Goal: Task Accomplishment & Management: Manage account settings

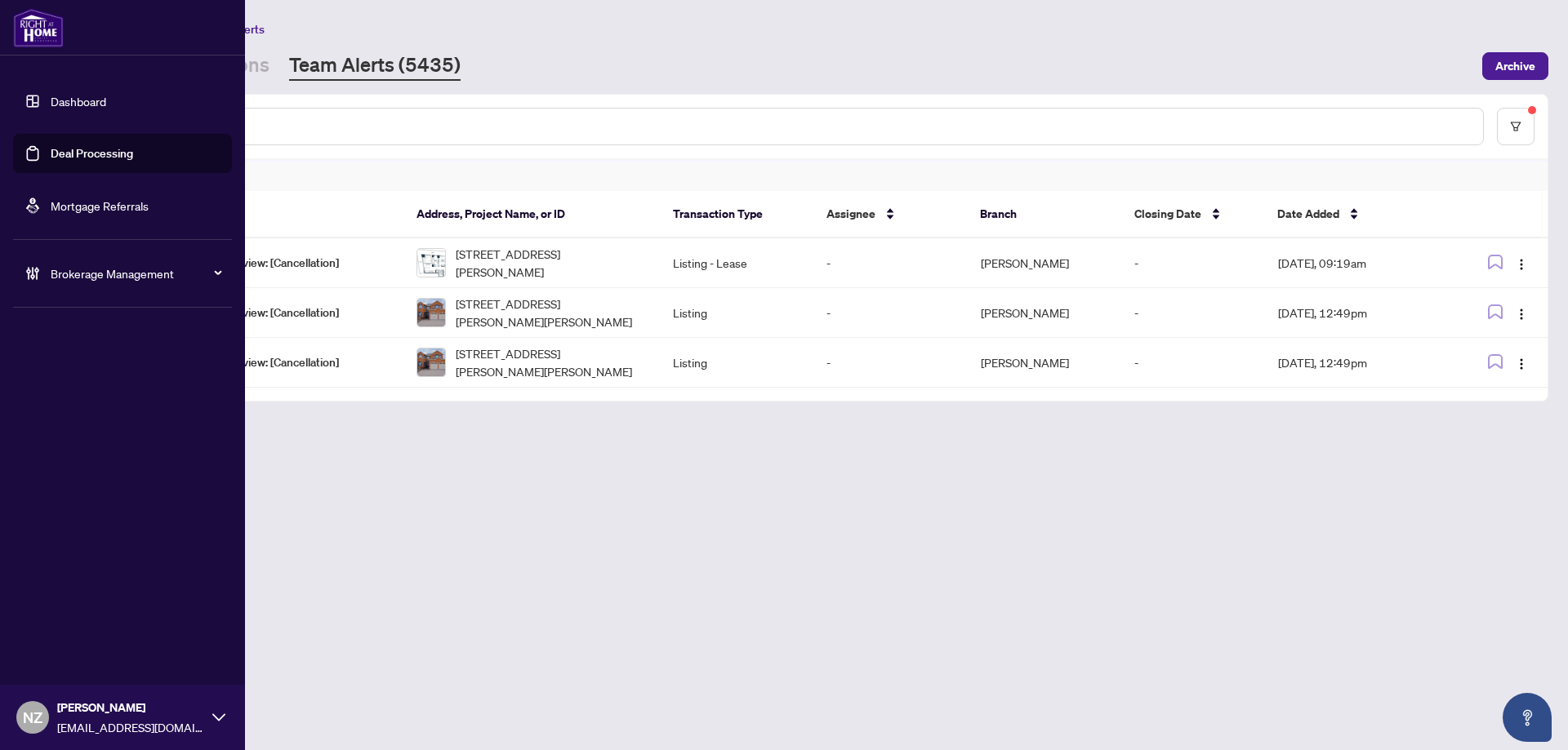
click at [83, 279] on span "Brokerage Management" at bounding box center [136, 273] width 170 height 18
click at [87, 394] on link "Manage Agents" at bounding box center [74, 390] width 81 height 14
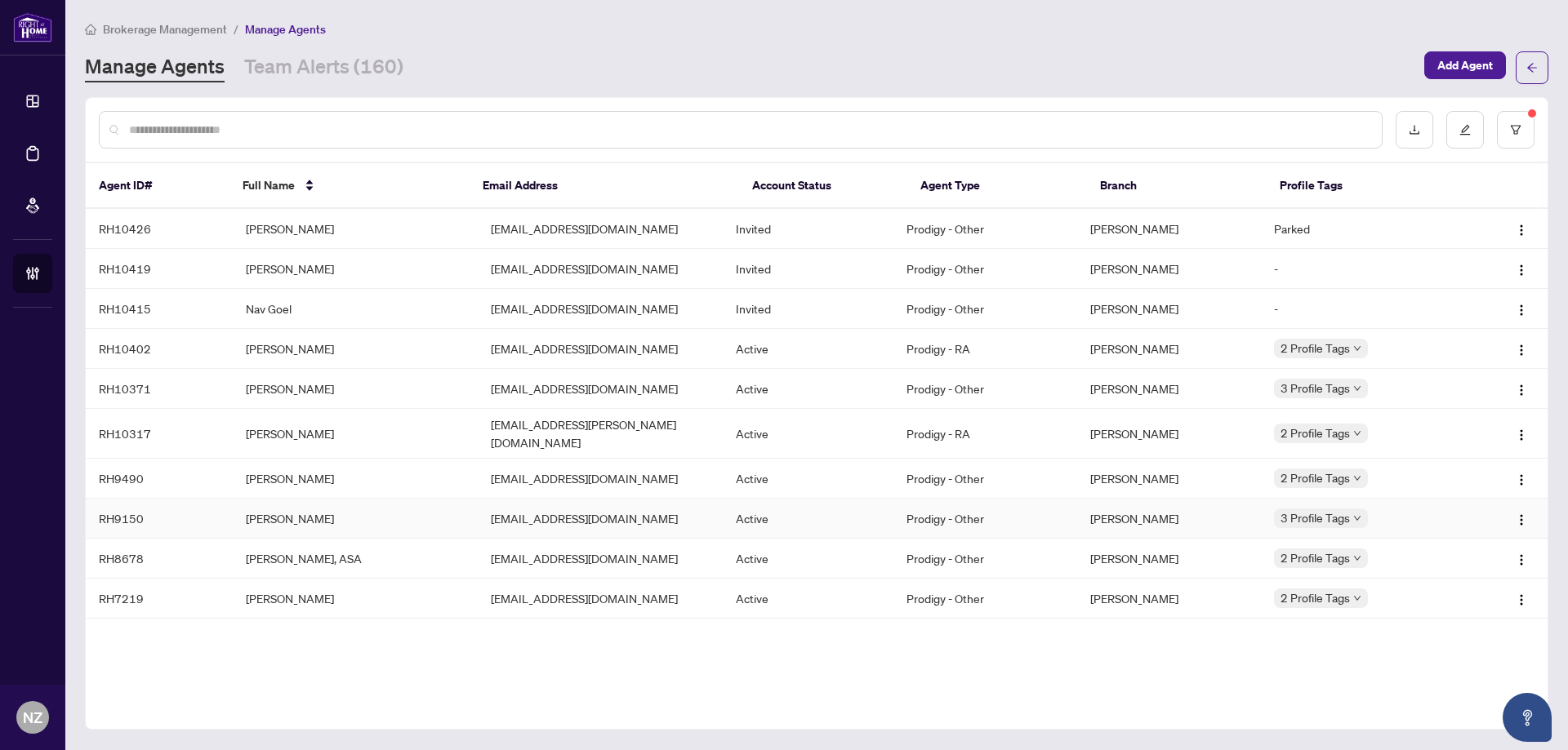
click at [290, 512] on td "Stephen Boileau" at bounding box center [356, 518] width 245 height 40
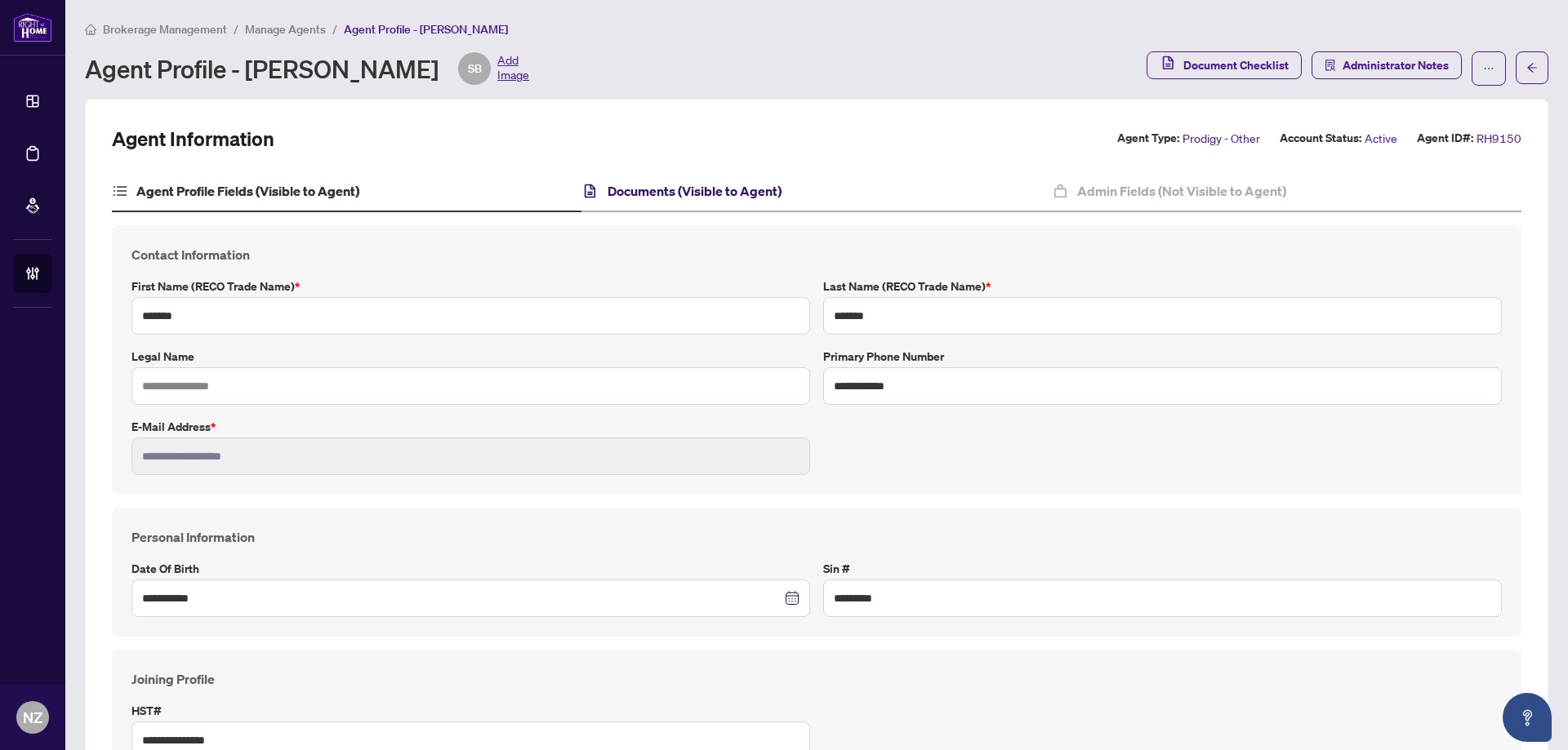
click at [697, 196] on h4 "Documents (Visible to Agent)" at bounding box center [694, 190] width 174 height 20
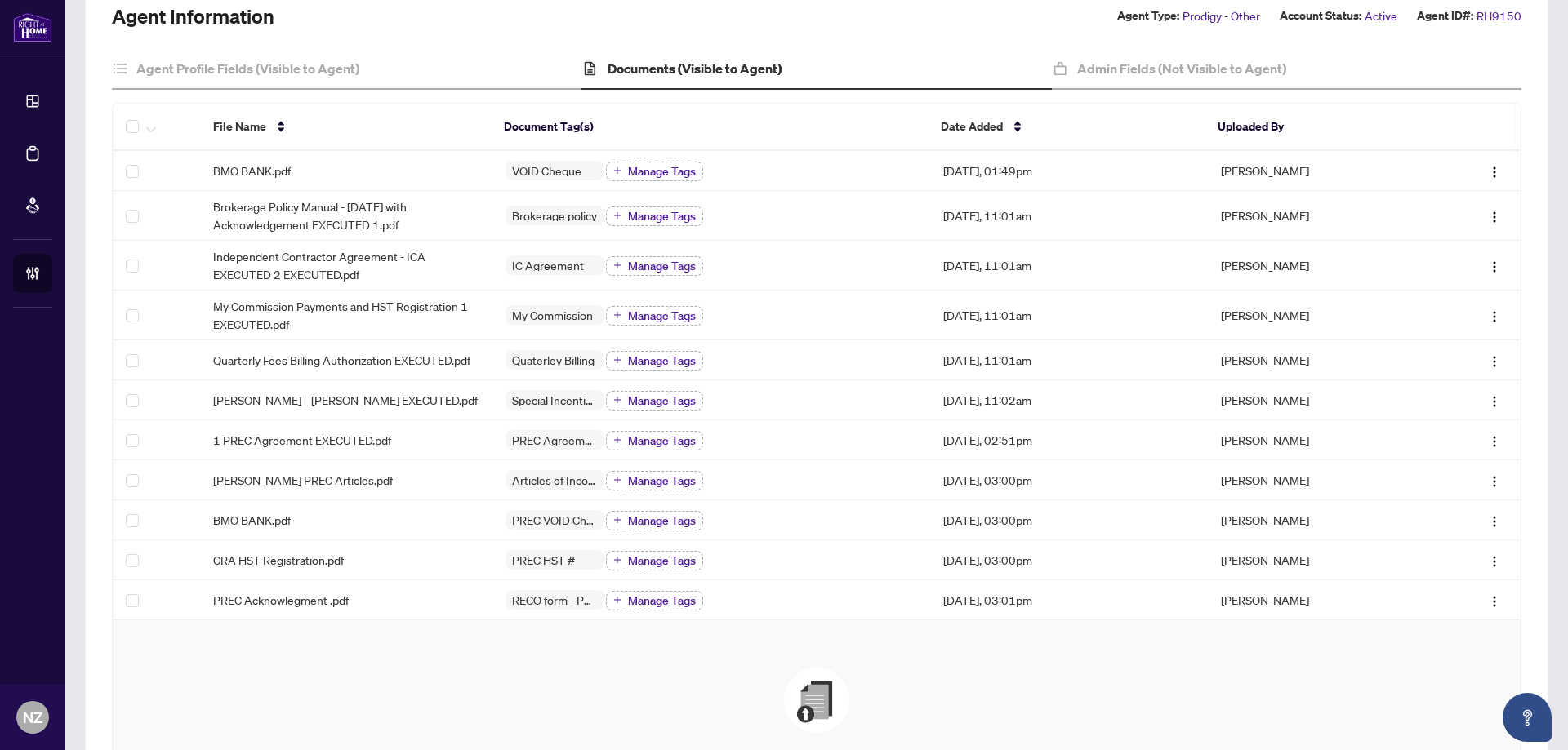
scroll to position [327, 0]
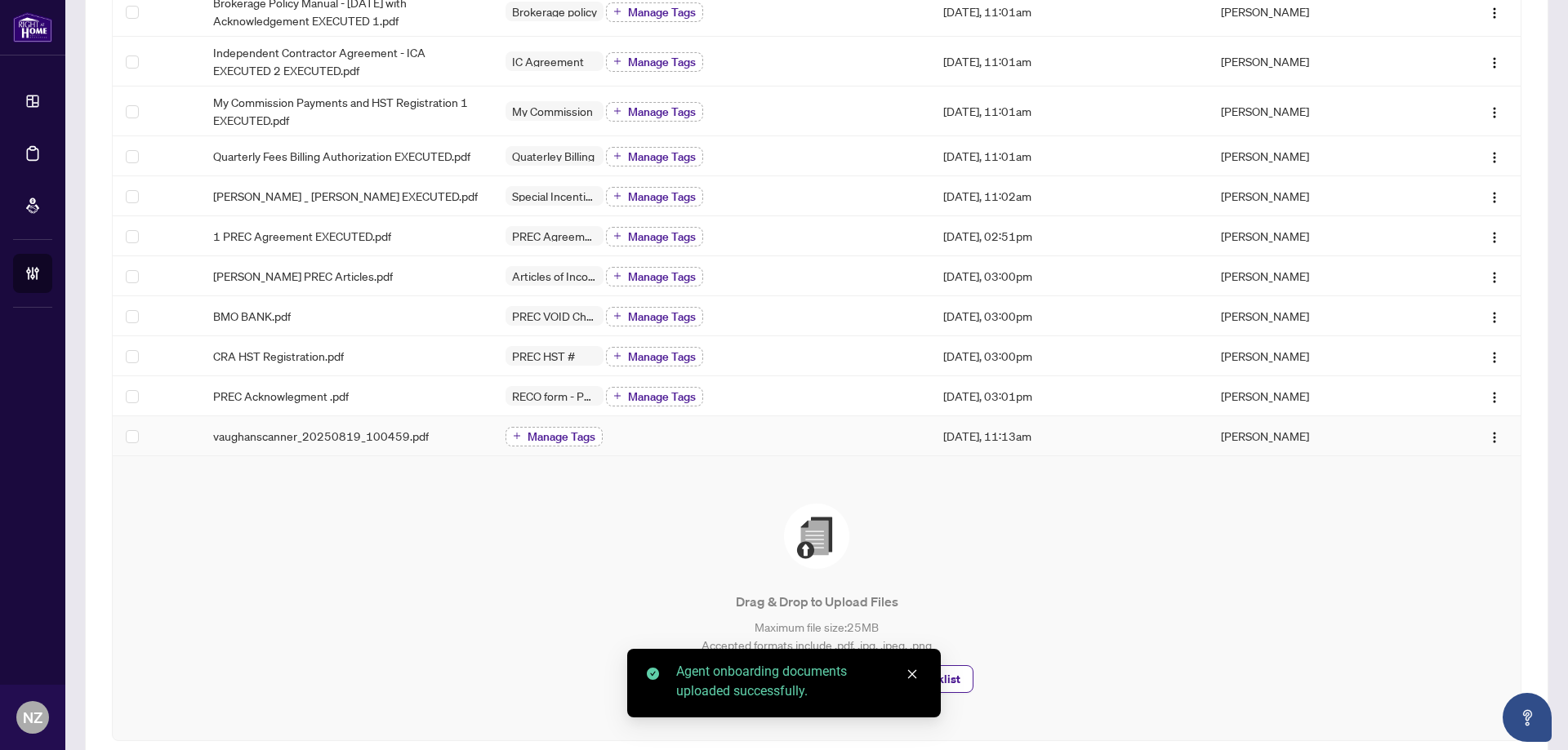
click at [537, 440] on span "Manage Tags" at bounding box center [562, 436] width 68 height 11
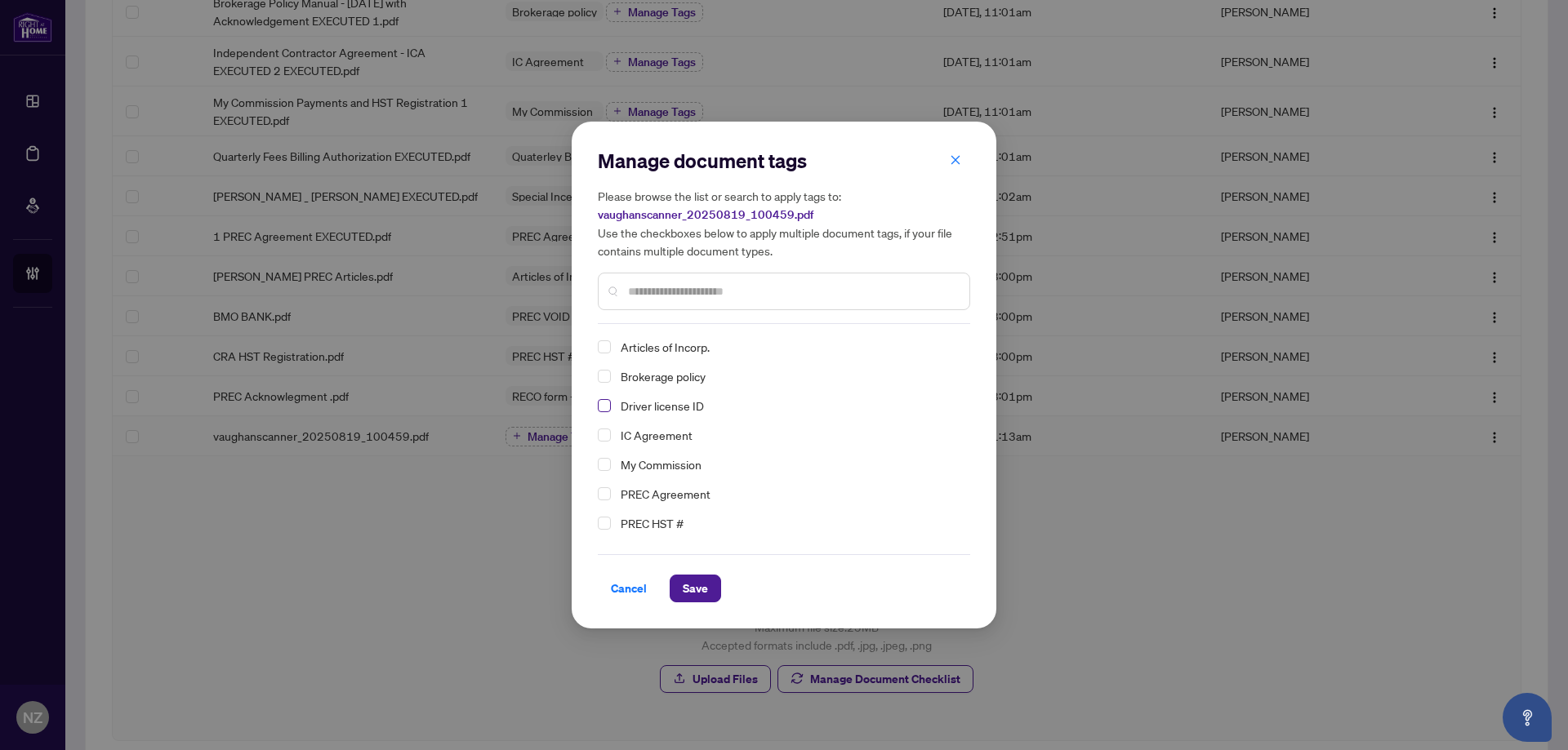
click at [603, 407] on span "Select Driver license ID" at bounding box center [604, 405] width 13 height 13
click at [685, 591] on span "Save" at bounding box center [695, 588] width 26 height 26
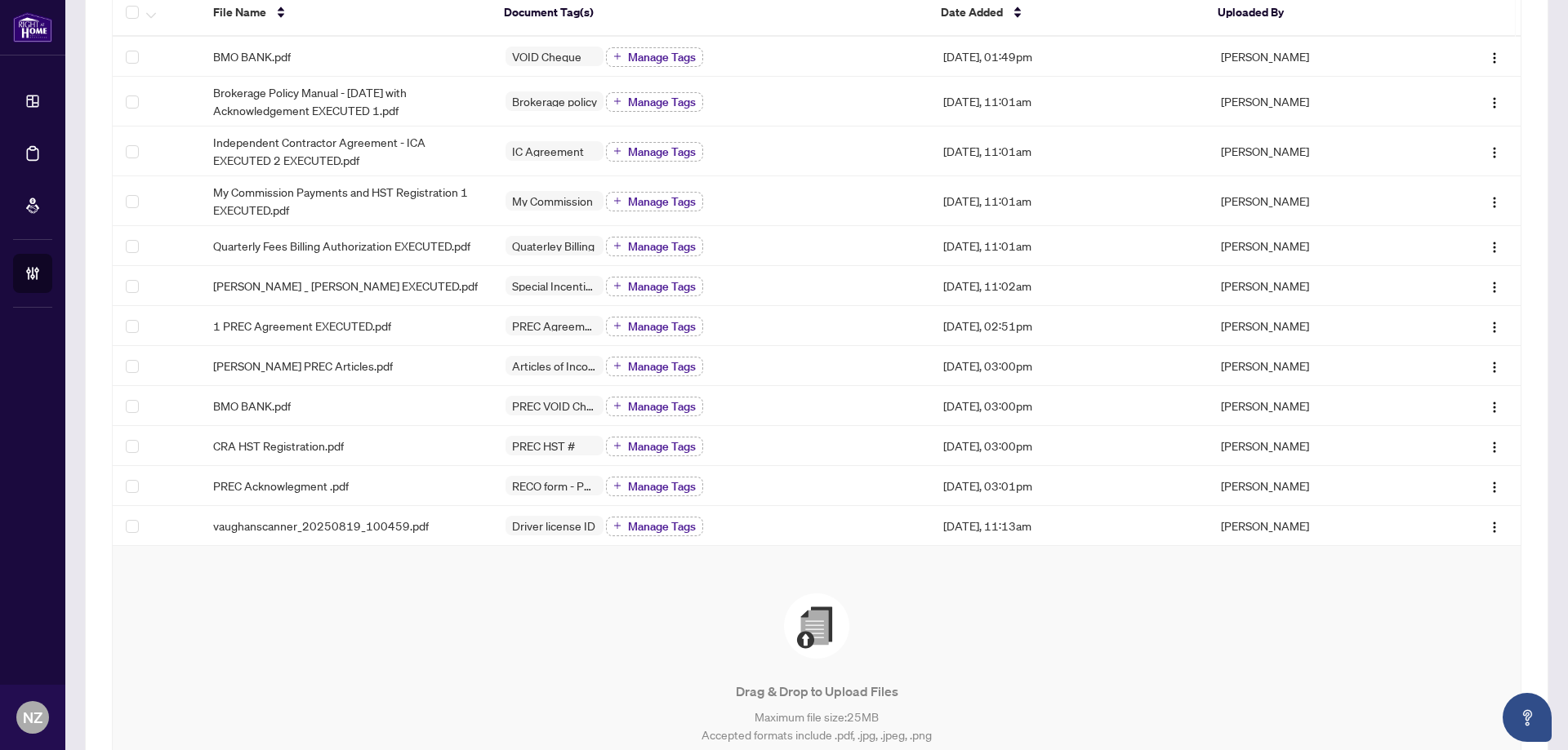
scroll to position [408, 0]
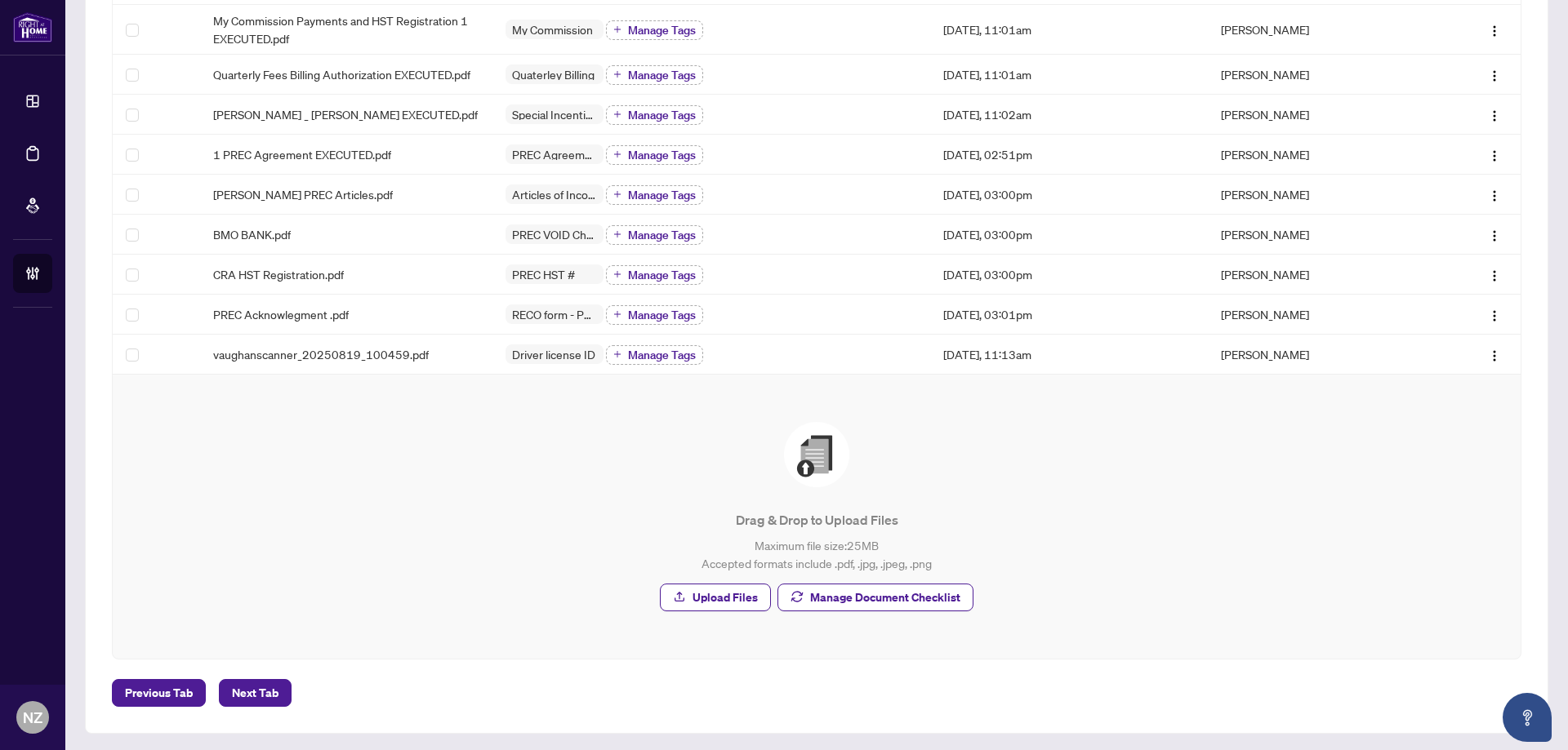
click at [874, 595] on span "Manage Document Checklist" at bounding box center [885, 597] width 151 height 26
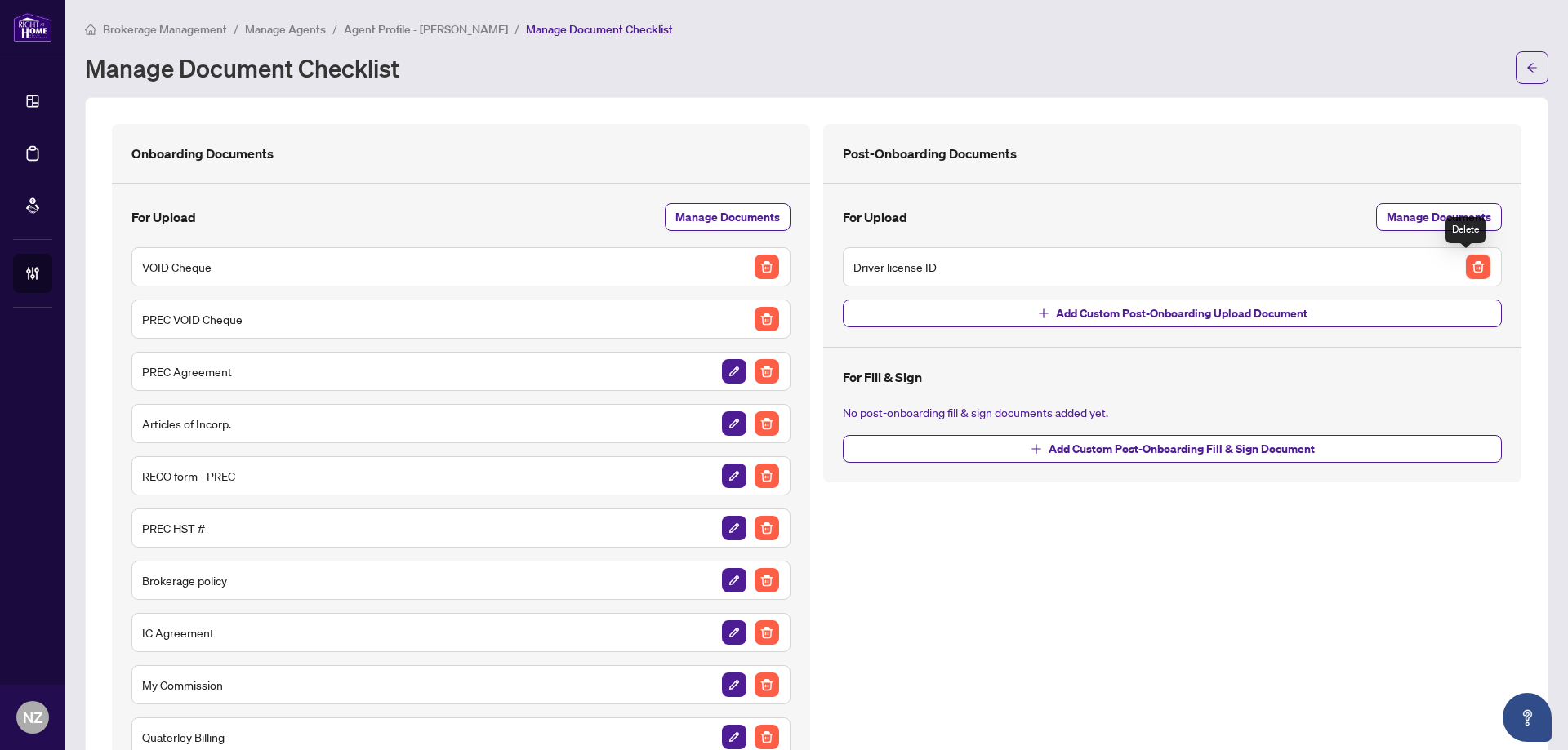
click at [1474, 264] on img "button" at bounding box center [1478, 266] width 25 height 25
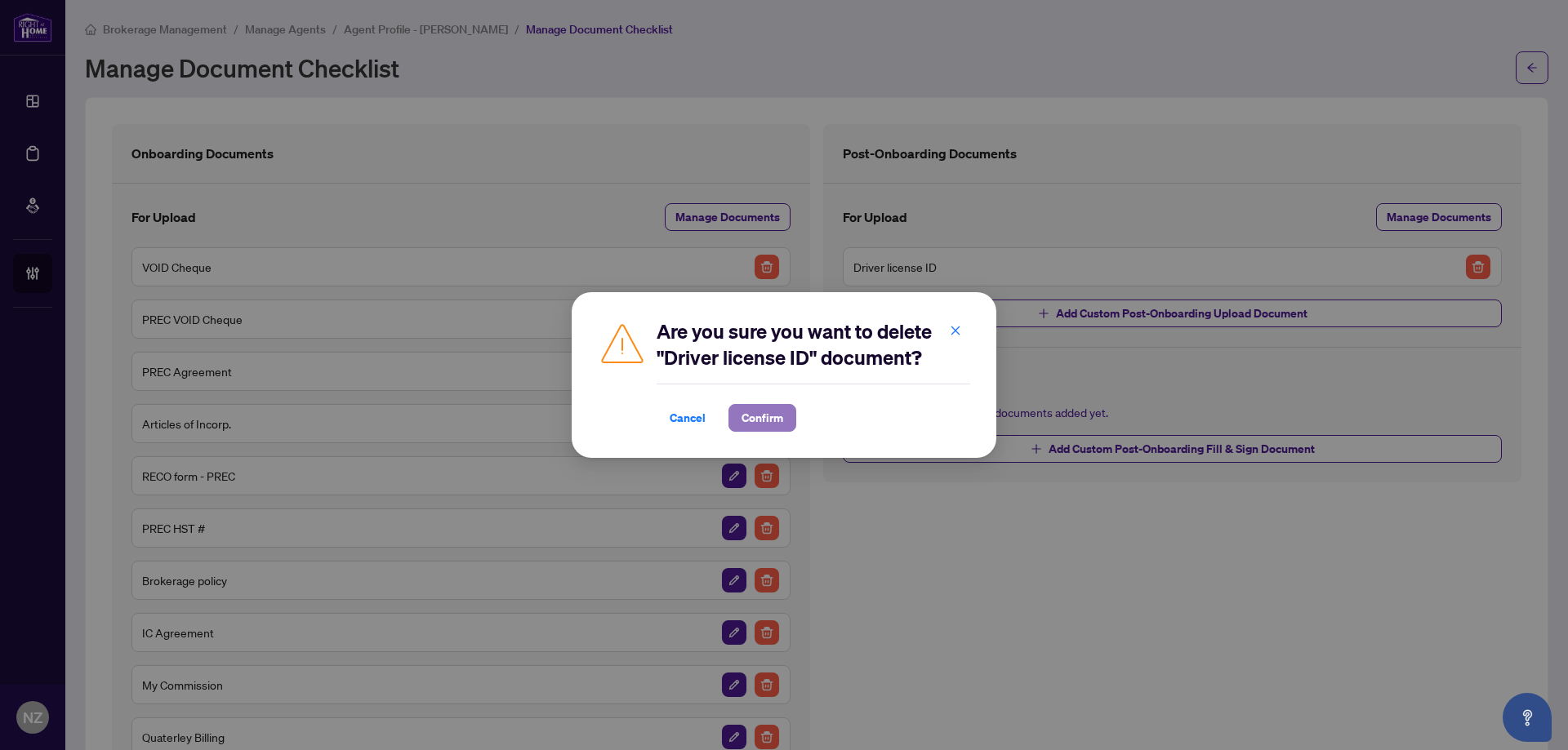
click at [763, 423] on span "Confirm" at bounding box center [762, 418] width 42 height 26
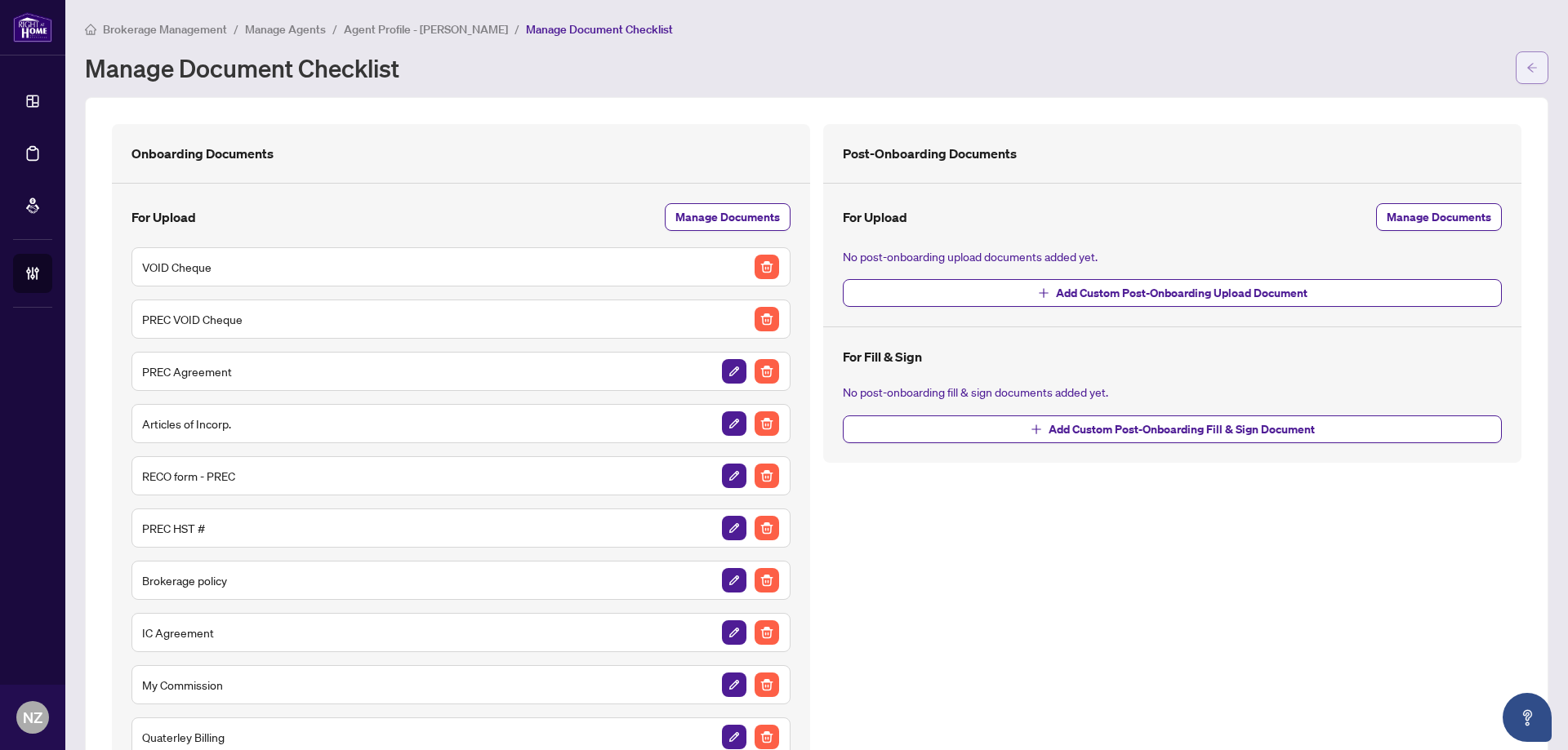
click at [1515, 68] on button "button" at bounding box center [1531, 67] width 32 height 32
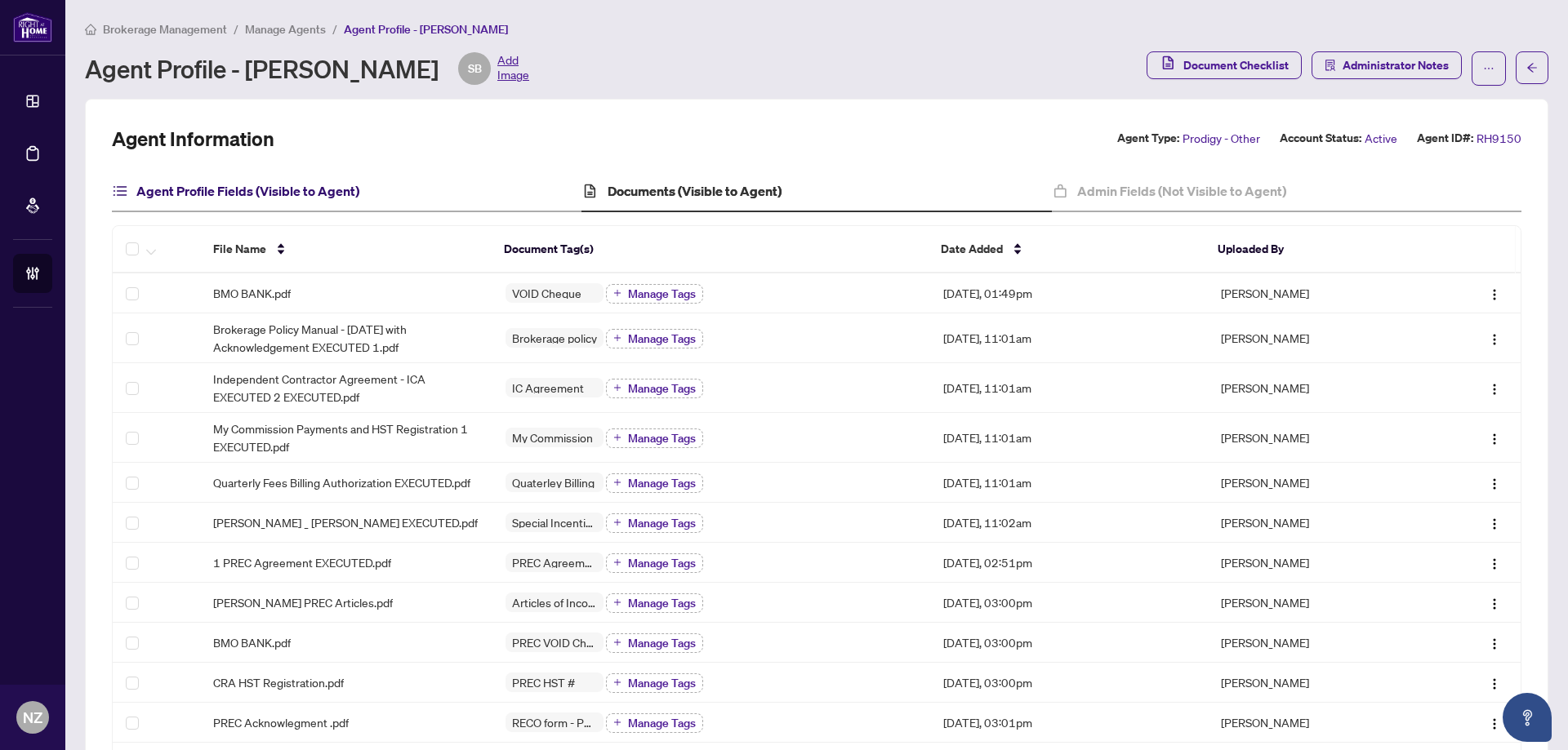
click at [314, 193] on h4 "Agent Profile Fields (Visible to Agent)" at bounding box center [248, 190] width 223 height 20
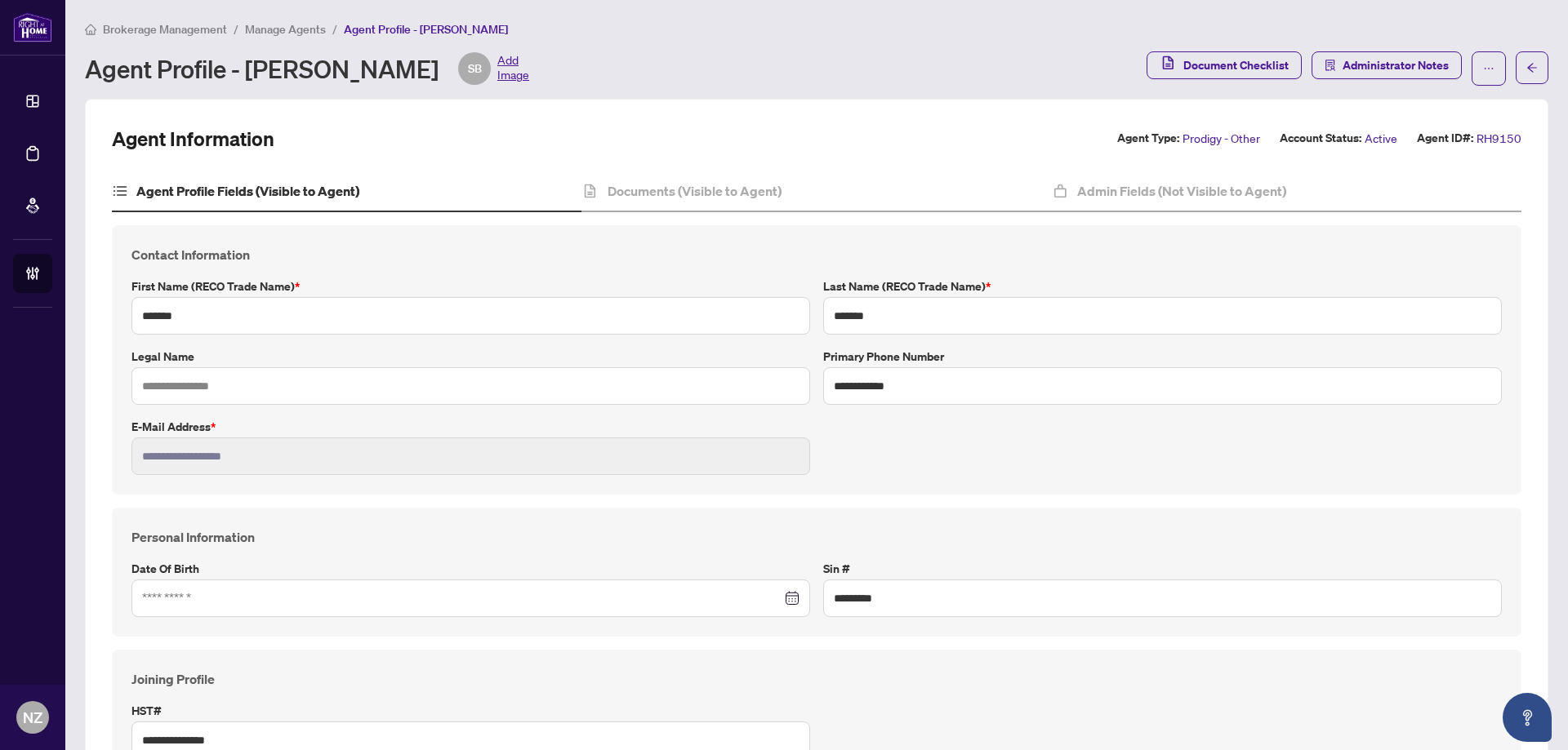
type input "**********"
type input "****"
type input "**********"
click at [650, 184] on h4 "Documents (Visible to Agent)" at bounding box center [694, 190] width 174 height 20
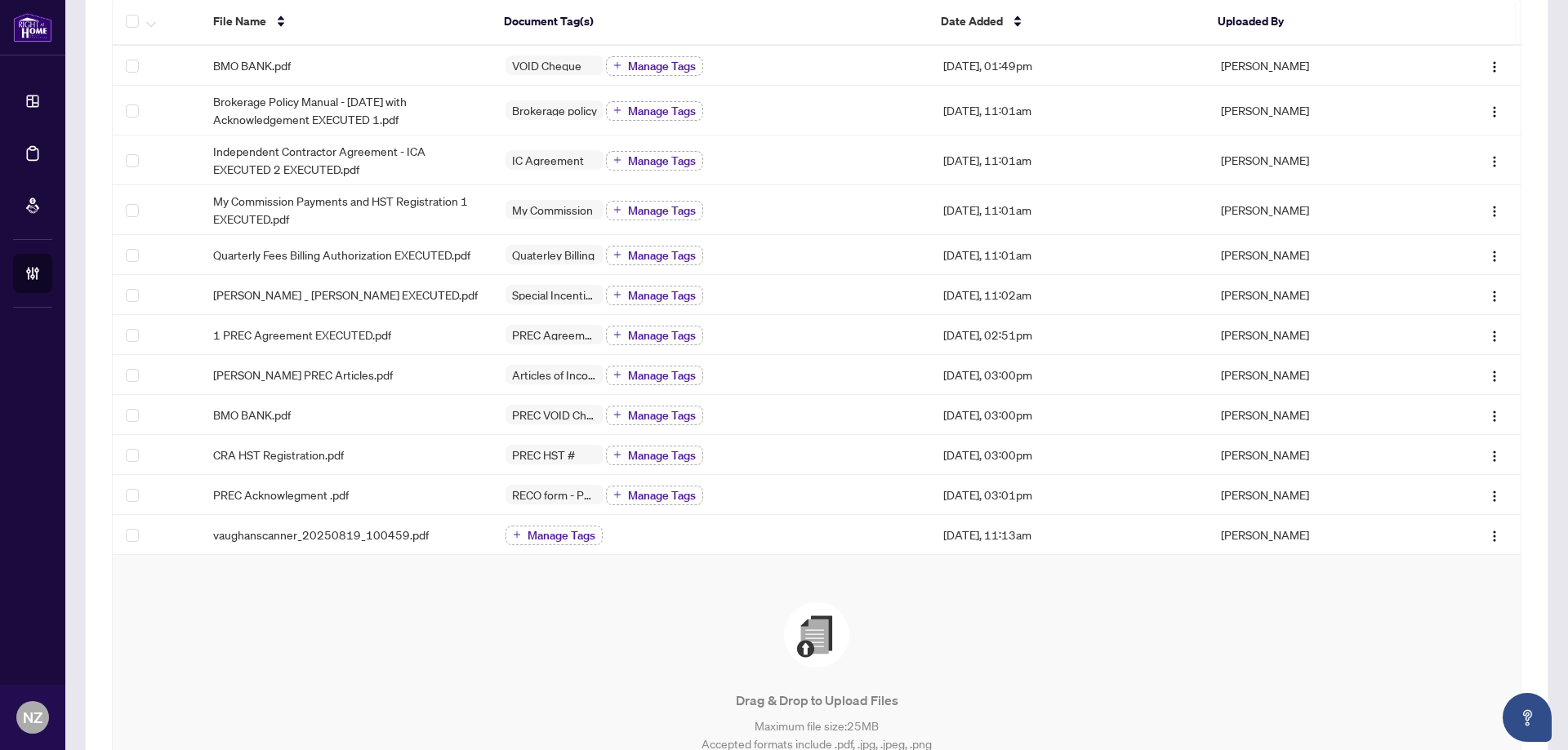
scroll to position [411, 0]
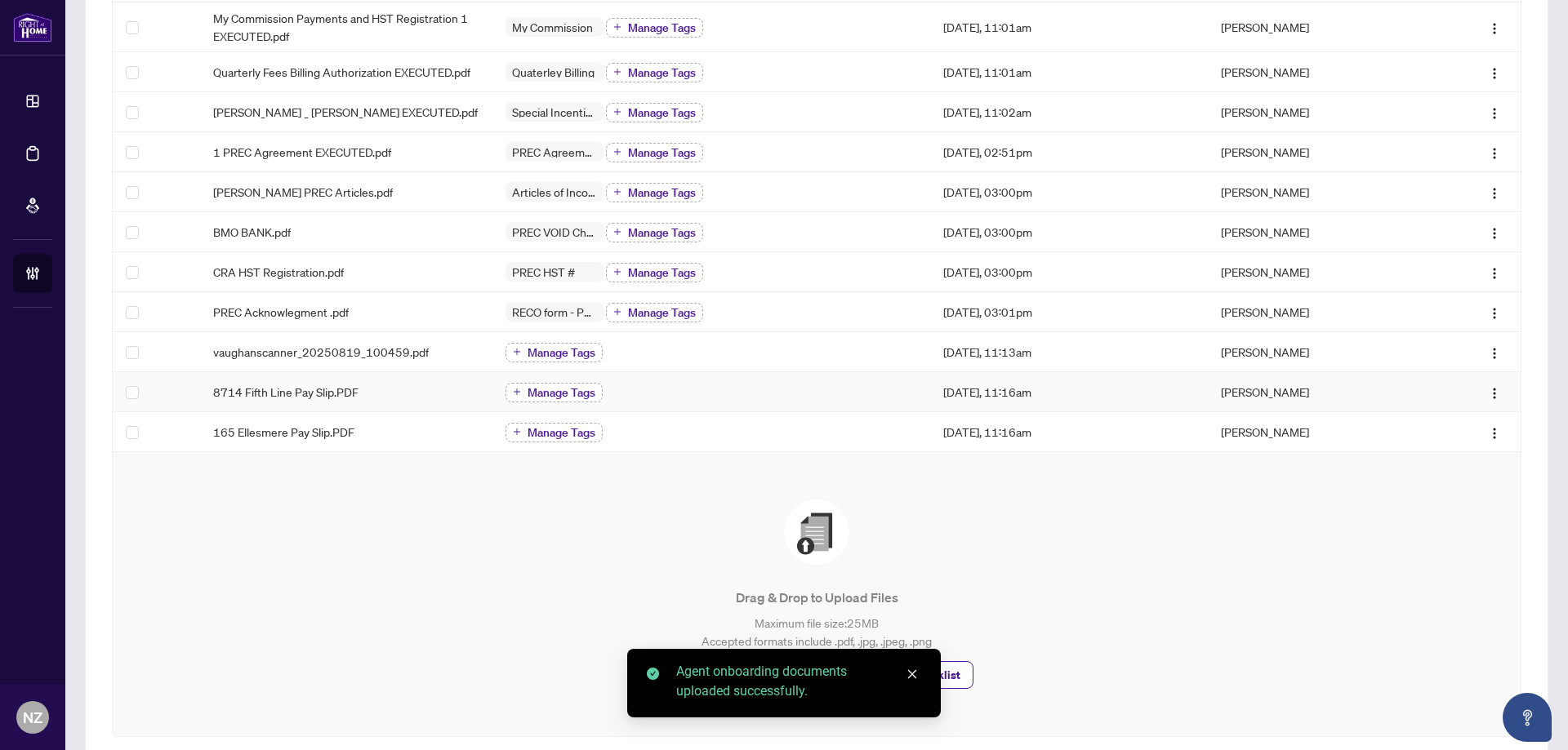
click at [560, 394] on span "Manage Tags" at bounding box center [562, 392] width 68 height 11
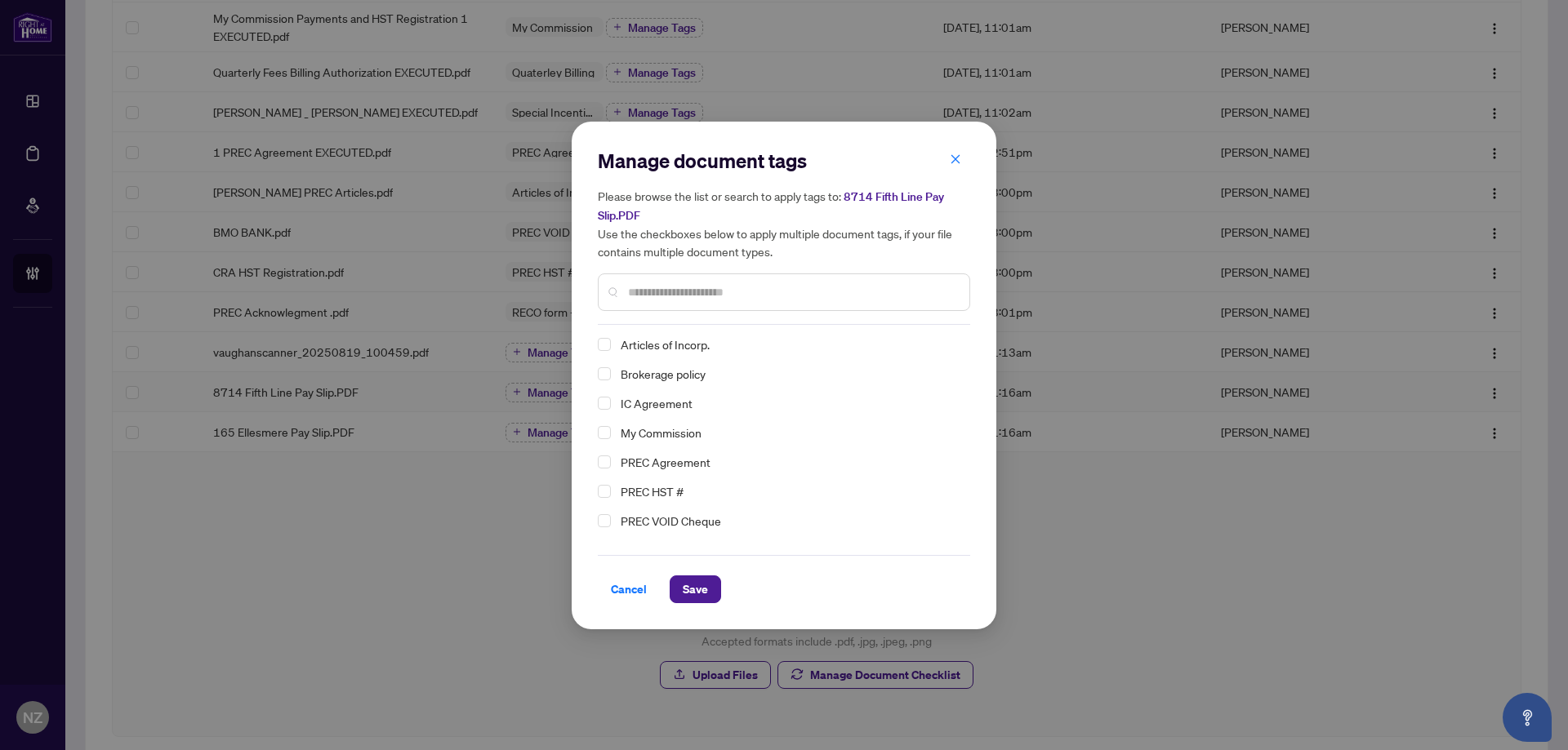
scroll to position [0, 0]
click at [616, 589] on span "Cancel" at bounding box center [629, 589] width 36 height 26
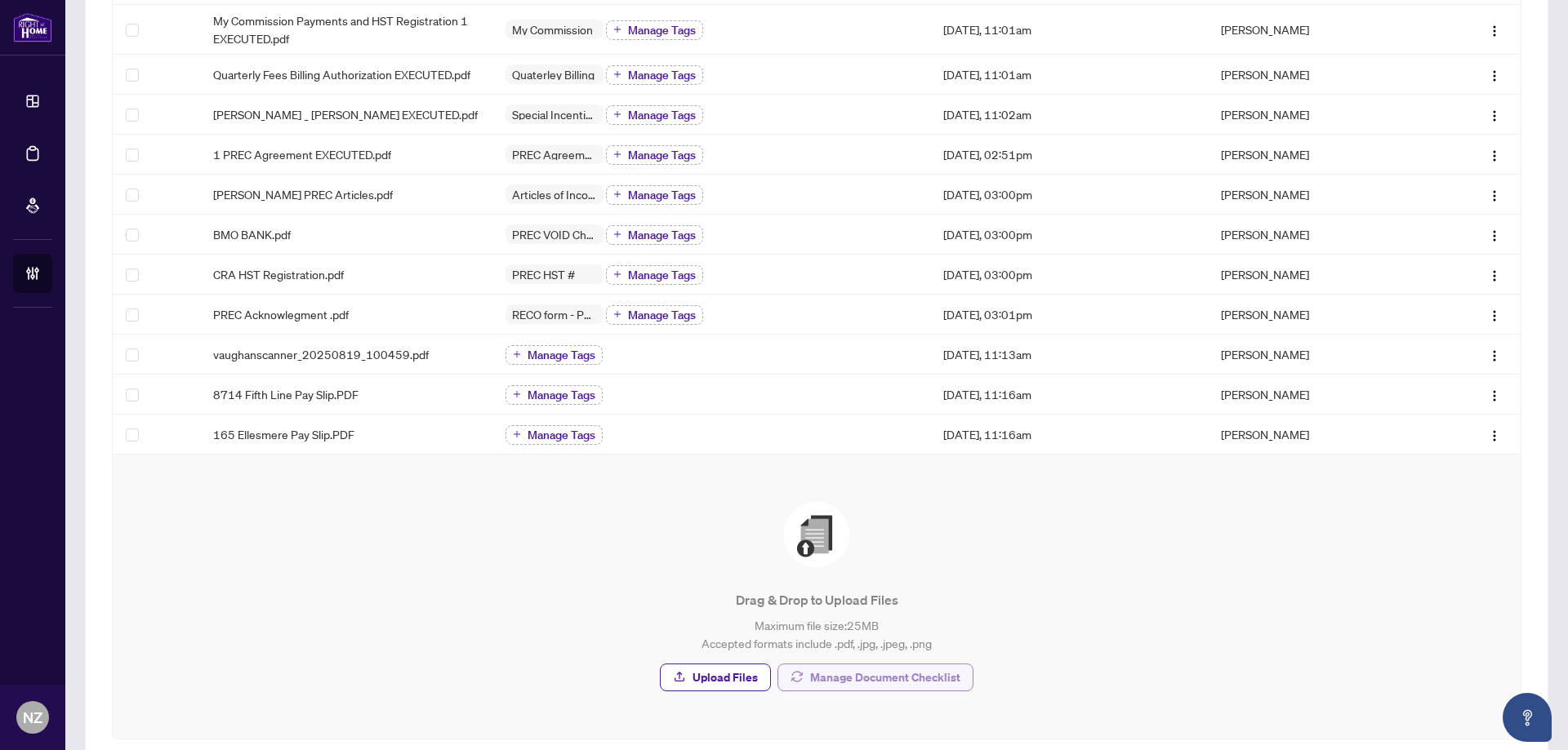
click at [902, 677] on span "Manage Document Checklist" at bounding box center [885, 677] width 151 height 26
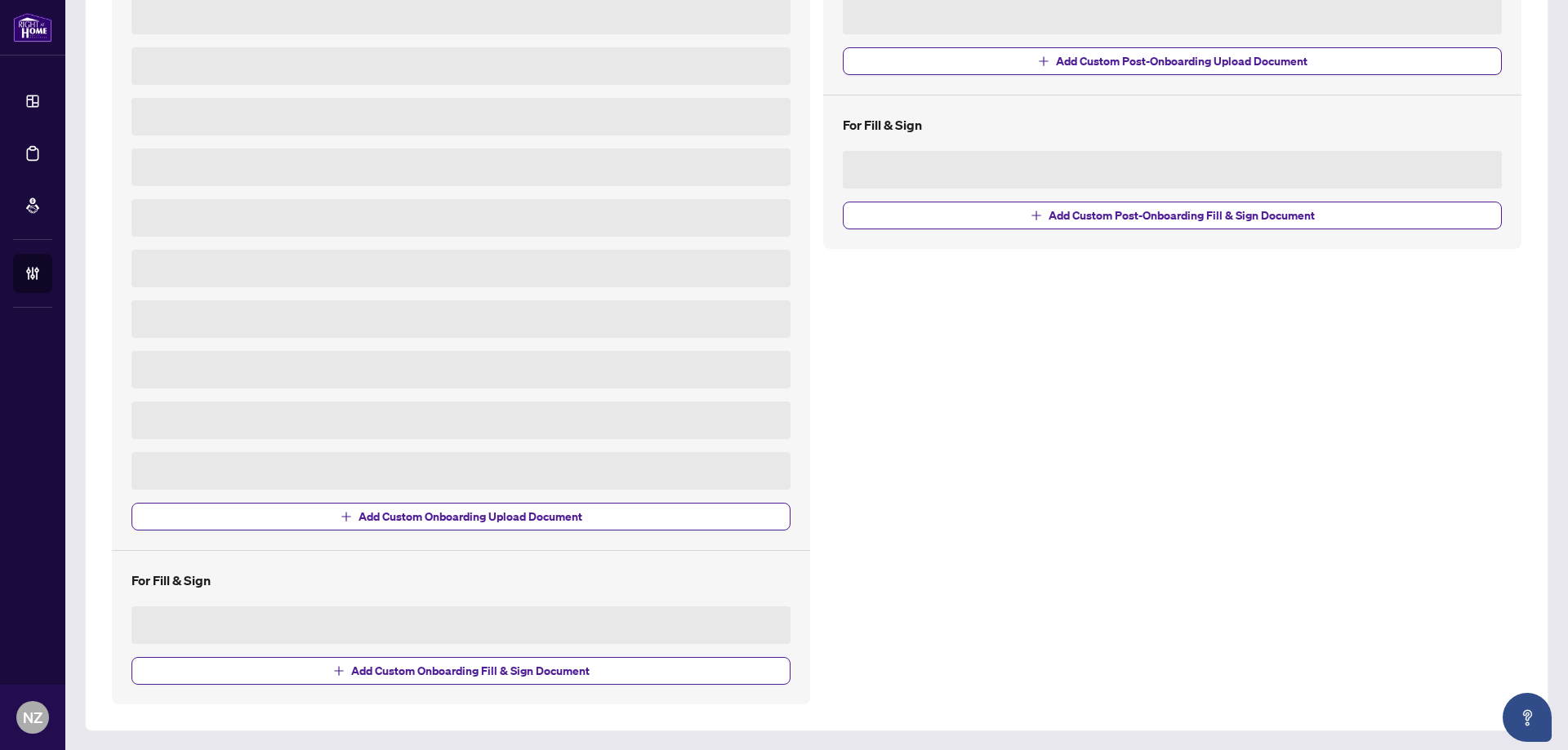
scroll to position [269, 0]
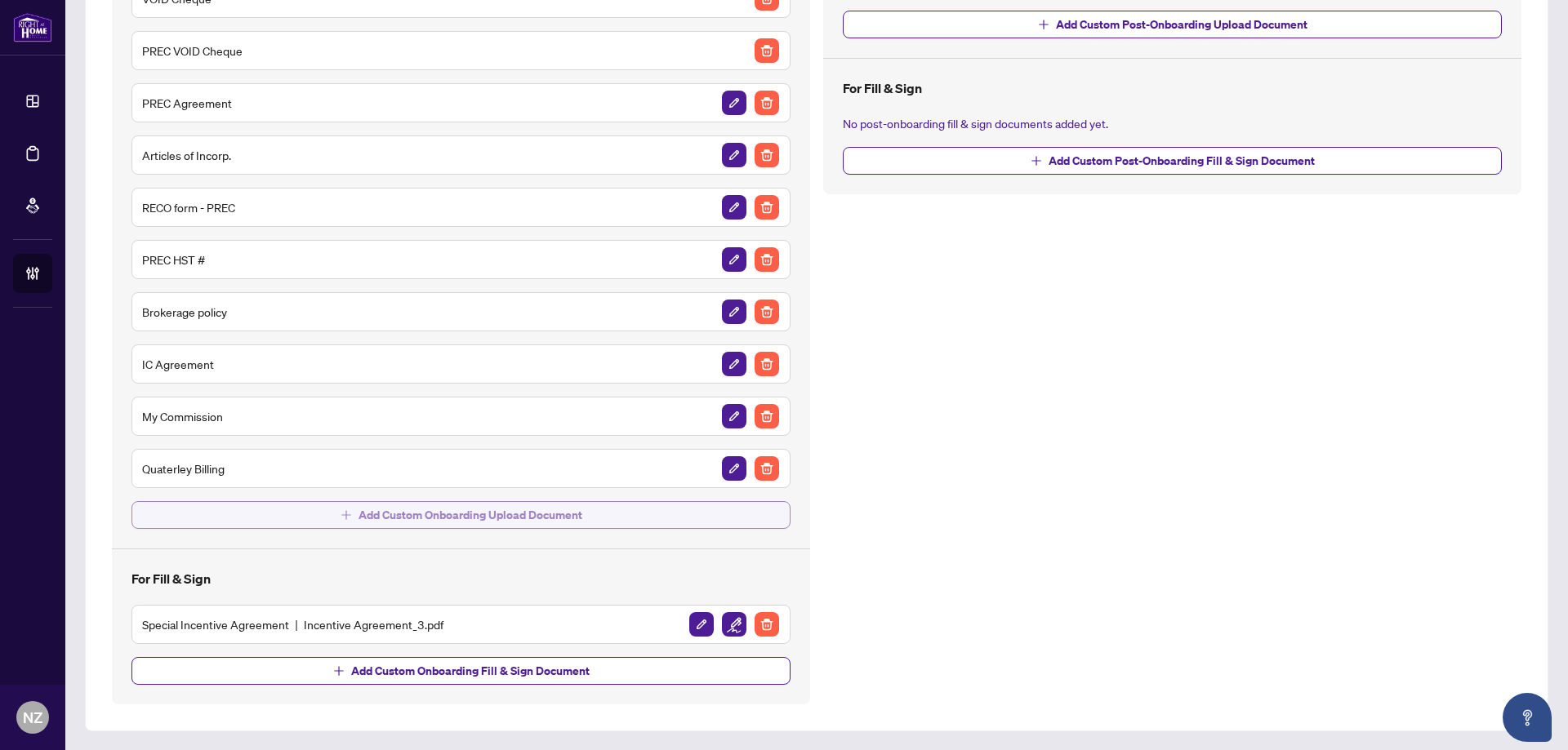
click at [493, 519] on span "Add Custom Onboarding Upload Document" at bounding box center [470, 514] width 224 height 26
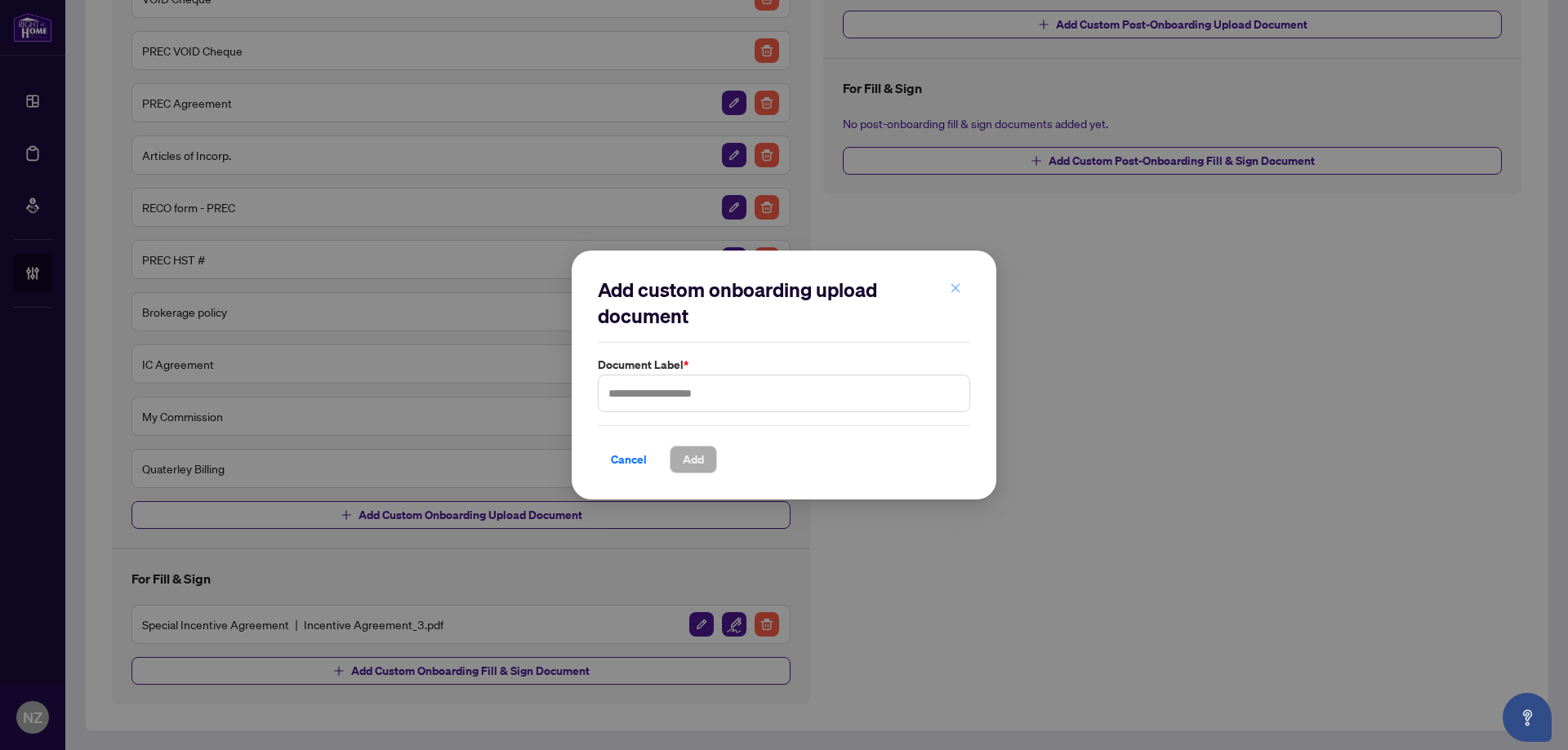
click at [956, 285] on icon "close" at bounding box center [955, 287] width 11 height 11
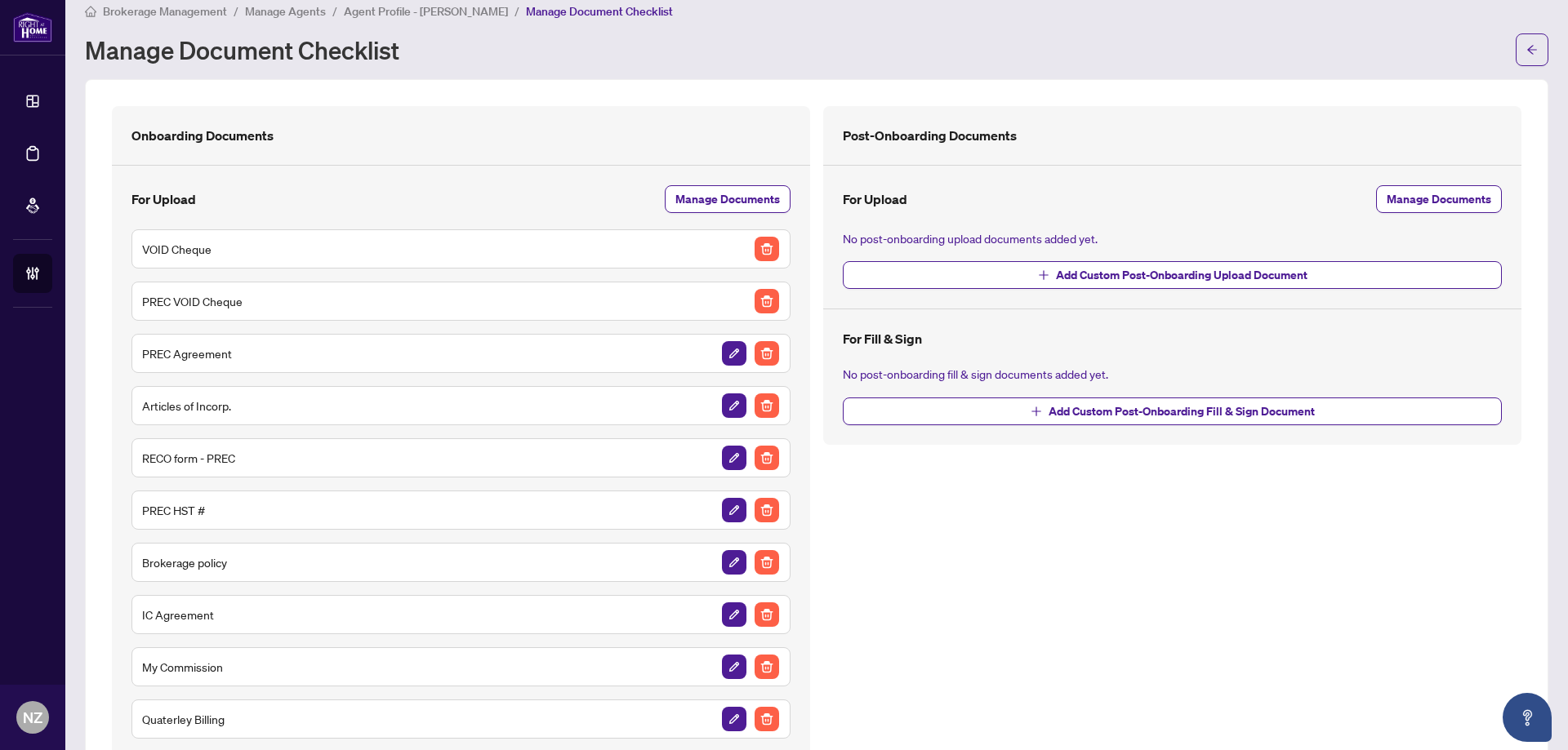
scroll to position [0, 0]
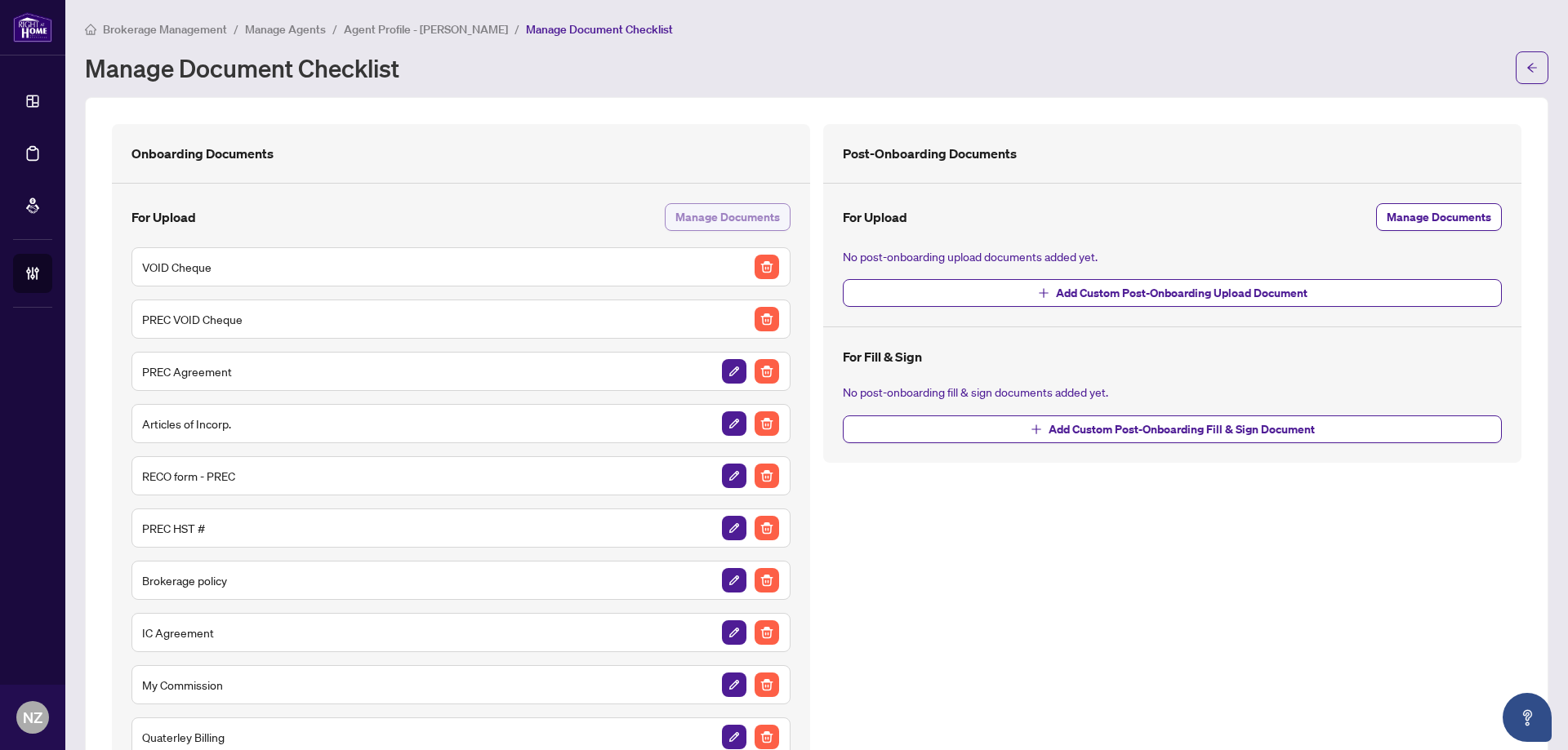
click at [745, 209] on span "Manage Documents" at bounding box center [727, 217] width 105 height 26
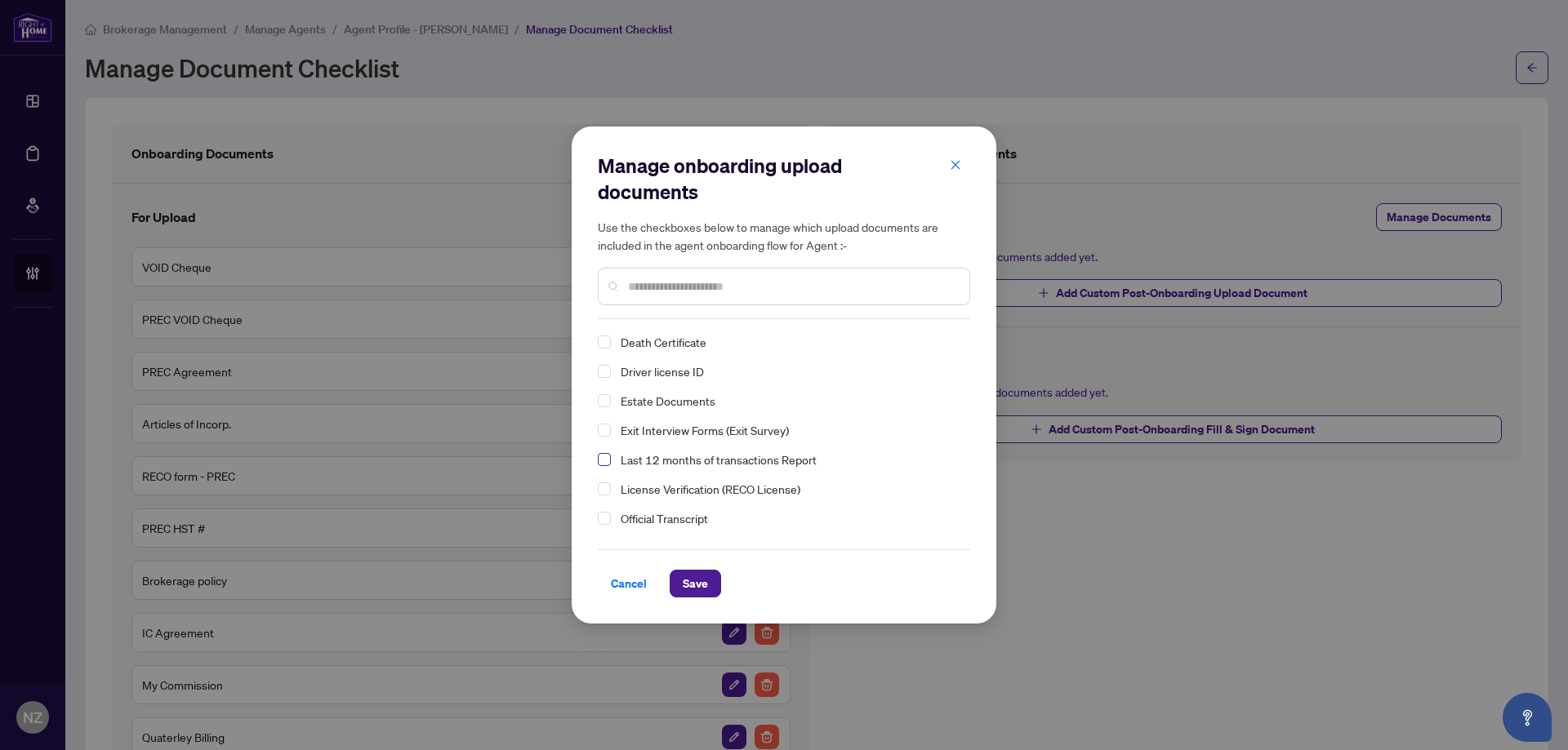
click at [605, 461] on span "Select Last 12 months of transactions Report" at bounding box center [604, 459] width 13 height 13
click at [702, 582] on span "Save" at bounding box center [695, 583] width 26 height 26
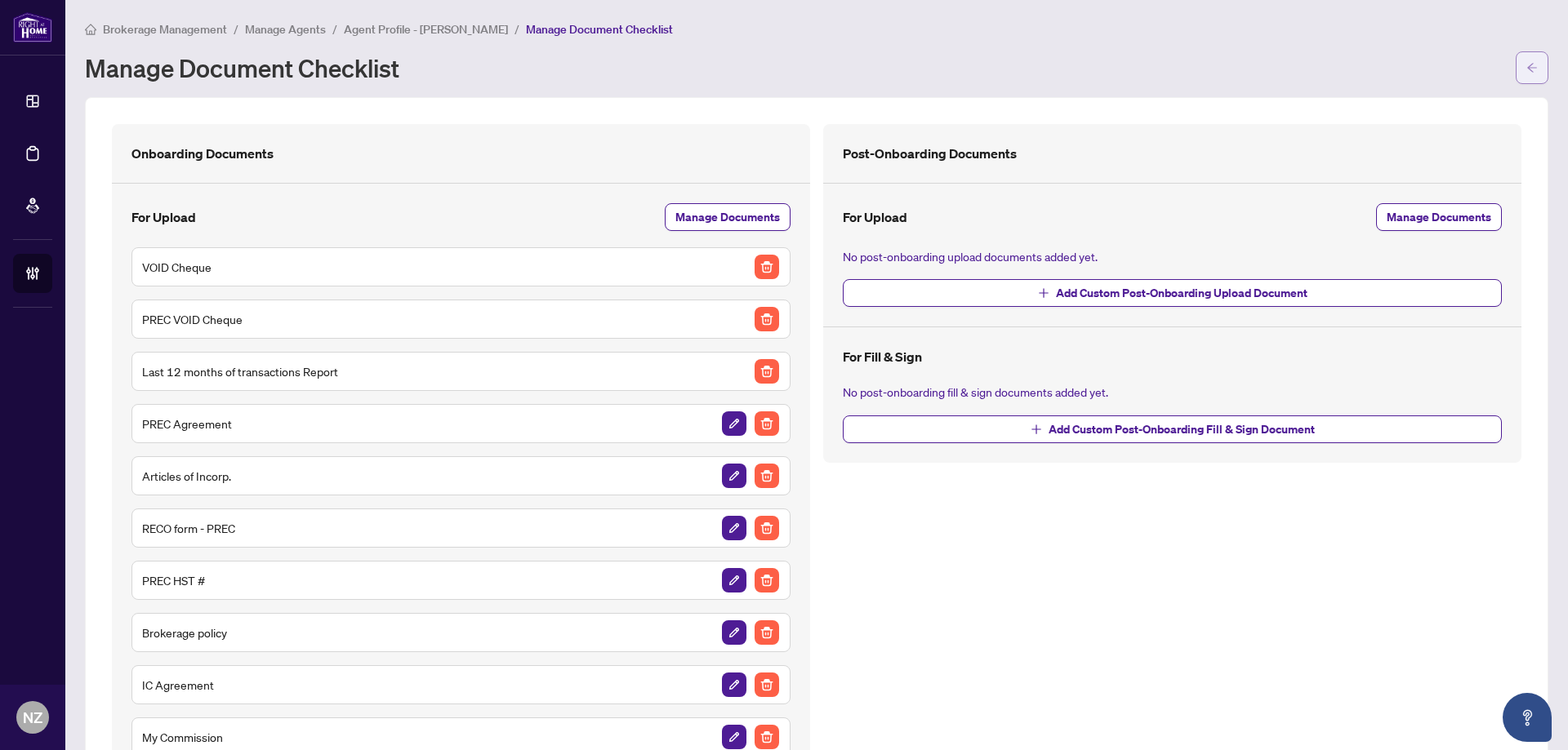
click at [1515, 61] on button "button" at bounding box center [1531, 67] width 32 height 32
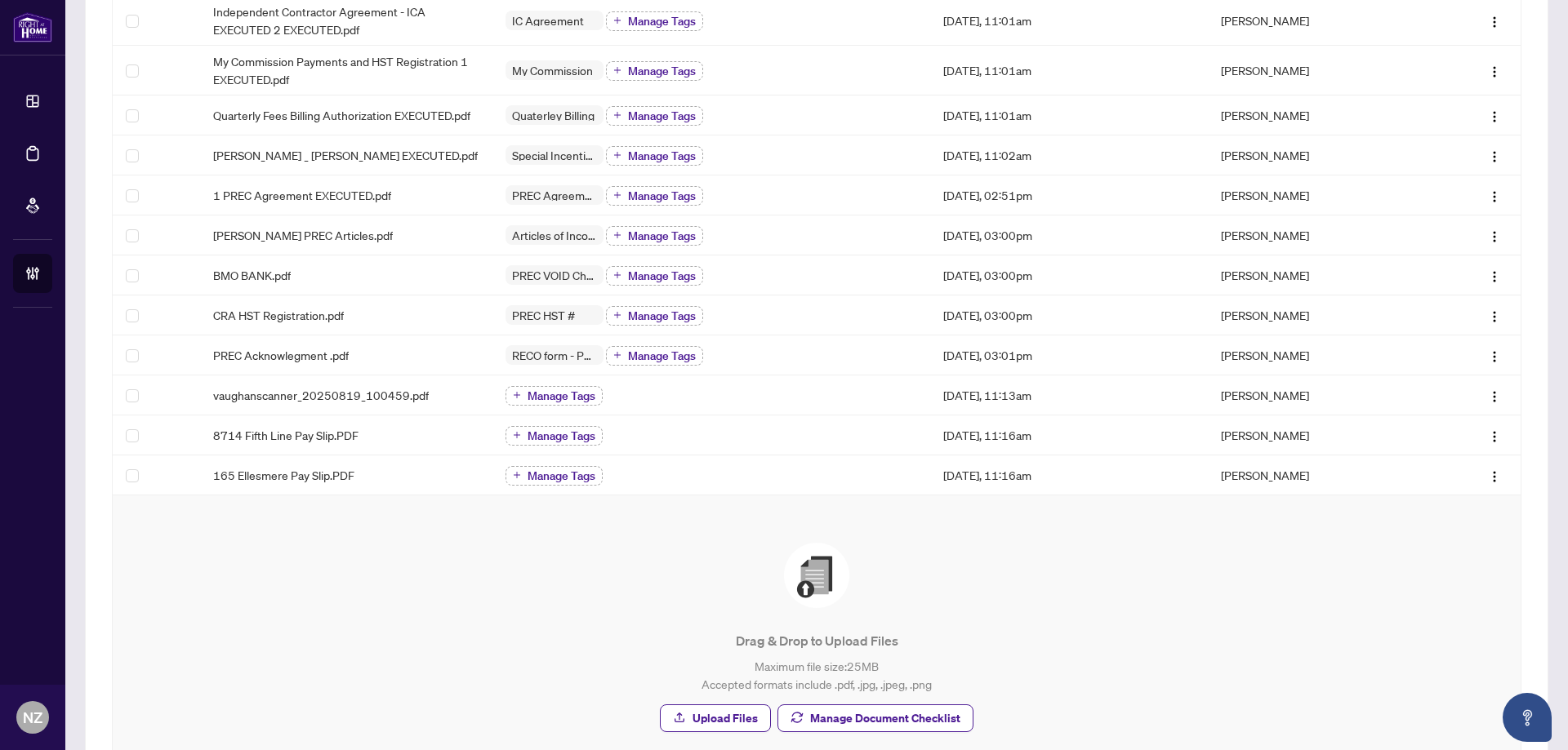
scroll to position [408, 0]
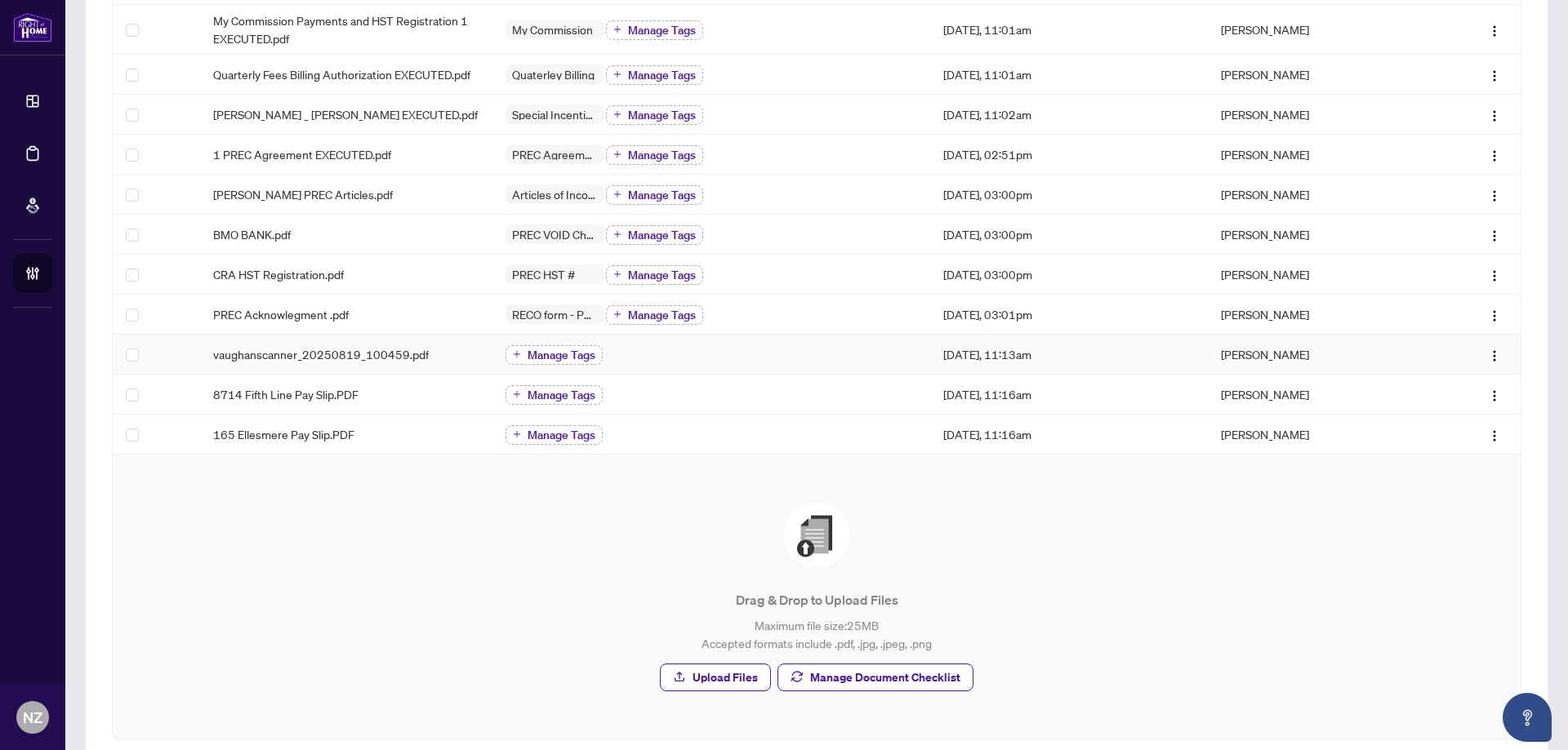
click at [537, 351] on span "Manage Tags" at bounding box center [562, 355] width 68 height 11
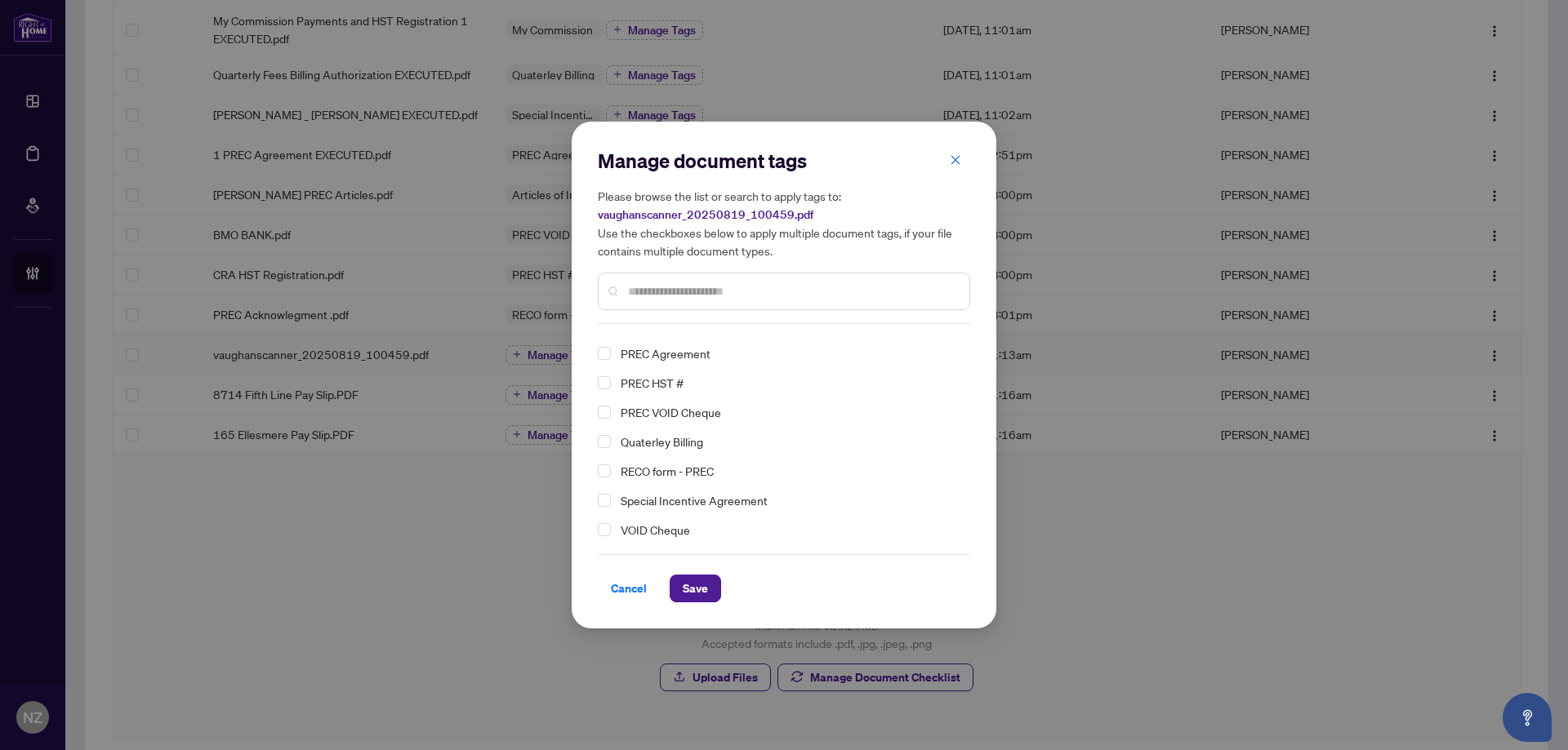
scroll to position [142, 0]
click at [618, 587] on span "Cancel" at bounding box center [629, 588] width 36 height 26
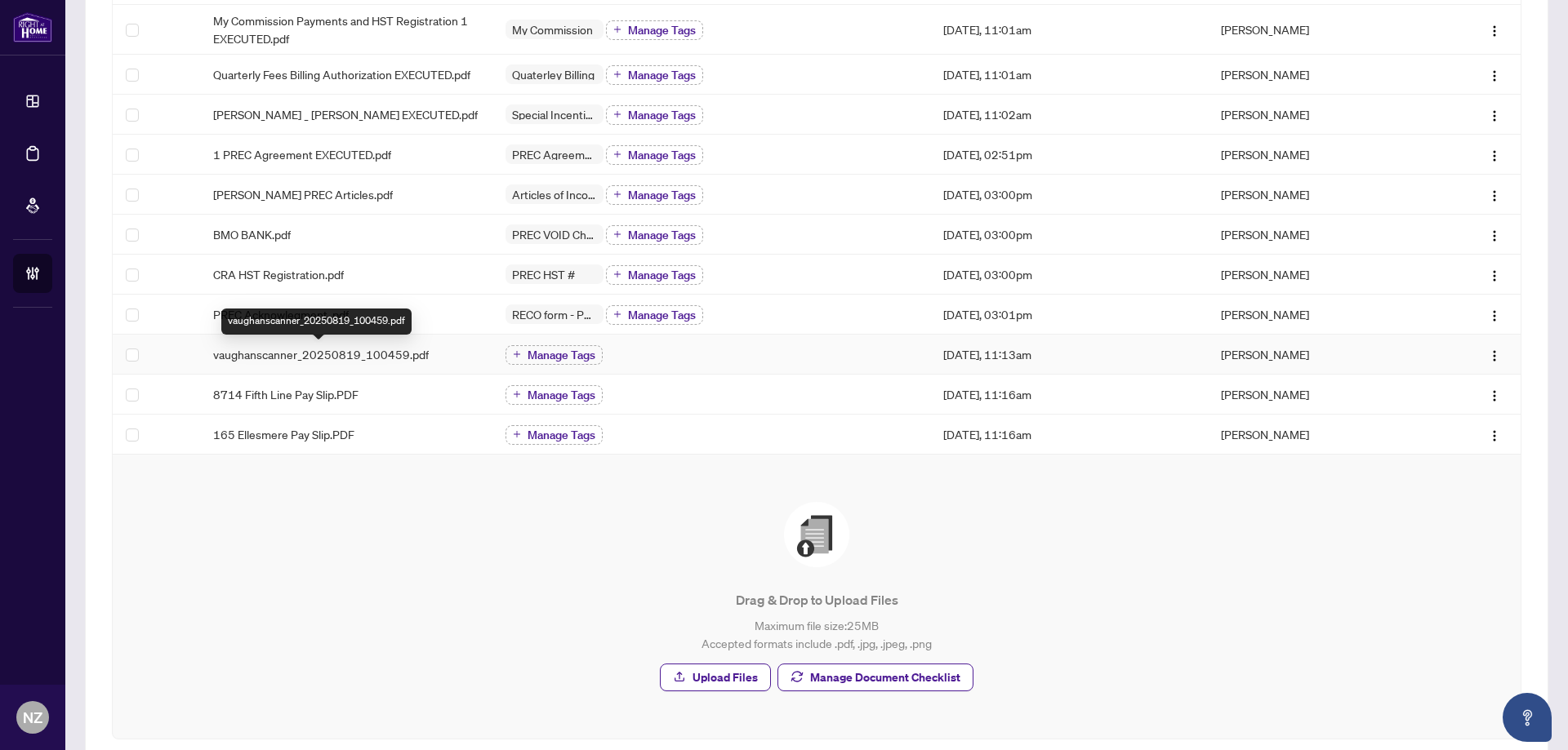
click at [330, 352] on span "vaughanscanner_20250819_100459.pdf" at bounding box center [321, 354] width 215 height 18
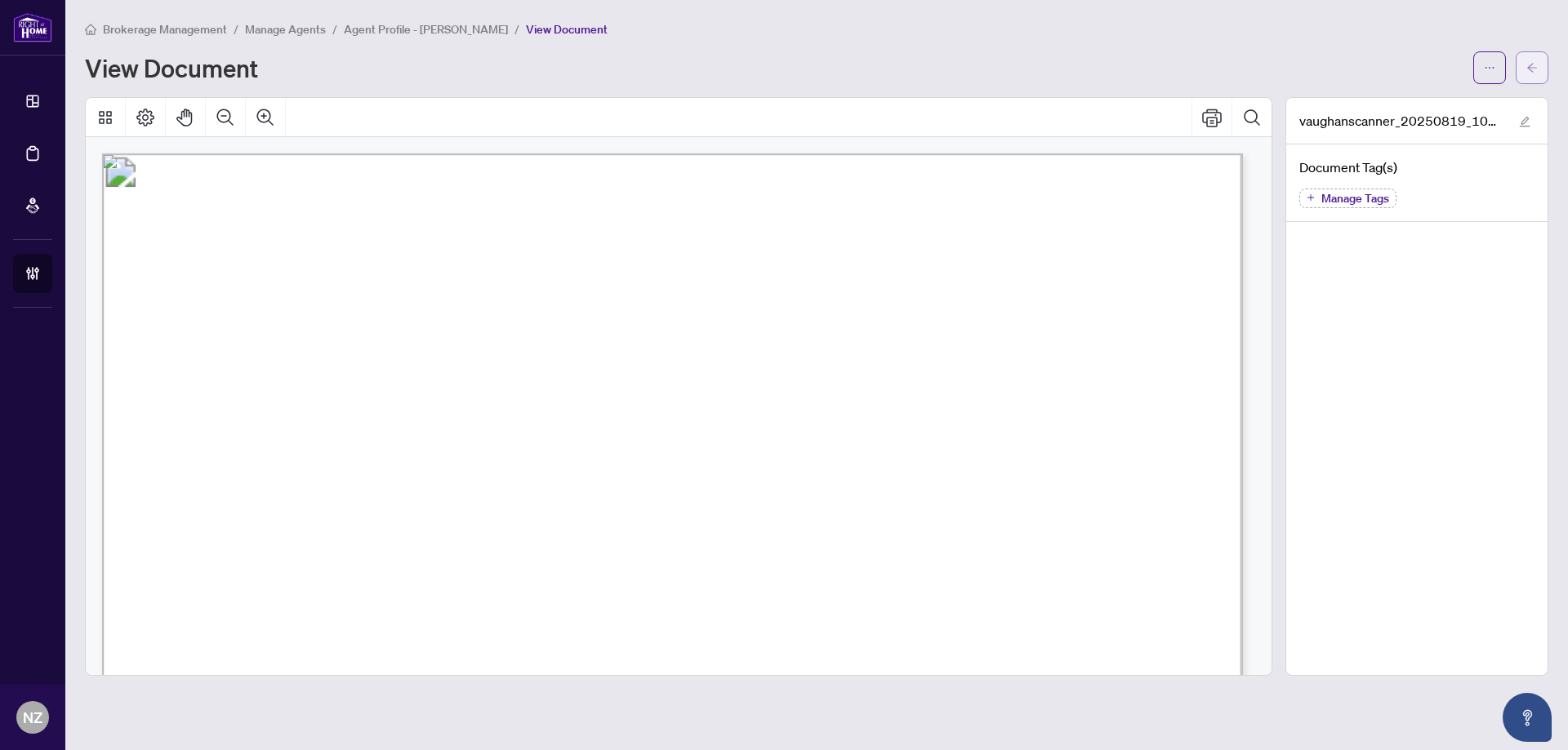
click at [1542, 70] on button "button" at bounding box center [1531, 67] width 32 height 32
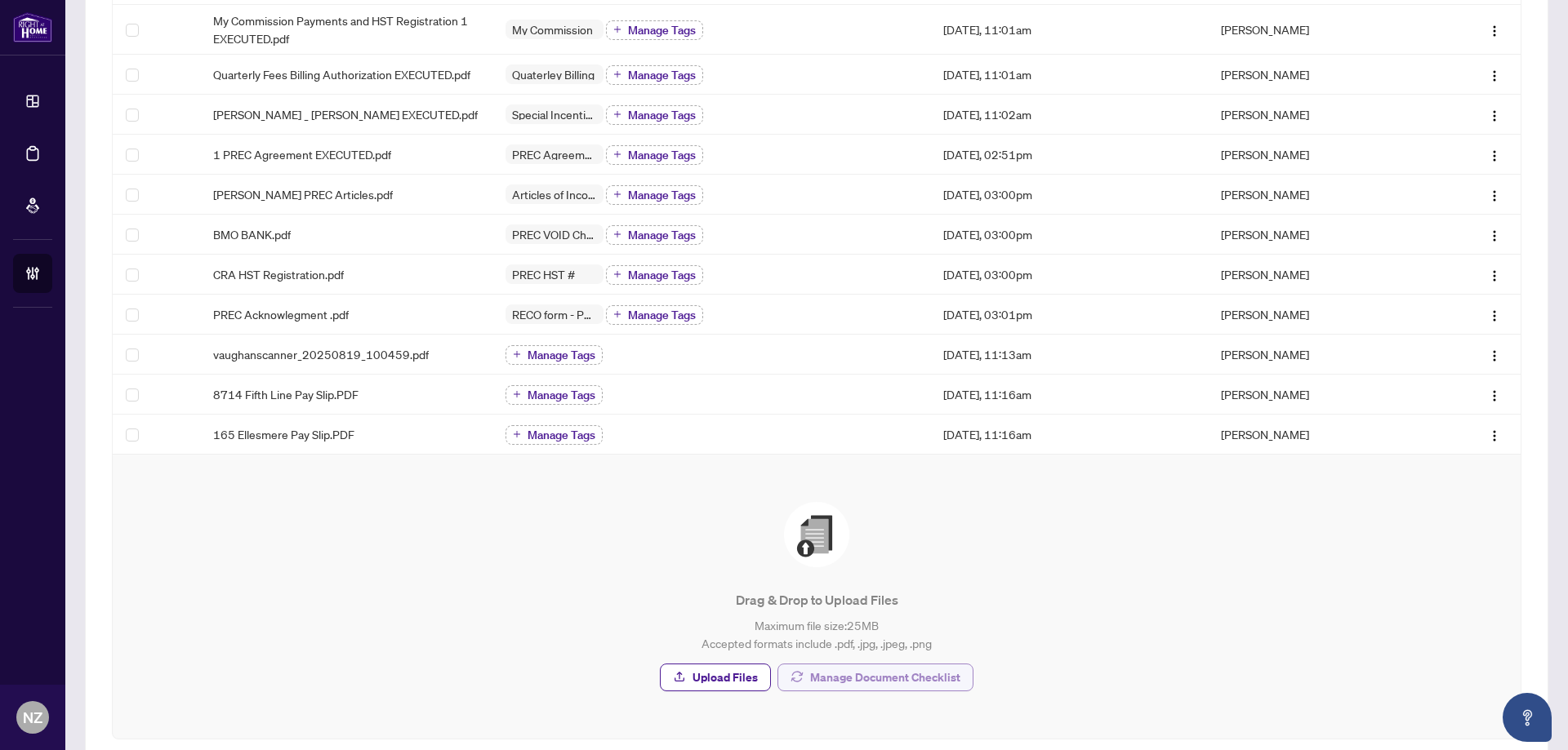
click at [860, 673] on span "Manage Document Checklist" at bounding box center [885, 677] width 151 height 26
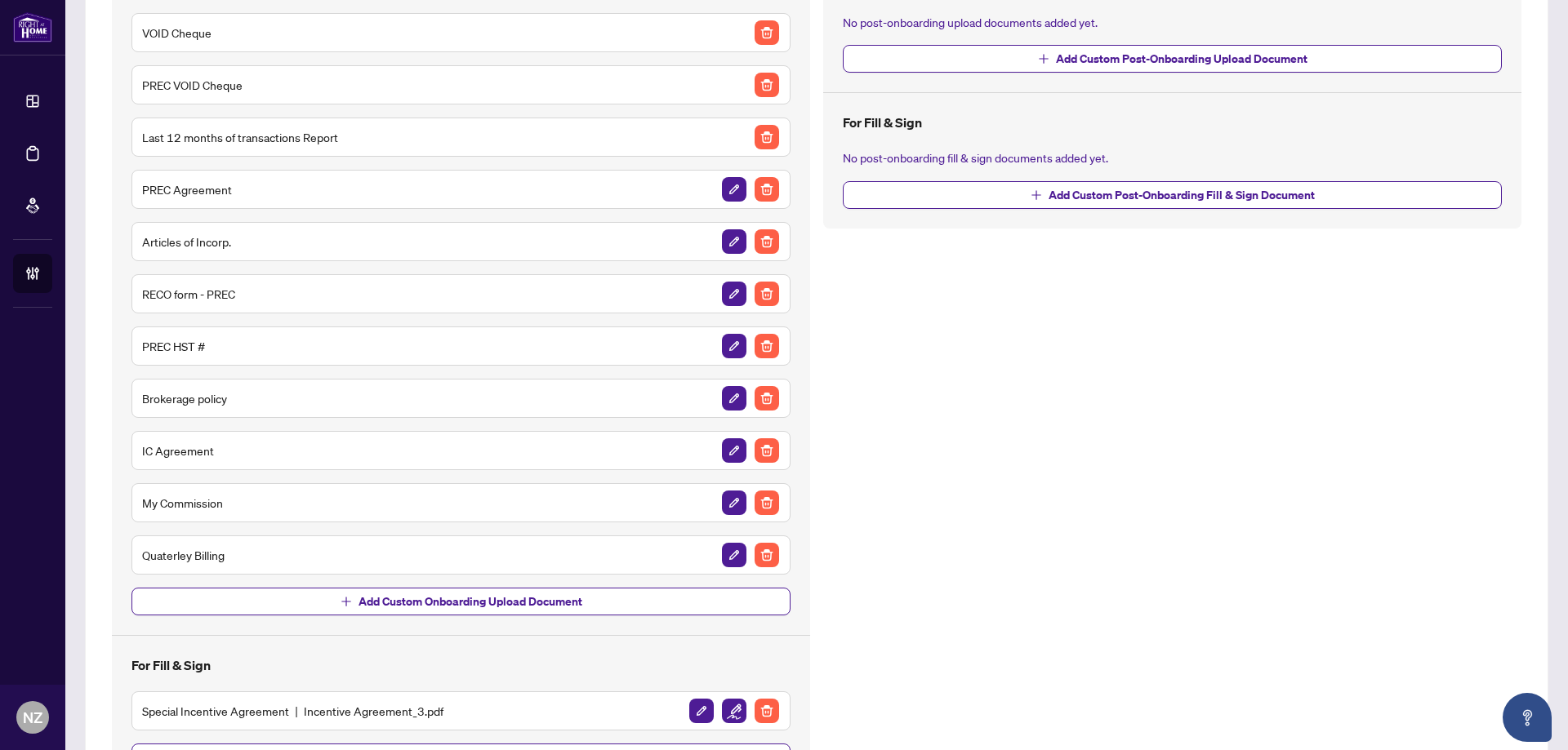
scroll to position [157, 0]
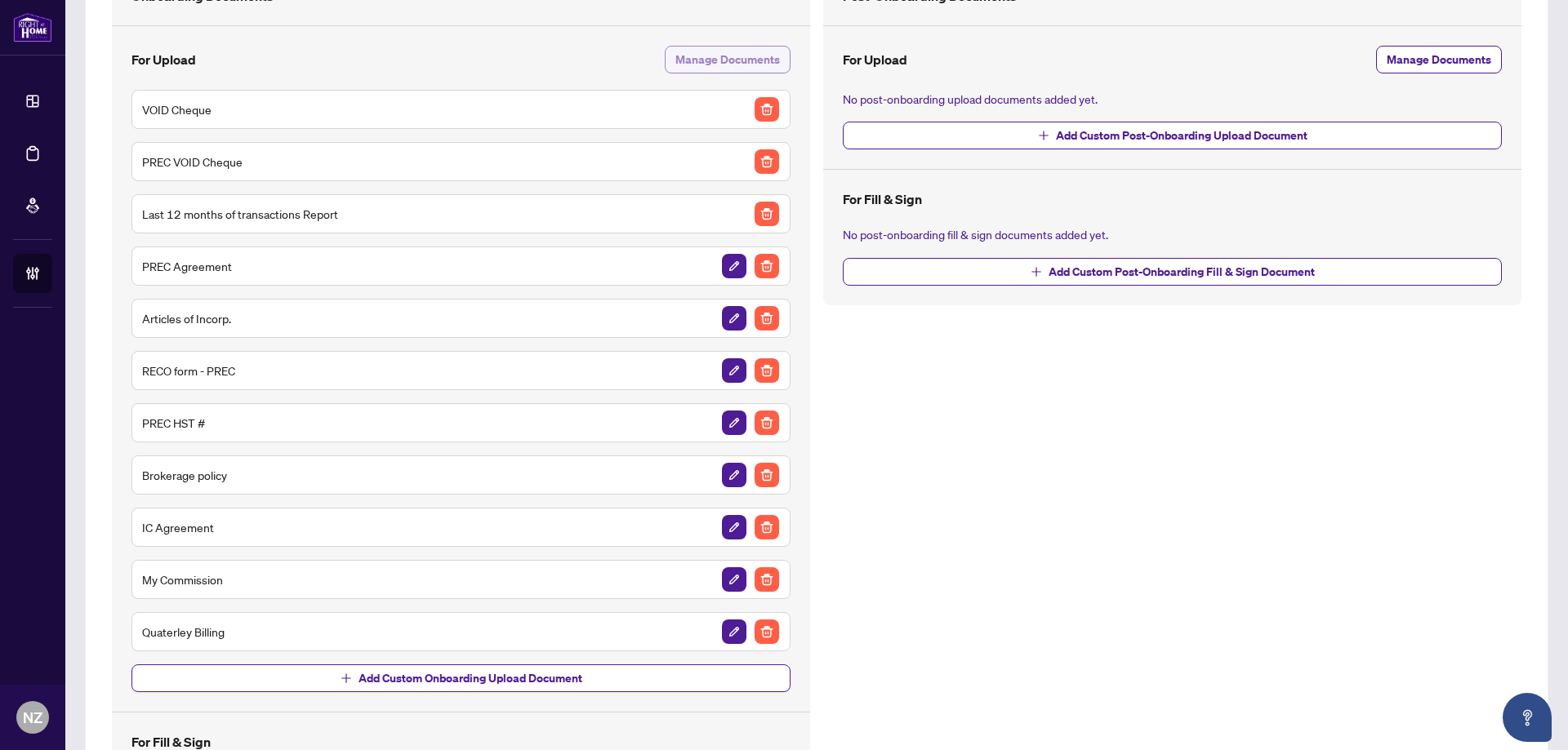
click at [721, 58] on span "Manage Documents" at bounding box center [727, 60] width 105 height 26
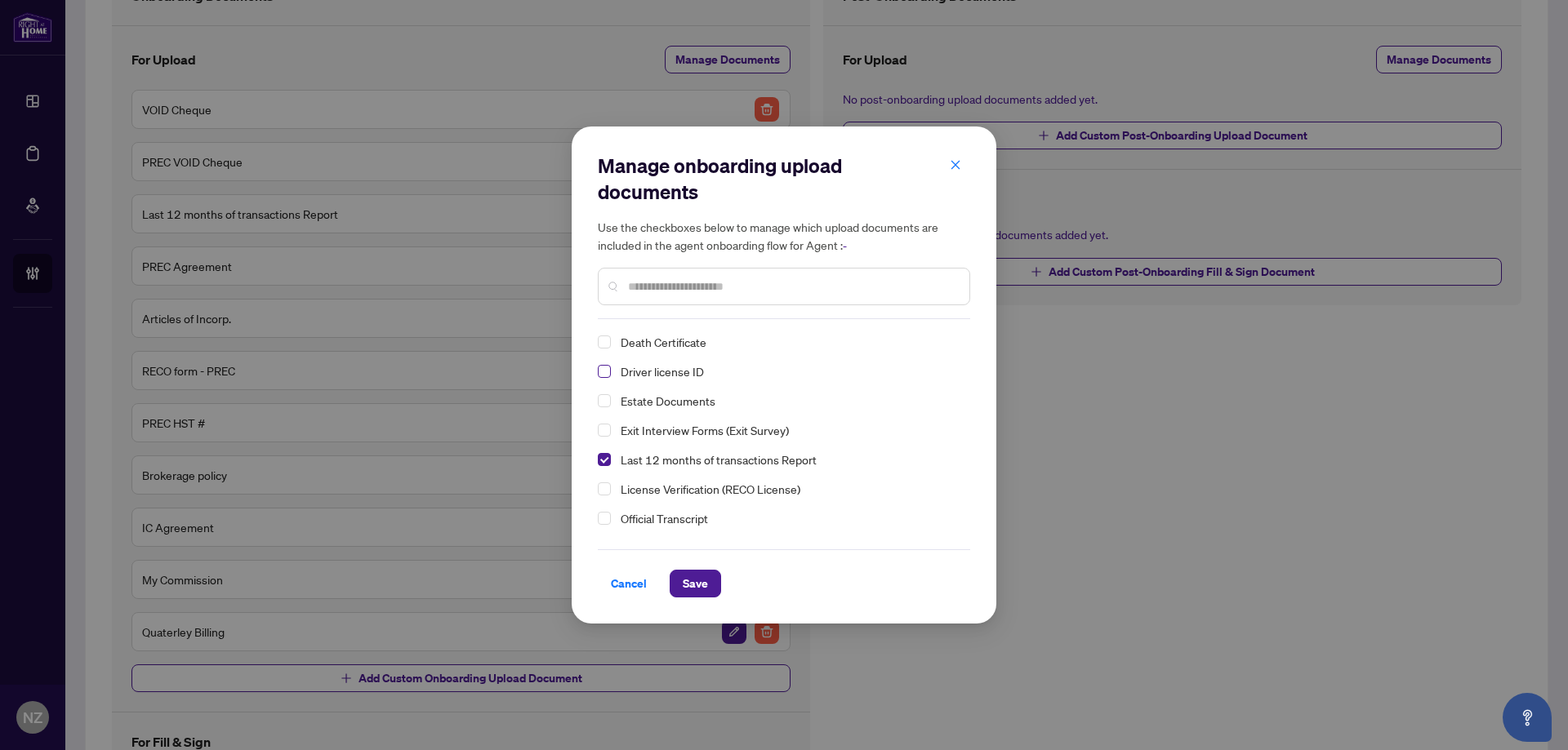
click at [602, 370] on span "Select Driver license ID" at bounding box center [604, 371] width 13 height 13
click at [693, 588] on span "Save" at bounding box center [695, 583] width 26 height 26
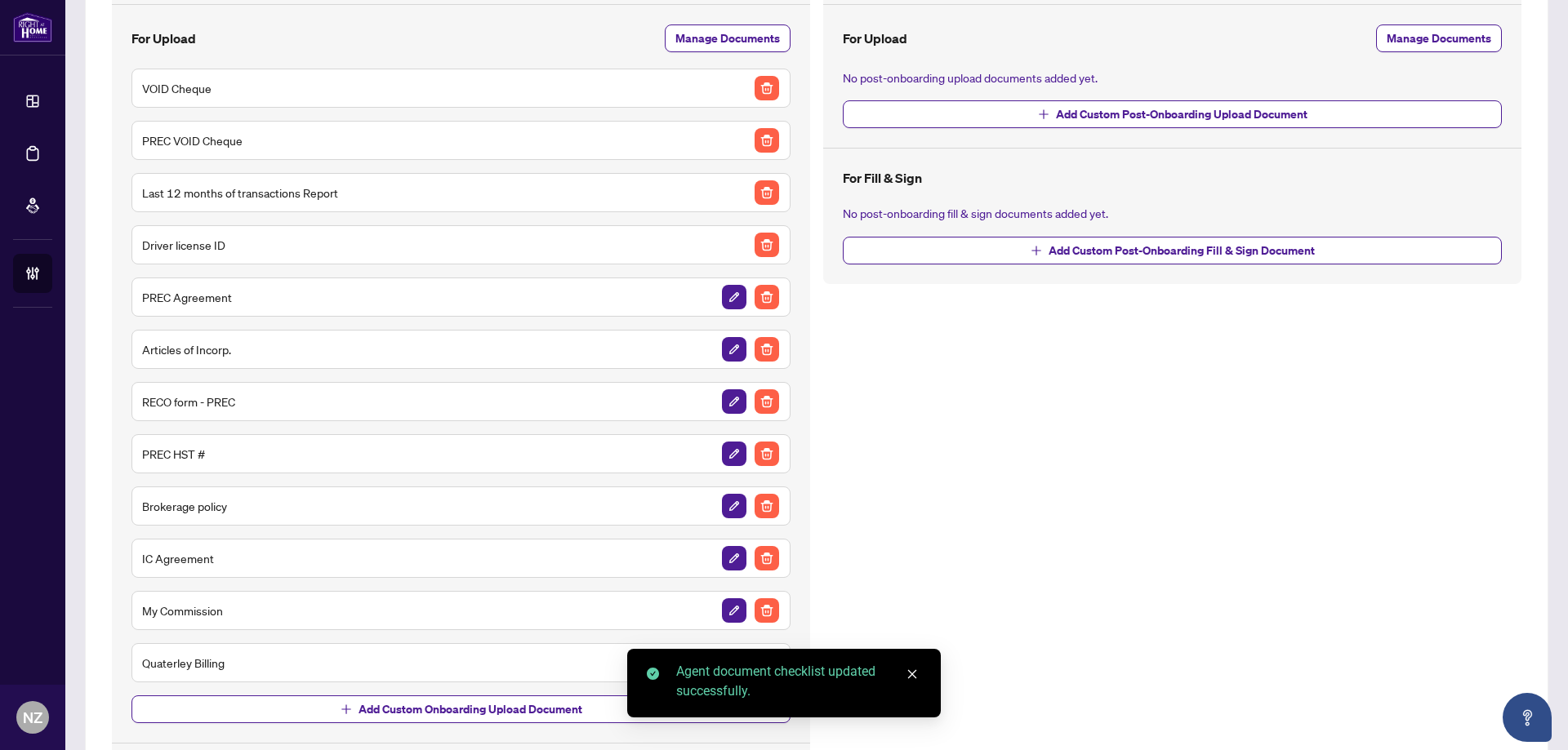
scroll to position [0, 0]
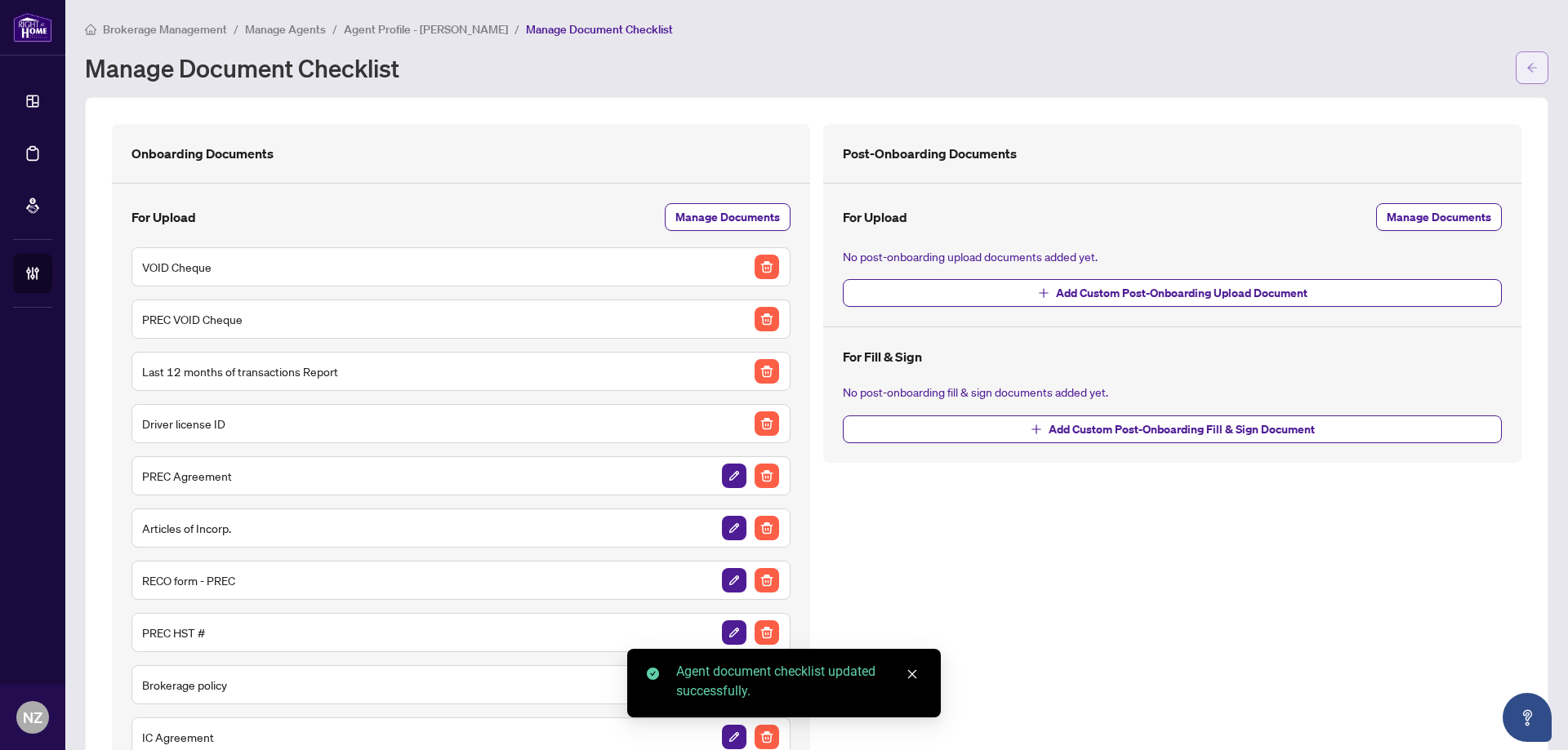
click at [1526, 60] on span "button" at bounding box center [1531, 67] width 11 height 26
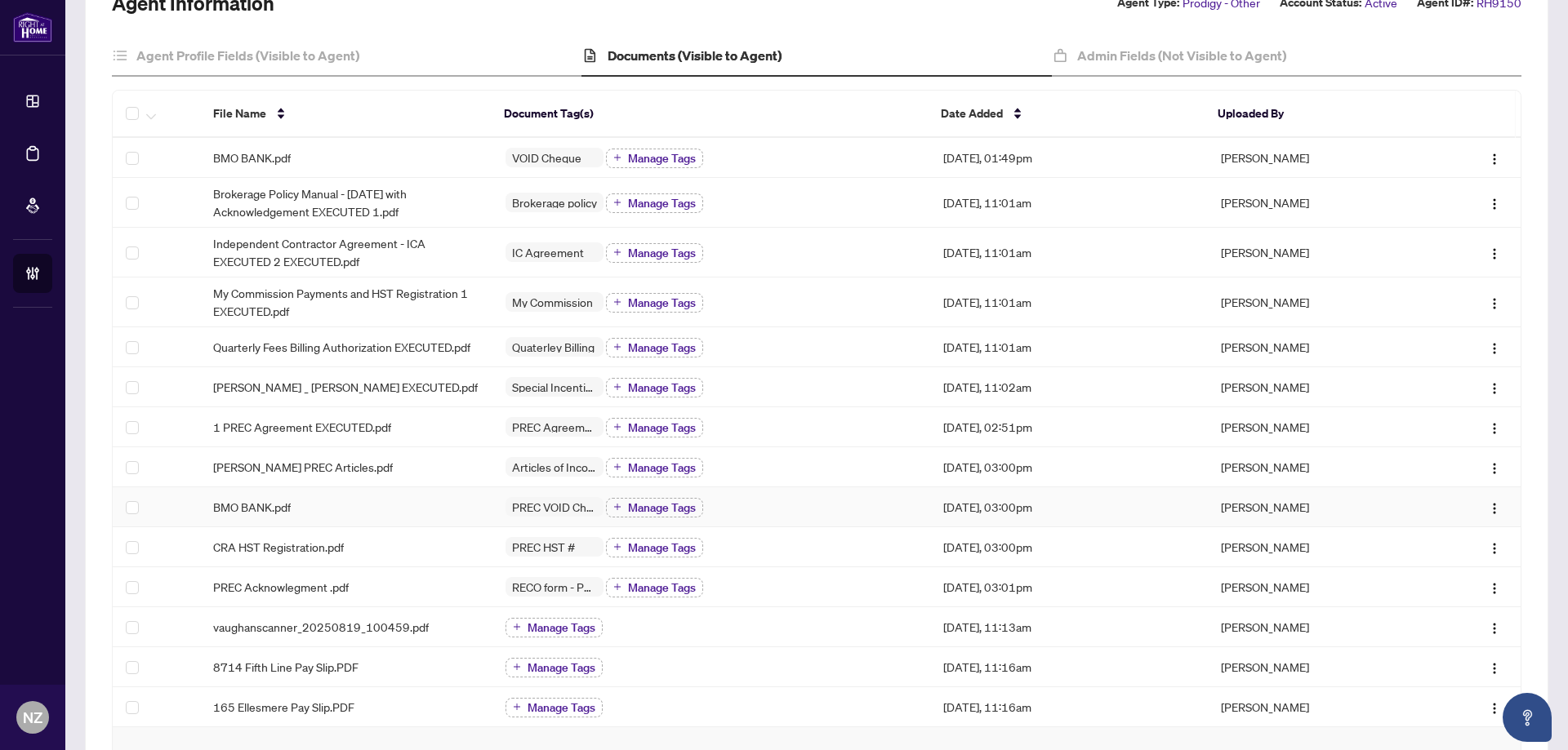
scroll to position [327, 0]
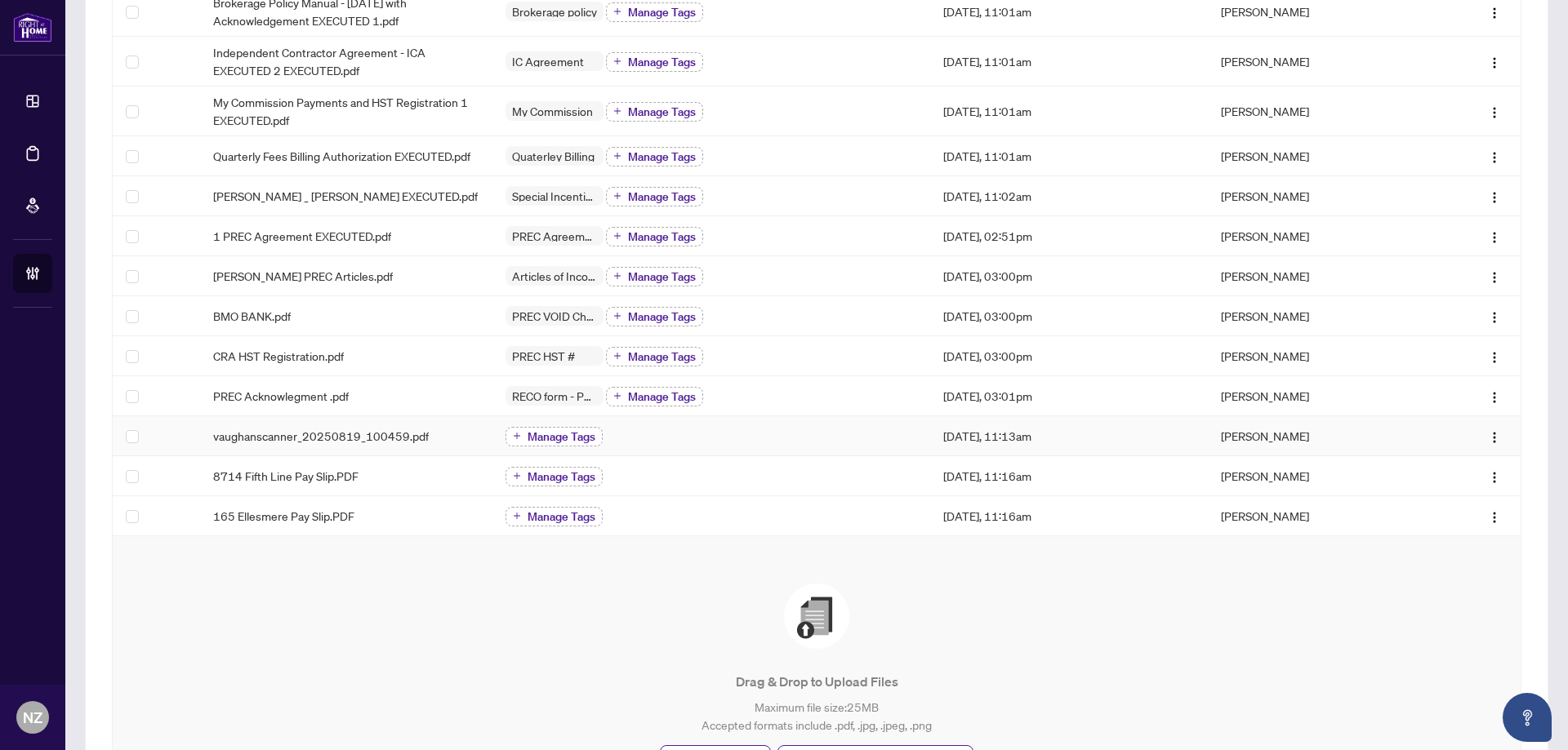
click at [535, 435] on span "Manage Tags" at bounding box center [562, 436] width 68 height 11
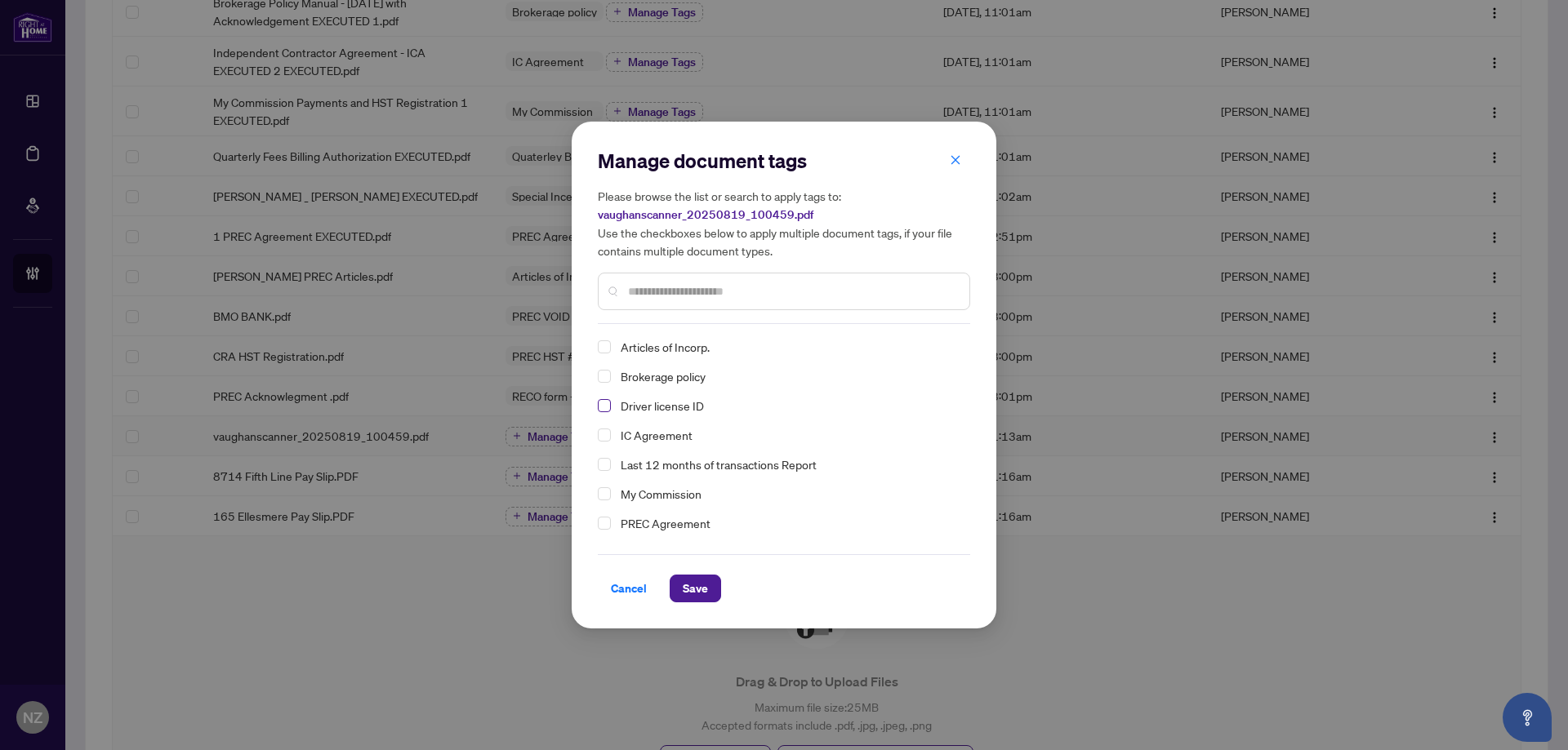
click at [603, 409] on span "Select Driver license ID" at bounding box center [604, 405] width 13 height 13
click at [681, 582] on button "Save" at bounding box center [695, 588] width 51 height 28
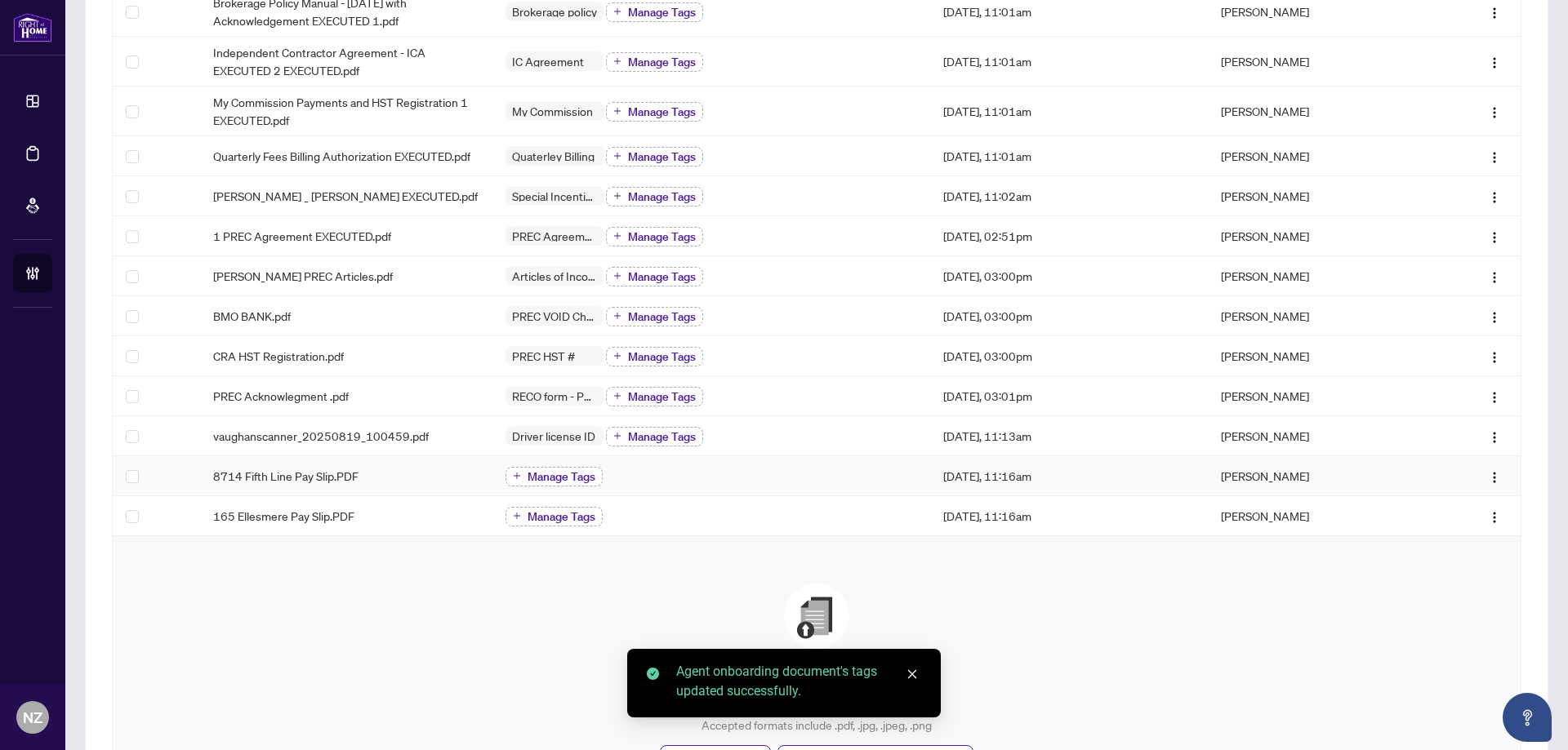
click at [549, 474] on span "Manage Tags" at bounding box center [562, 476] width 68 height 11
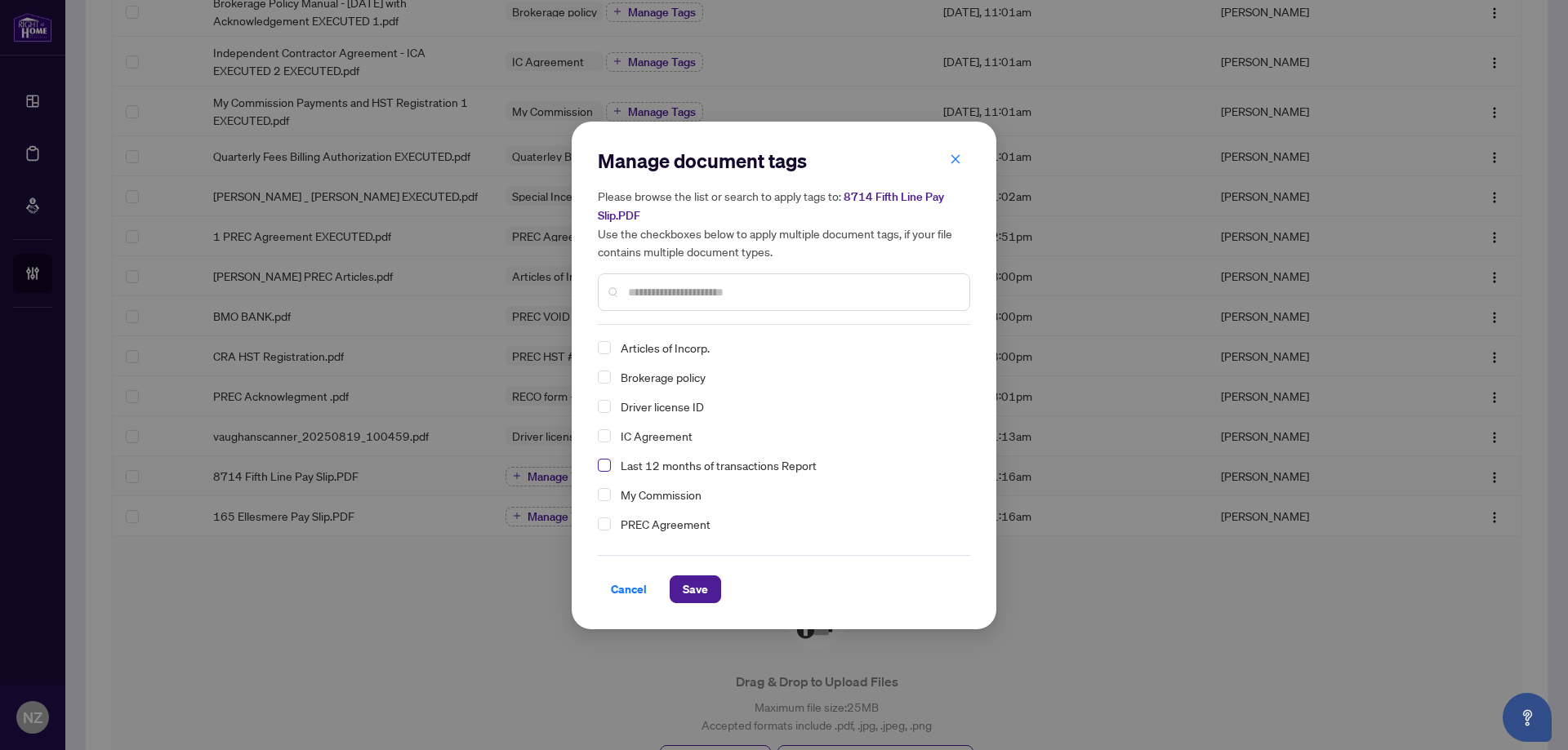
click at [600, 463] on span "Select Last 12 months of transactions Report" at bounding box center [604, 464] width 13 height 13
click at [695, 587] on span "Save" at bounding box center [695, 589] width 26 height 26
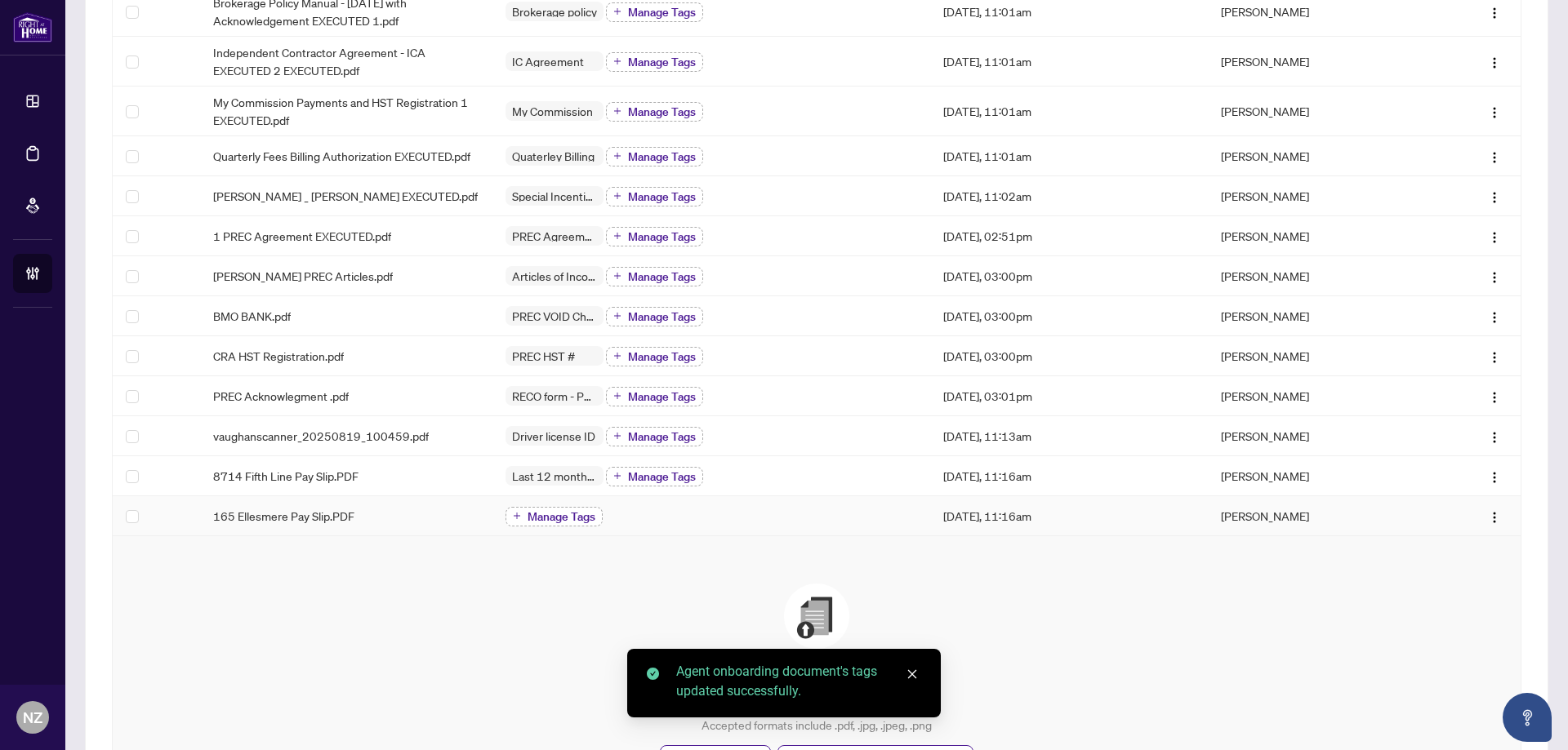
click at [547, 523] on button "Manage Tags" at bounding box center [554, 516] width 97 height 20
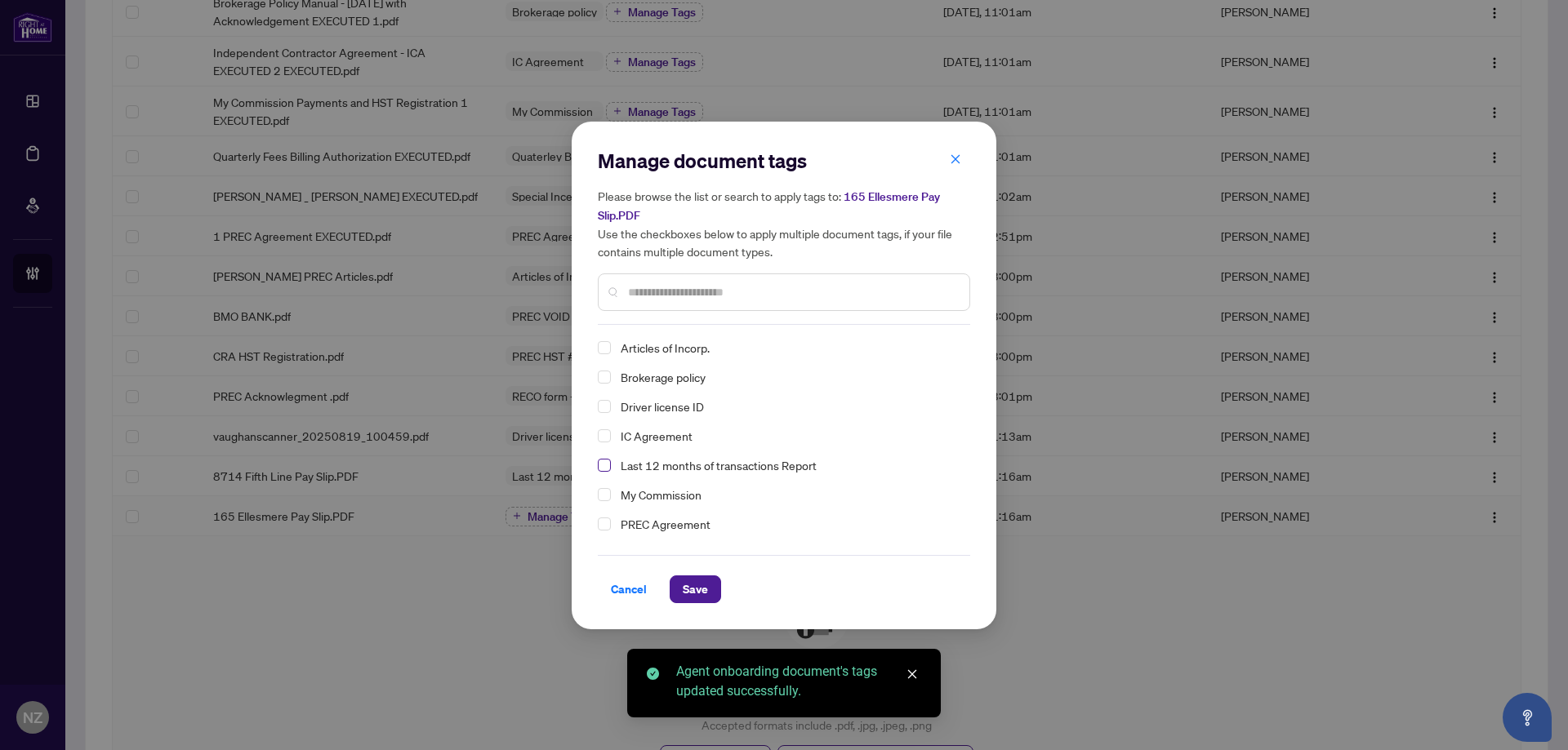
click at [606, 470] on span "Select Last 12 months of transactions Report" at bounding box center [604, 464] width 13 height 13
click at [692, 589] on span "Save" at bounding box center [695, 589] width 26 height 26
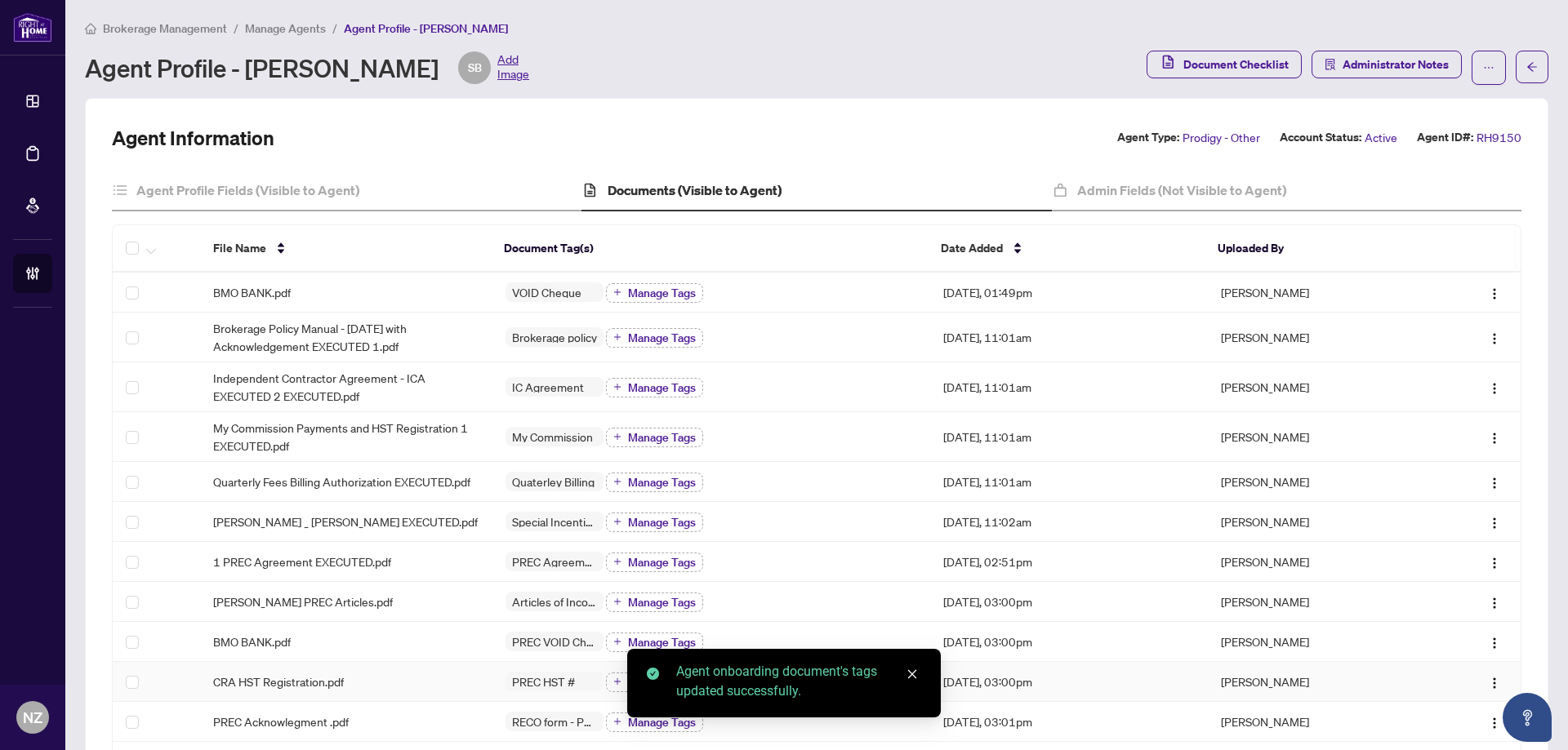
scroll to position [0, 0]
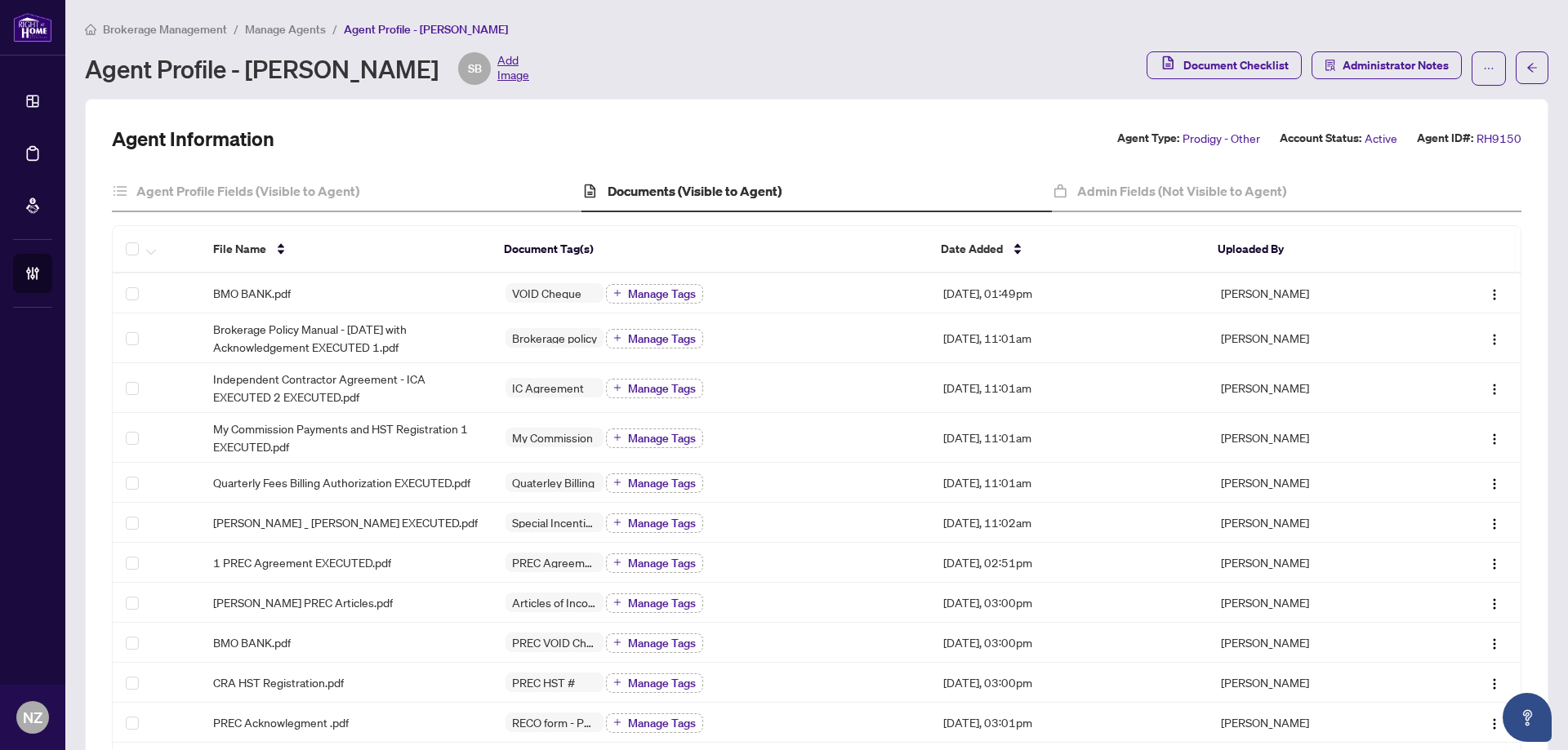
click at [274, 31] on span "Manage Agents" at bounding box center [285, 29] width 81 height 14
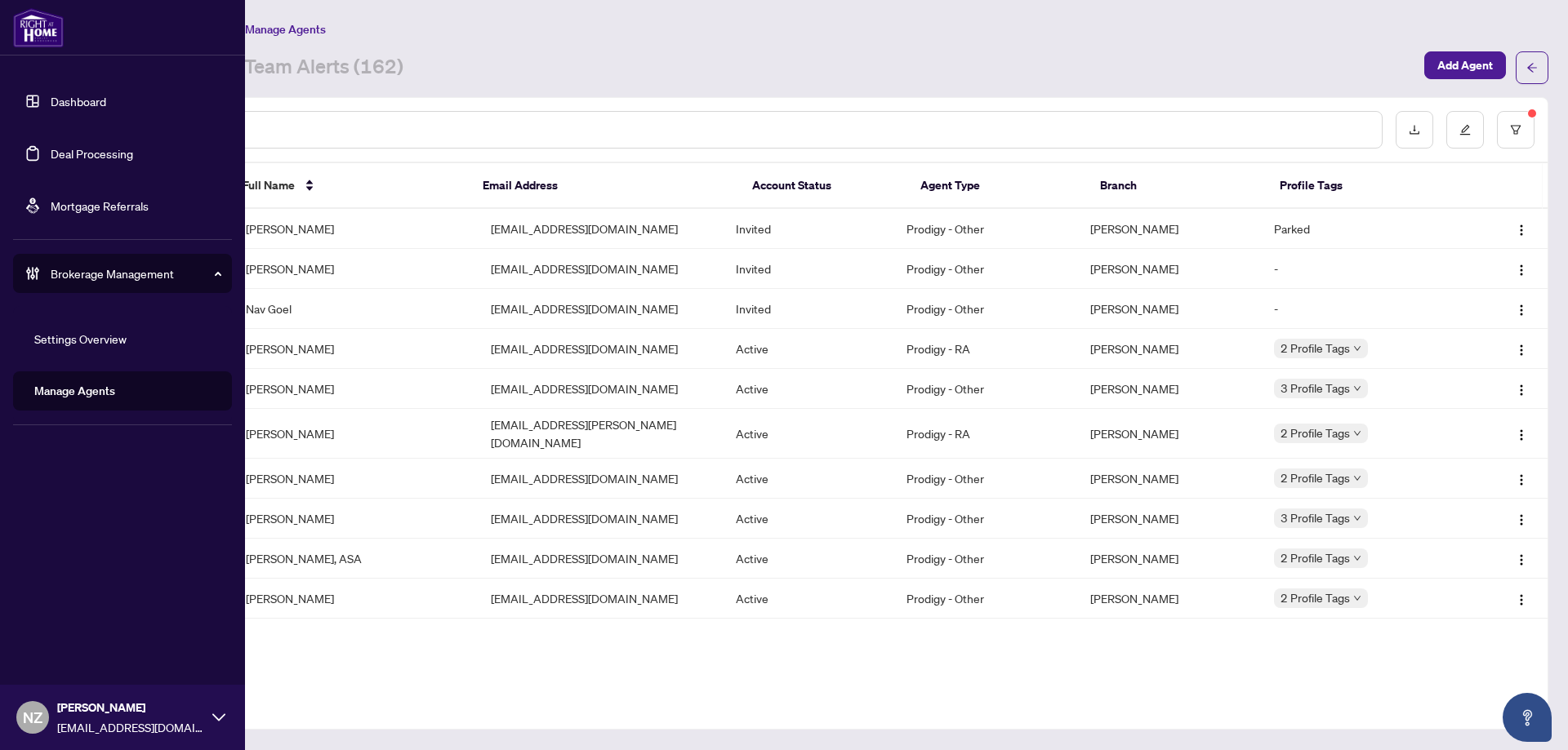
click at [77, 153] on link "Deal Processing" at bounding box center [92, 153] width 83 height 14
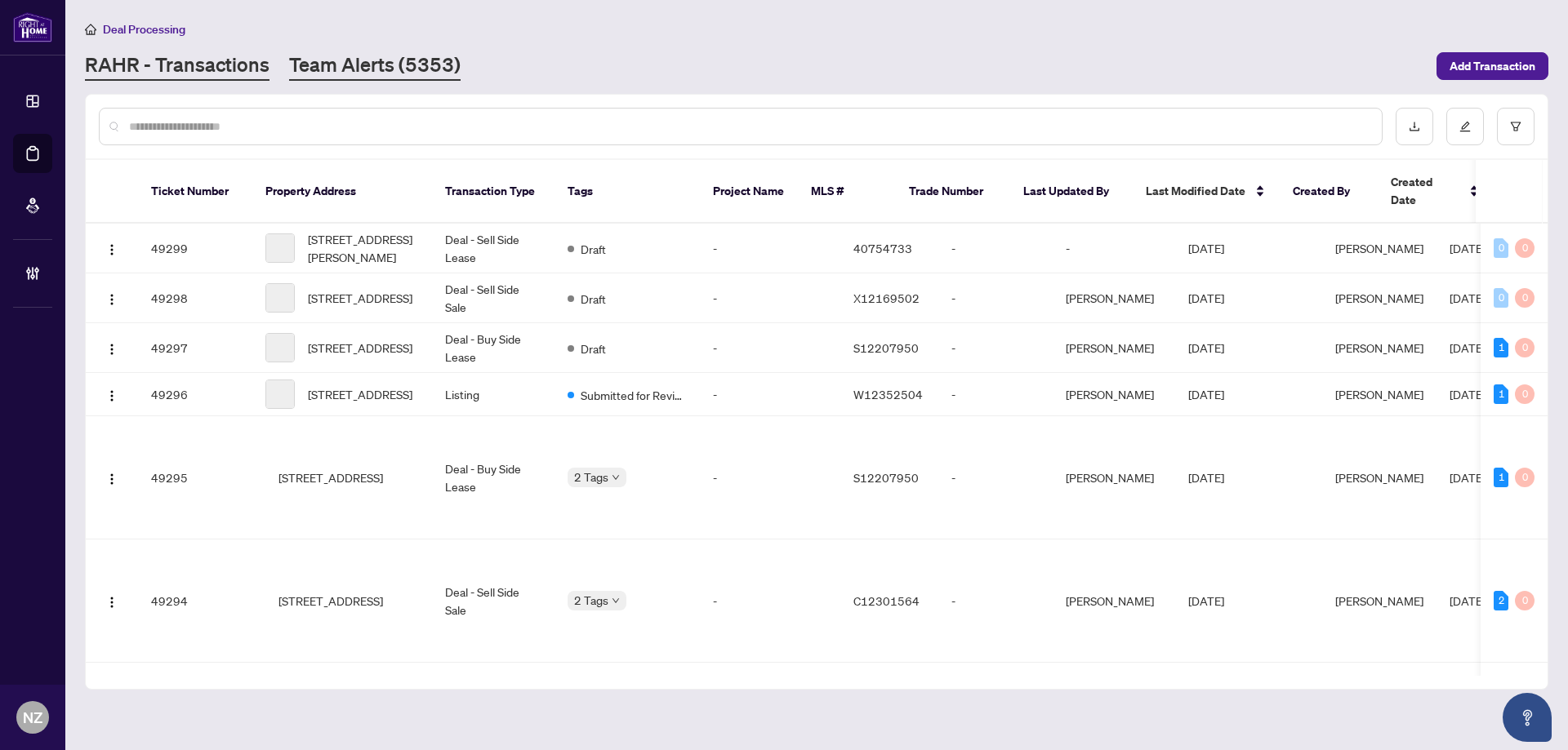
click at [328, 70] on link "Team Alerts (5353)" at bounding box center [375, 65] width 172 height 30
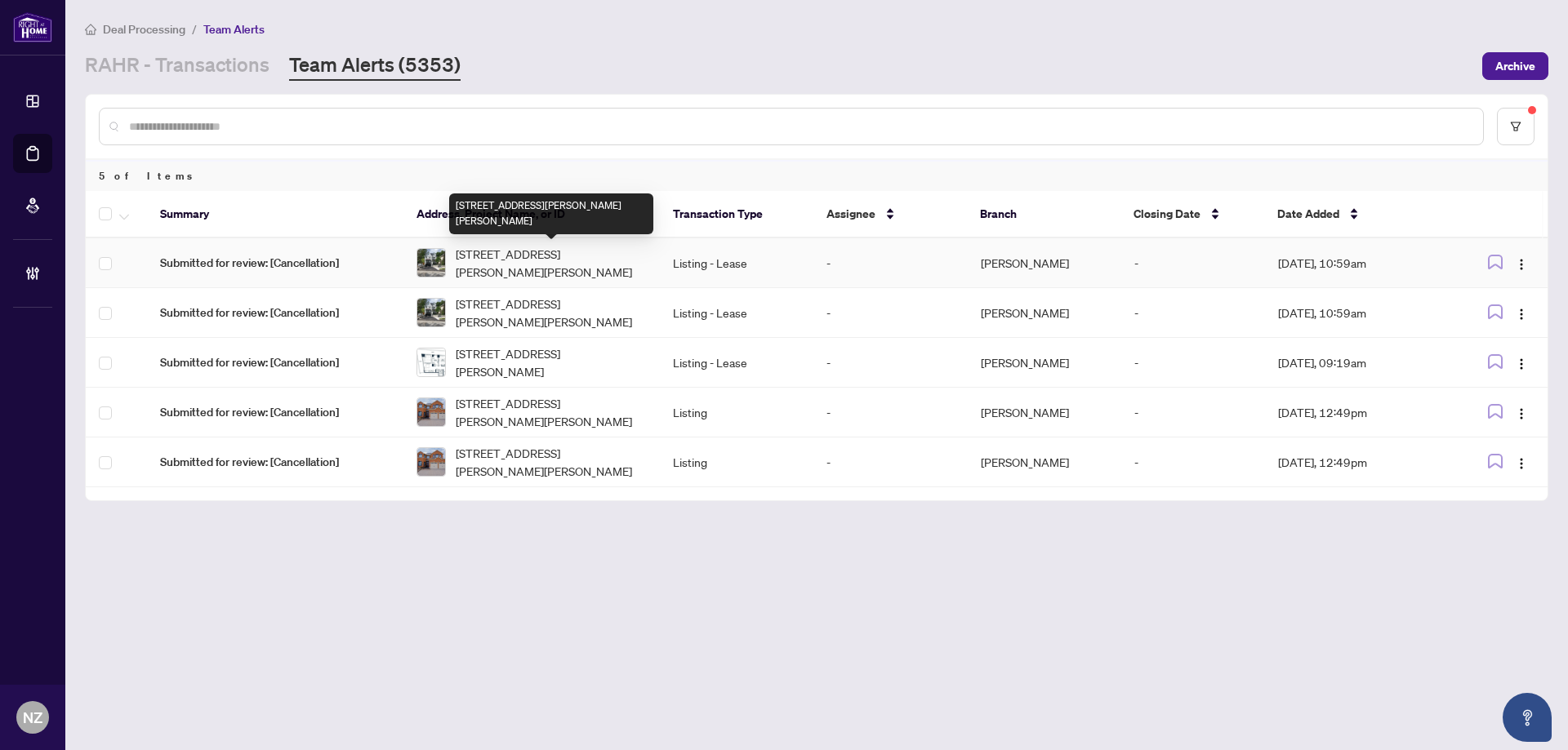
click at [477, 258] on span "144 Brooke St, Vaughan, Ontario L4J 1Y9, Canada" at bounding box center [551, 263] width 191 height 36
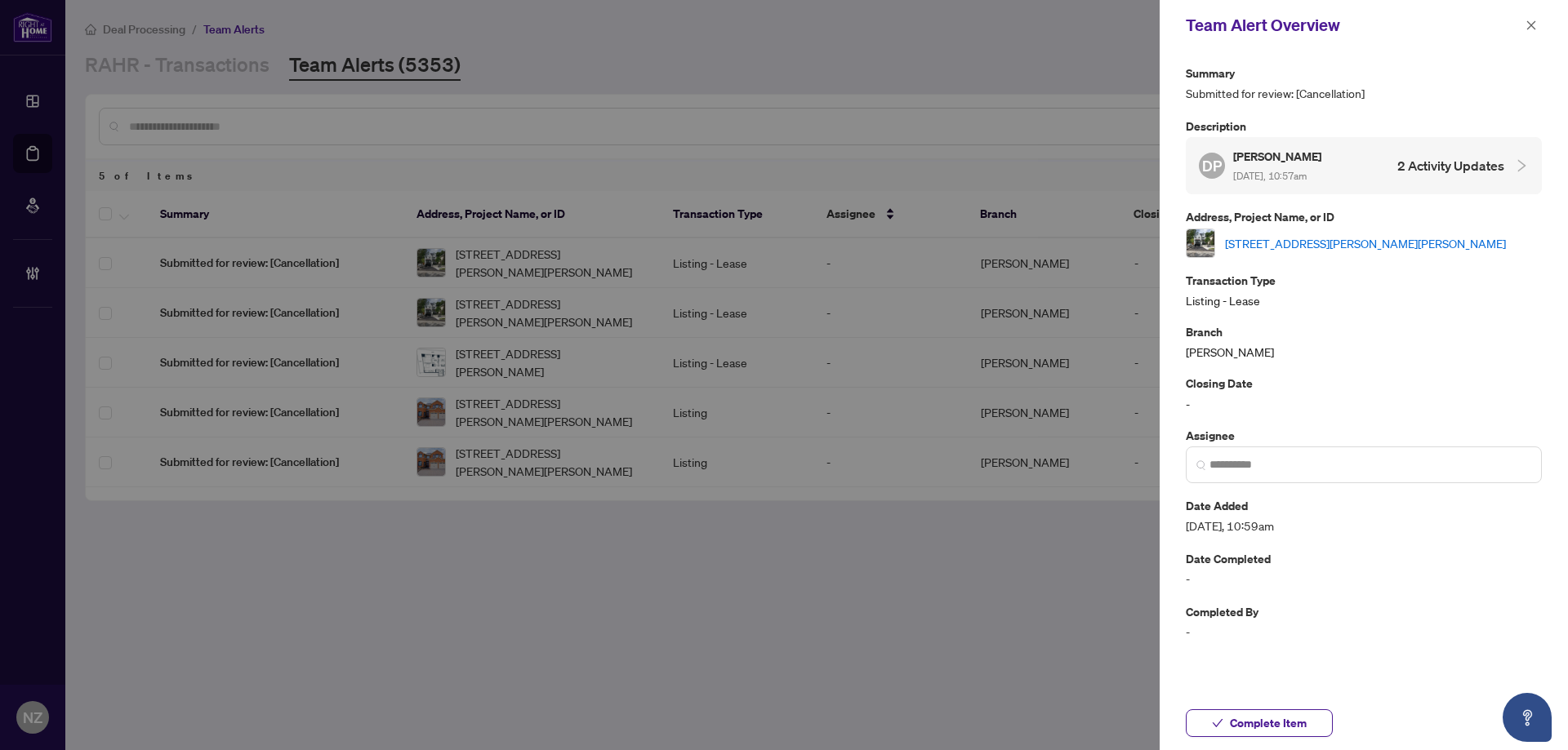
click at [1376, 247] on link "144 Brooke St, Vaughan, Ontario L4J 1Y9, Canada" at bounding box center [1366, 242] width 281 height 18
click at [1525, 30] on button "button" at bounding box center [1531, 25] width 21 height 20
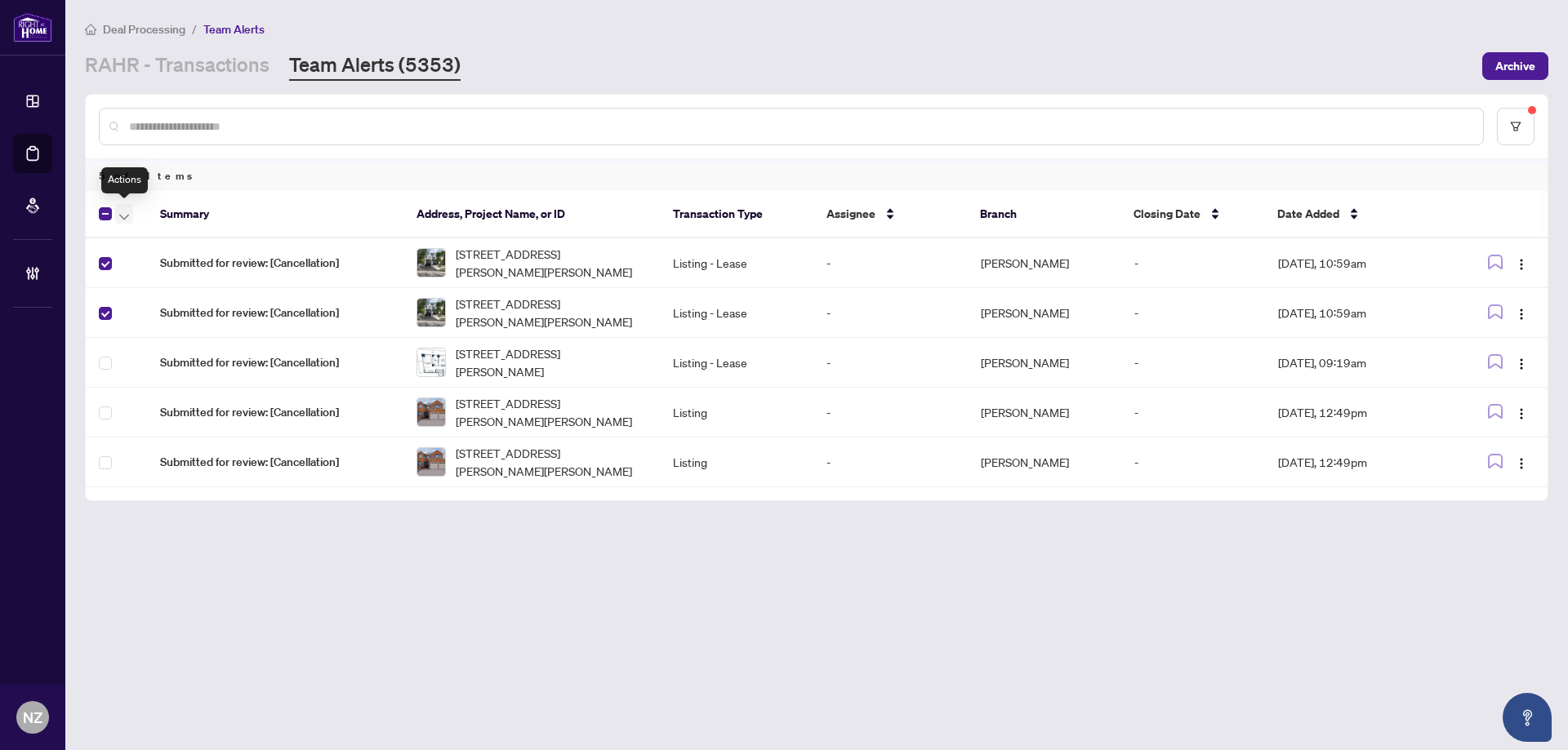
click at [127, 211] on span "button" at bounding box center [124, 213] width 10 height 18
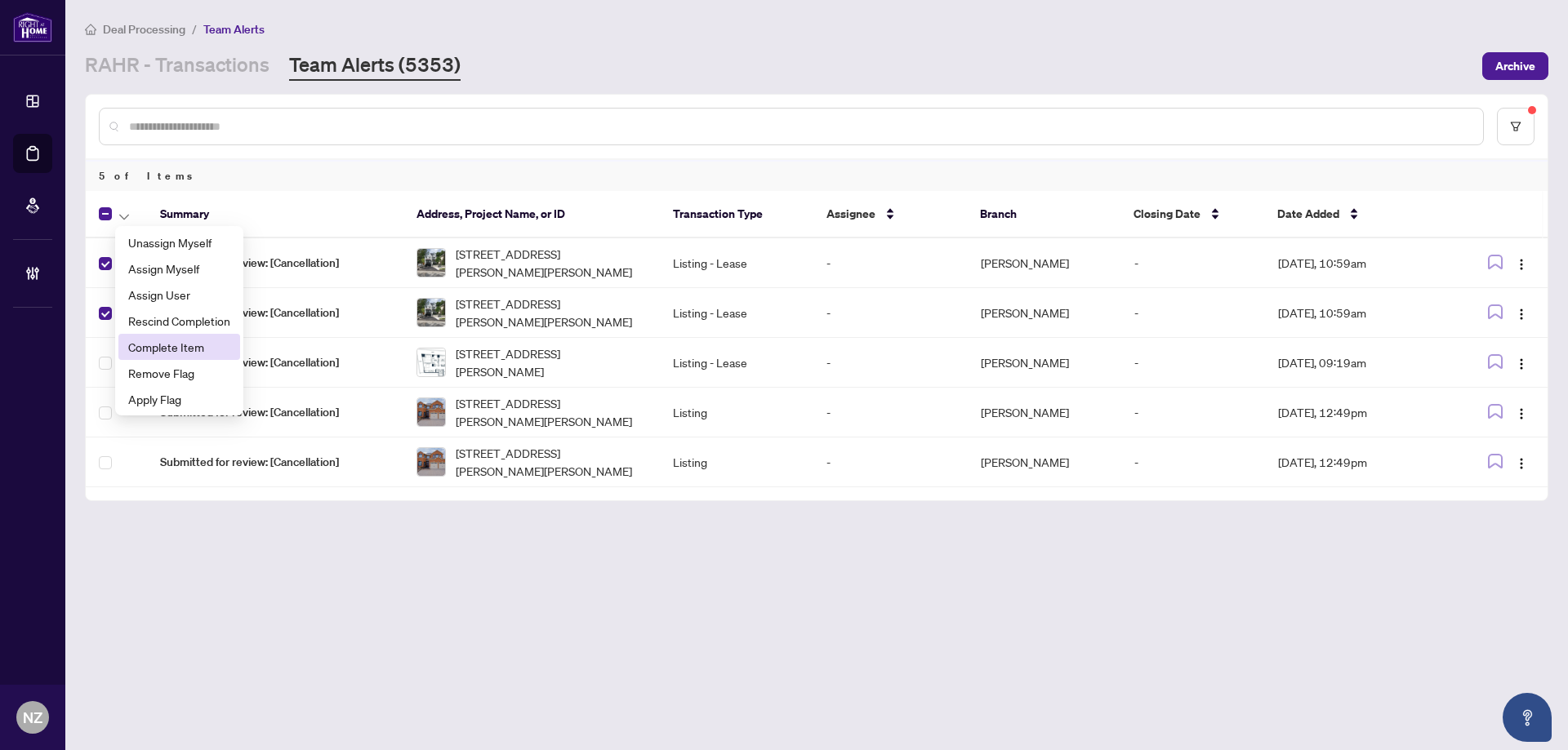
click at [168, 346] on span "Complete Item" at bounding box center [180, 346] width 102 height 18
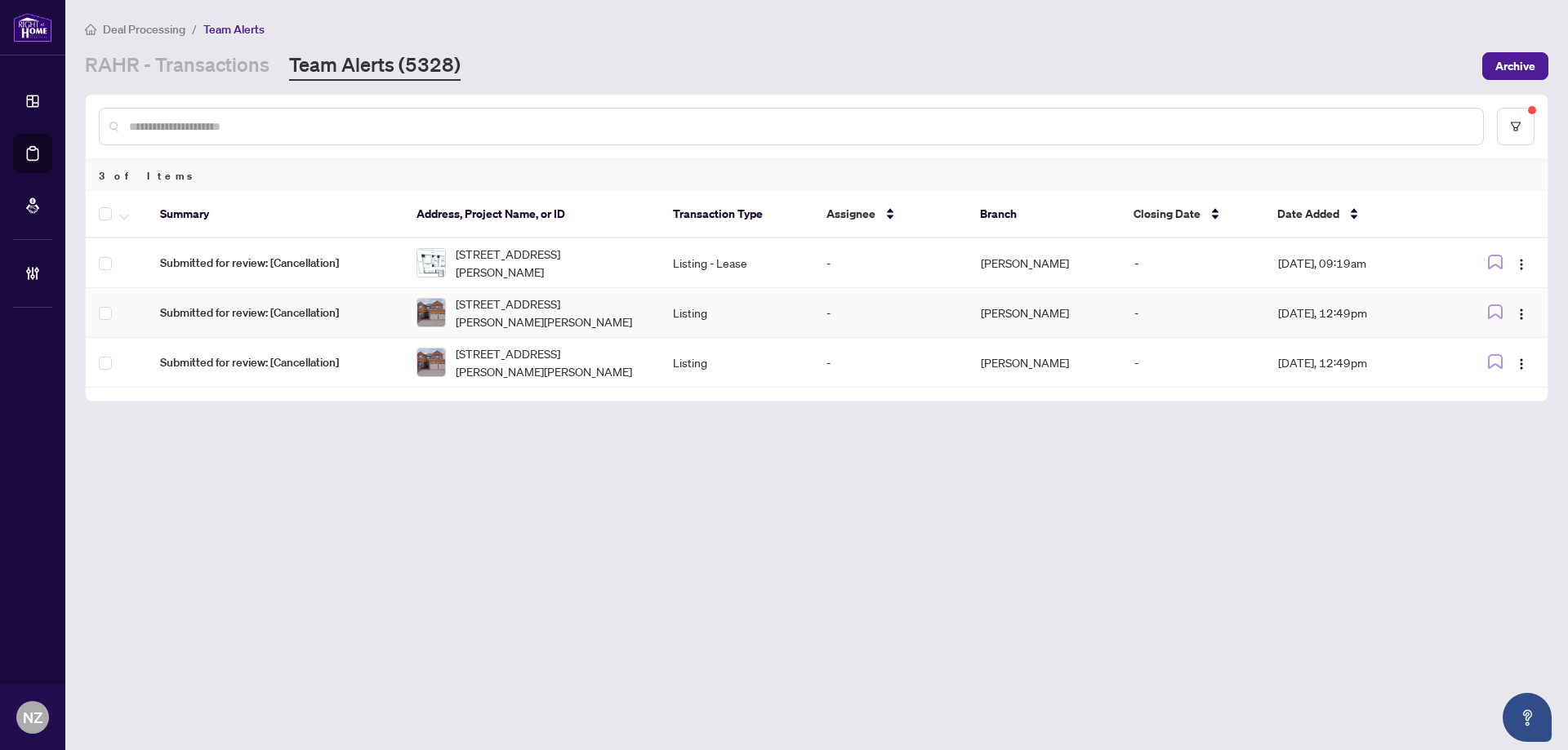
click at [567, 315] on span "48 Vaughan Mills Rd, Vaughan, Ontario L4H 1C8, Canada" at bounding box center [551, 313] width 191 height 36
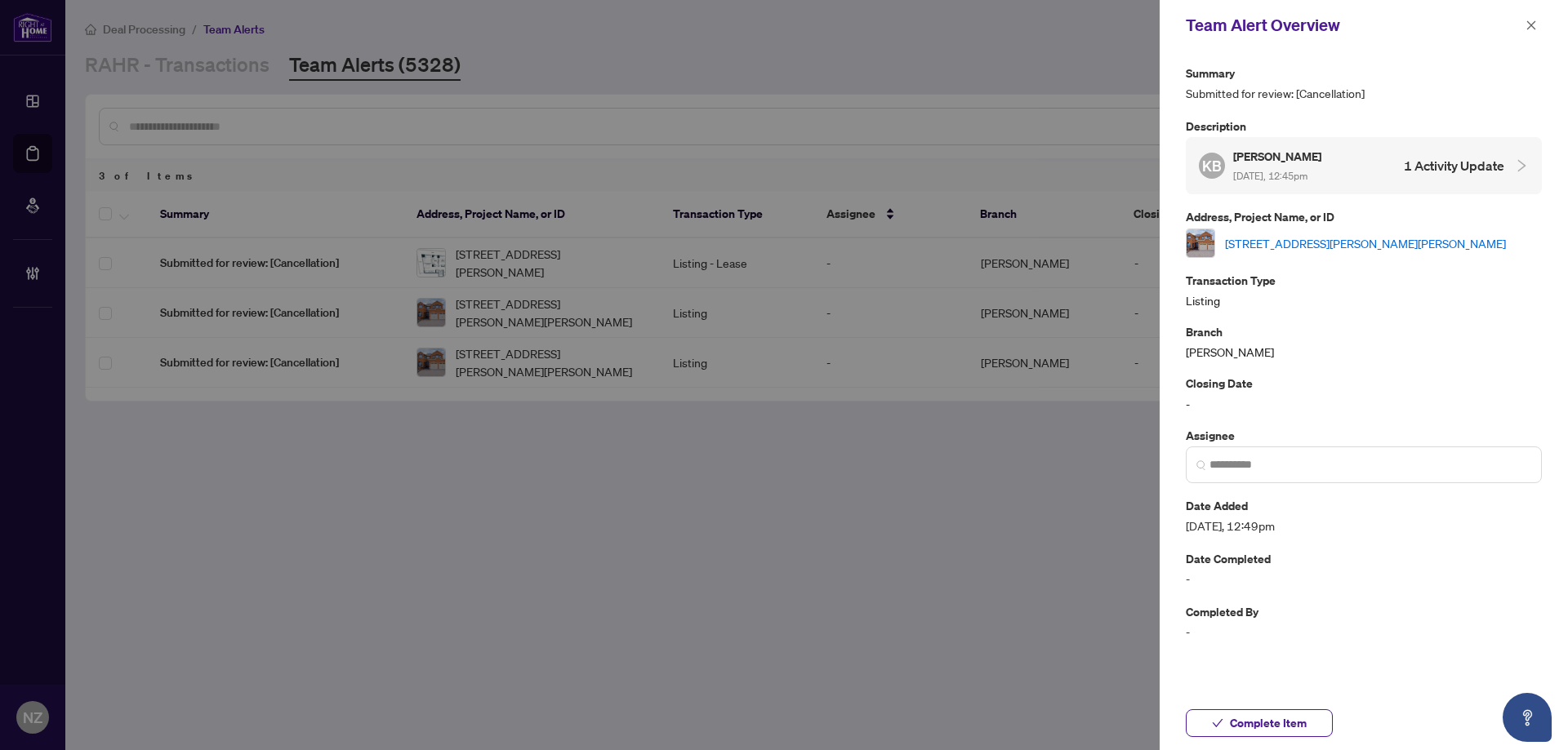
click at [1312, 235] on link "48 Vaughan Mills Rd, Vaughan, Ontario L4H 1C8, Canada" at bounding box center [1366, 242] width 281 height 18
click at [1537, 25] on button "button" at bounding box center [1531, 25] width 21 height 20
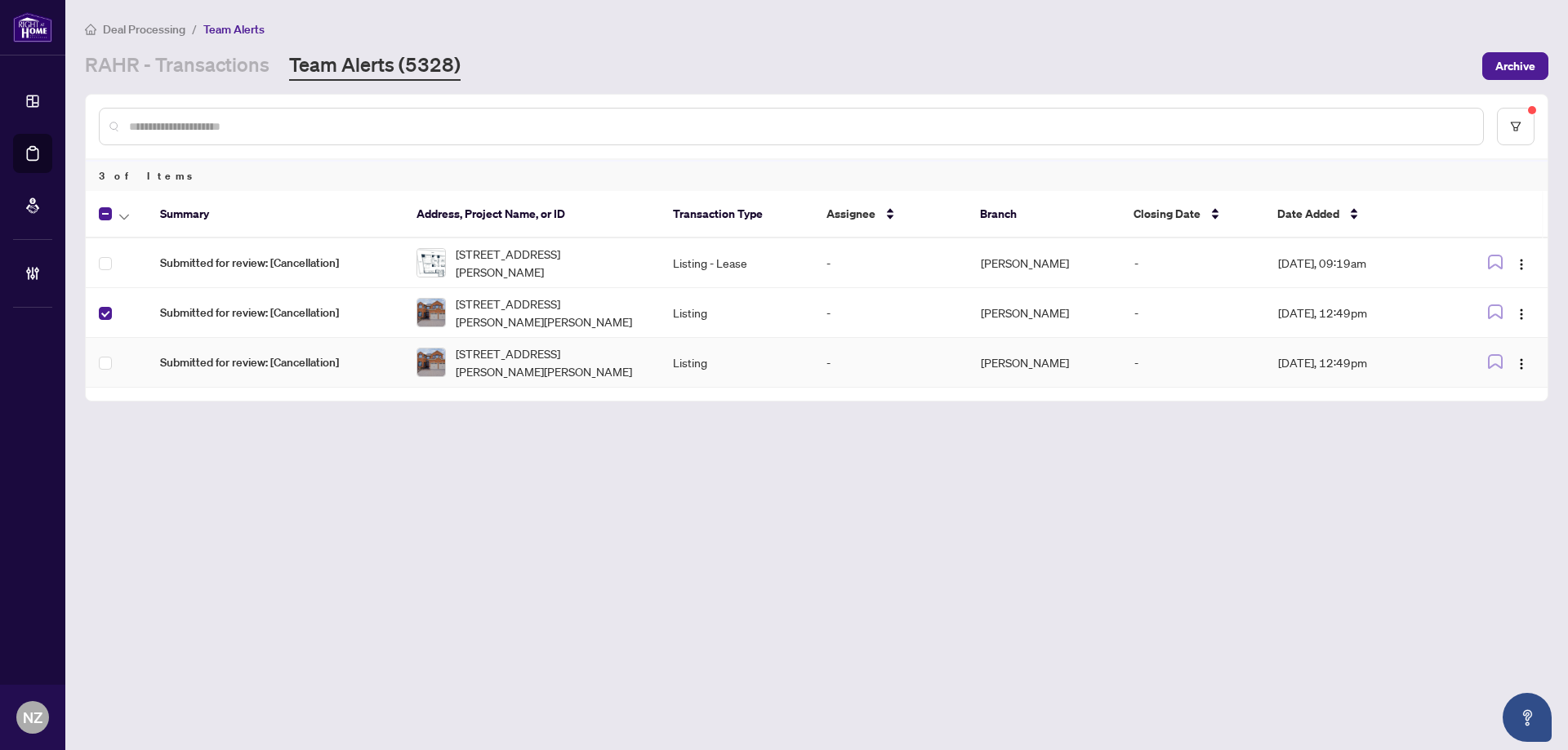
click at [96, 366] on td at bounding box center [117, 362] width 61 height 50
click at [131, 204] on button "button" at bounding box center [123, 213] width 18 height 20
click at [162, 341] on span "Complete Item" at bounding box center [180, 346] width 102 height 18
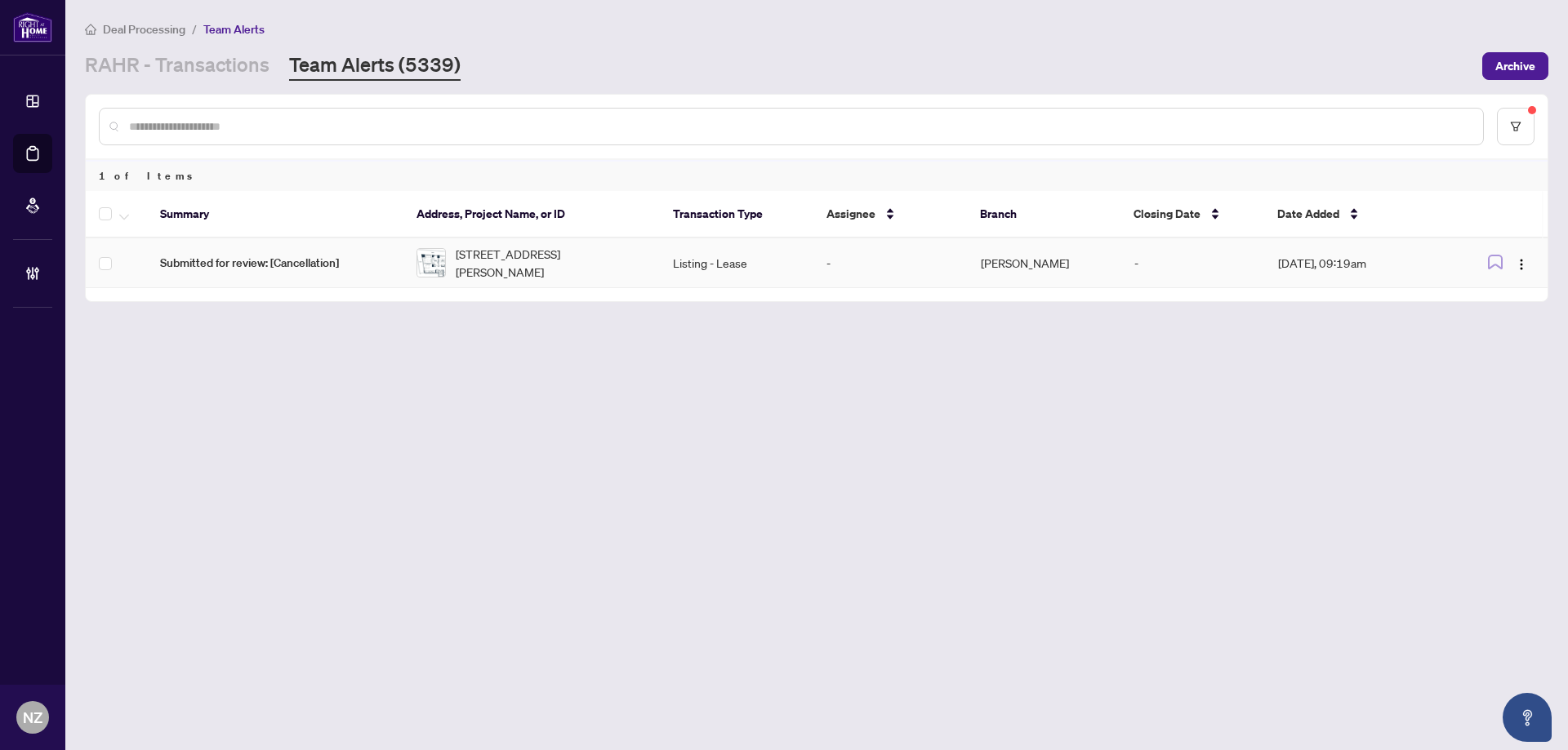
click at [528, 271] on span "[STREET_ADDRESS][PERSON_NAME]" at bounding box center [551, 263] width 191 height 36
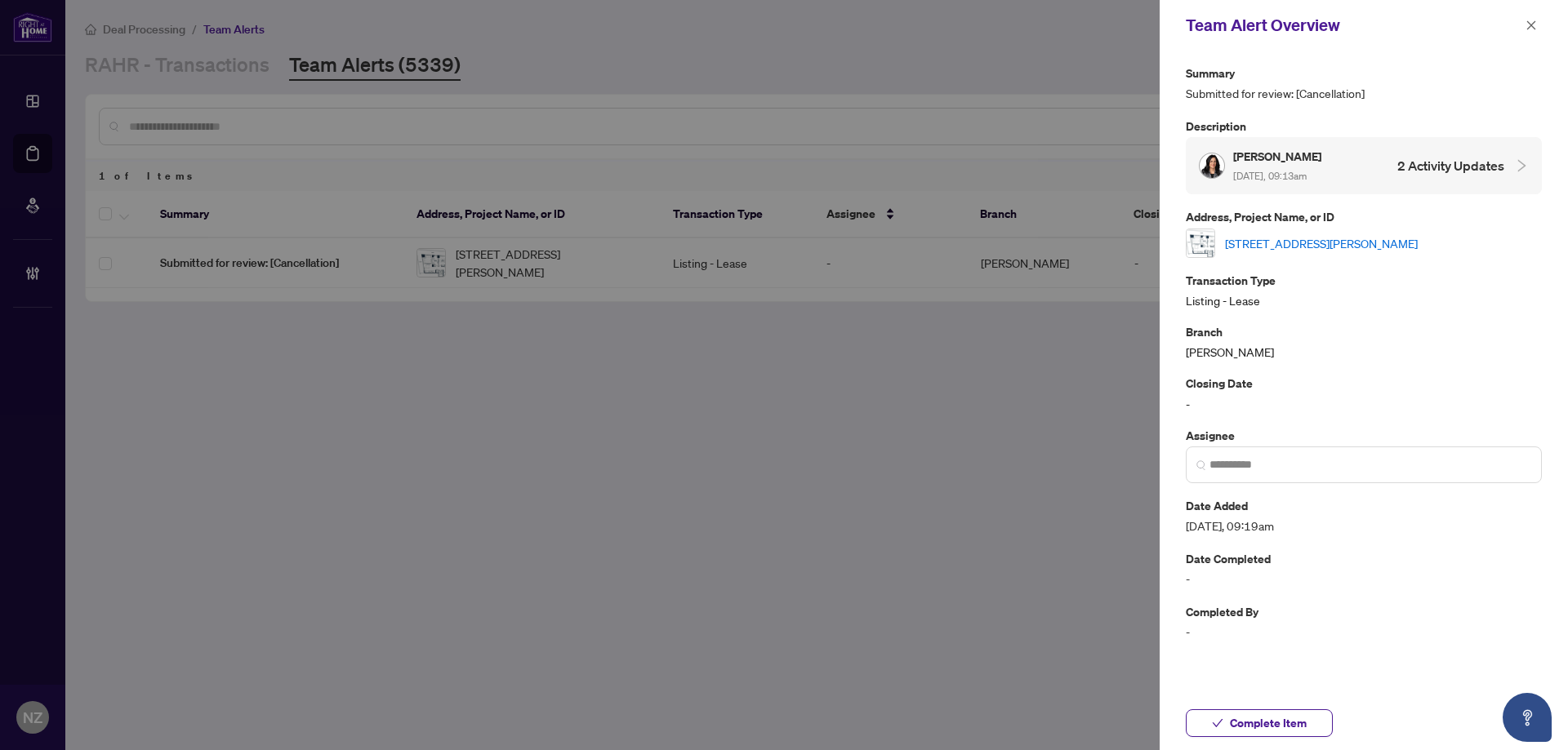
click at [1274, 240] on link "[STREET_ADDRESS][PERSON_NAME]" at bounding box center [1321, 242] width 193 height 18
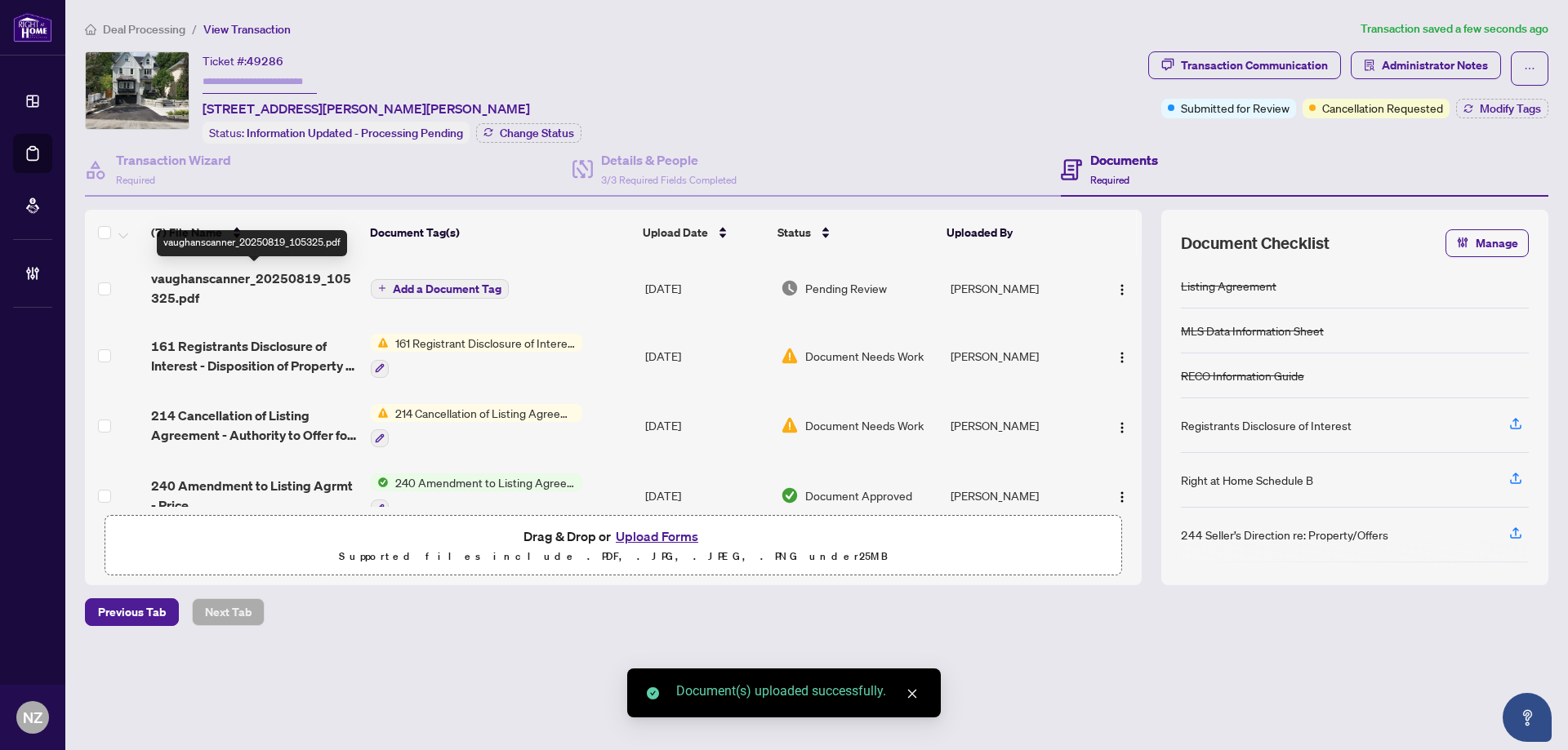
click at [287, 276] on span "vaughanscanner_20250819_105325.pdf" at bounding box center [254, 288] width 207 height 39
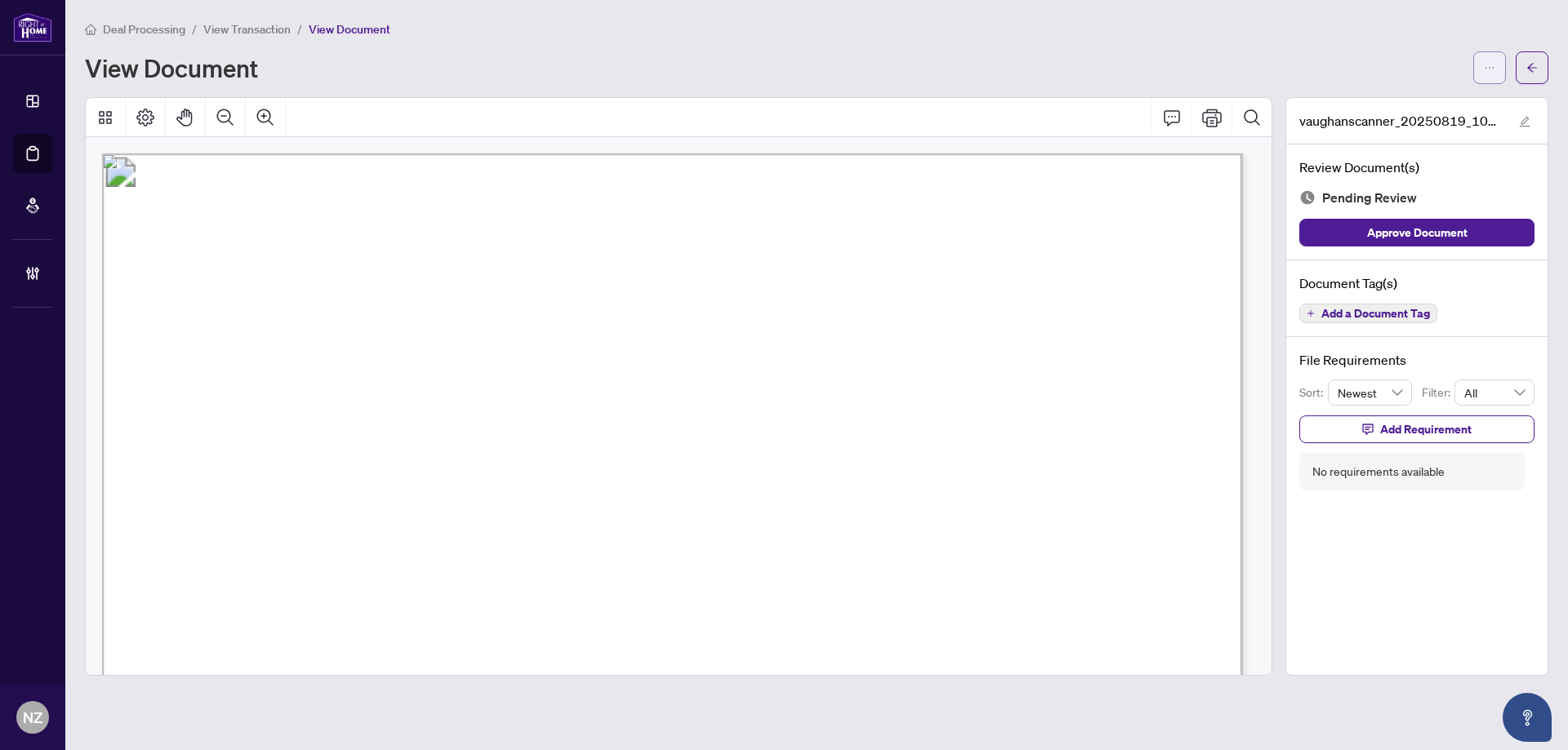
click at [1497, 76] on button "button" at bounding box center [1490, 67] width 32 height 32
click at [1402, 154] on span "Document Permissions" at bounding box center [1431, 155] width 124 height 18
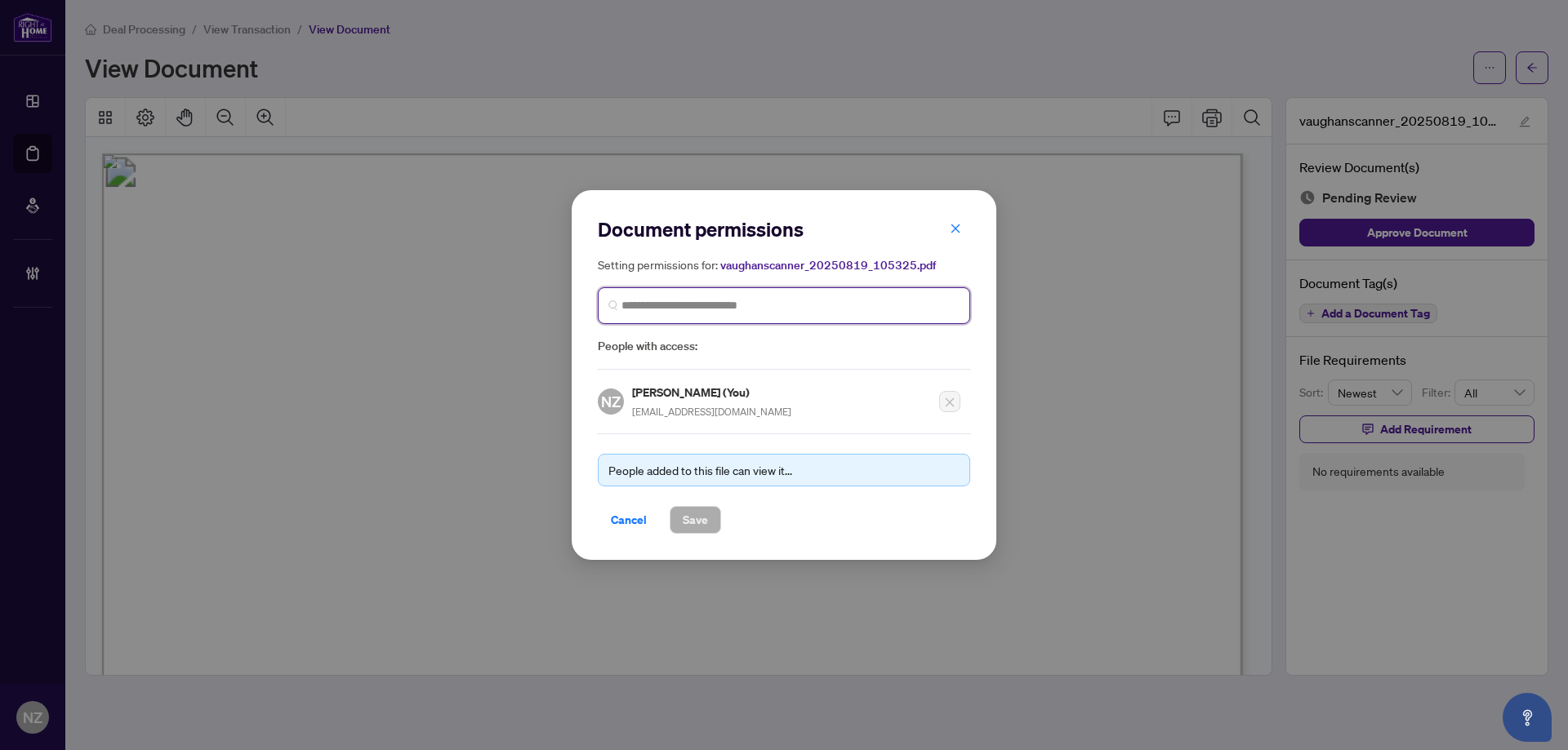
click at [685, 305] on input "search" at bounding box center [790, 305] width 338 height 17
type input "*******"
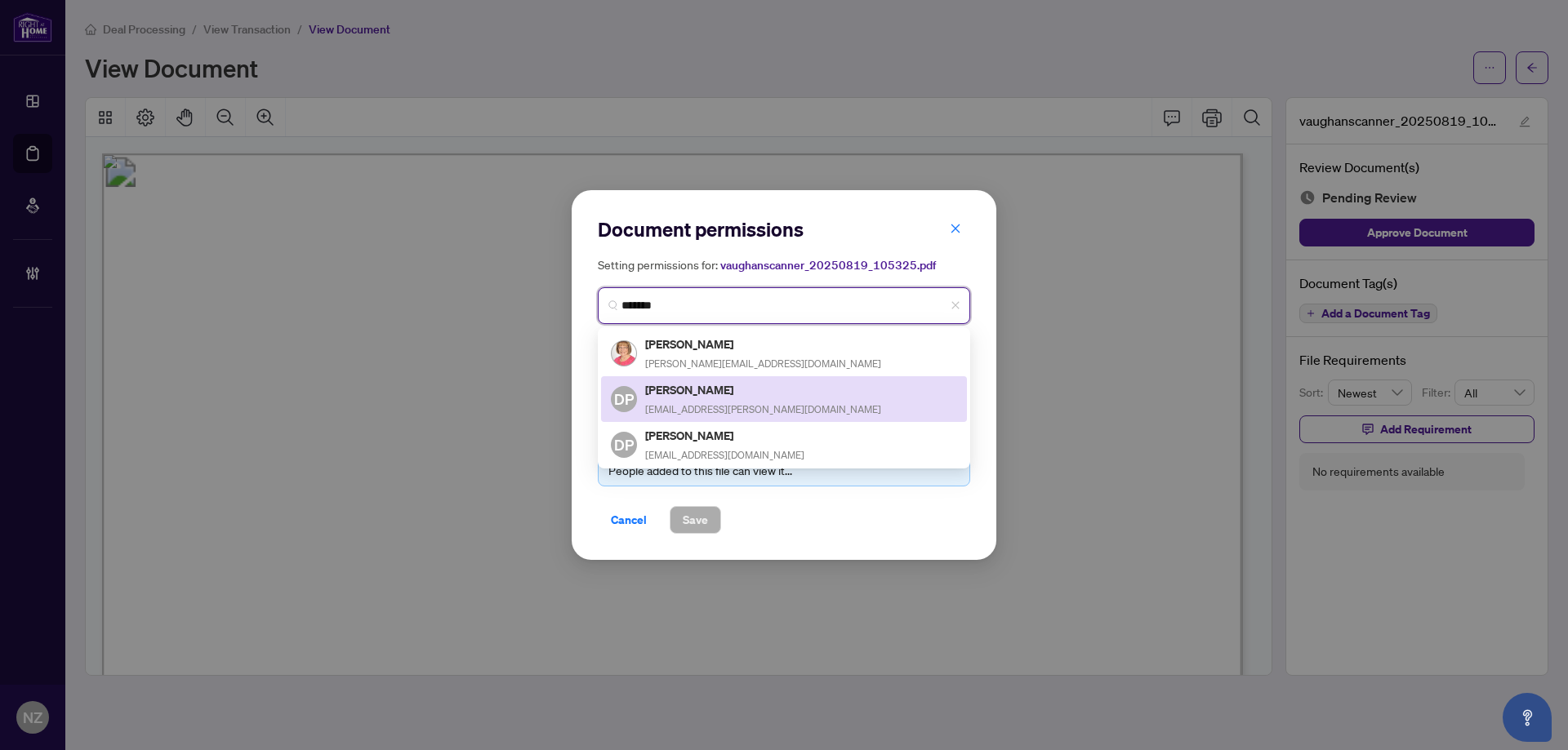
click at [693, 397] on div "Diana Prieto dianaprieto@rogers.com" at bounding box center [762, 399] width 236 height 37
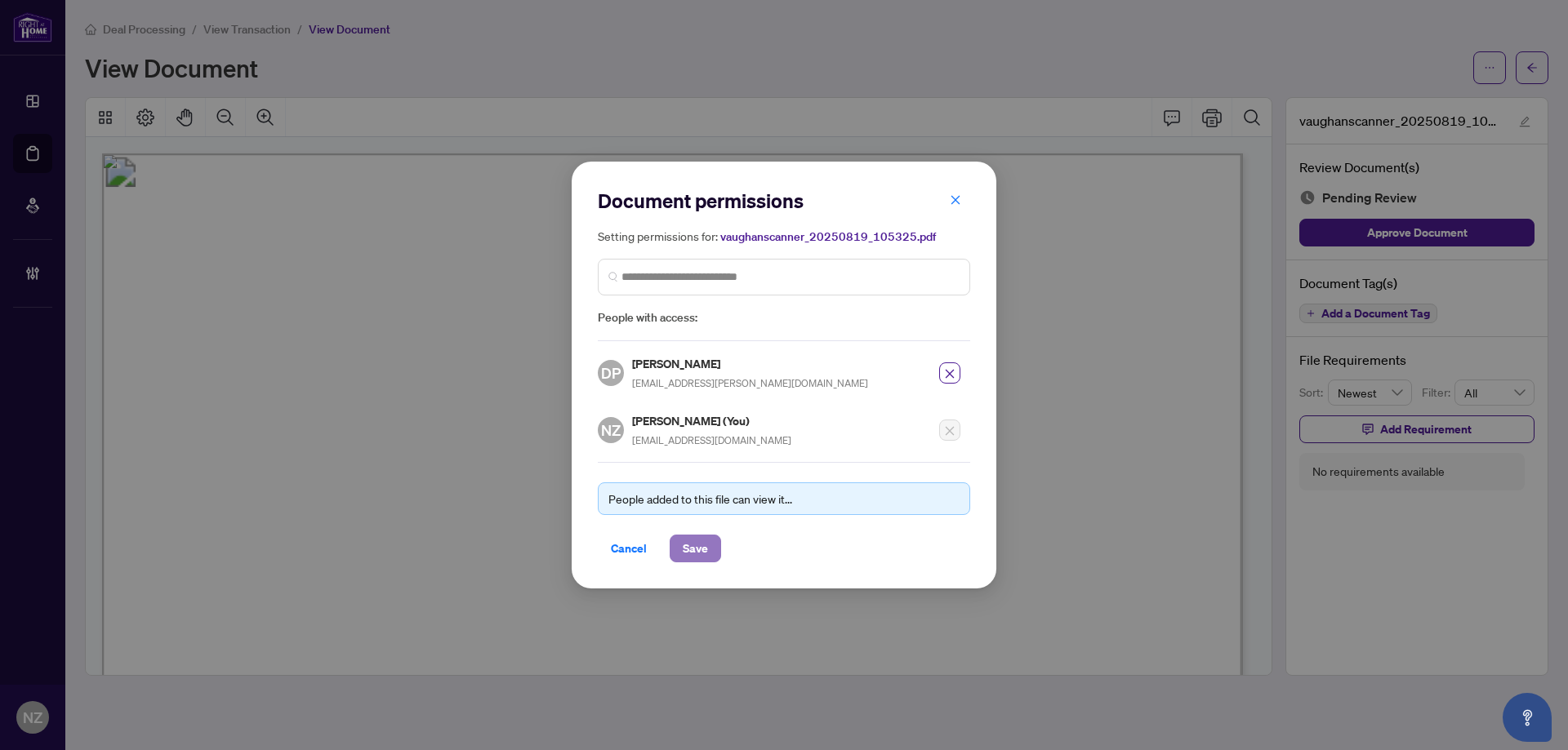
click at [690, 552] on span "Save" at bounding box center [695, 548] width 26 height 26
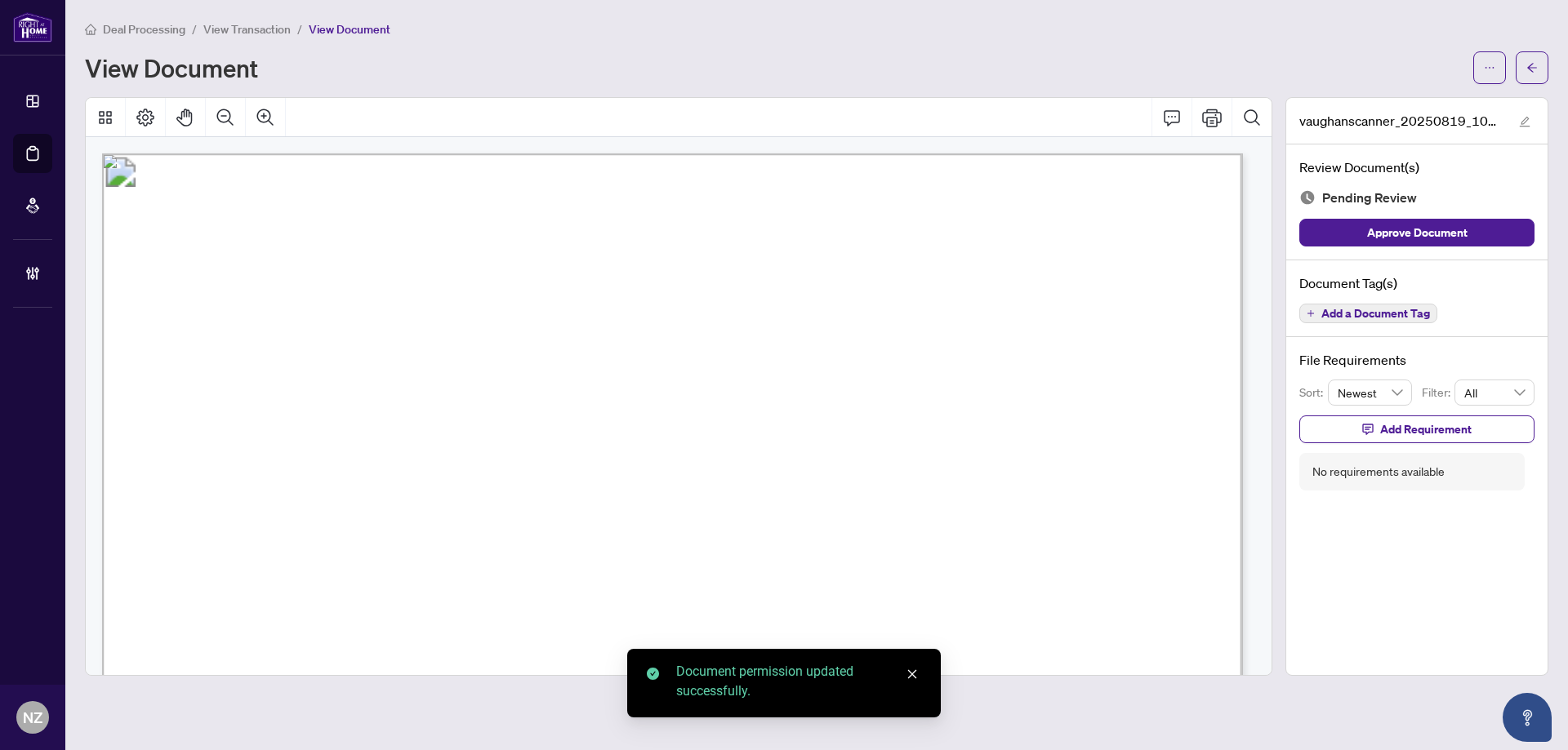
click at [1405, 315] on span "Add a Document Tag" at bounding box center [1376, 313] width 109 height 11
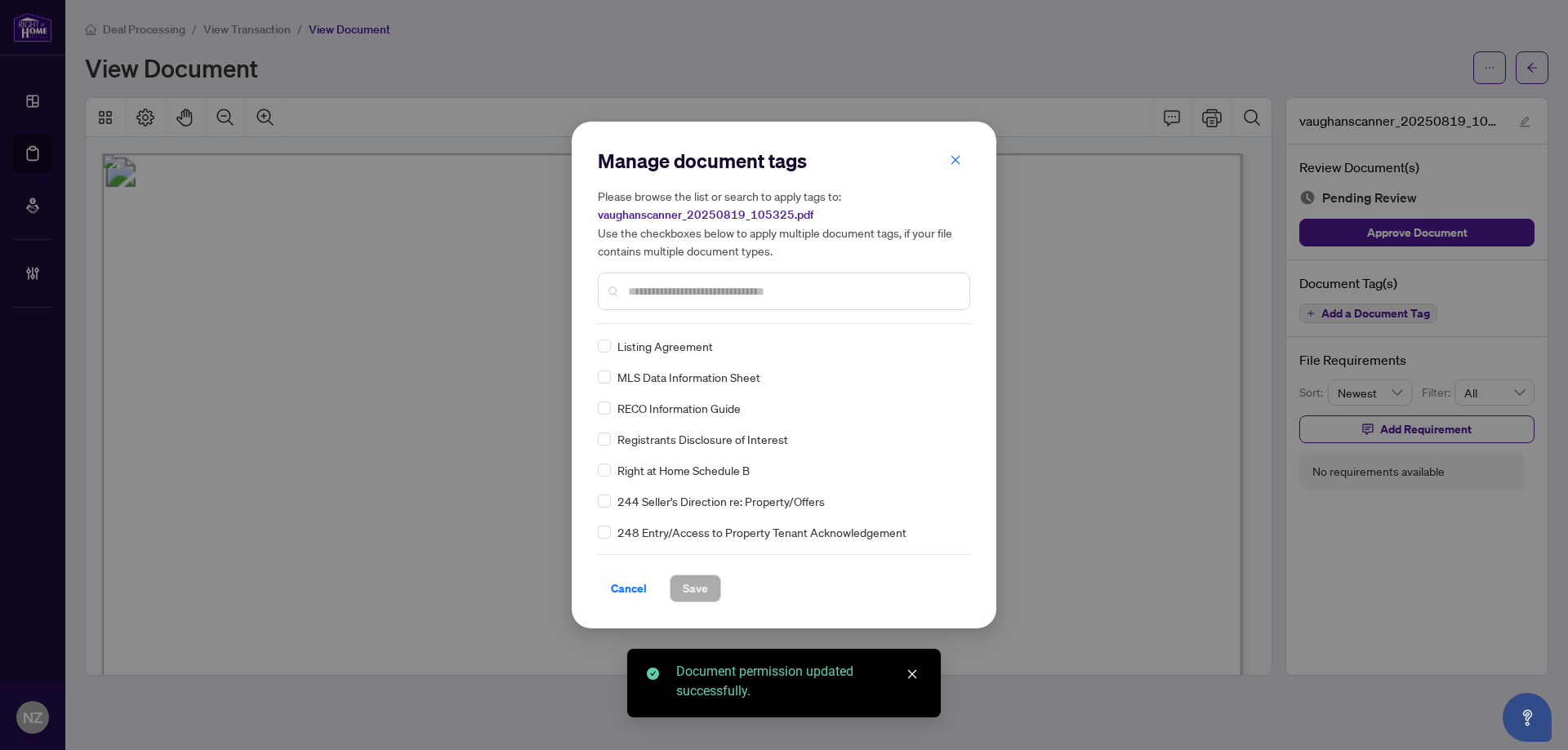
click at [697, 316] on div "Manage document tags Please browse the list or search to apply tags to: vaughan…" at bounding box center [784, 236] width 373 height 176
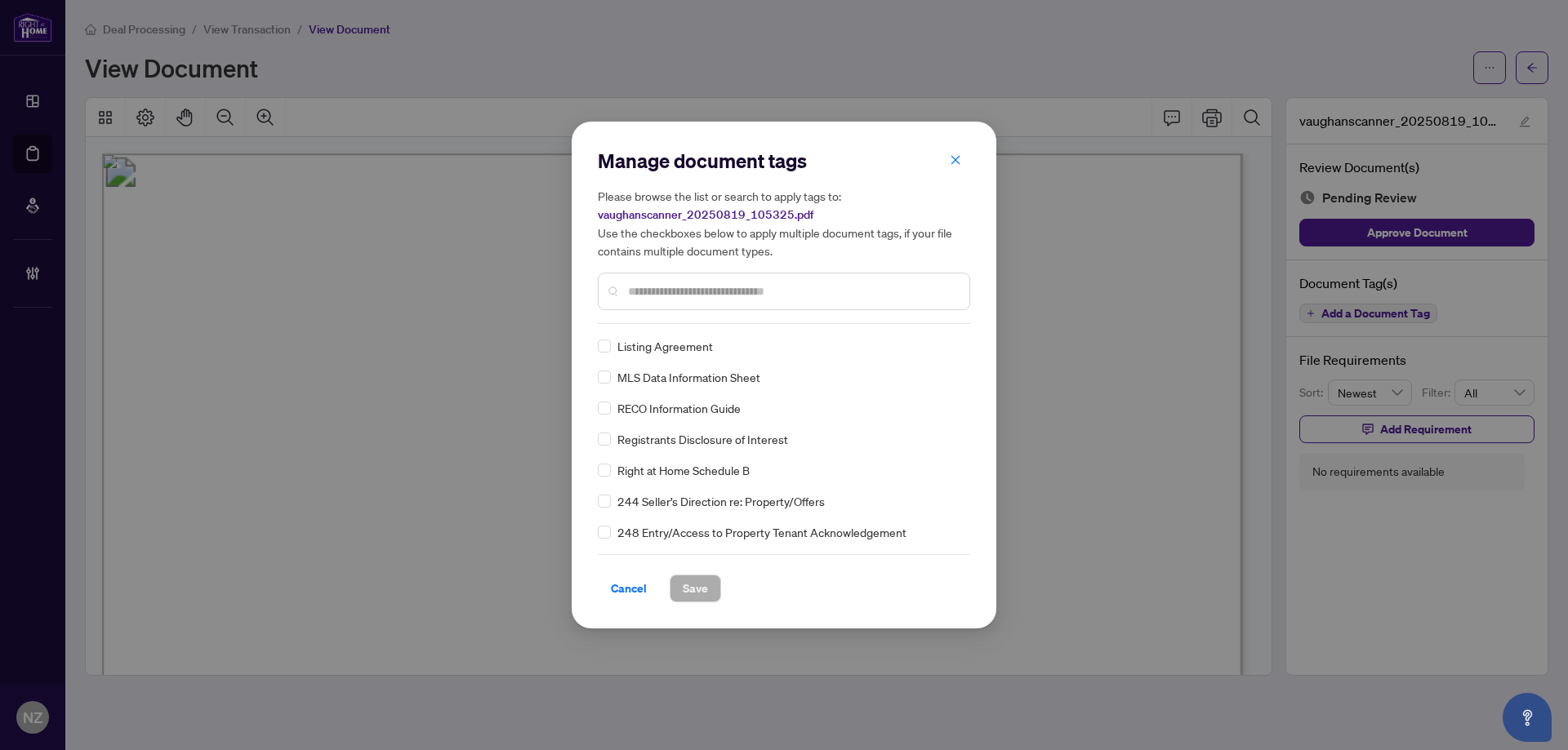
click at [682, 278] on div at bounding box center [784, 292] width 373 height 37
click at [676, 284] on input "text" at bounding box center [792, 291] width 328 height 18
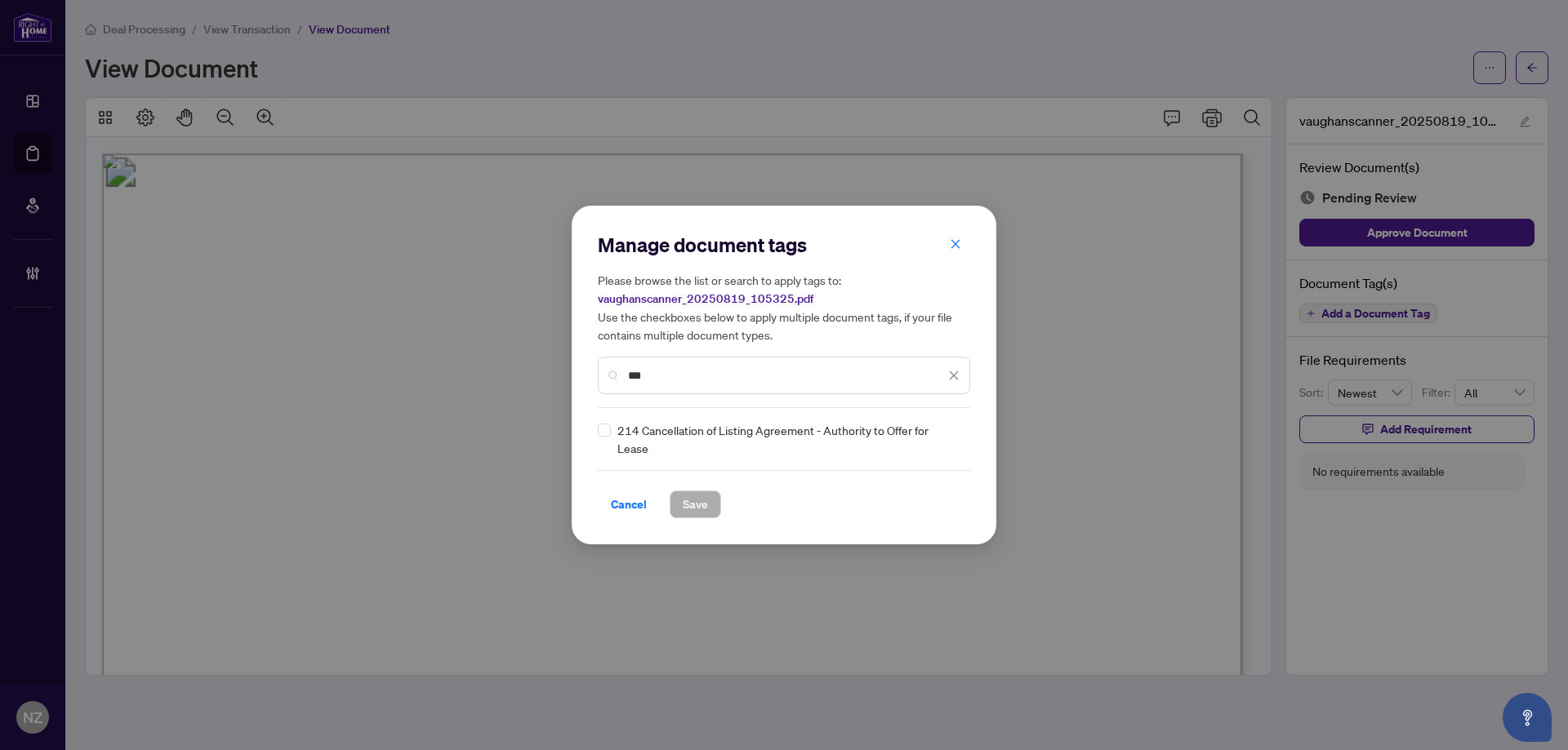
type input "***"
drag, startPoint x: 949, startPoint y: 437, endPoint x: 942, endPoint y: 444, distance: 9.9
click at [948, 438] on div at bounding box center [944, 439] width 31 height 16
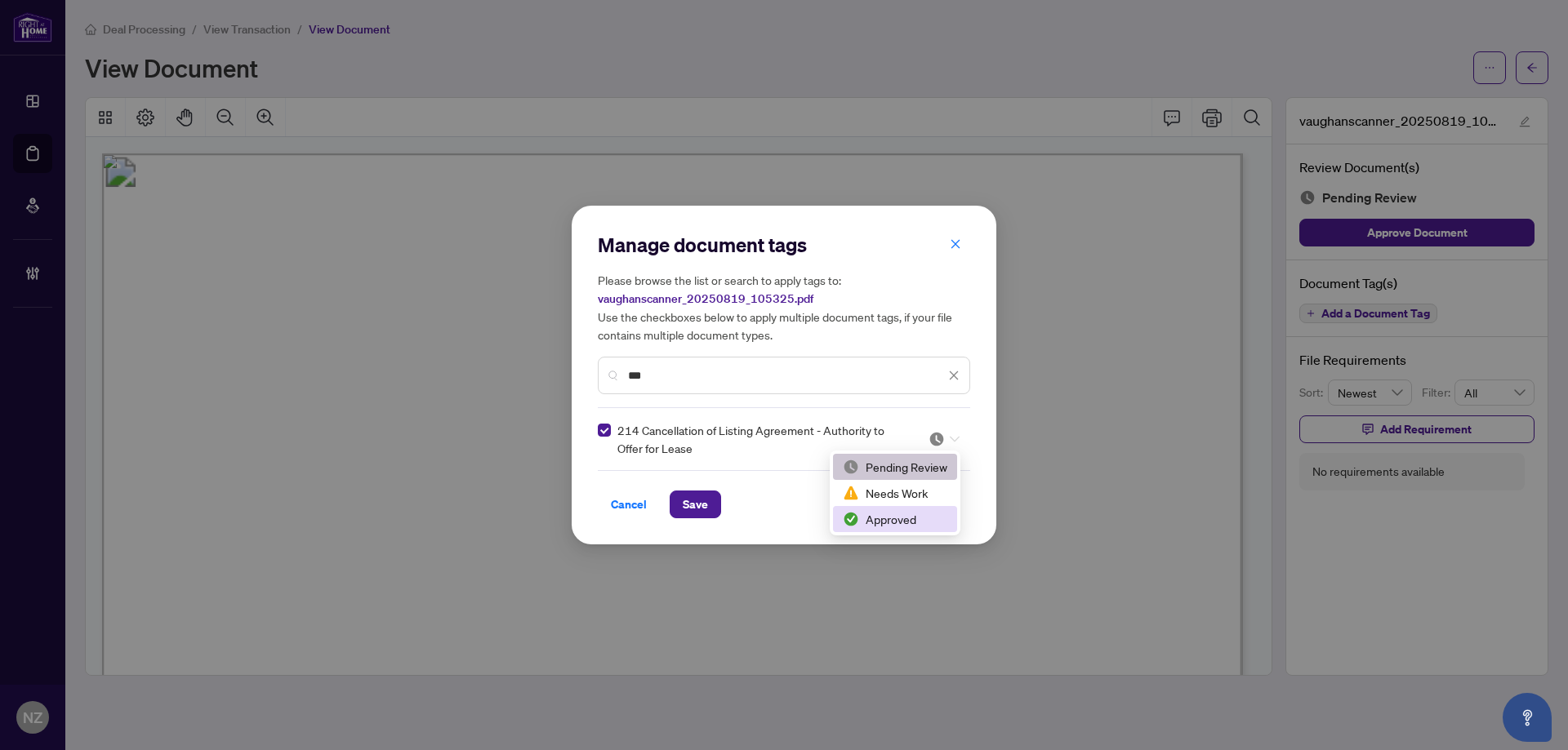
click at [862, 512] on div "Approved" at bounding box center [895, 519] width 105 height 18
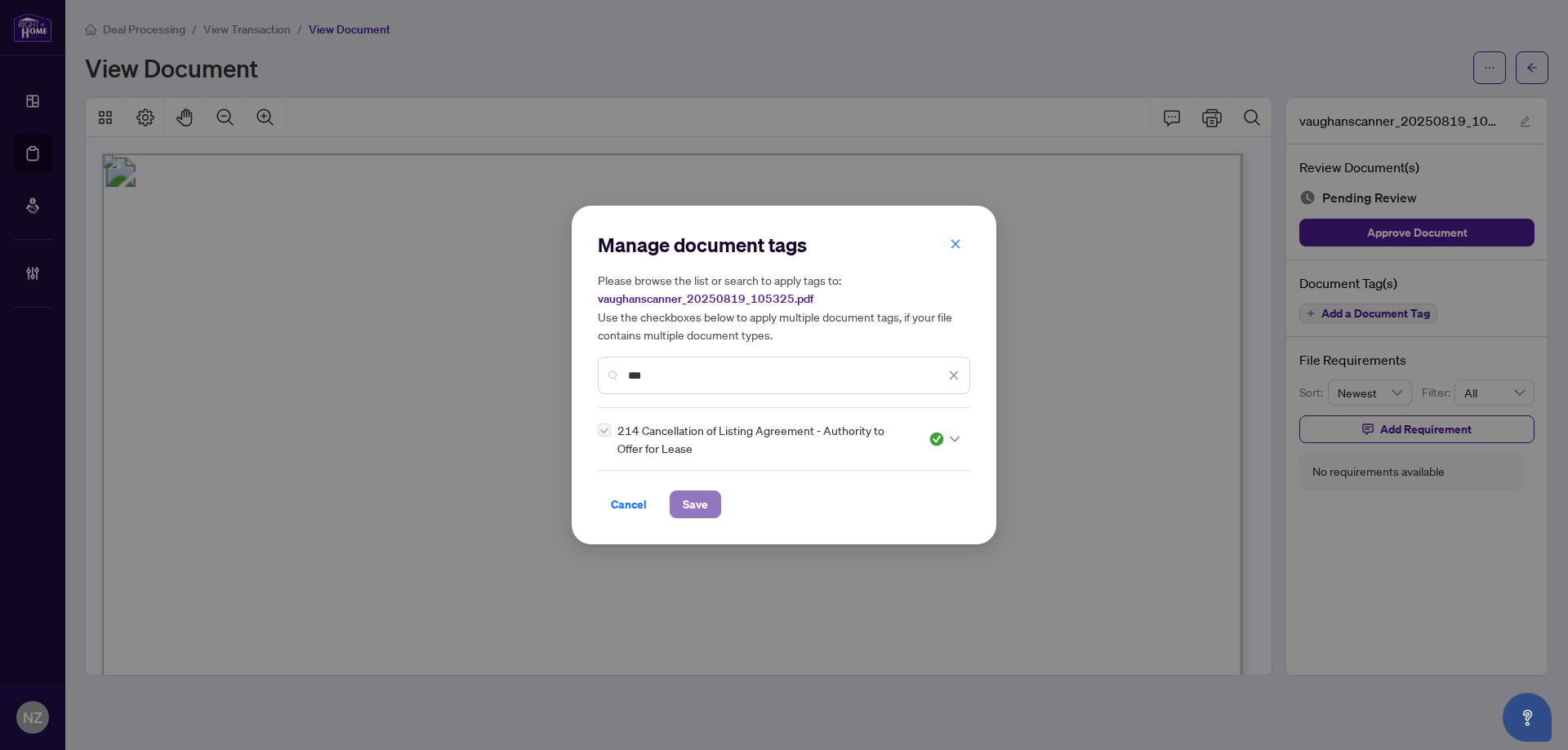
click at [703, 501] on span "Save" at bounding box center [695, 504] width 26 height 26
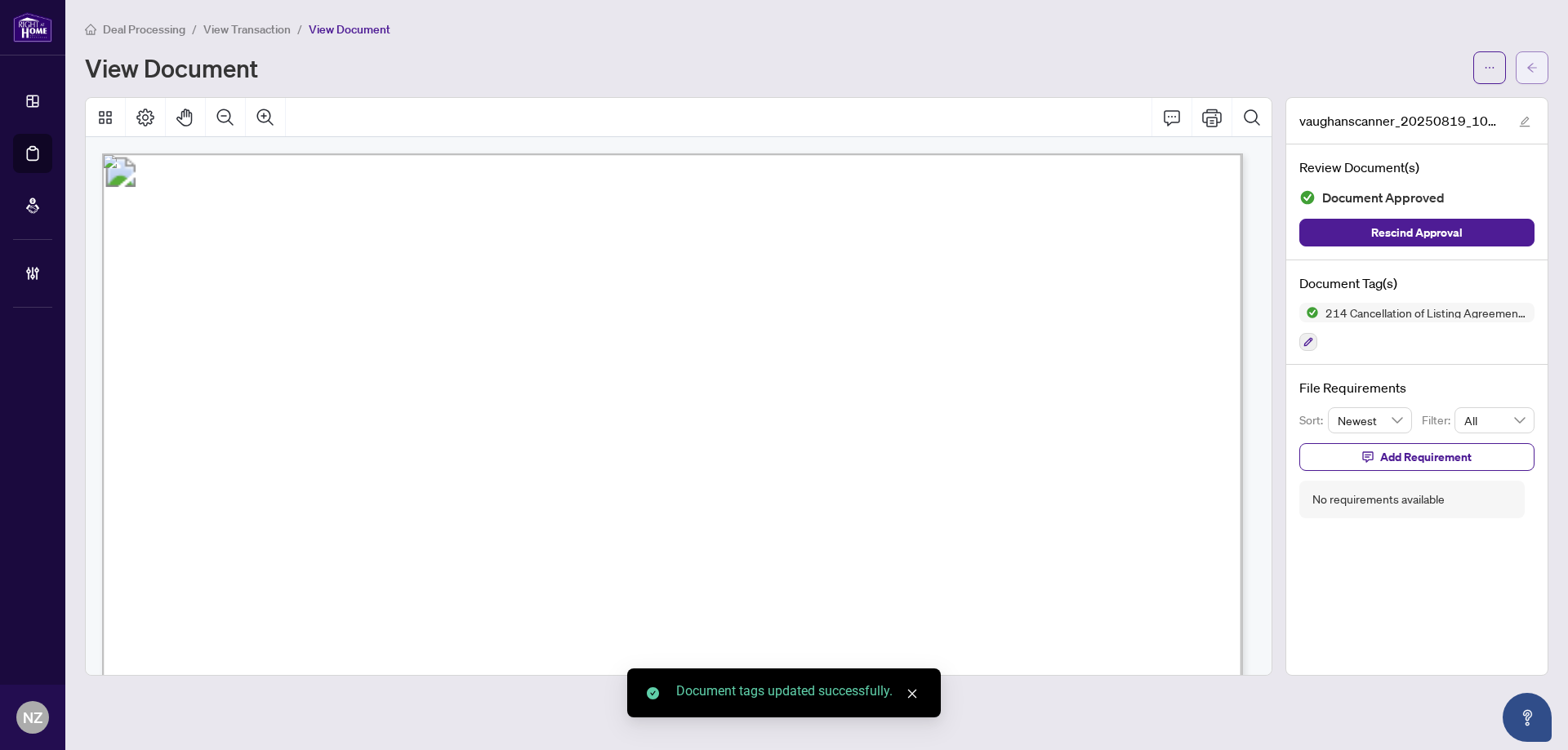
click at [1531, 65] on icon "arrow-left" at bounding box center [1532, 67] width 10 height 9
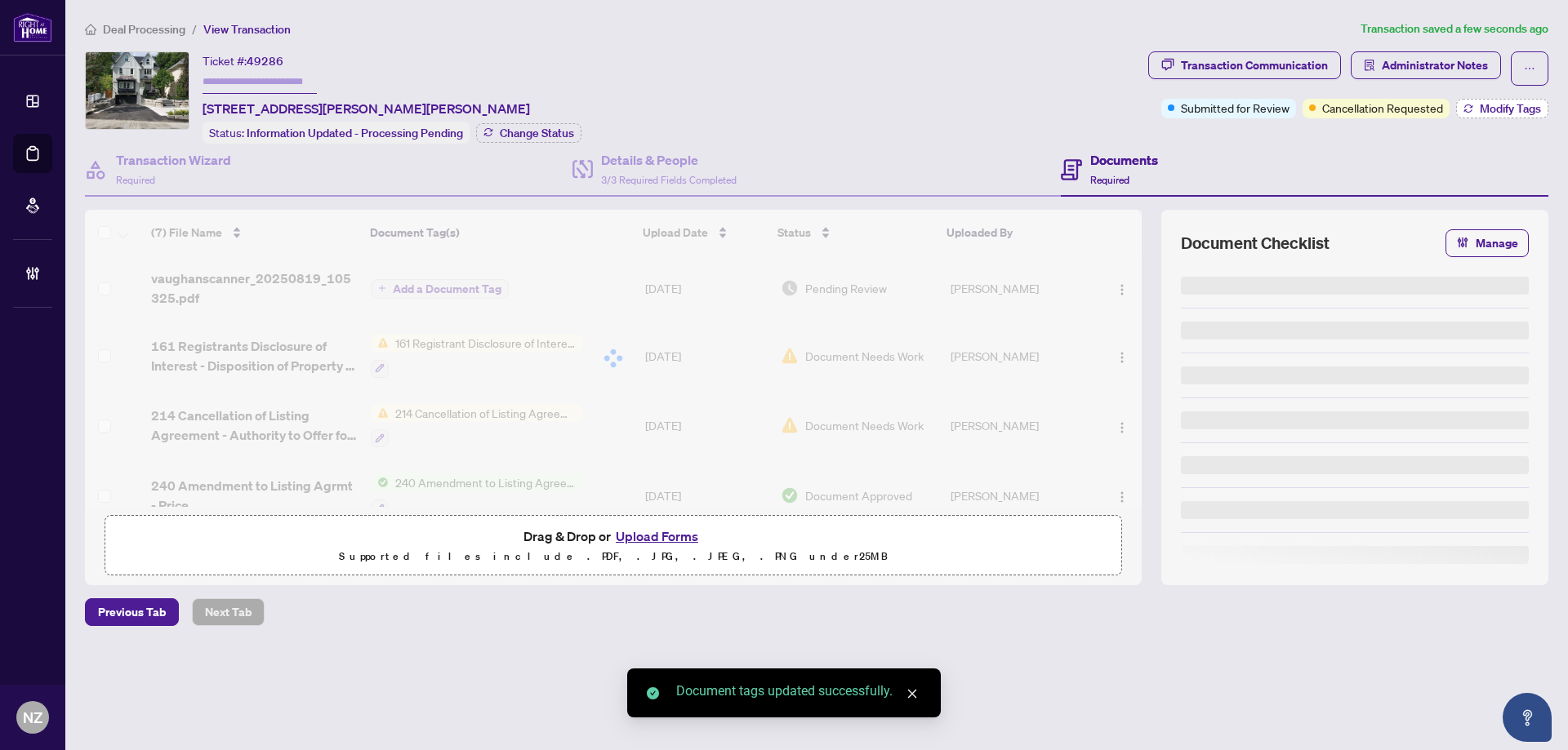
click at [1490, 112] on span "Modify Tags" at bounding box center [1510, 108] width 61 height 11
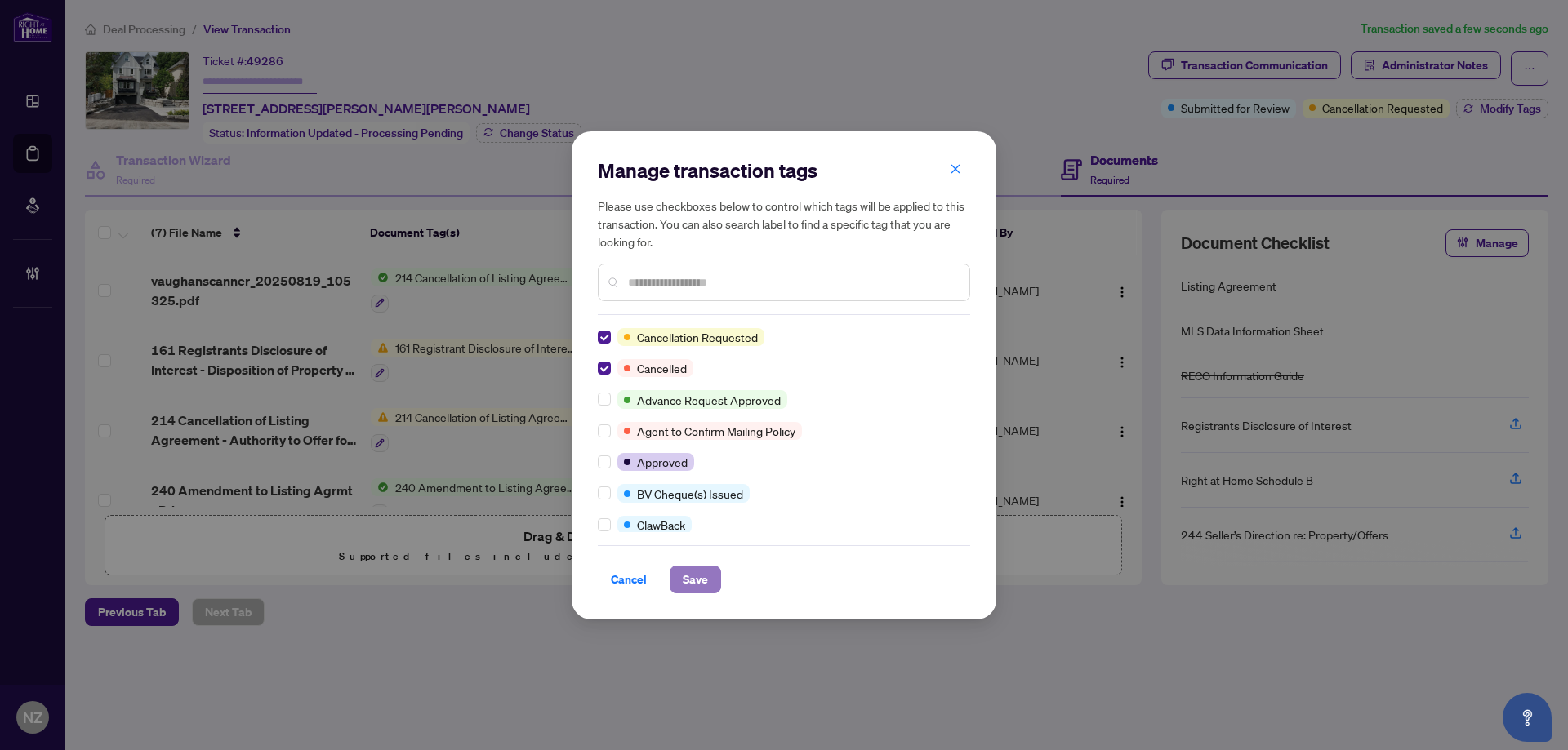
click at [689, 576] on span "Save" at bounding box center [695, 579] width 26 height 26
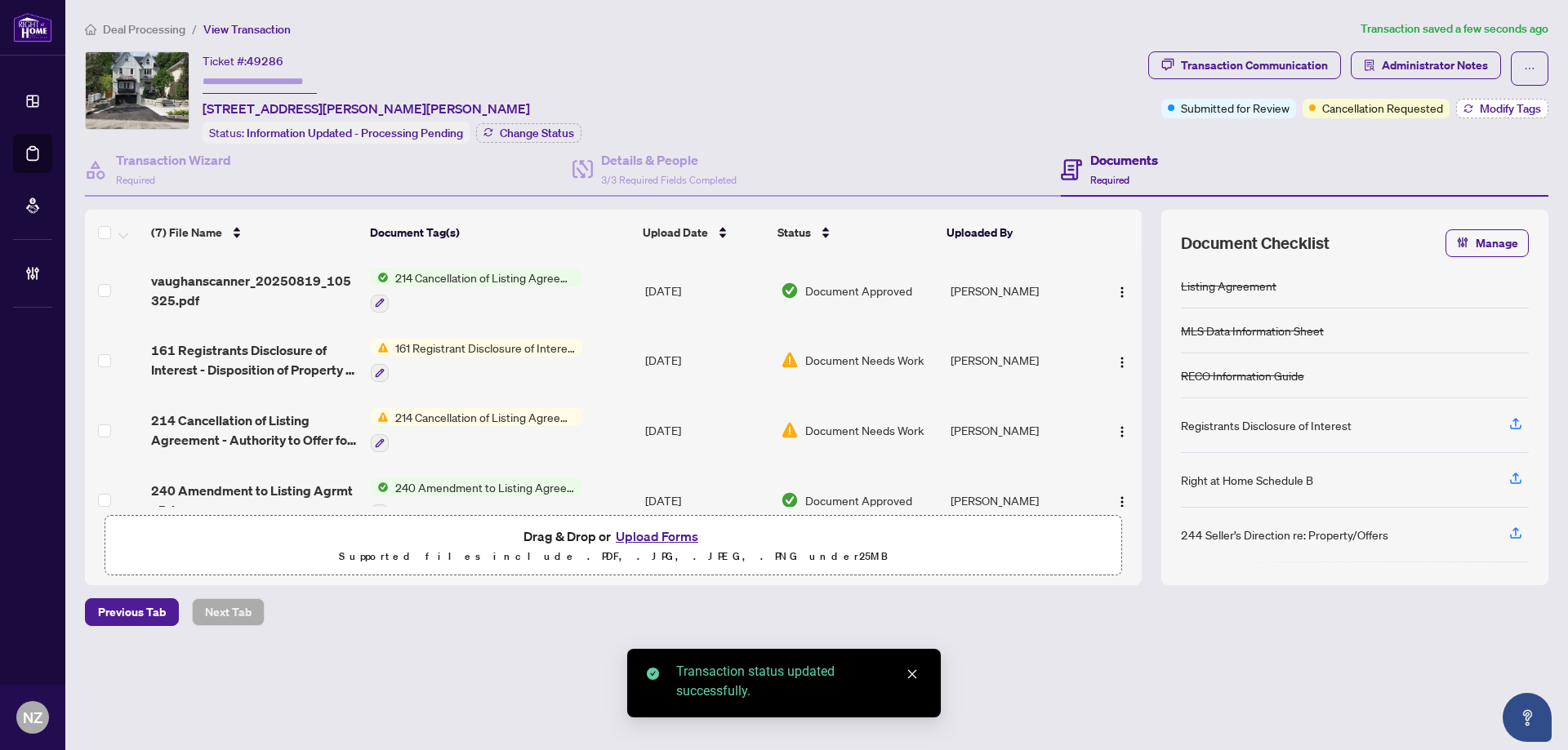
click at [1515, 107] on span "Modify Tags" at bounding box center [1510, 108] width 61 height 11
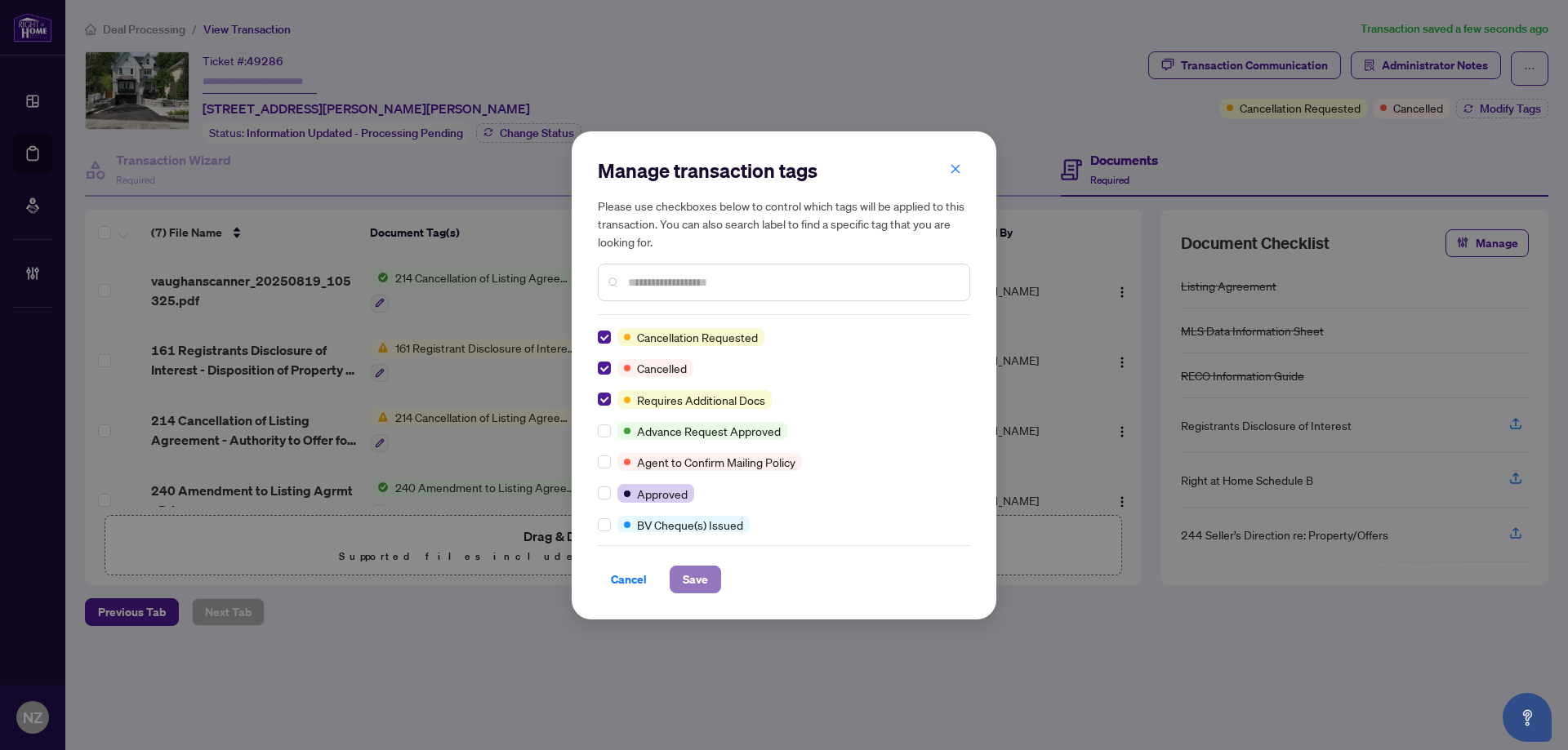
click at [702, 579] on span "Save" at bounding box center [695, 579] width 26 height 26
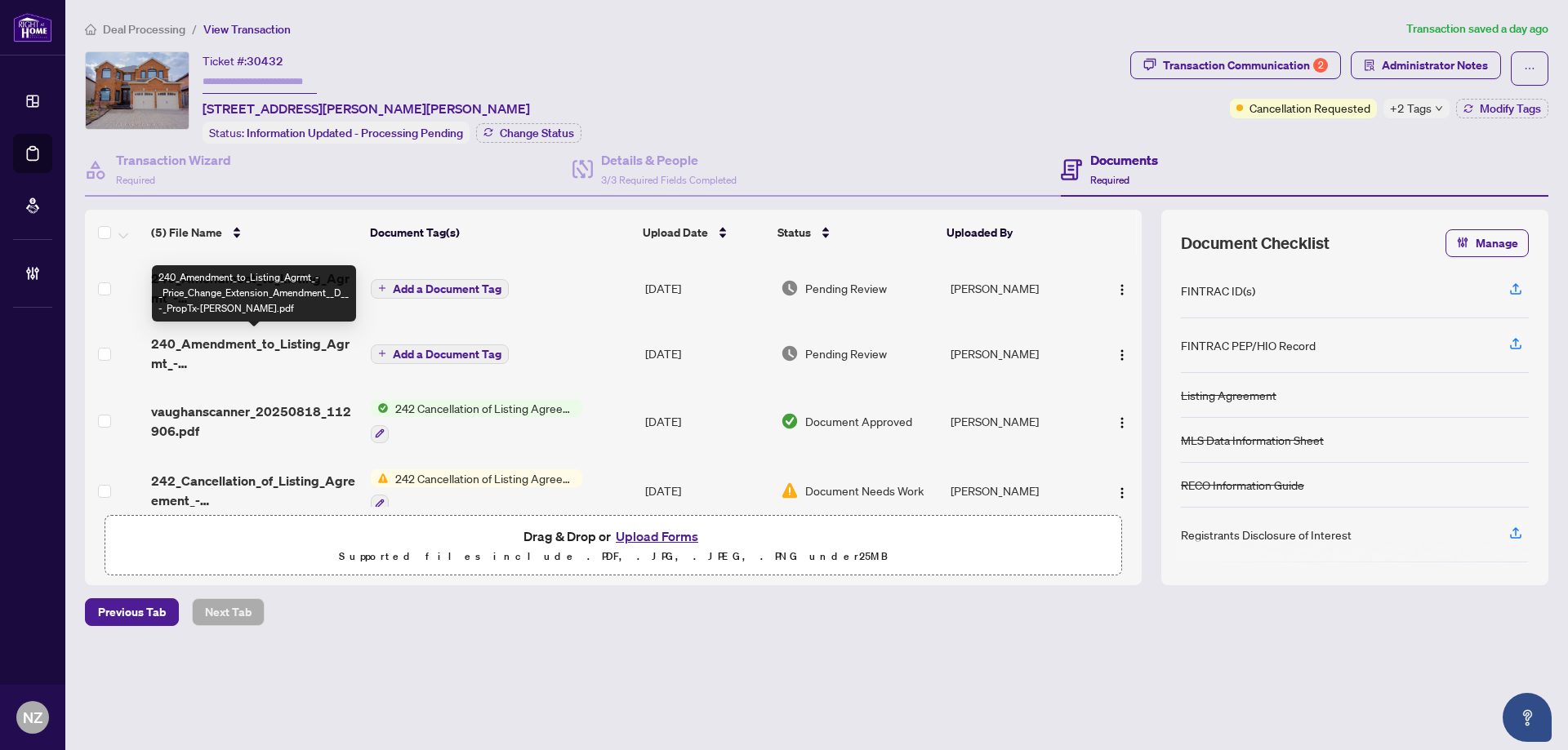
click at [255, 344] on span "240_Amendment_to_Listing_Agrmt_-_Price_Change_Extension_Amendment__D__-_PropTx-…" at bounding box center [254, 354] width 207 height 39
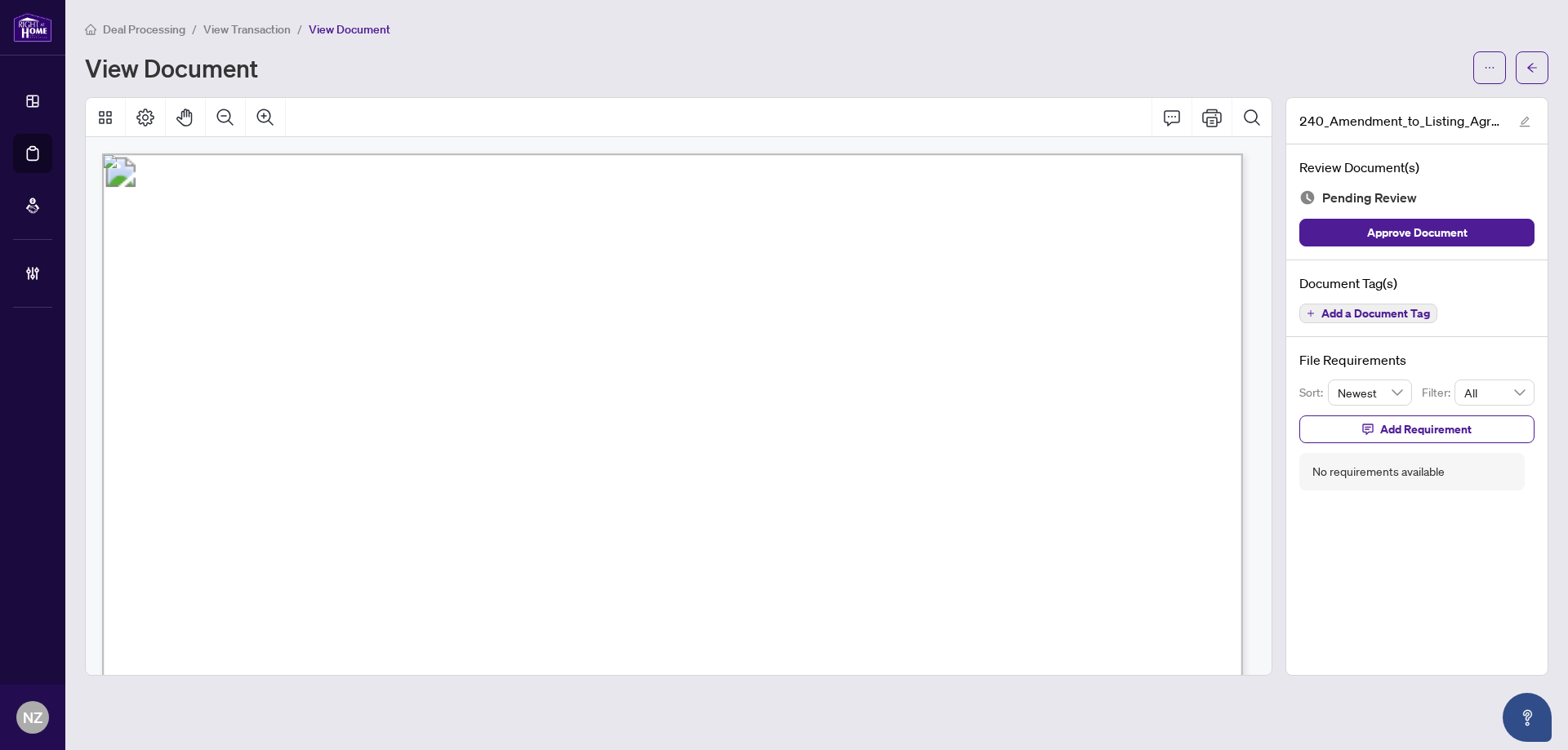
click at [1392, 314] on span "Add a Document Tag" at bounding box center [1376, 313] width 109 height 11
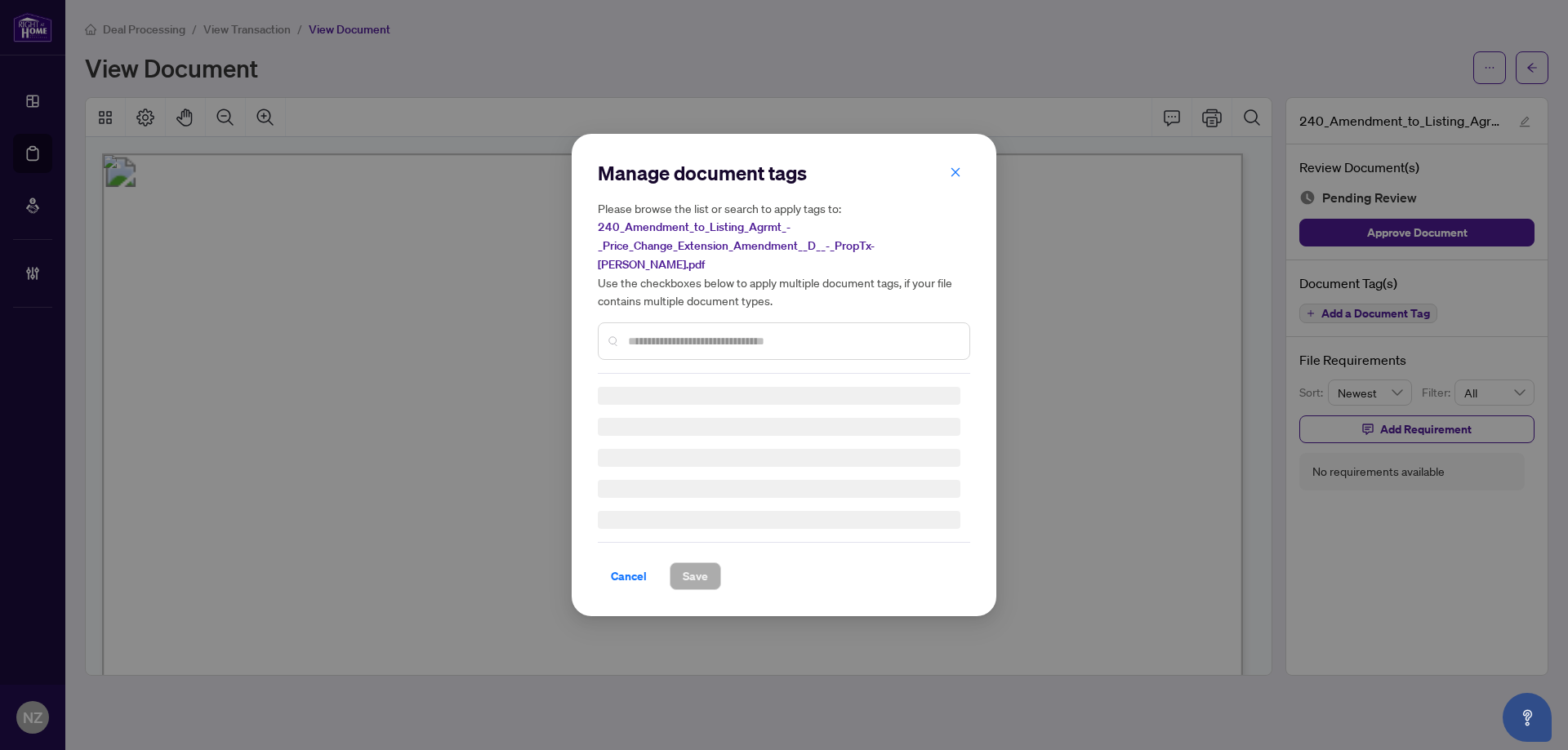
click at [657, 332] on input "text" at bounding box center [792, 341] width 328 height 18
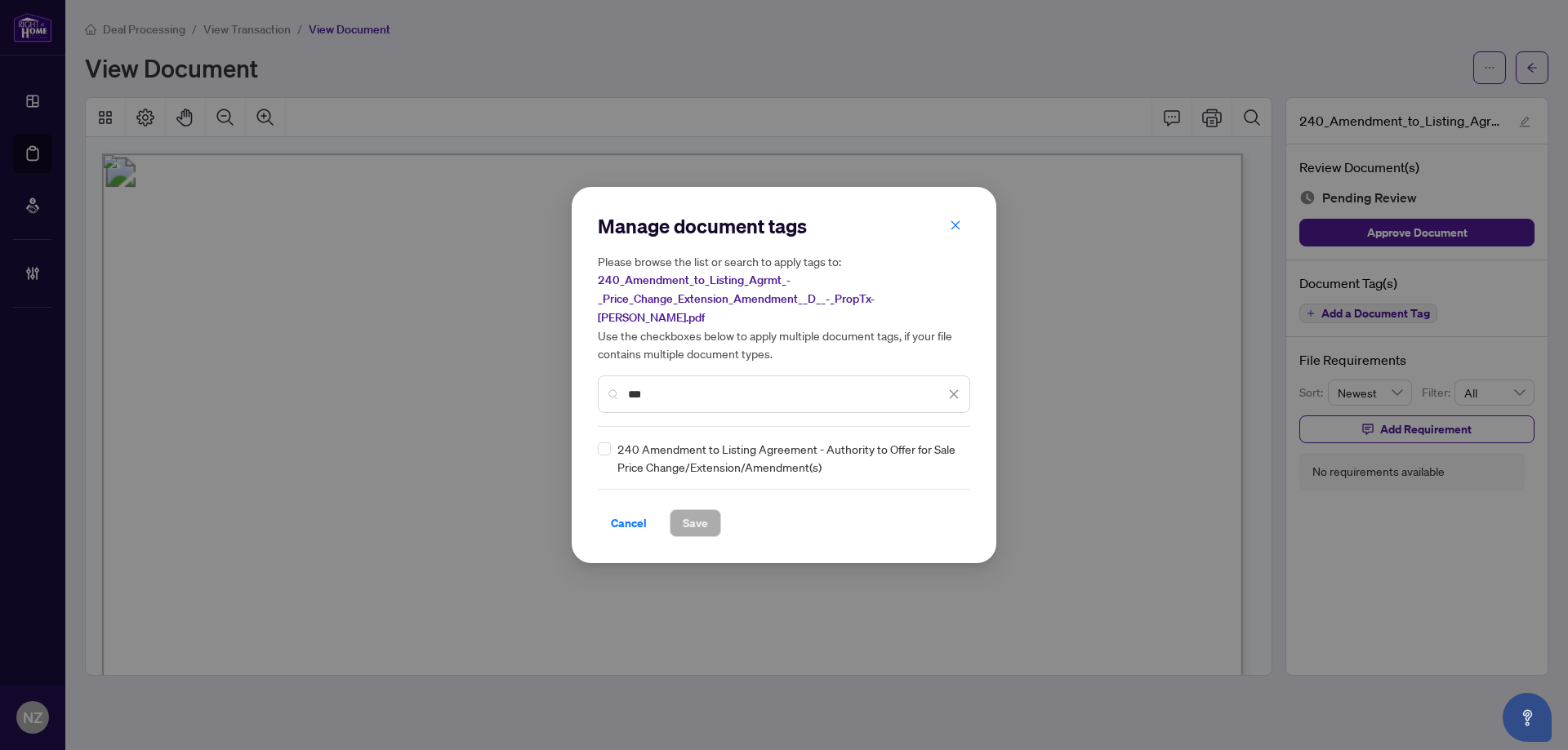
type input "***"
drag, startPoint x: 961, startPoint y: 441, endPoint x: 888, endPoint y: 479, distance: 82.3
click at [961, 442] on div "240 Amendment to Listing Agreement - Authority to Offer for Sale Price Change/E…" at bounding box center [784, 457] width 373 height 36
click at [952, 450] on div at bounding box center [944, 457] width 31 height 16
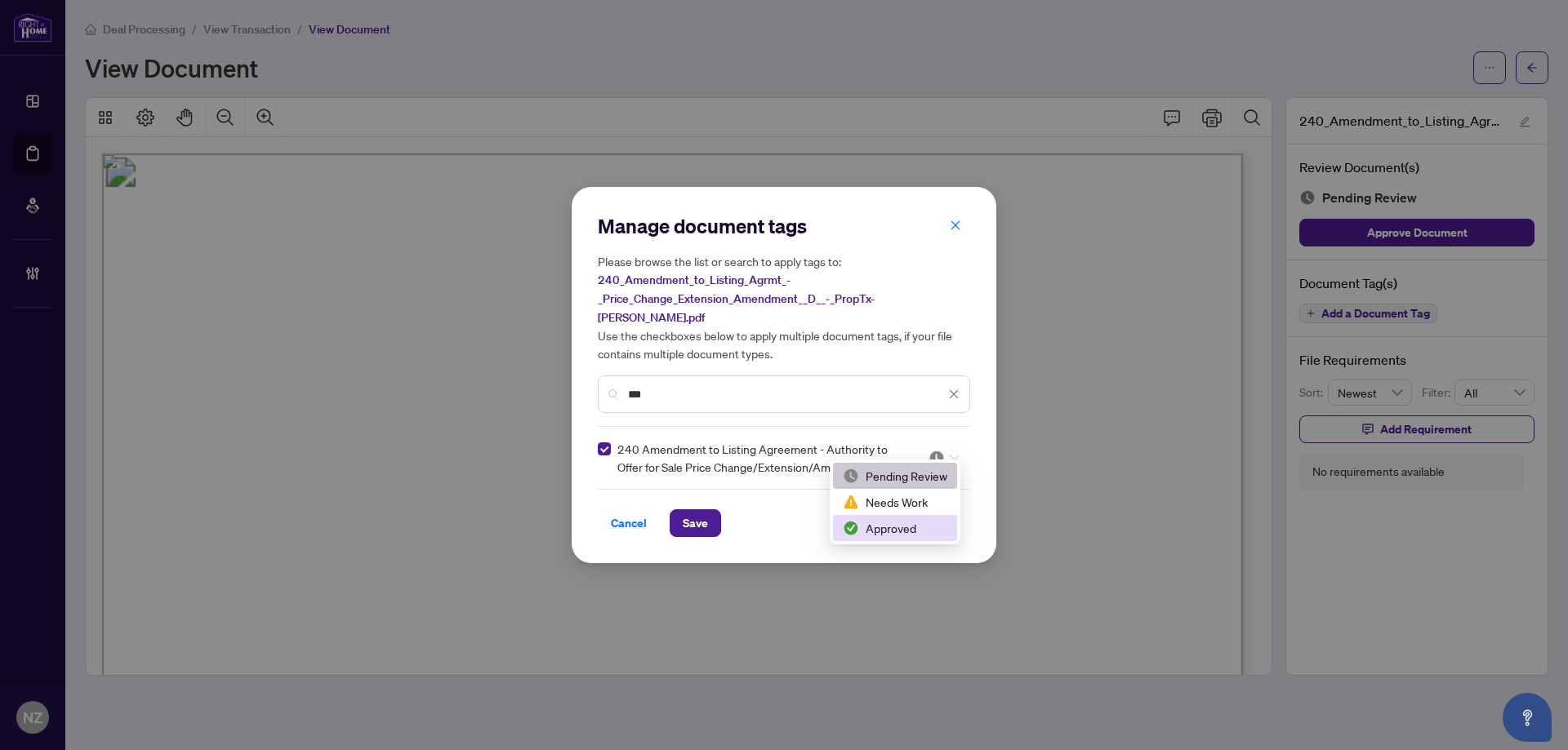
click at [877, 531] on div "Approved" at bounding box center [895, 527] width 105 height 18
click at [690, 515] on span "Save" at bounding box center [695, 523] width 26 height 26
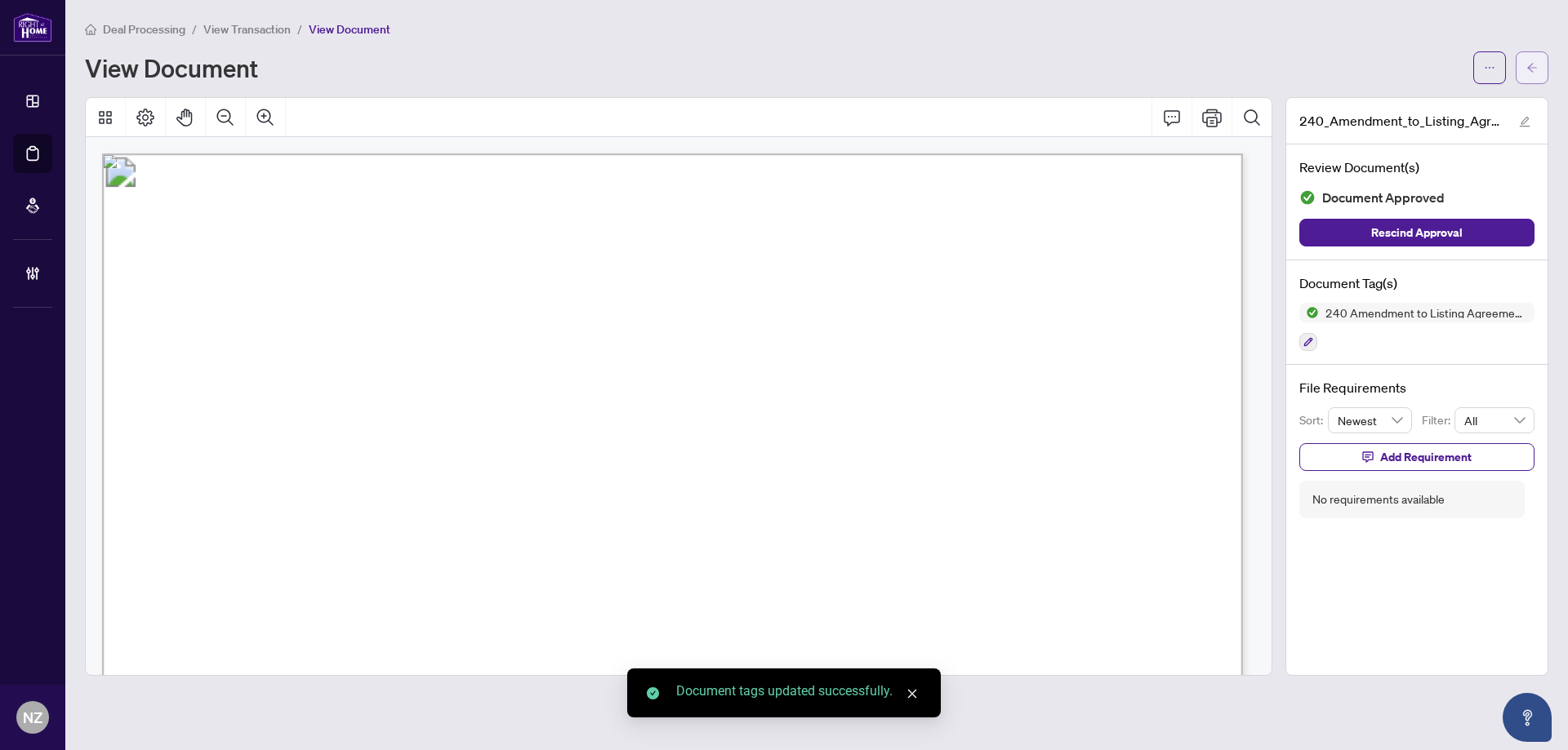
click at [1538, 65] on button "button" at bounding box center [1531, 67] width 32 height 32
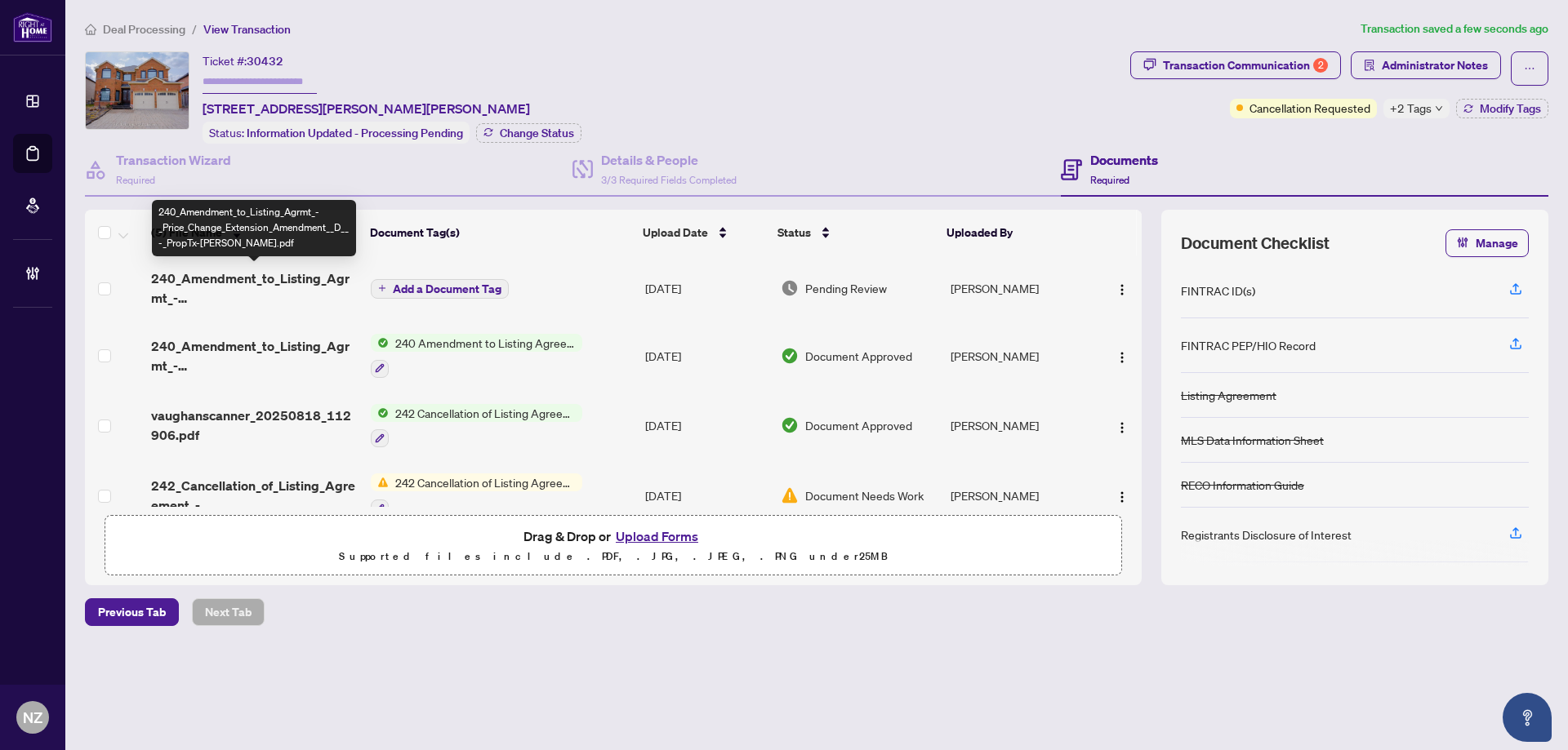
click at [299, 279] on span "240_Amendment_to_Listing_Agrmt_-_Price_Change_Extension_Amendment__D__-_PropTx-…" at bounding box center [254, 288] width 207 height 39
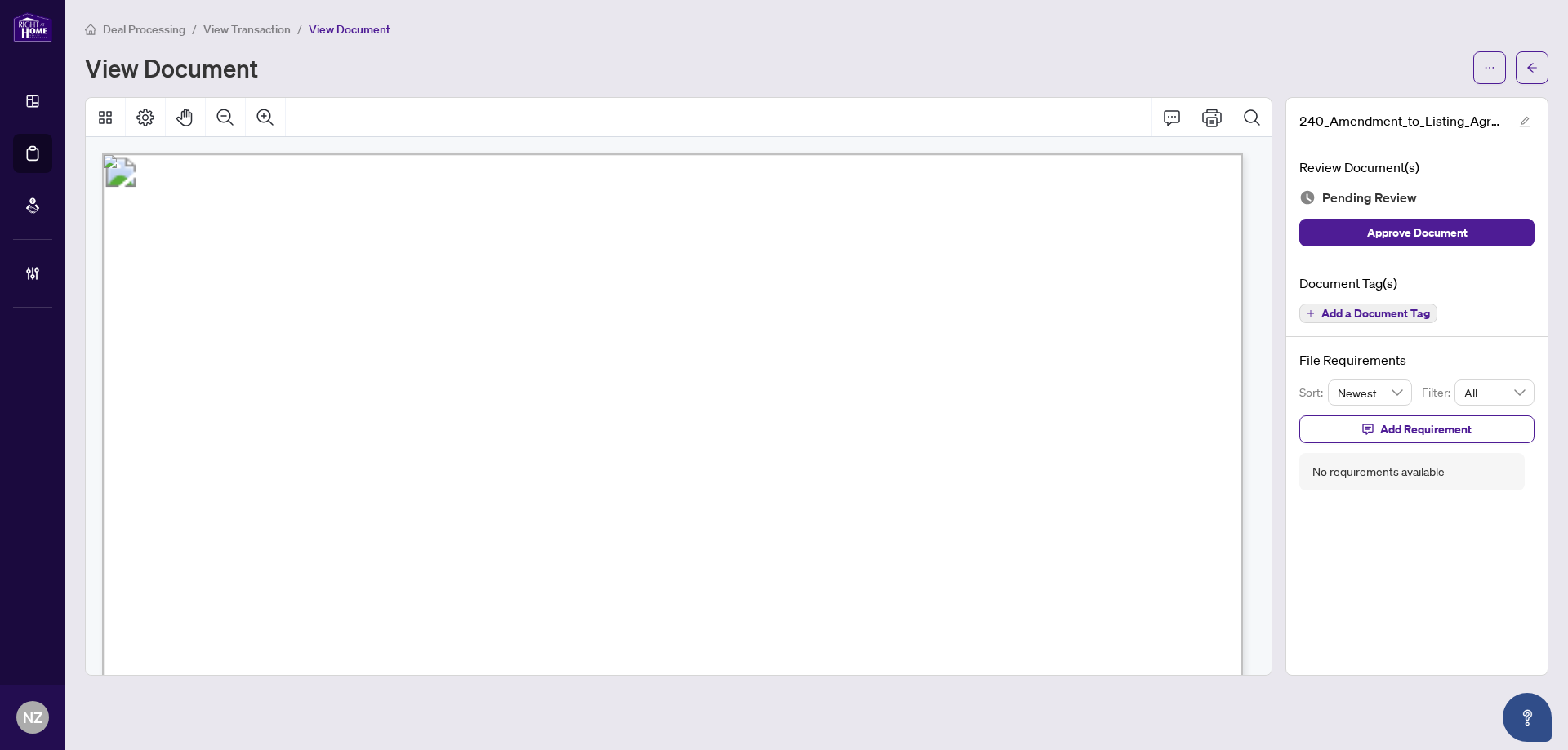
click at [1408, 314] on span "Add a Document Tag" at bounding box center [1376, 313] width 109 height 11
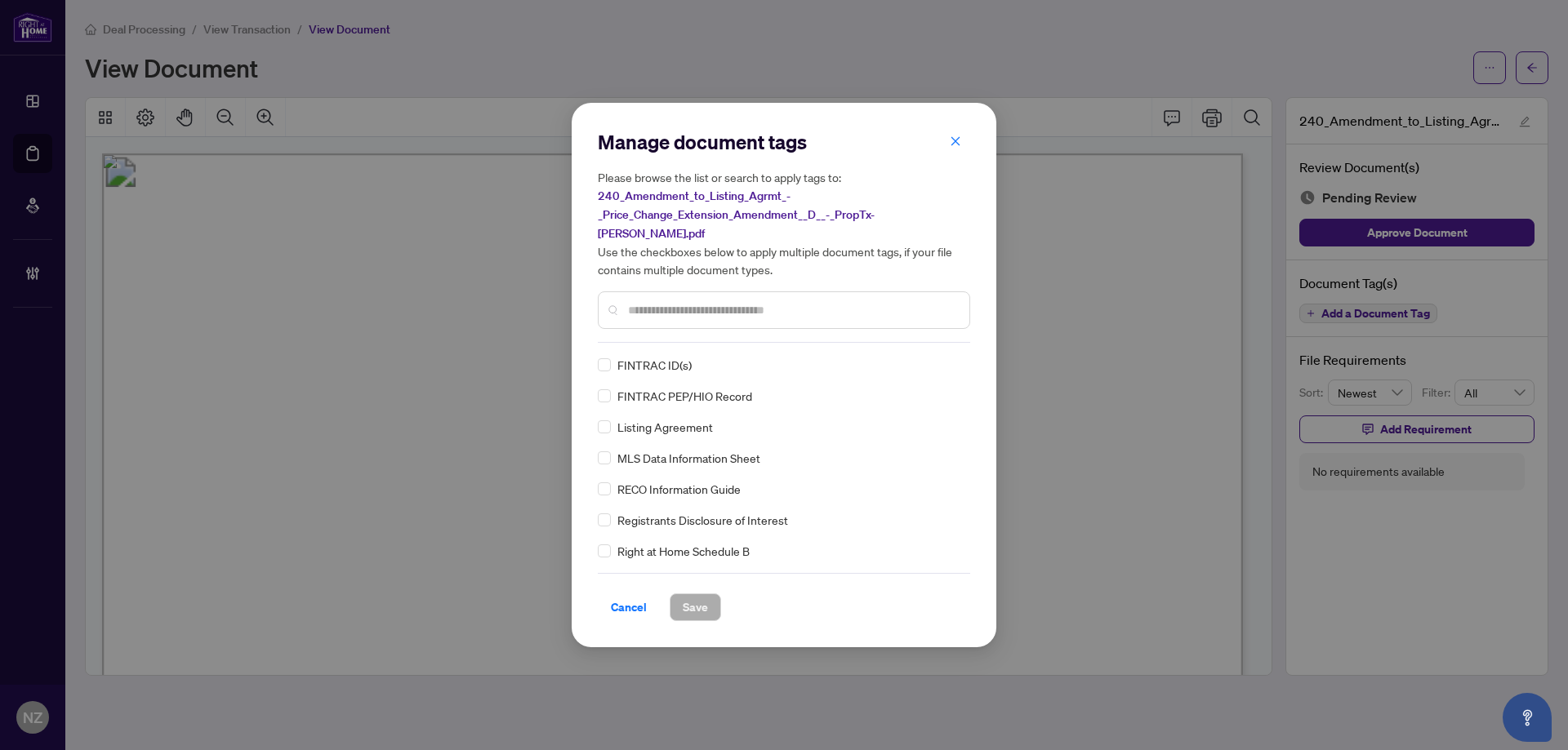
click at [635, 306] on input "text" at bounding box center [792, 310] width 328 height 18
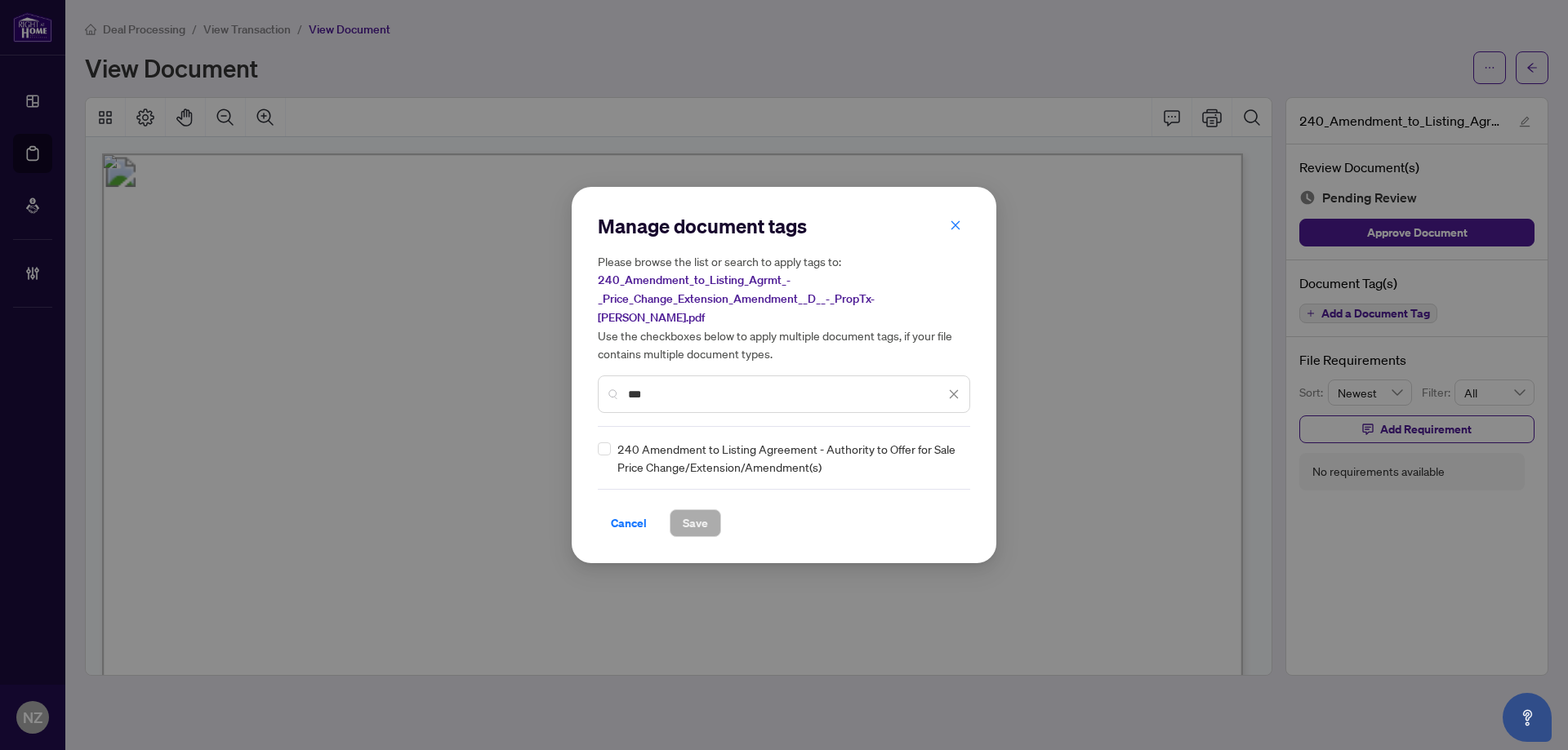
type input "***"
click at [949, 455] on icon at bounding box center [955, 458] width 10 height 7
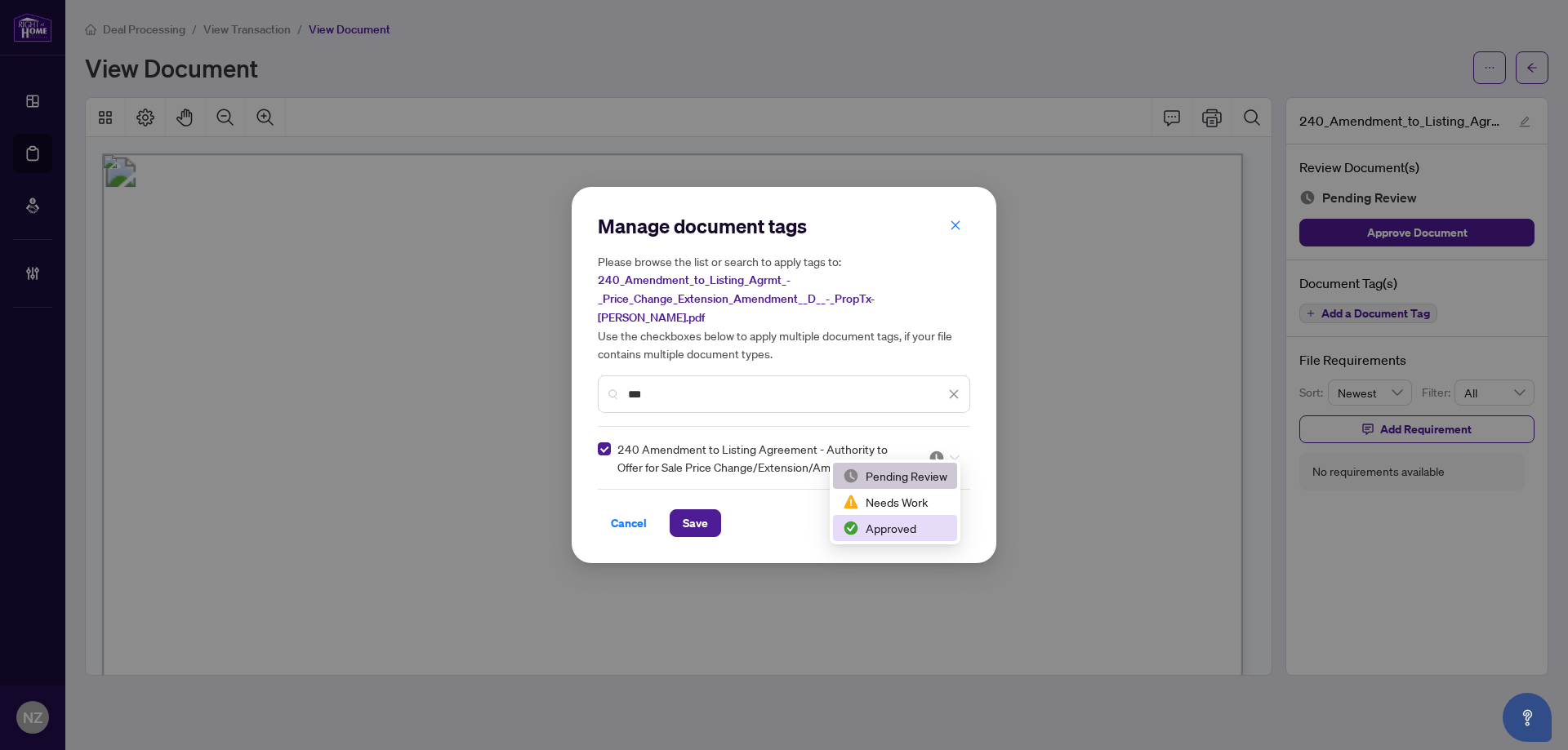
click at [900, 517] on div "Approved" at bounding box center [895, 528] width 124 height 26
click at [687, 510] on span "Save" at bounding box center [695, 523] width 26 height 26
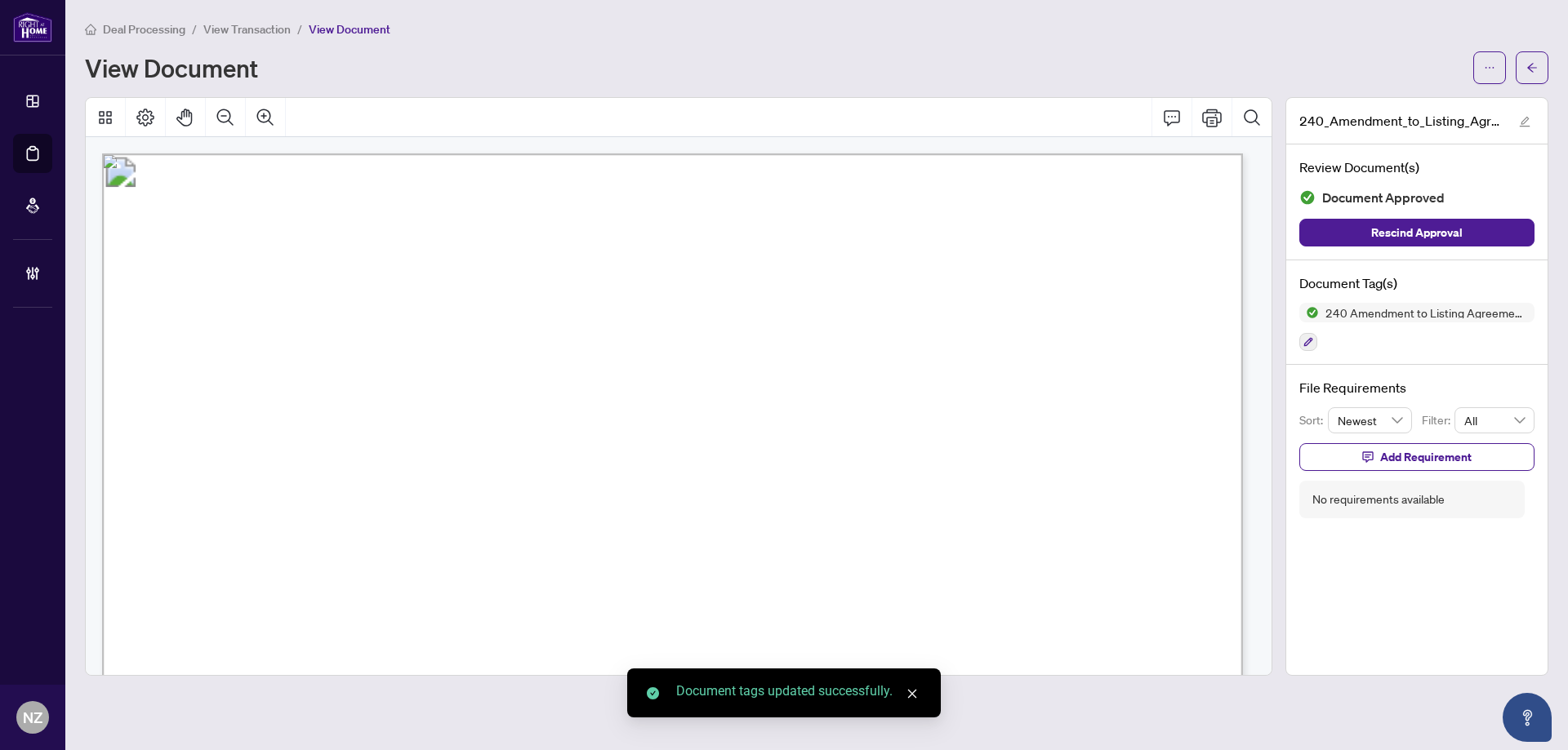
click at [1539, 66] on button "button" at bounding box center [1531, 67] width 32 height 32
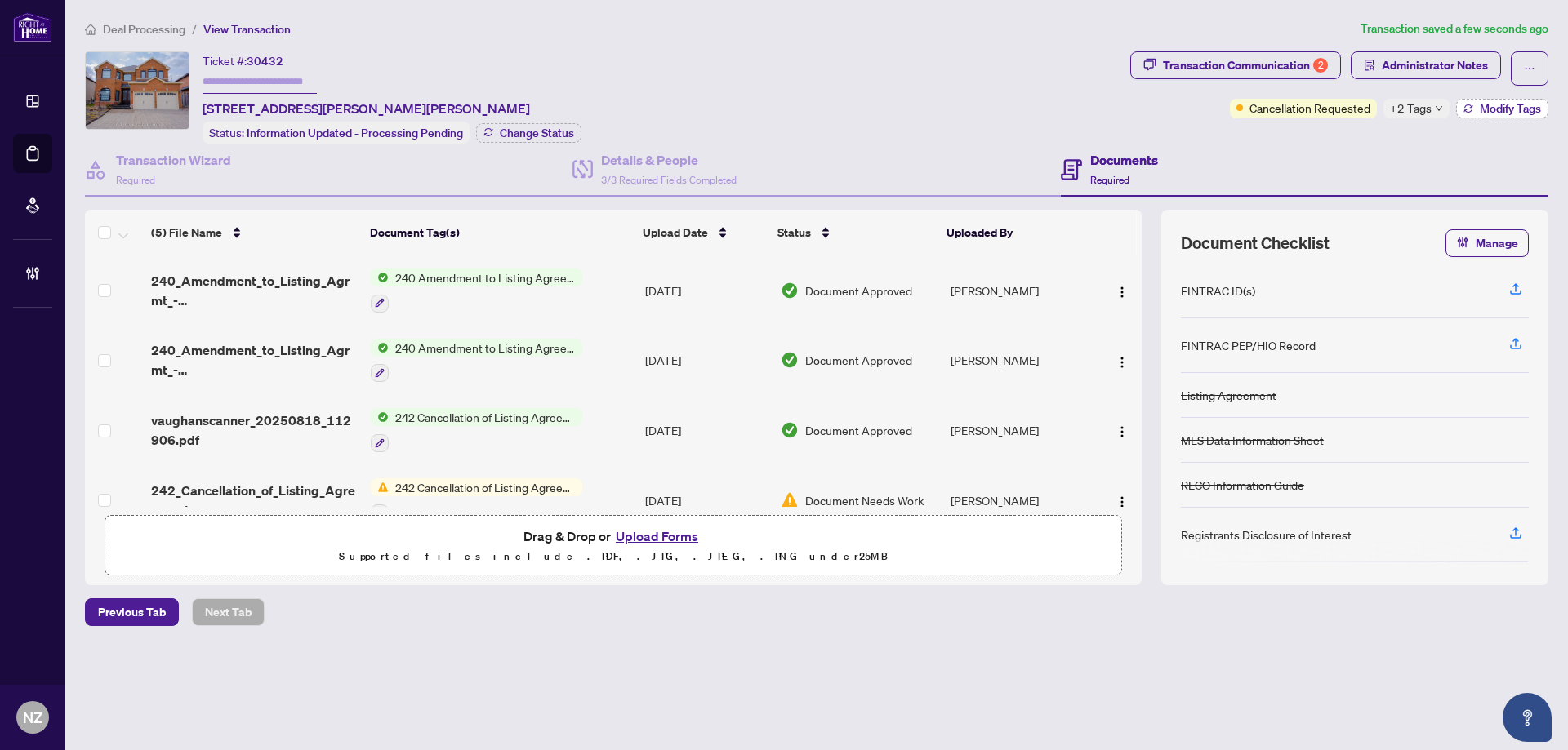
click at [1491, 108] on span "Modify Tags" at bounding box center [1510, 108] width 61 height 11
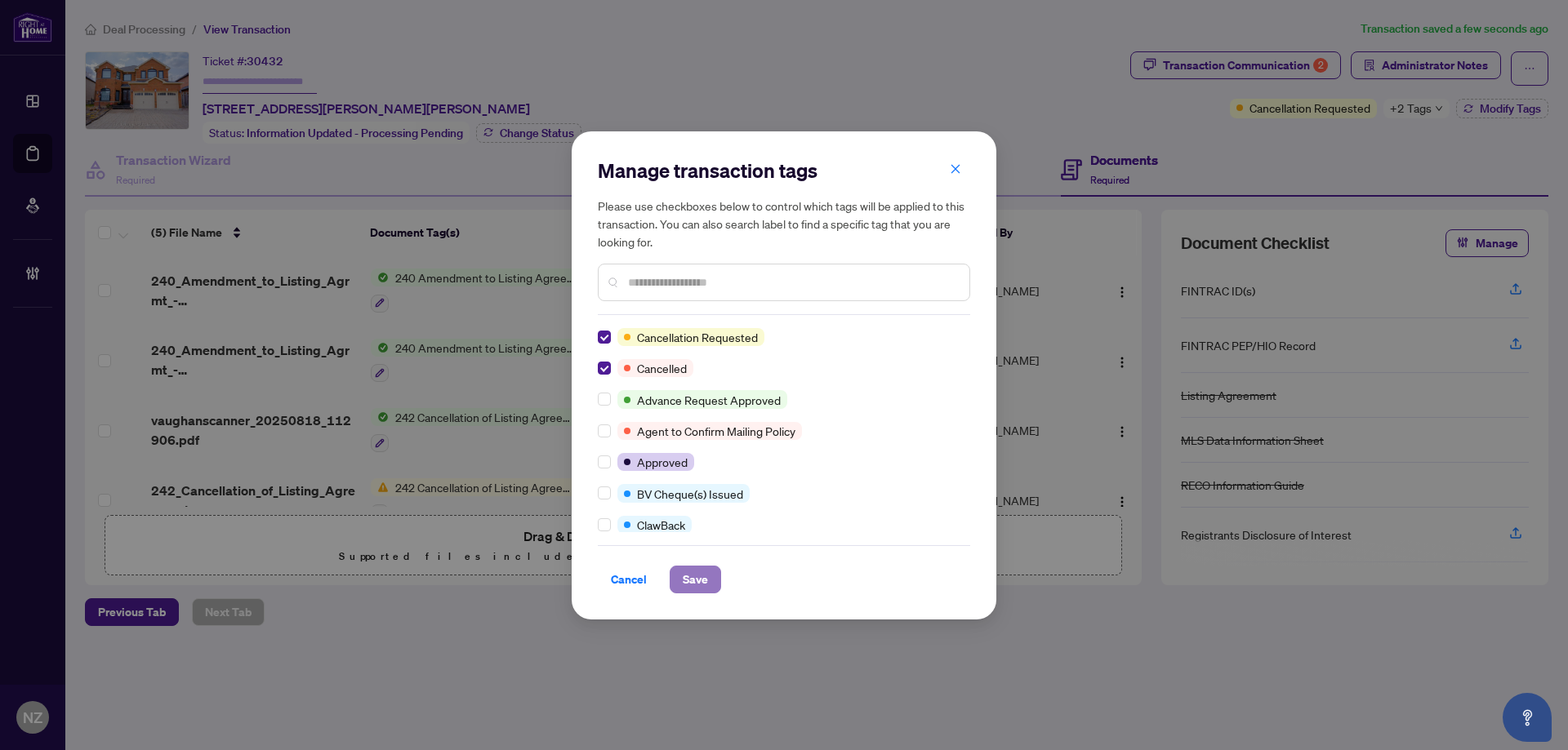
click at [704, 571] on span "Save" at bounding box center [695, 579] width 26 height 26
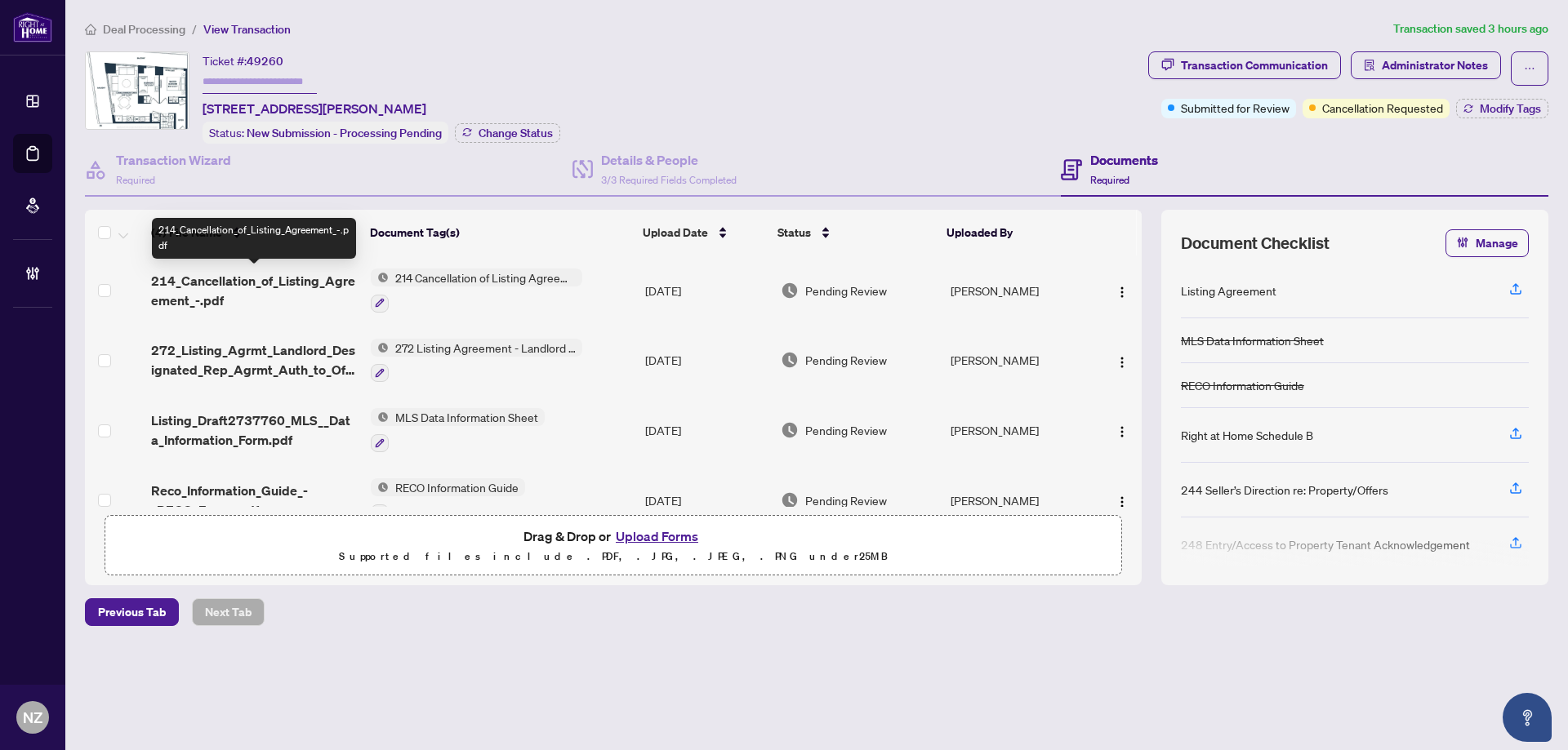
click at [257, 281] on span "214_Cancellation_of_Listing_Agreement_-.pdf" at bounding box center [254, 291] width 207 height 39
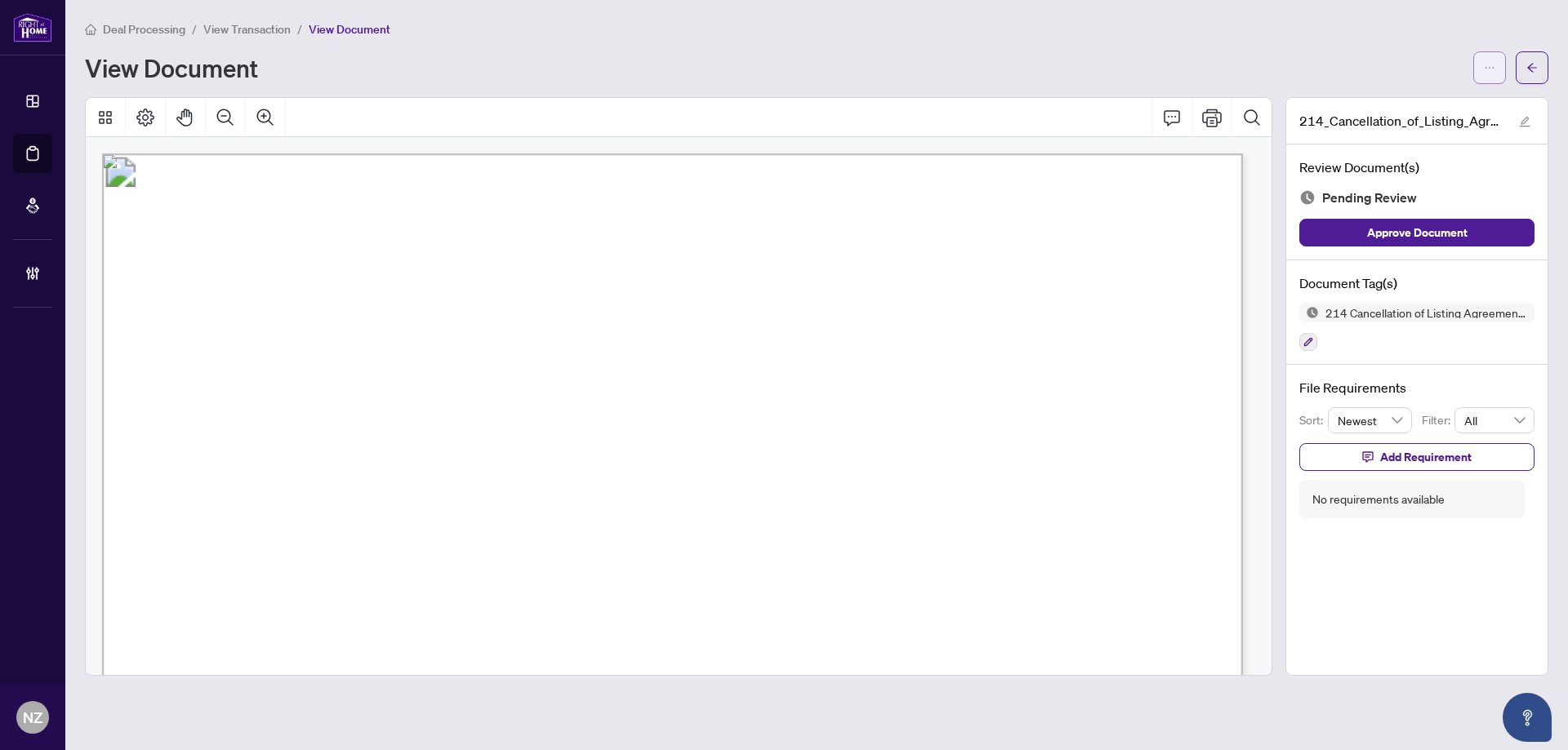
click at [1491, 72] on icon "ellipsis" at bounding box center [1489, 67] width 11 height 11
click at [1381, 107] on span "Download" at bounding box center [1431, 102] width 124 height 18
click at [1536, 62] on icon "arrow-left" at bounding box center [1531, 67] width 11 height 11
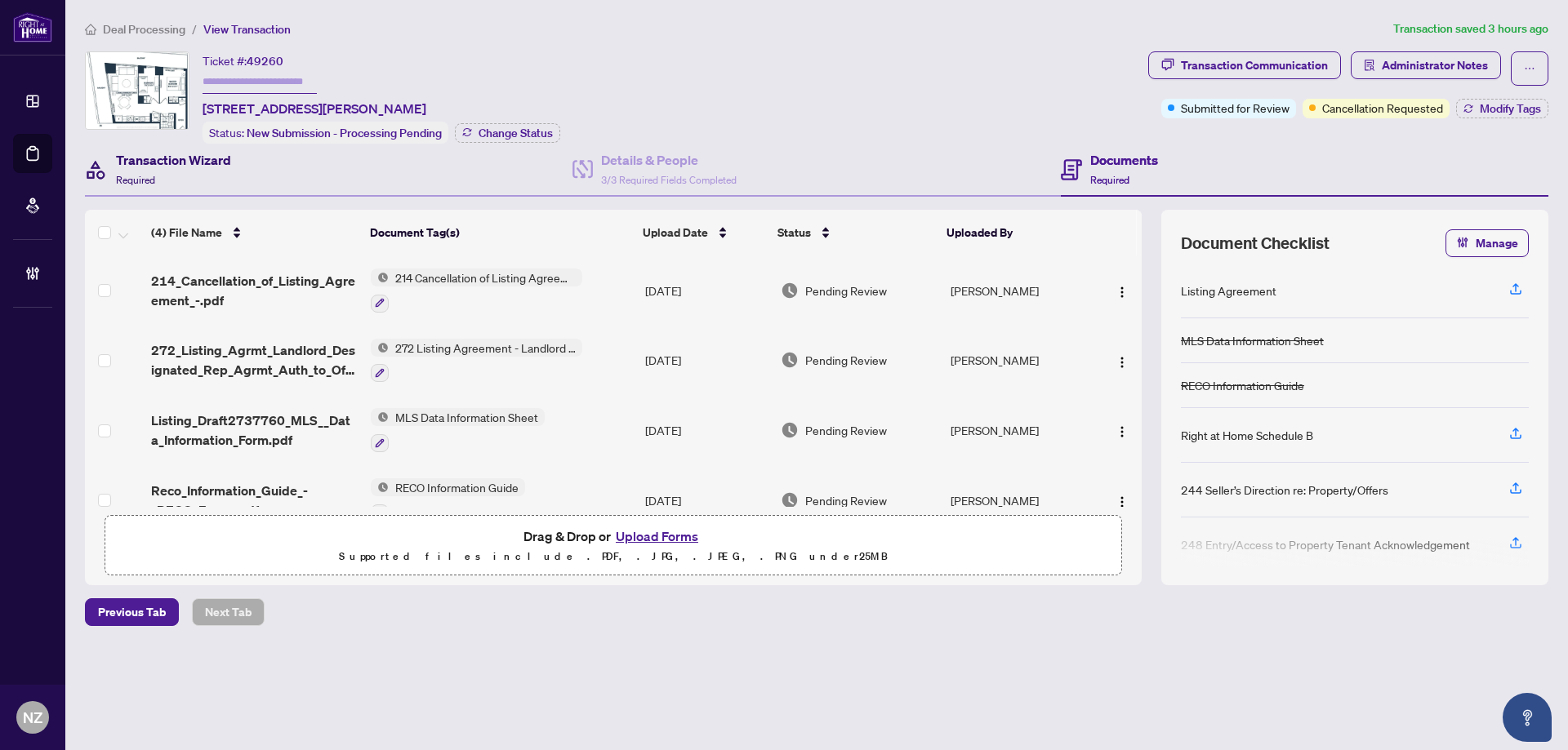
click at [184, 153] on h4 "Transaction Wizard" at bounding box center [173, 160] width 115 height 20
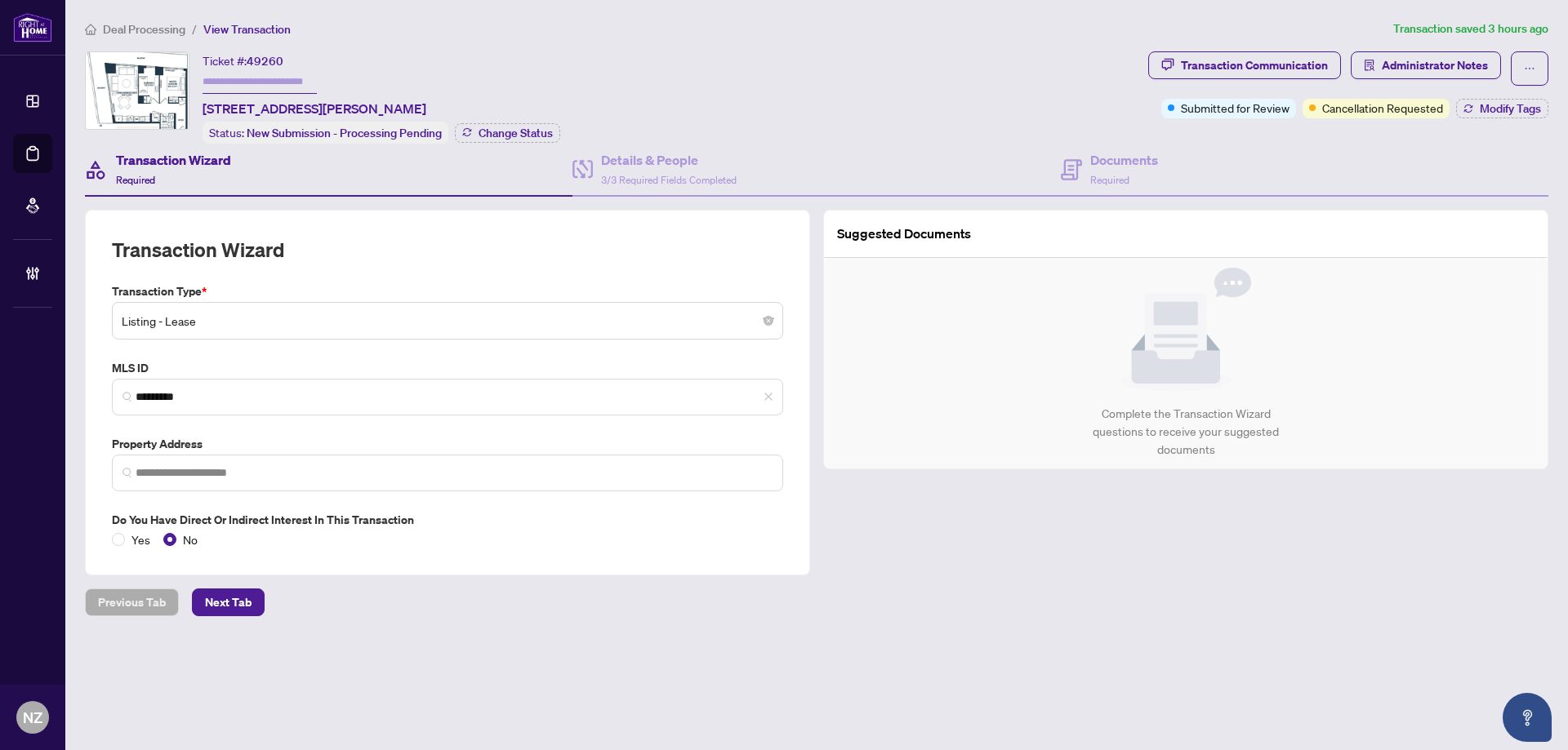
type input "**********"
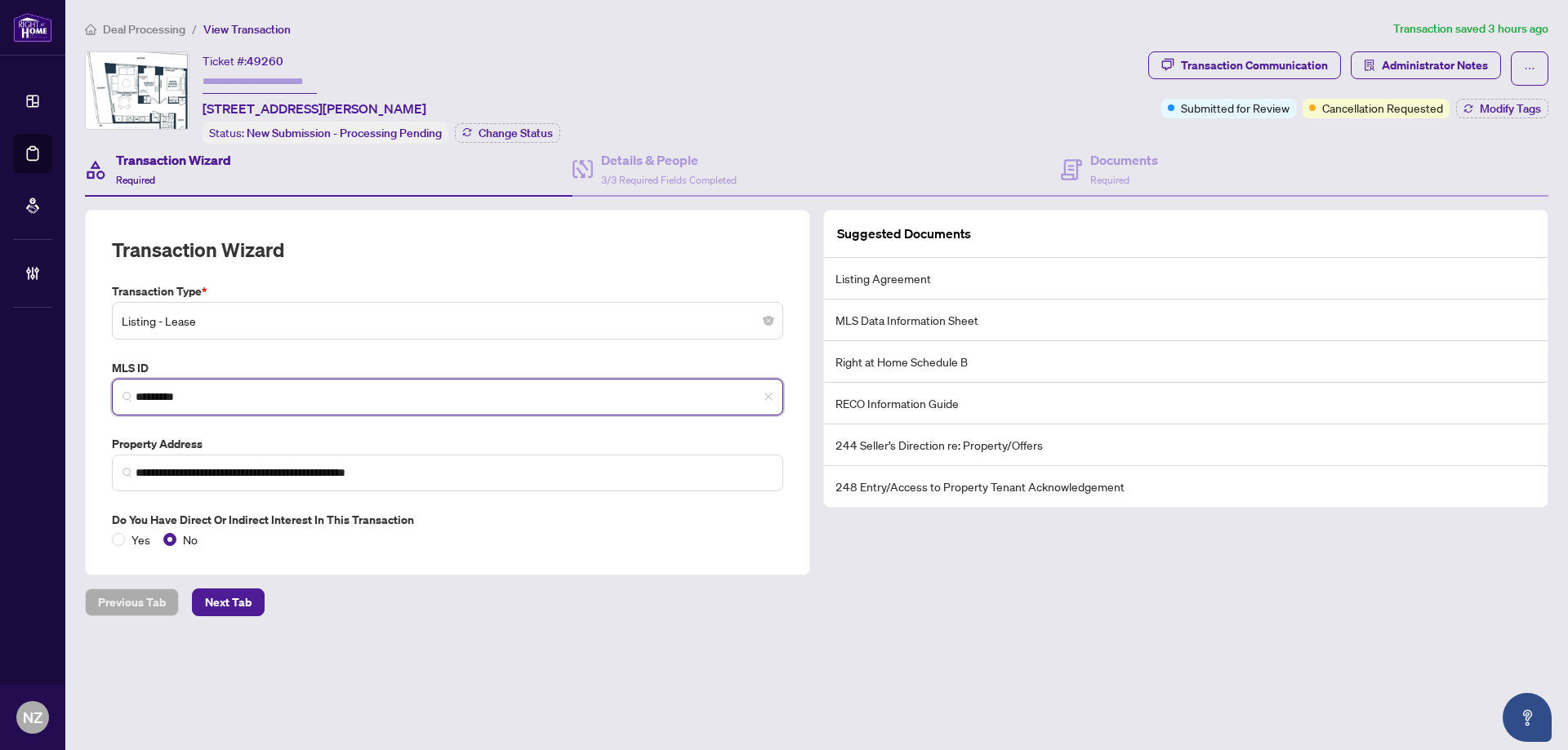
click at [222, 396] on input "*********" at bounding box center [453, 397] width 637 height 17
drag, startPoint x: 196, startPoint y: 393, endPoint x: 87, endPoint y: 389, distance: 109.1
click at [87, 389] on div "**********" at bounding box center [448, 393] width 725 height 366
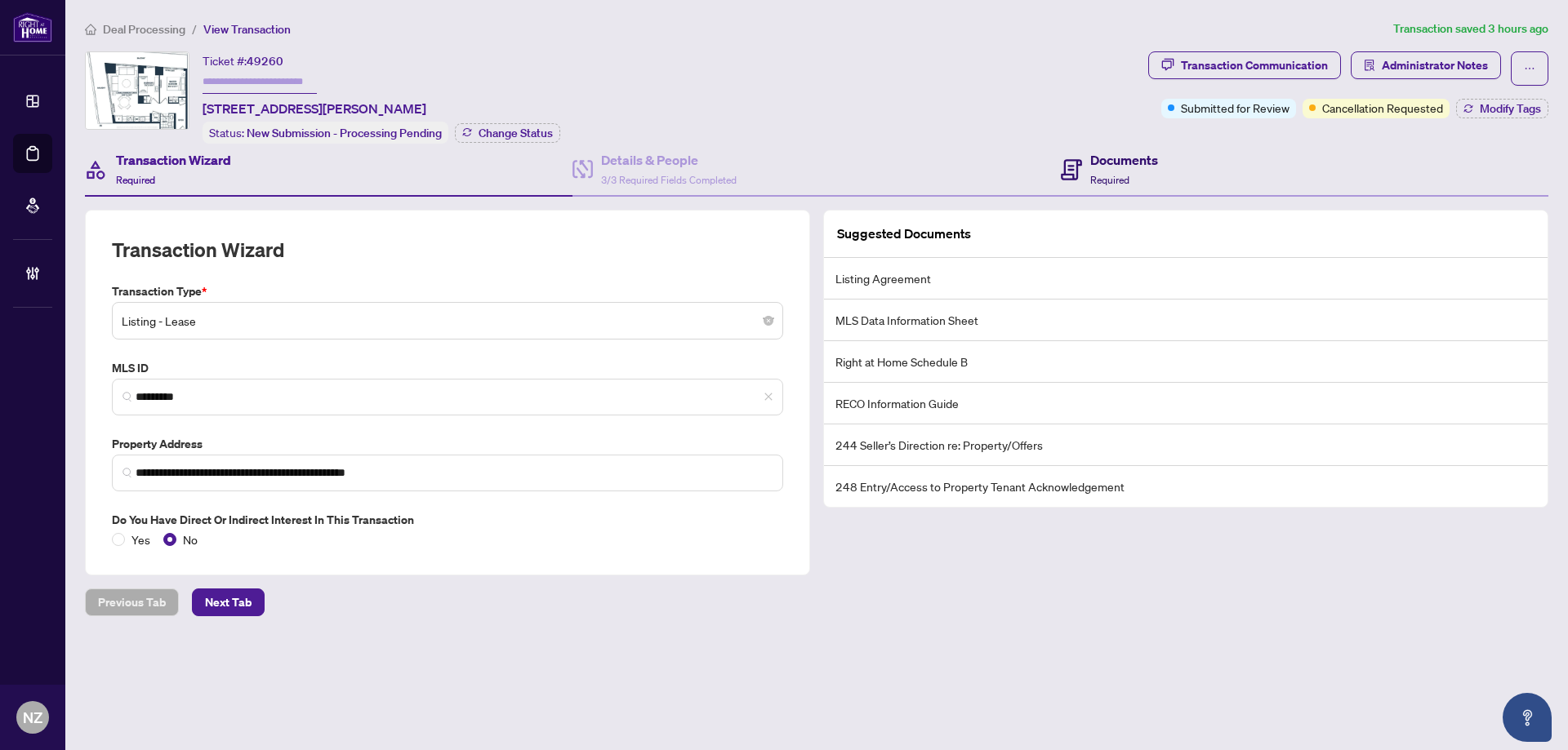
click at [1069, 171] on icon at bounding box center [1071, 169] width 21 height 21
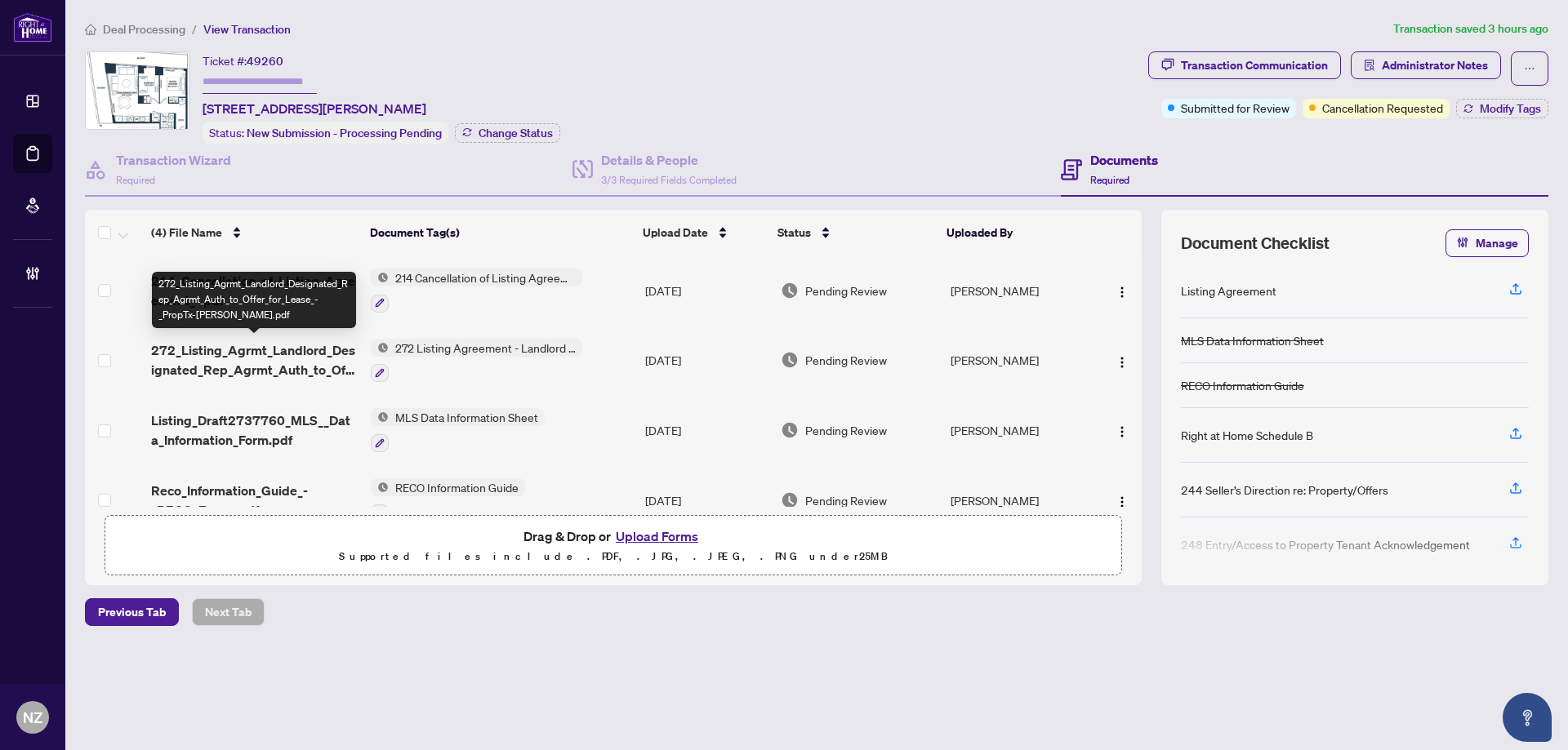
click at [269, 346] on span "272_Listing_Agrmt_Landlord_Designated_Rep_Agrmt_Auth_to_Offer_for_Lease_-_PropT…" at bounding box center [254, 360] width 207 height 39
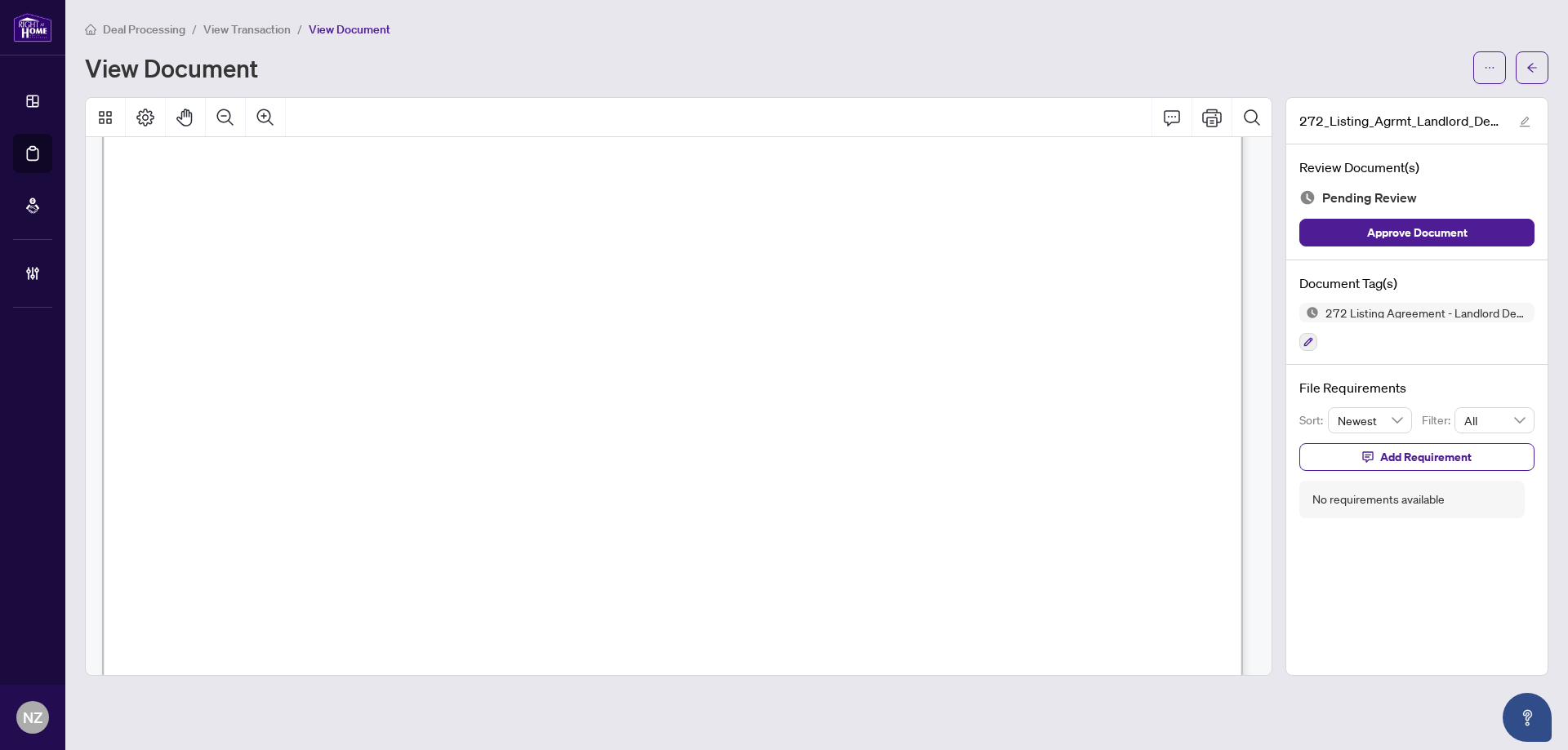
scroll to position [163, 0]
click at [1176, 115] on icon "Comment" at bounding box center [1172, 117] width 20 height 20
click at [659, 604] on p "**********" at bounding box center [649, 602] width 238 height 14
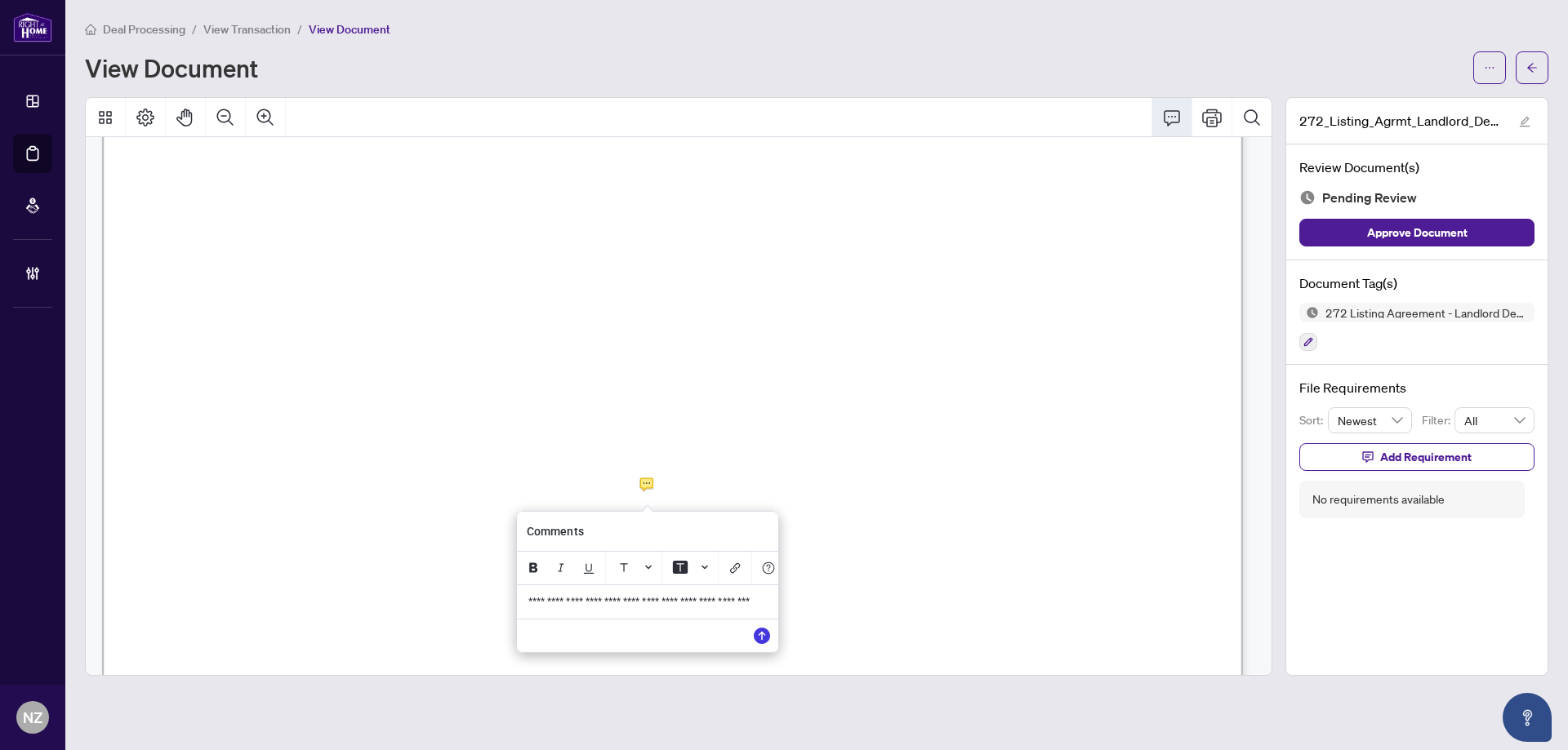
drag, startPoint x: 561, startPoint y: 622, endPoint x: 499, endPoint y: 599, distance: 66.1
click at [0, 0] on div "**********" at bounding box center [0, 0] width 0 height 0
click at [756, 644] on icon "Save" at bounding box center [761, 635] width 16 height 16
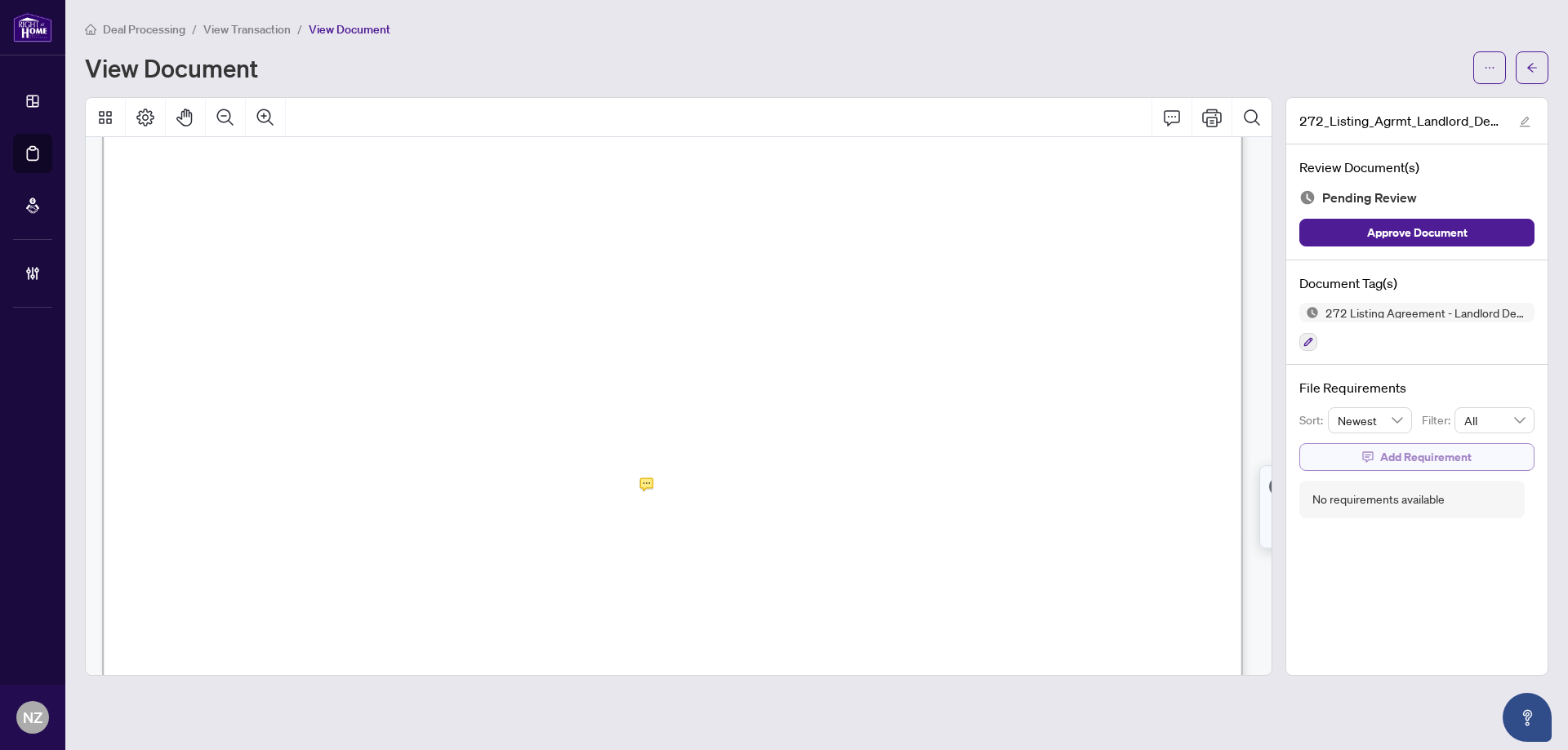
click at [1385, 452] on span "Add Requirement" at bounding box center [1426, 457] width 92 height 26
click at [1370, 477] on textarea at bounding box center [1434, 472] width 174 height 31
paste textarea "**********"
type textarea "**********"
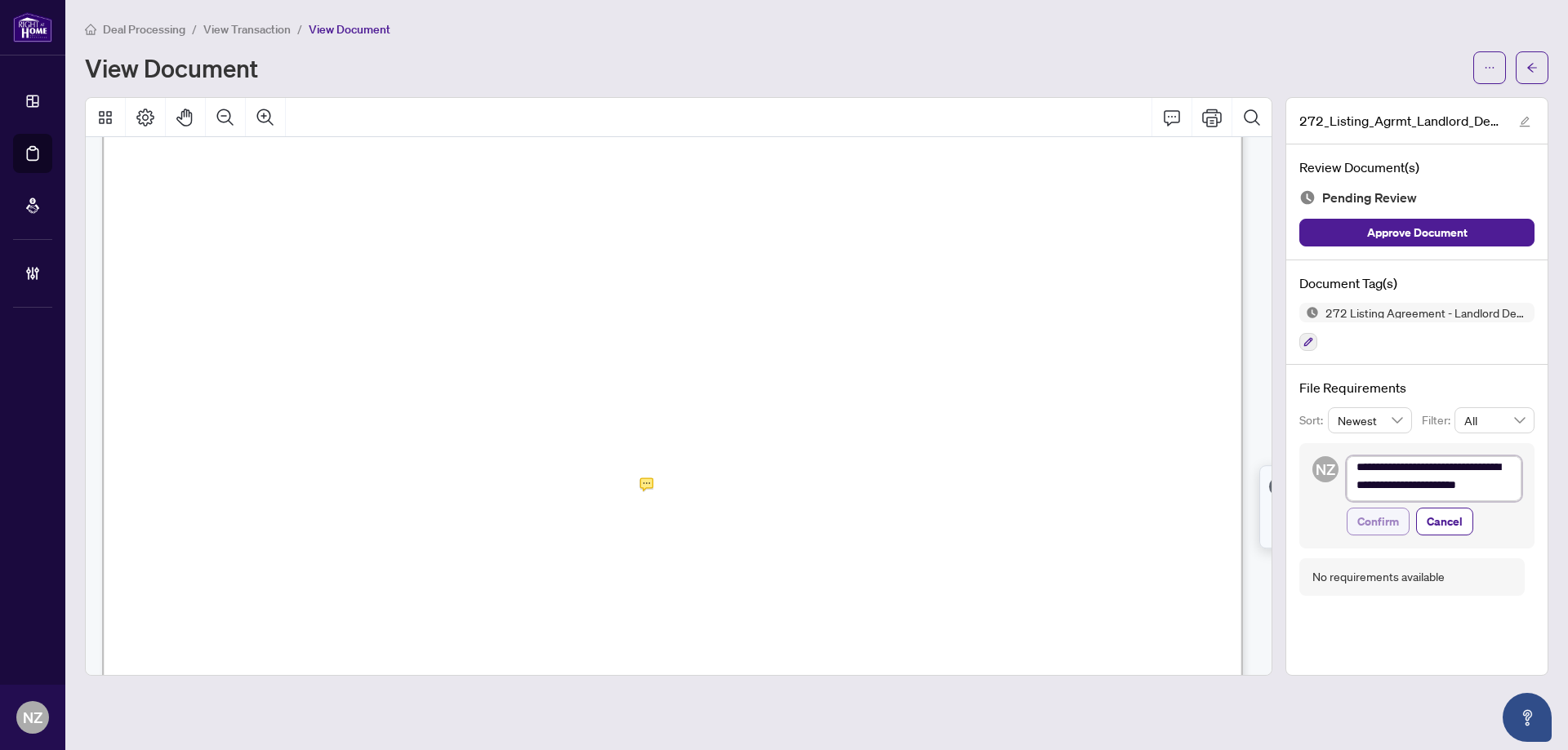
scroll to position [0, 0]
type textarea "**********"
click at [1373, 521] on span "Confirm" at bounding box center [1377, 526] width 42 height 26
type textarea "**********"
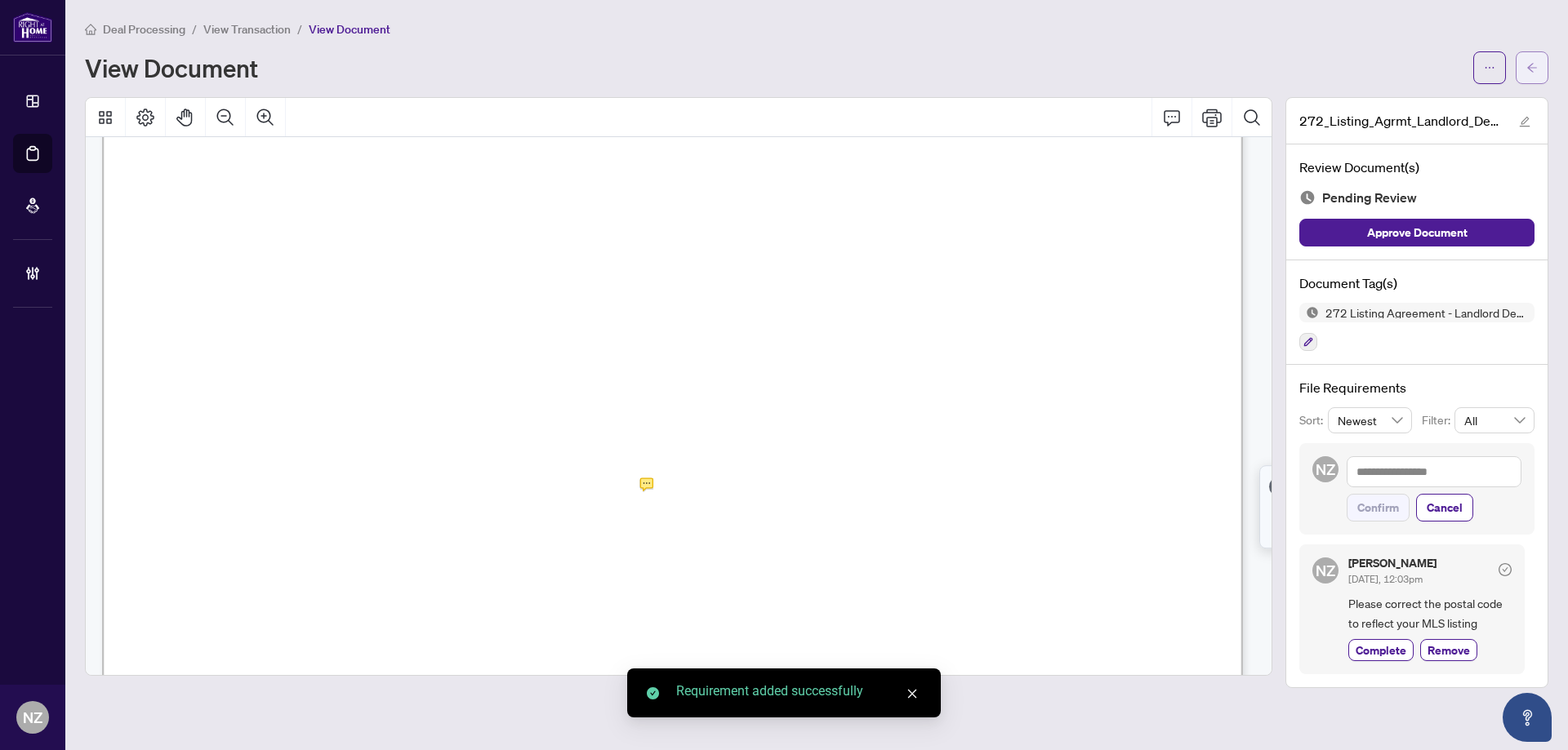
click at [1535, 69] on icon "arrow-left" at bounding box center [1531, 67] width 11 height 11
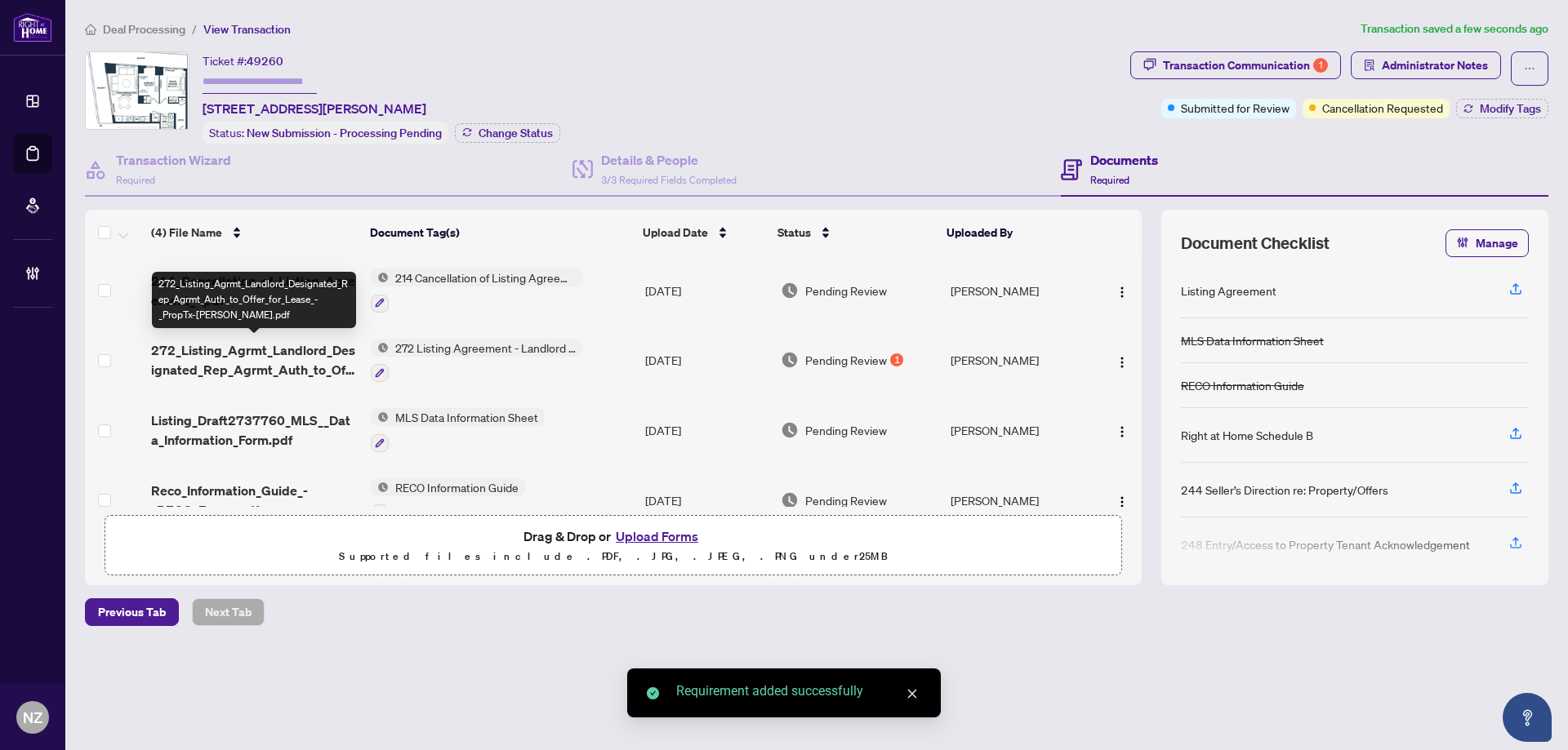
click at [244, 357] on span "272_Listing_Agrmt_Landlord_Designated_Rep_Agrmt_Auth_to_Offer_for_Lease_-_PropT…" at bounding box center [254, 360] width 207 height 39
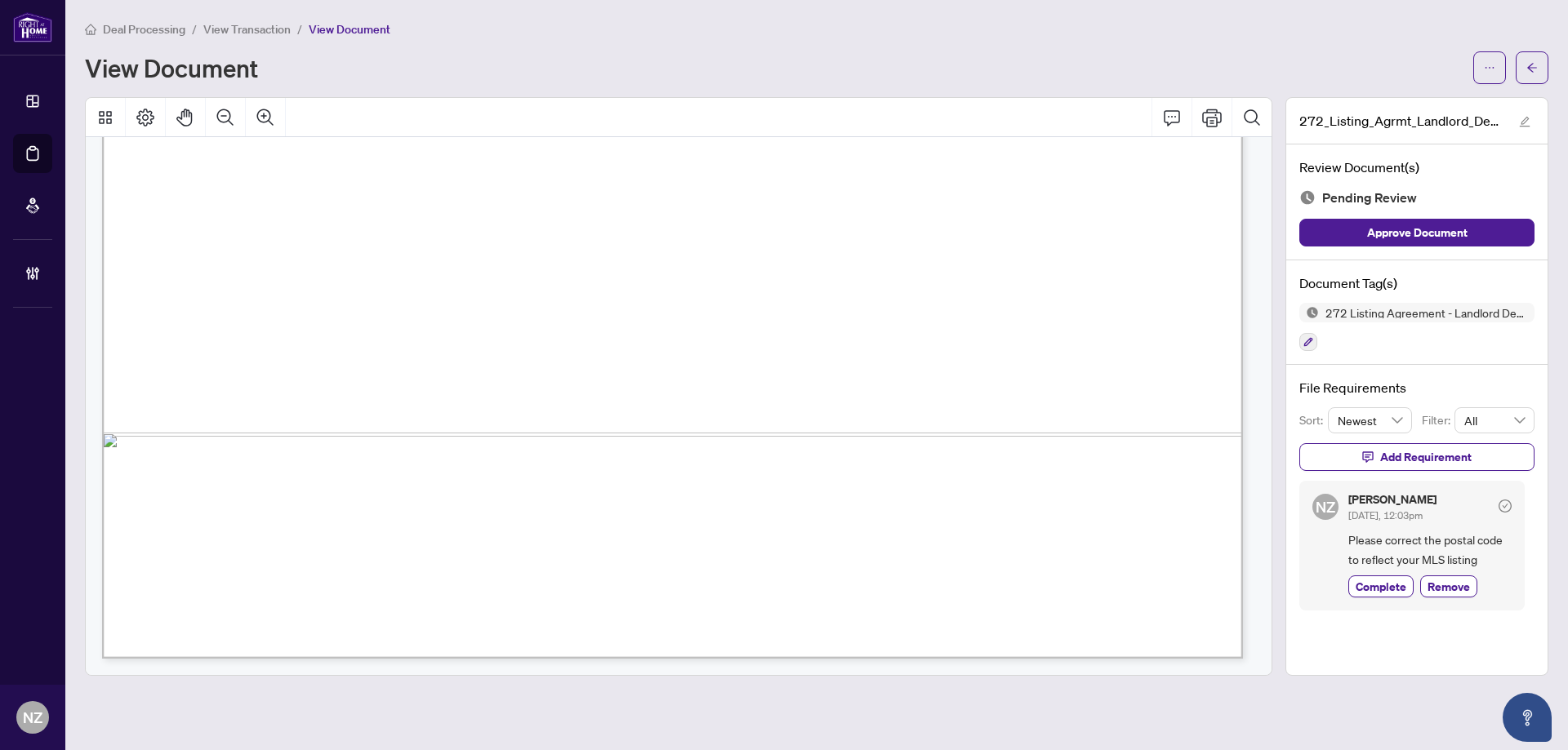
scroll to position [7034, 0]
click at [1303, 340] on icon "button" at bounding box center [1309, 342] width 10 height 10
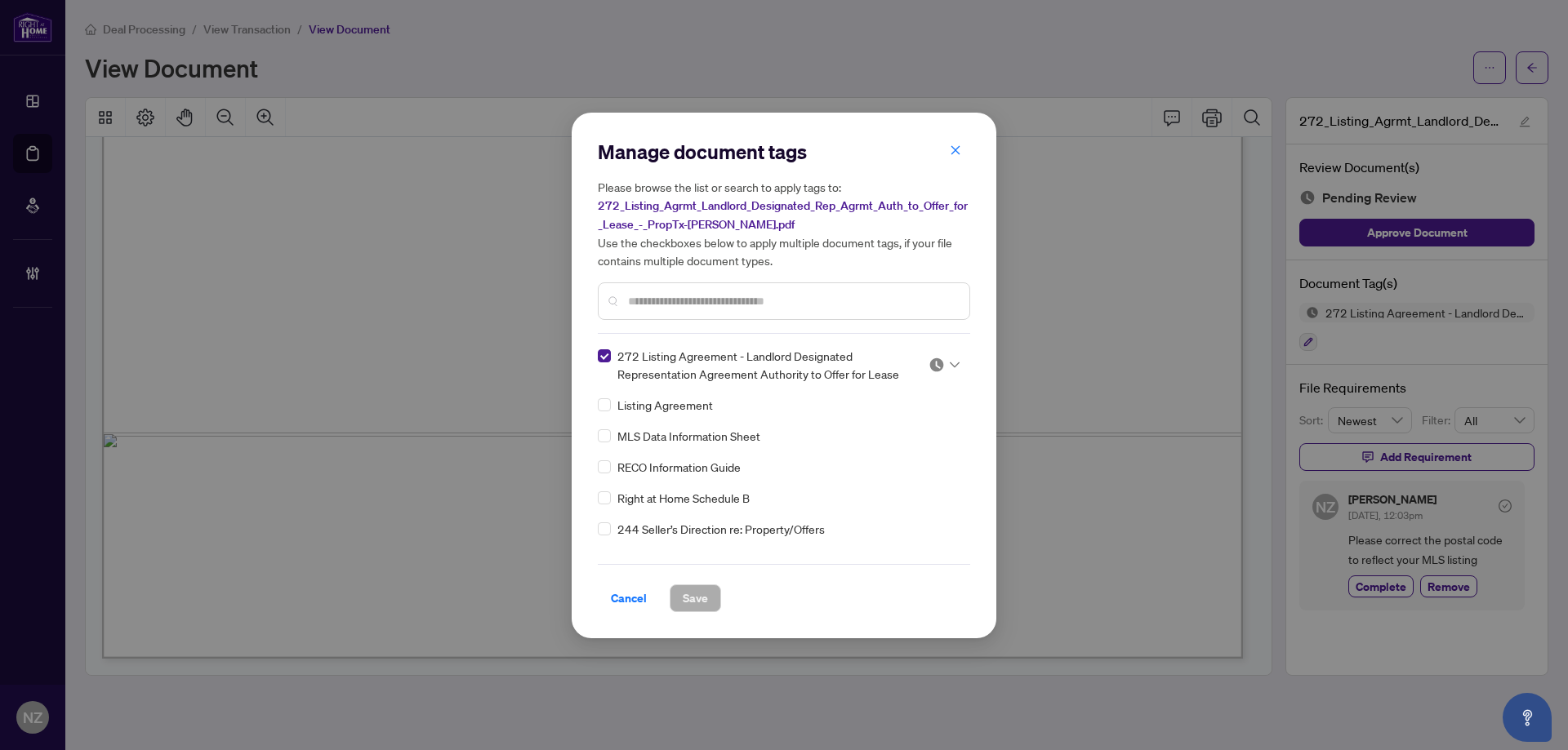
click at [954, 361] on icon at bounding box center [955, 364] width 10 height 6
click at [891, 416] on div "Needs Work" at bounding box center [890, 418] width 105 height 18
click at [682, 599] on span "Save" at bounding box center [695, 598] width 26 height 26
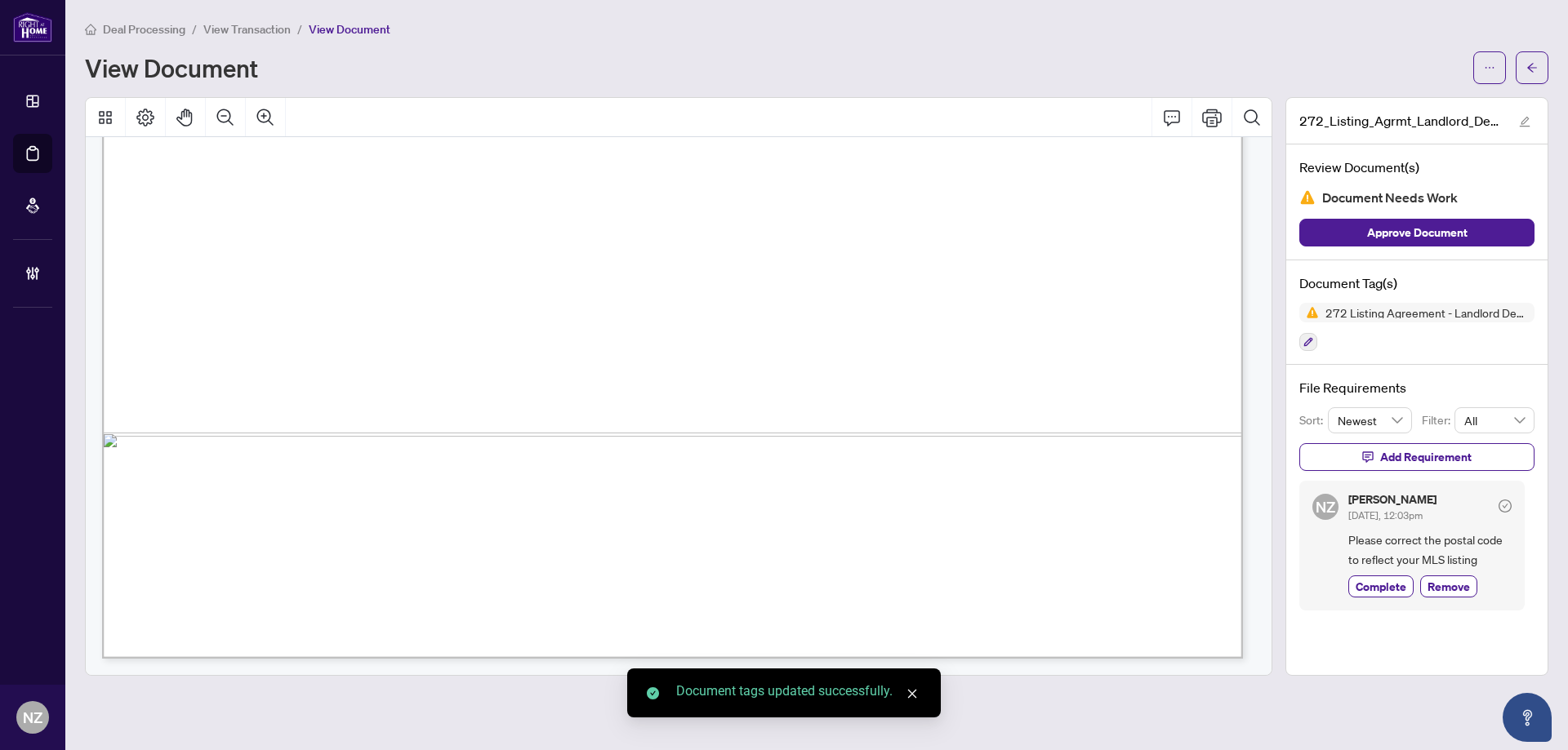
click at [1535, 69] on icon "arrow-left" at bounding box center [1531, 67] width 11 height 11
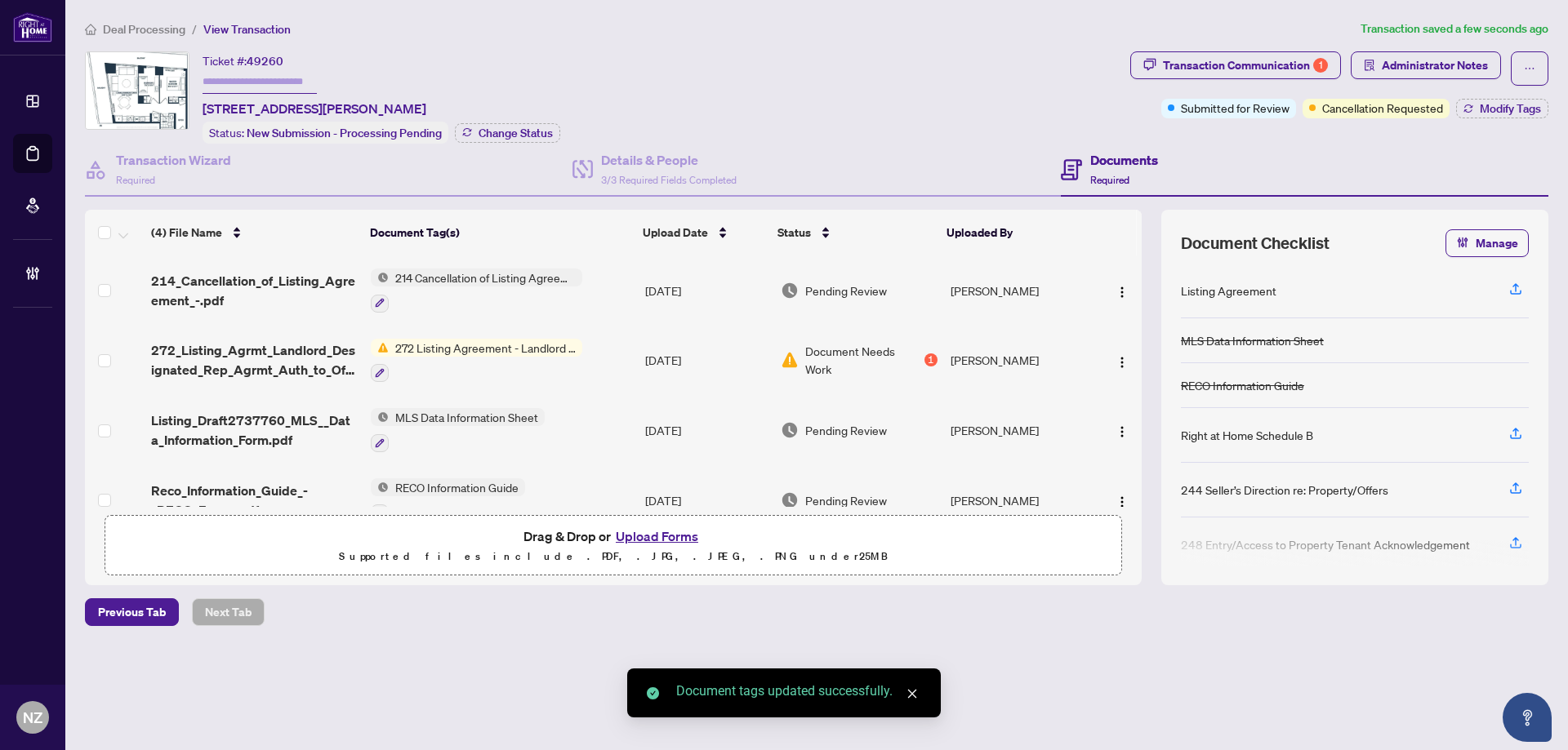
click at [266, 423] on span "Listing_Draft2737760_MLS__Data_Information_Form.pdf" at bounding box center [254, 430] width 207 height 39
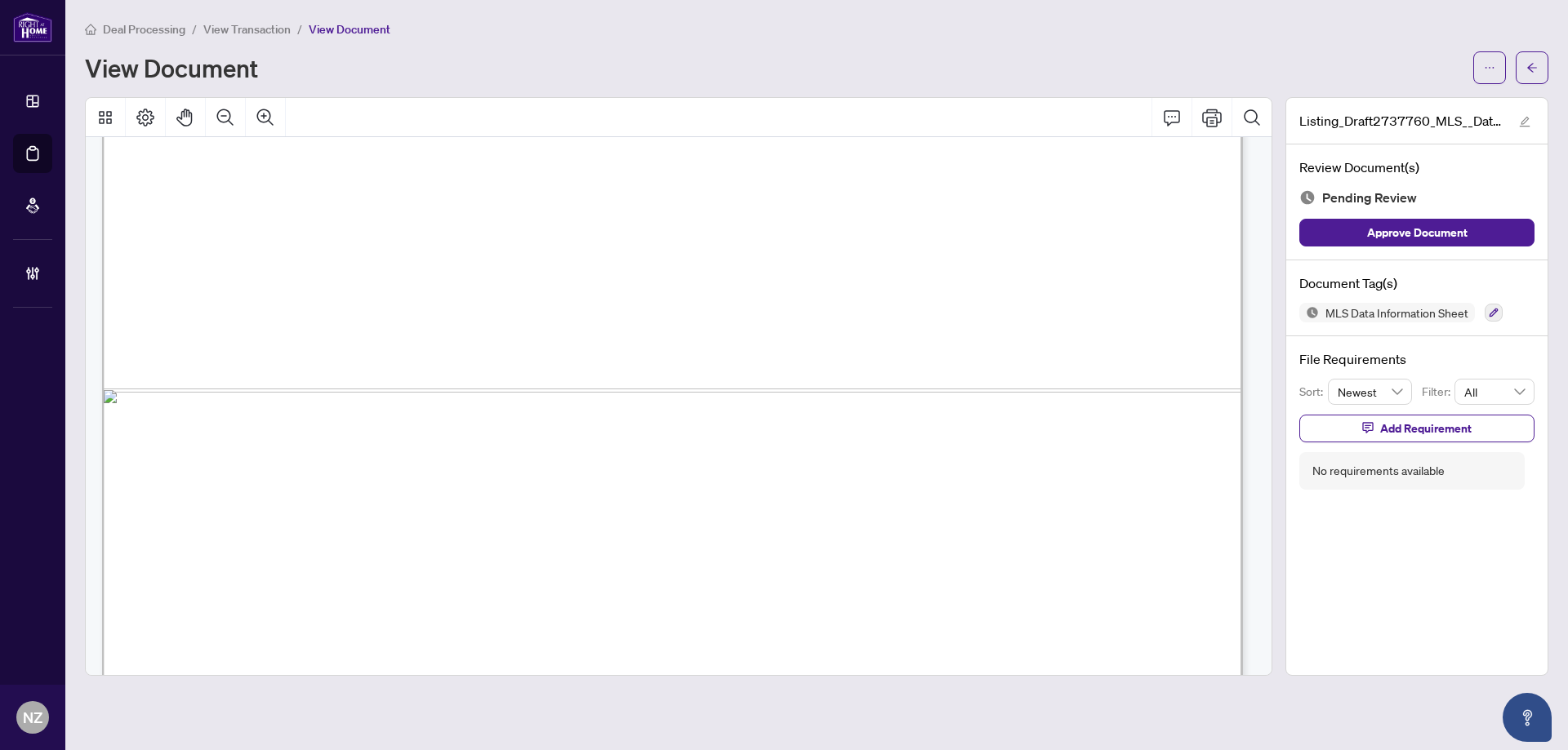
scroll to position [1108, 0]
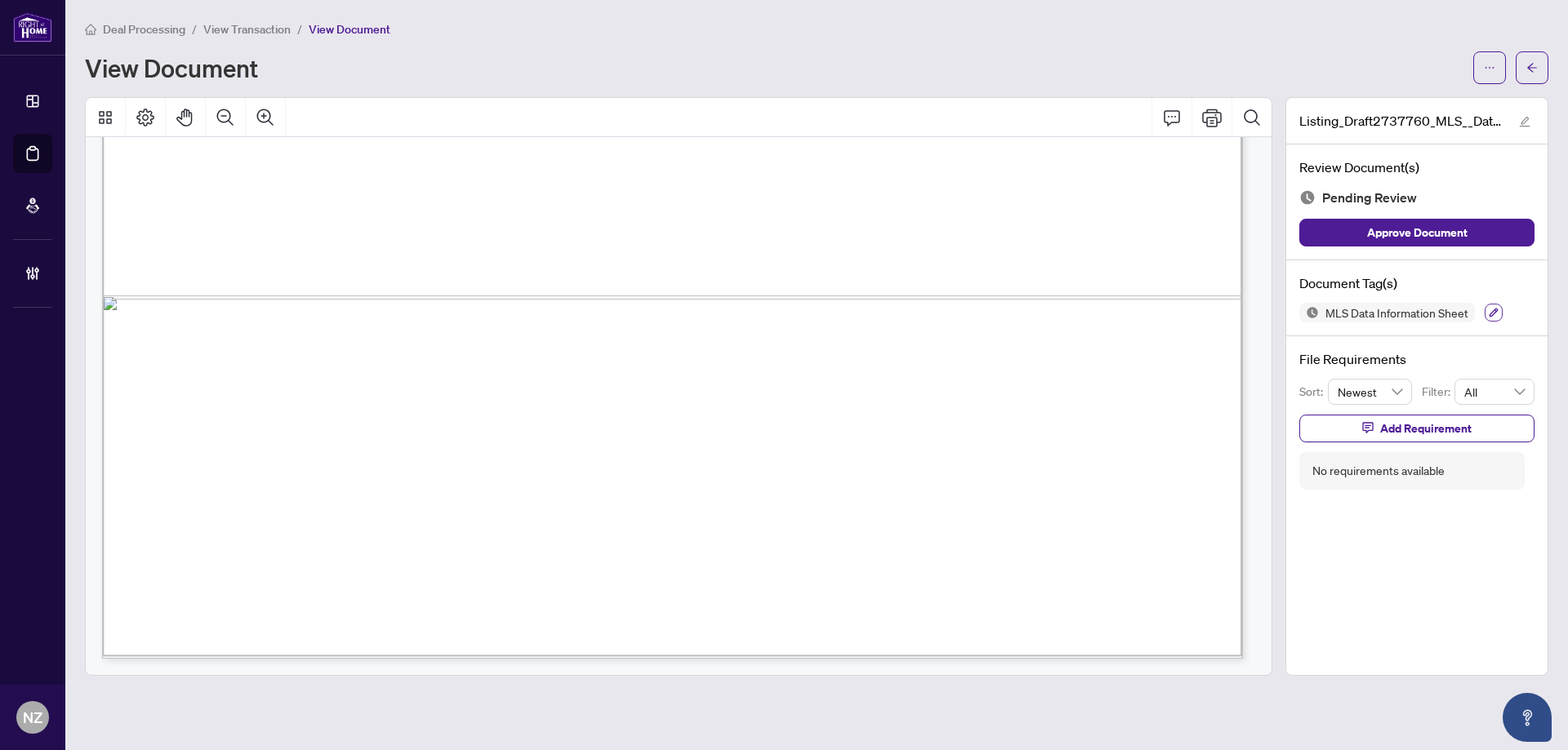
click at [1498, 311] on button "button" at bounding box center [1493, 312] width 18 height 18
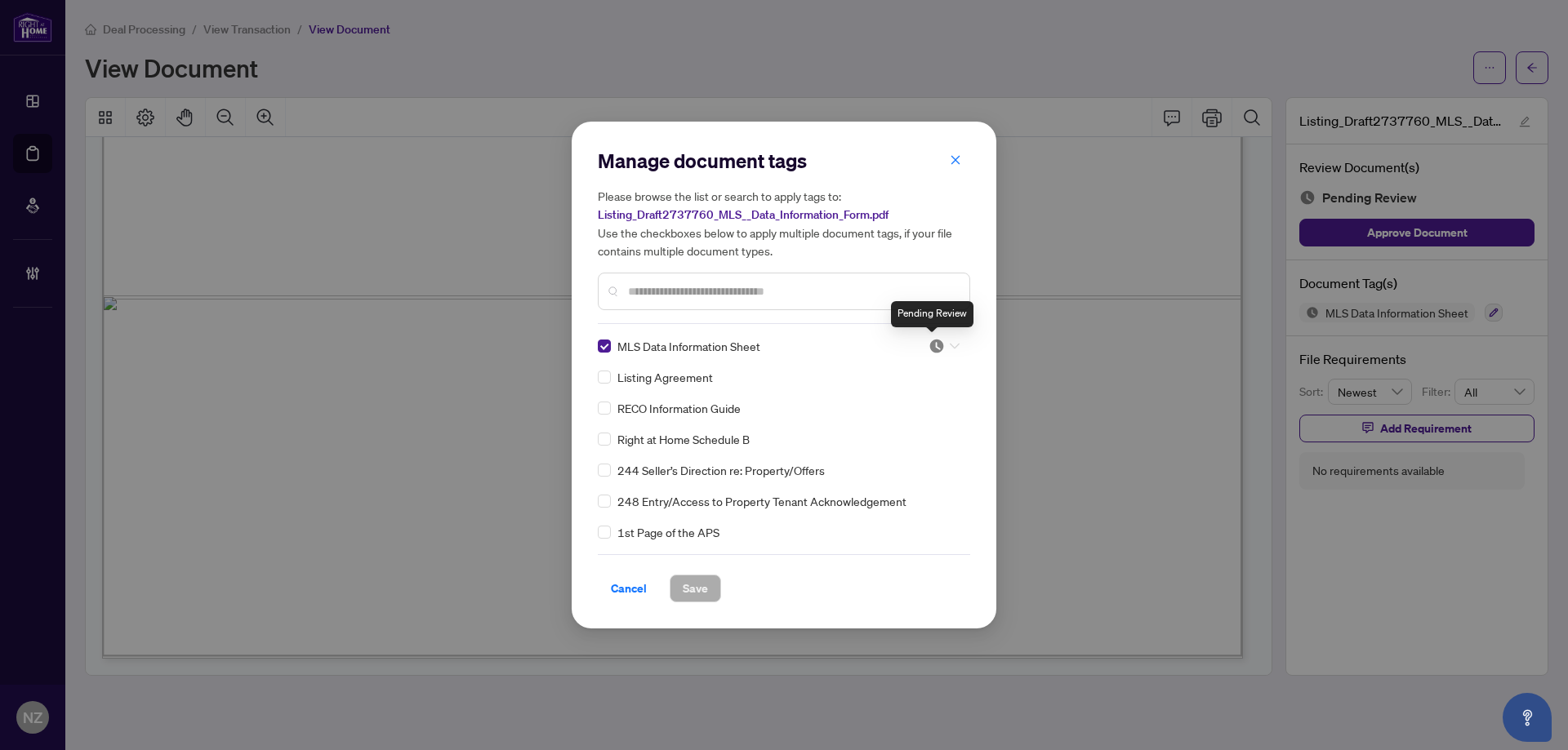
click at [938, 347] on img at bounding box center [936, 345] width 16 height 16
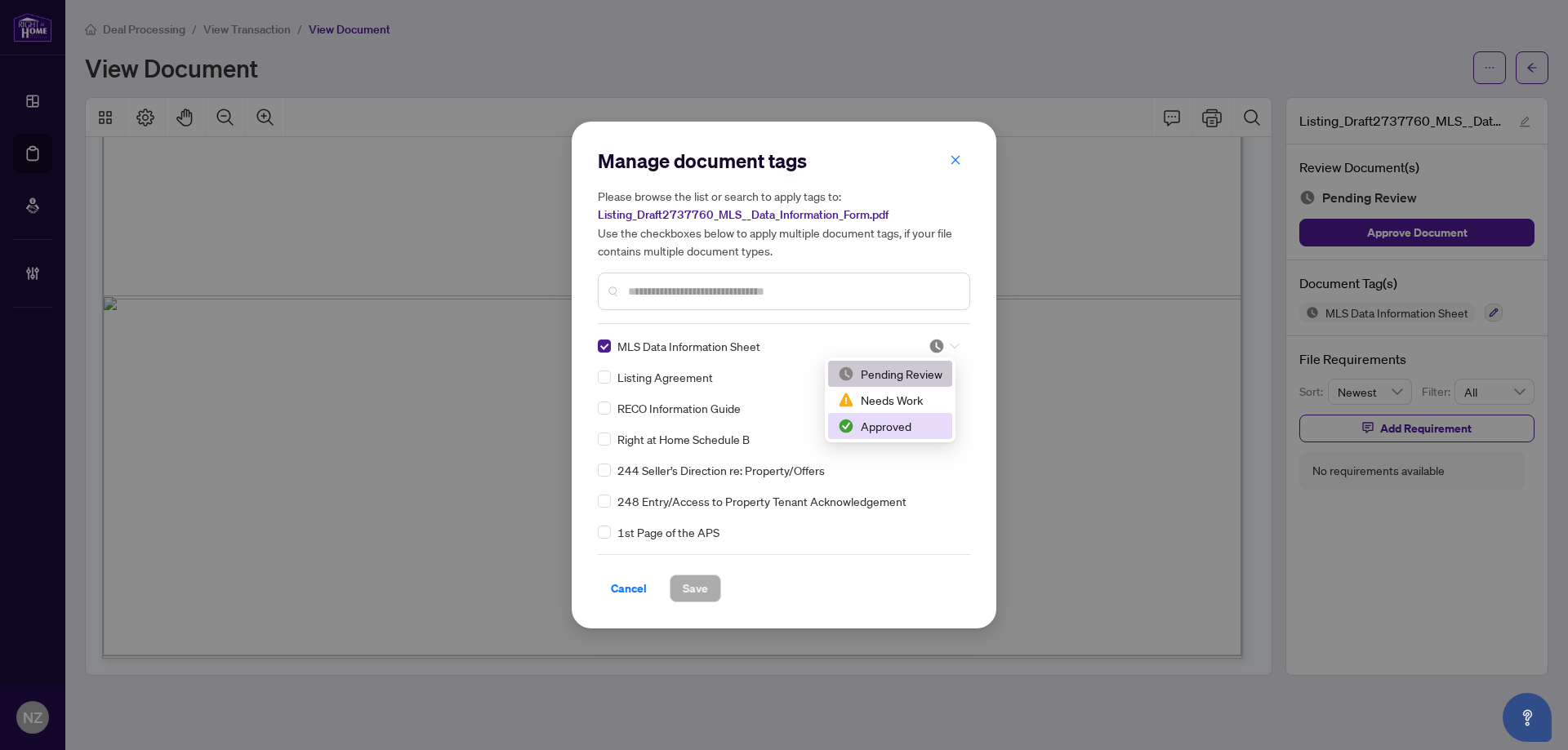
click at [892, 421] on div "Approved" at bounding box center [890, 425] width 105 height 18
click at [686, 583] on span "Save" at bounding box center [695, 588] width 26 height 26
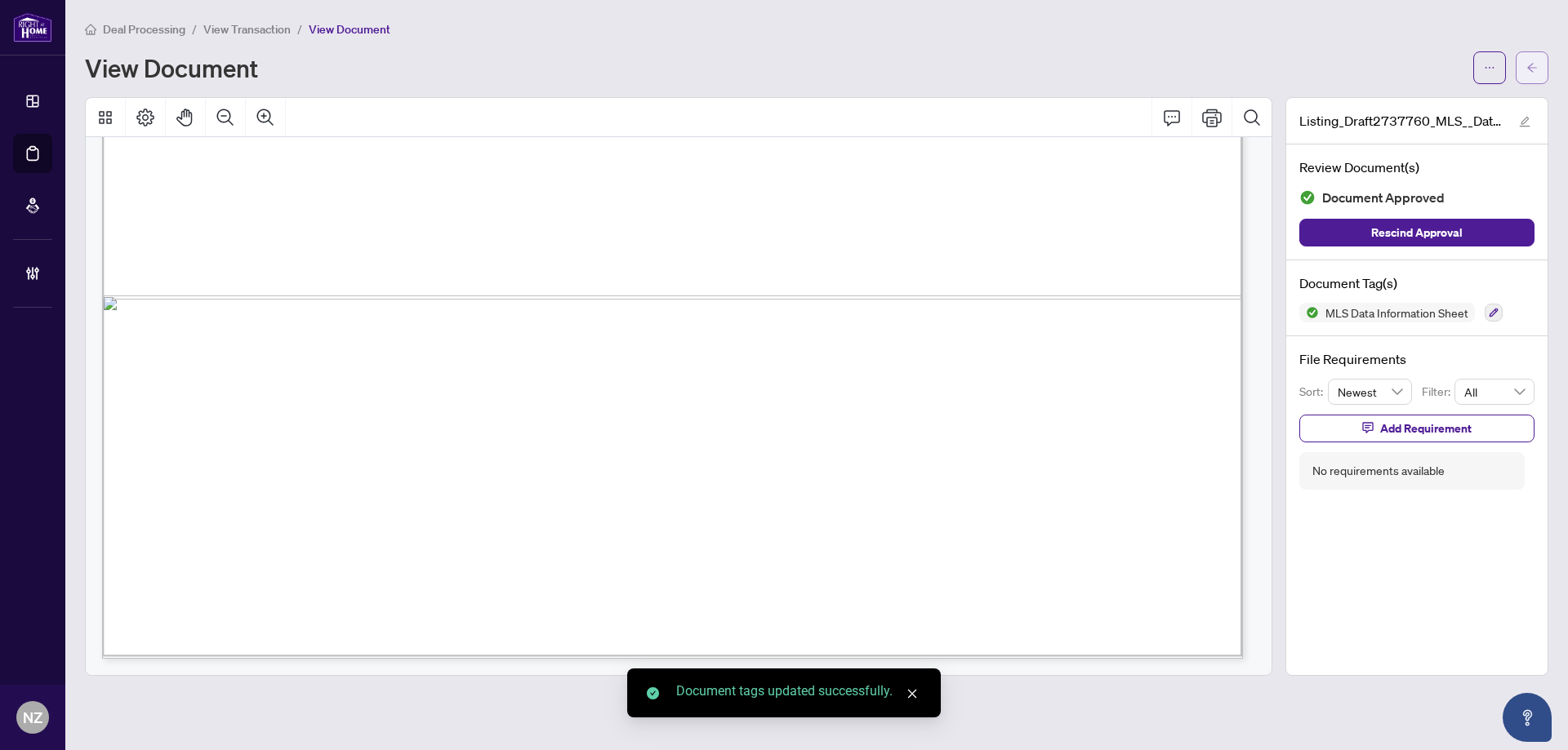
click at [1536, 71] on icon "arrow-left" at bounding box center [1531, 67] width 11 height 11
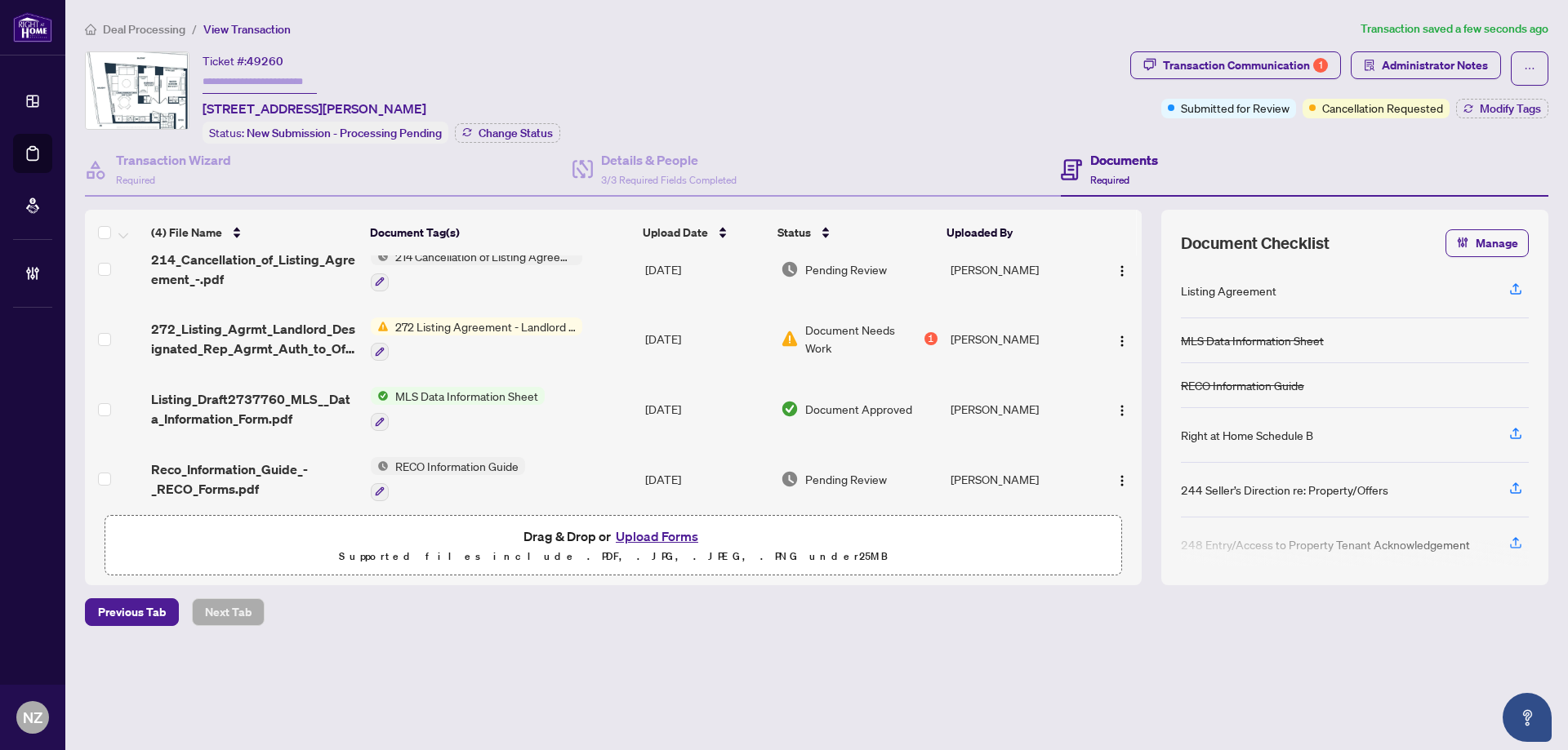
scroll to position [32, 0]
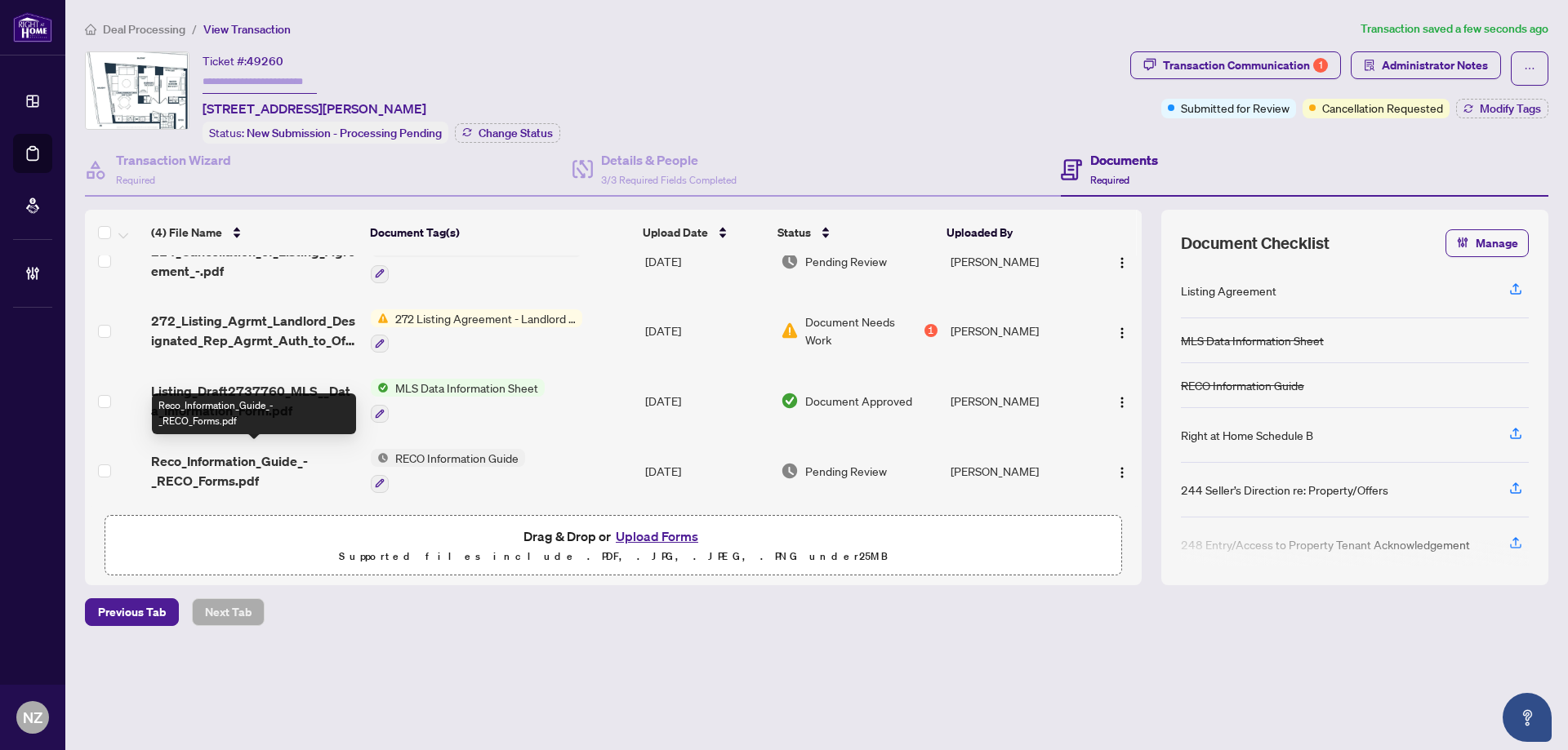
click at [254, 452] on span "Reco_Information_Guide_-_RECO_Forms.pdf" at bounding box center [254, 471] width 207 height 39
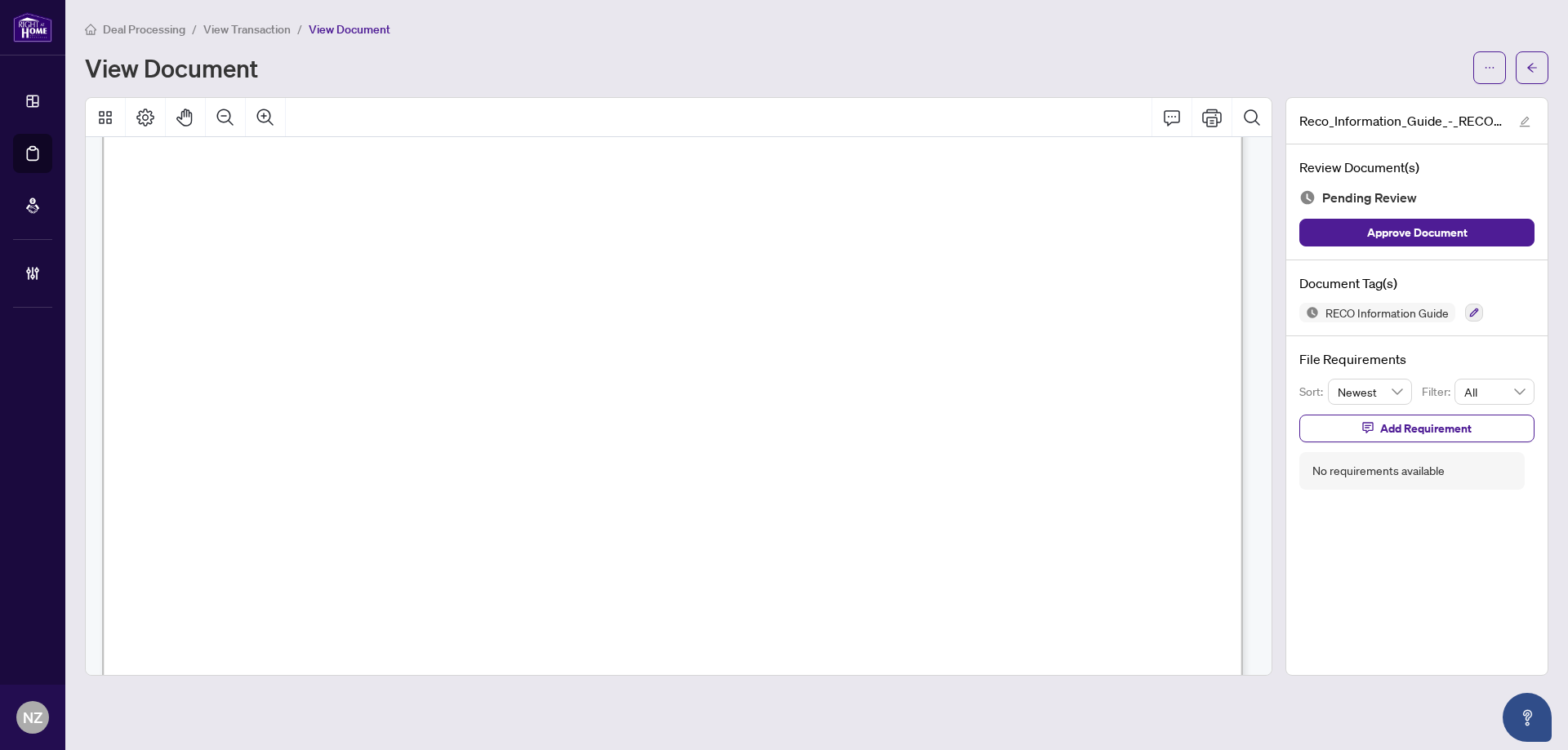
scroll to position [18389, 0]
click at [1471, 309] on icon "button" at bounding box center [1474, 313] width 10 height 10
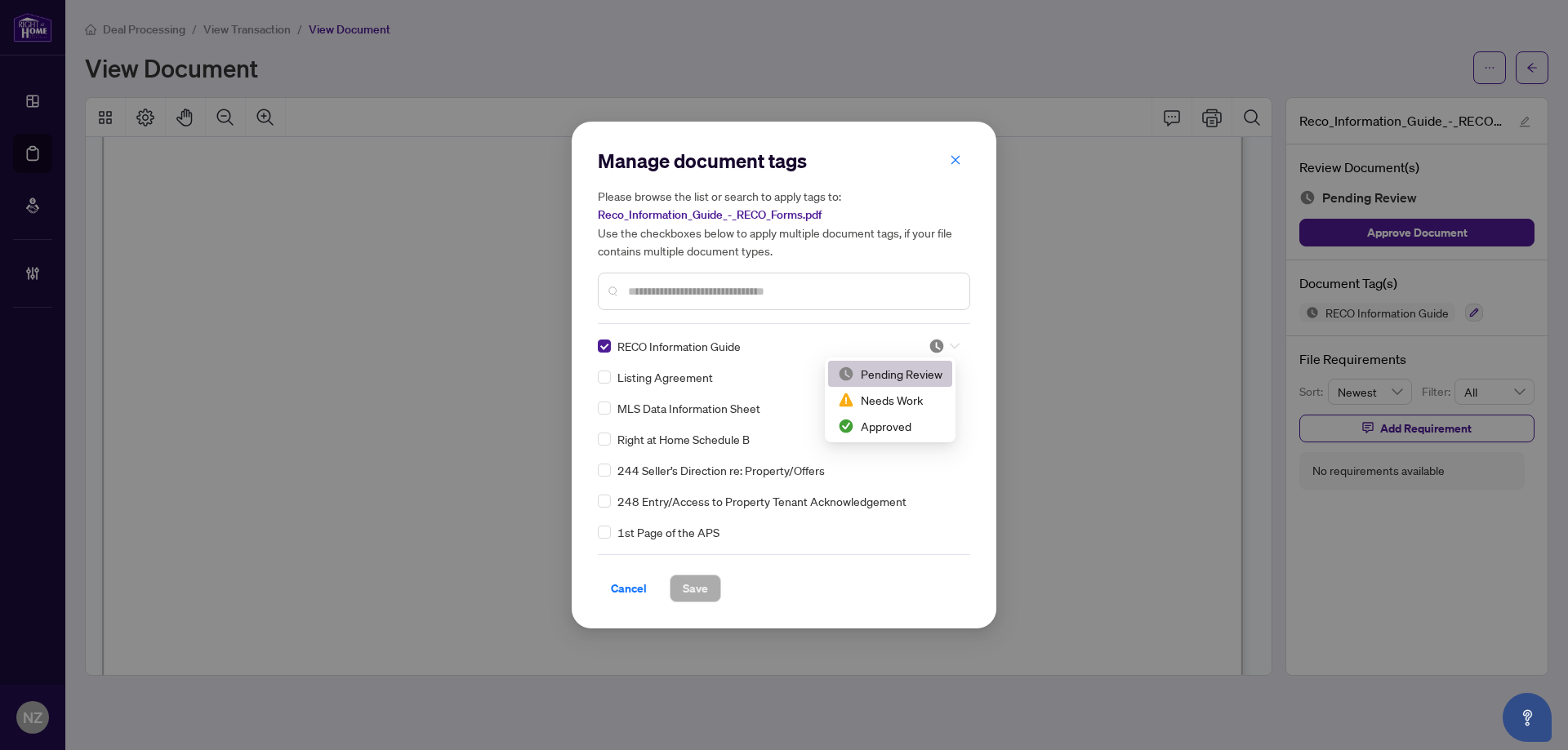
drag, startPoint x: 947, startPoint y: 339, endPoint x: 891, endPoint y: 430, distance: 106.9
click at [946, 340] on div at bounding box center [944, 345] width 31 height 16
click at [875, 433] on div "Approved" at bounding box center [890, 425] width 105 height 18
click at [710, 585] on button "Save" at bounding box center [695, 588] width 51 height 28
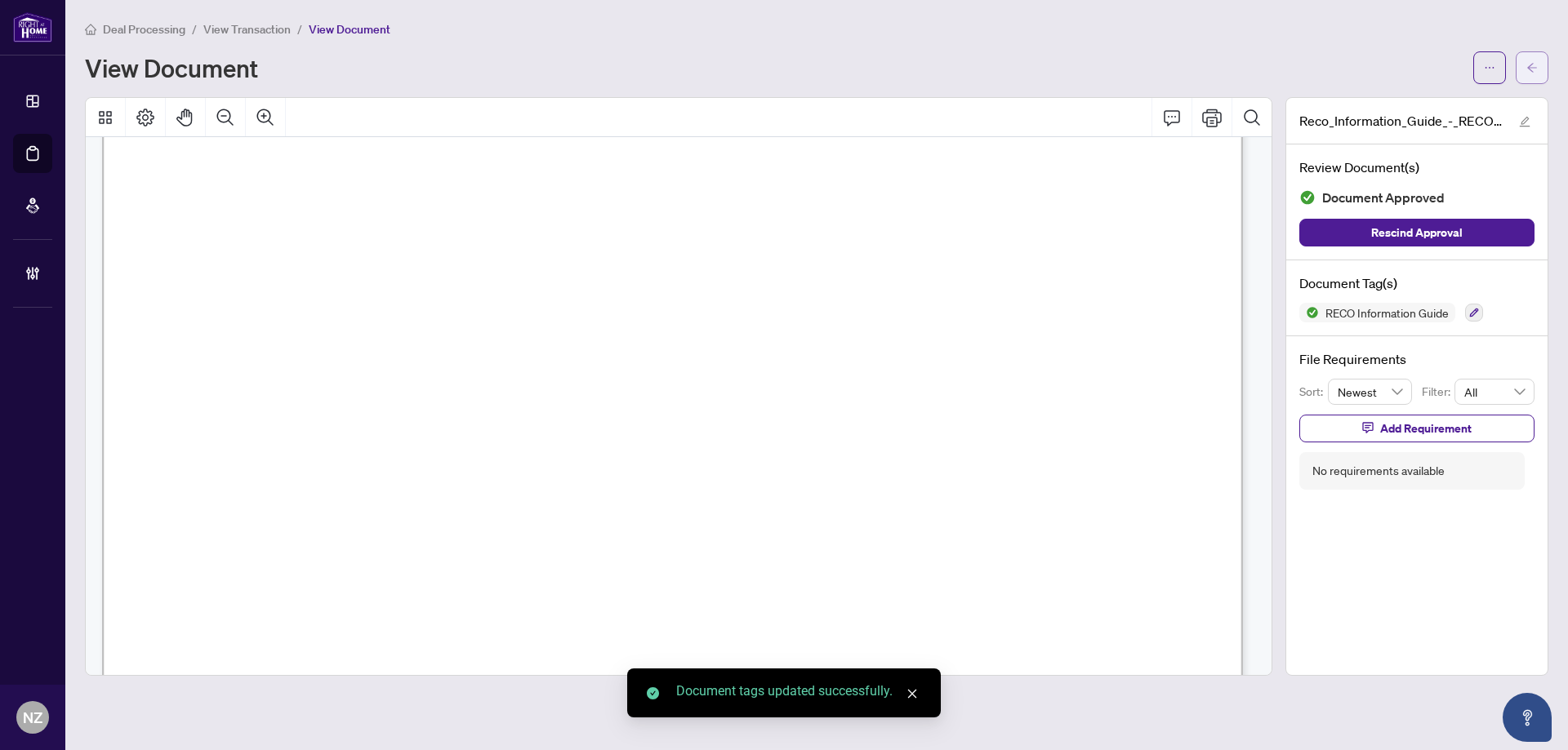
click at [1536, 71] on icon "arrow-left" at bounding box center [1531, 67] width 11 height 11
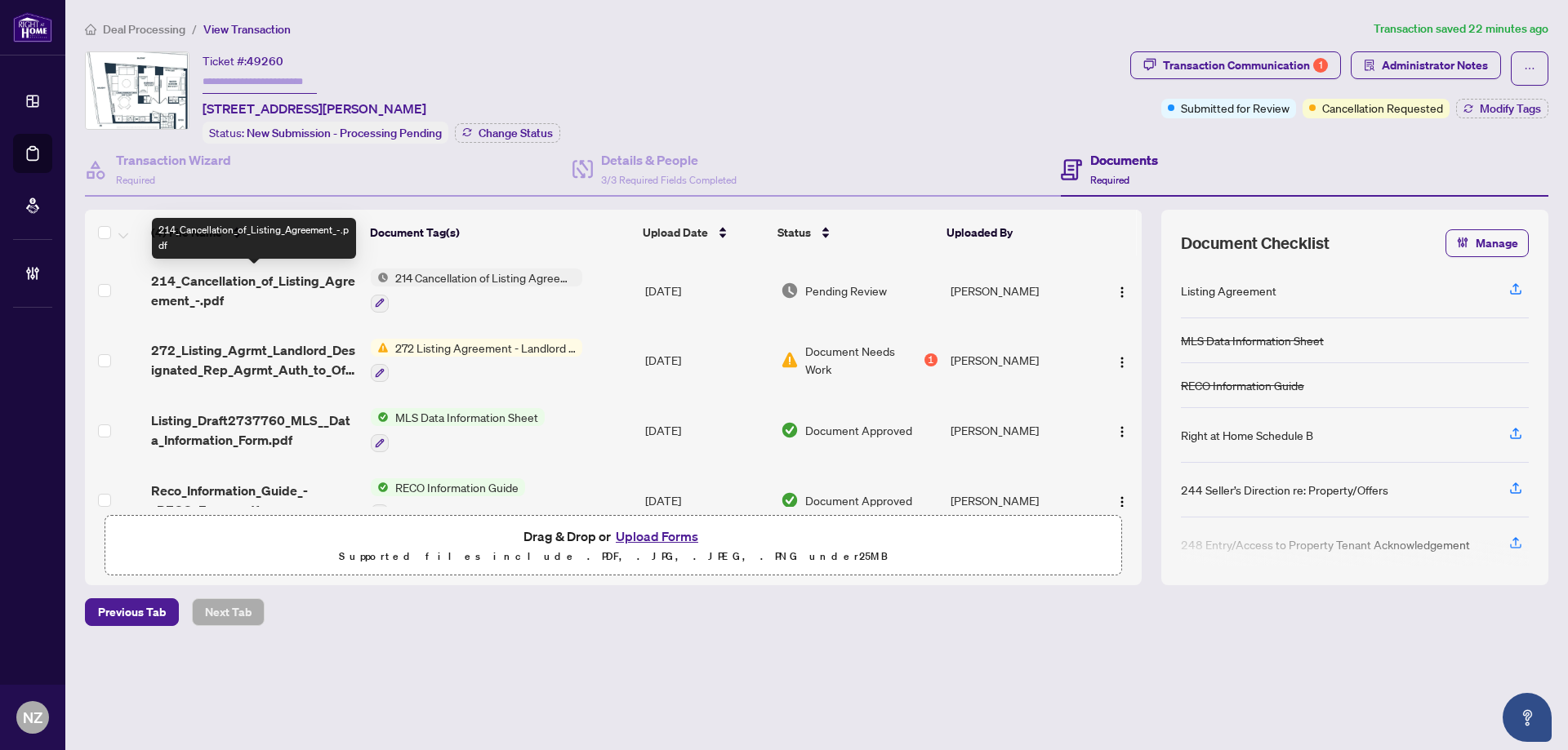
click at [275, 282] on span "214_Cancellation_of_Listing_Agreement_-.pdf" at bounding box center [254, 291] width 207 height 39
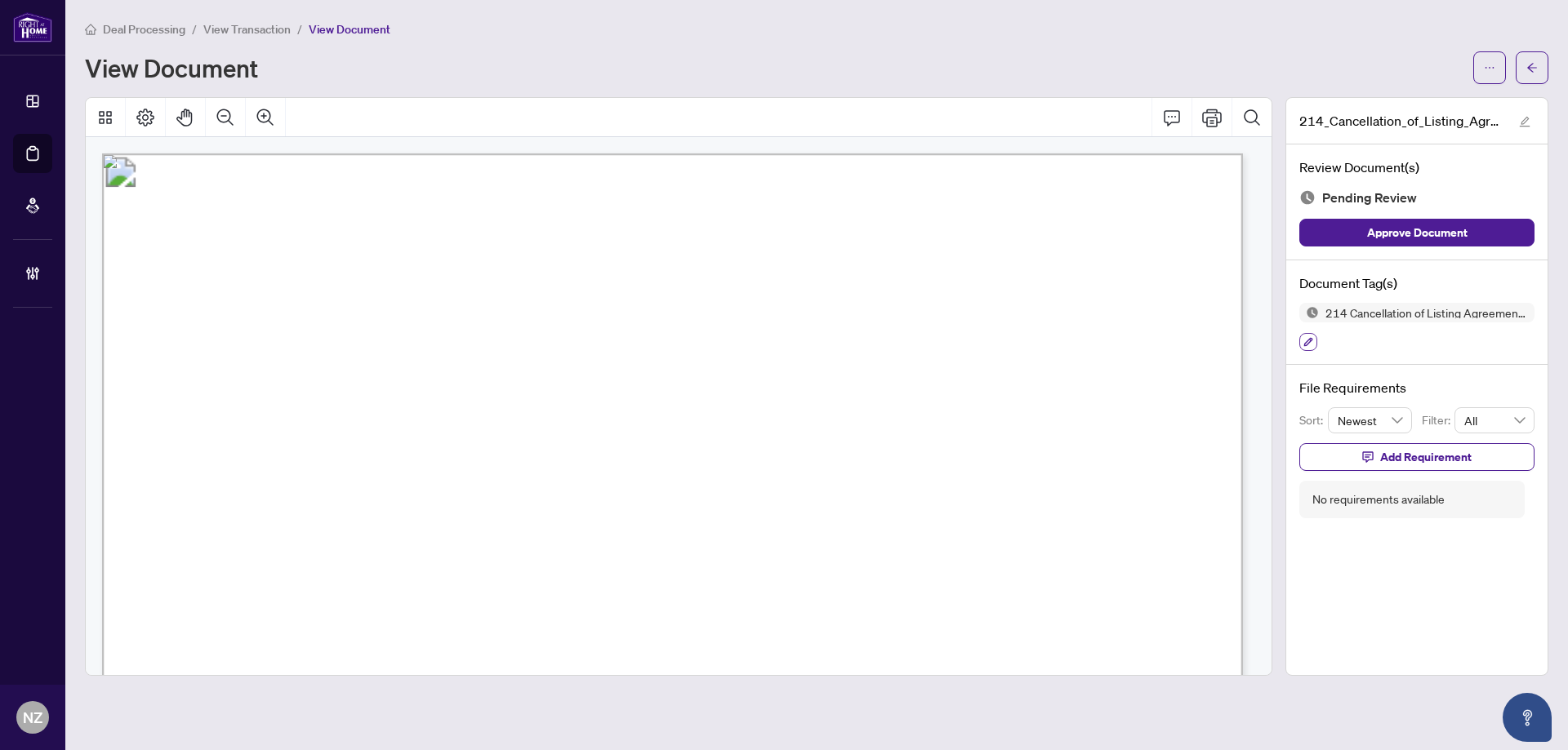
click at [1312, 340] on icon "button" at bounding box center [1309, 342] width 10 height 10
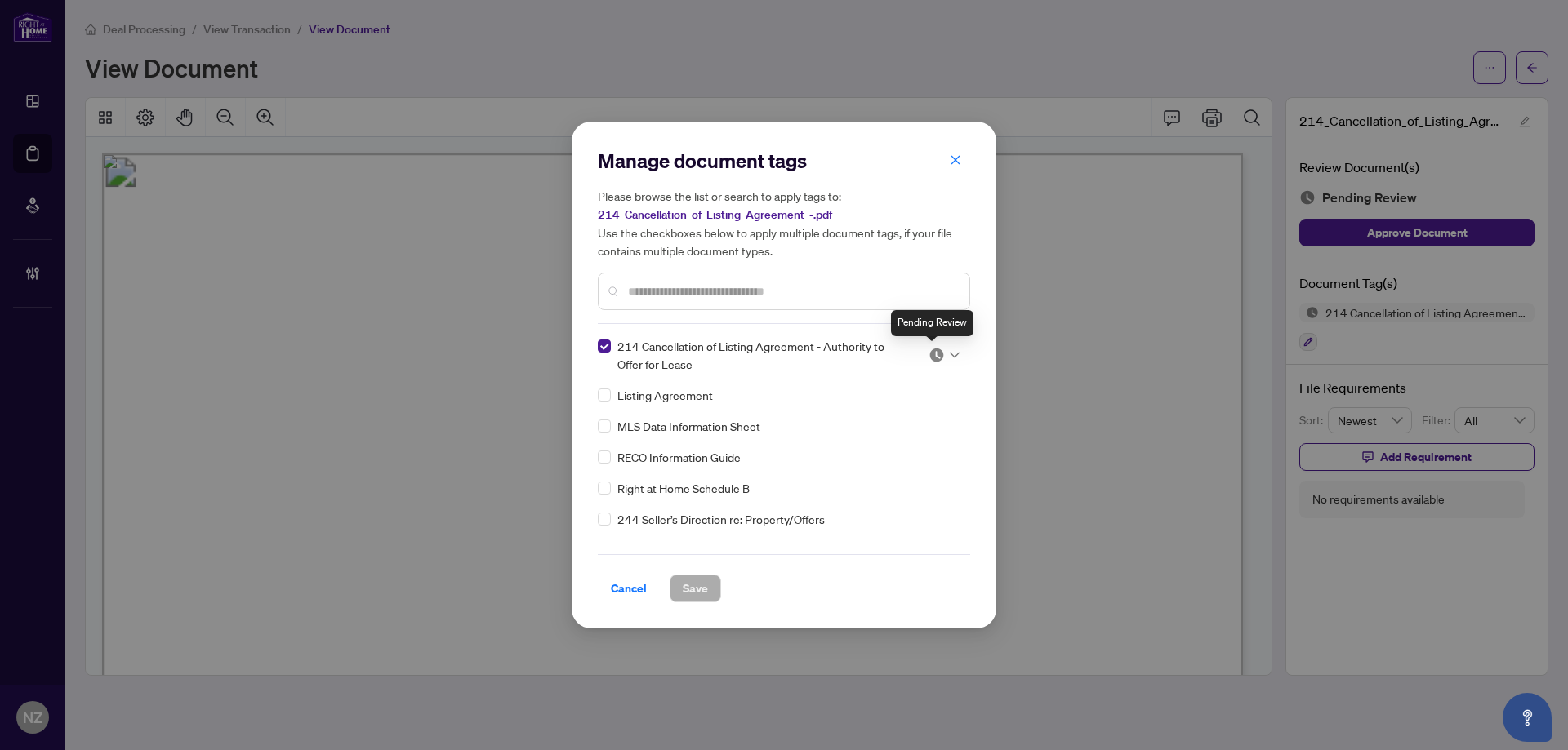
click at [945, 344] on span at bounding box center [944, 355] width 31 height 25
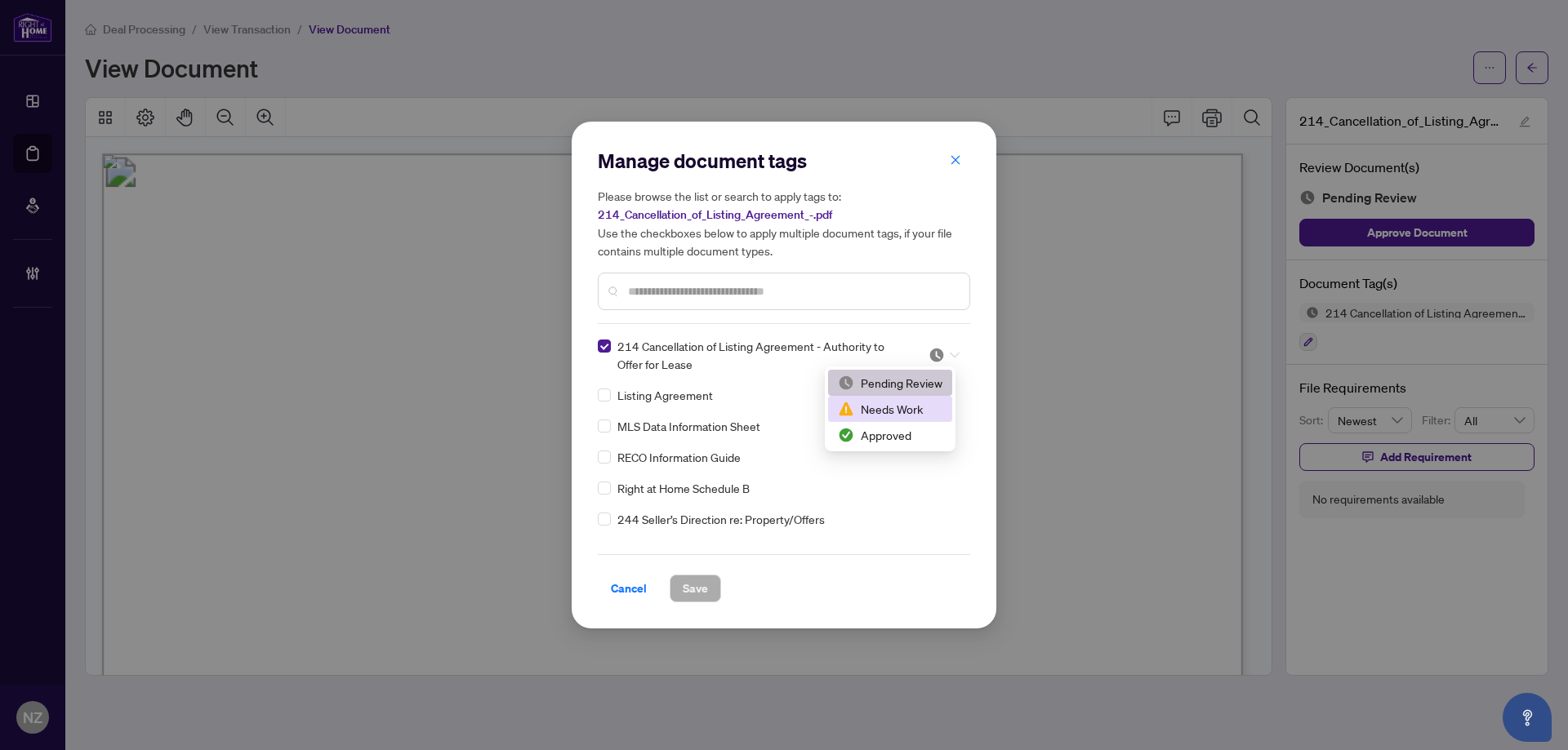
click at [858, 413] on div "Needs Work" at bounding box center [890, 408] width 105 height 18
click at [697, 590] on span "Save" at bounding box center [695, 588] width 26 height 26
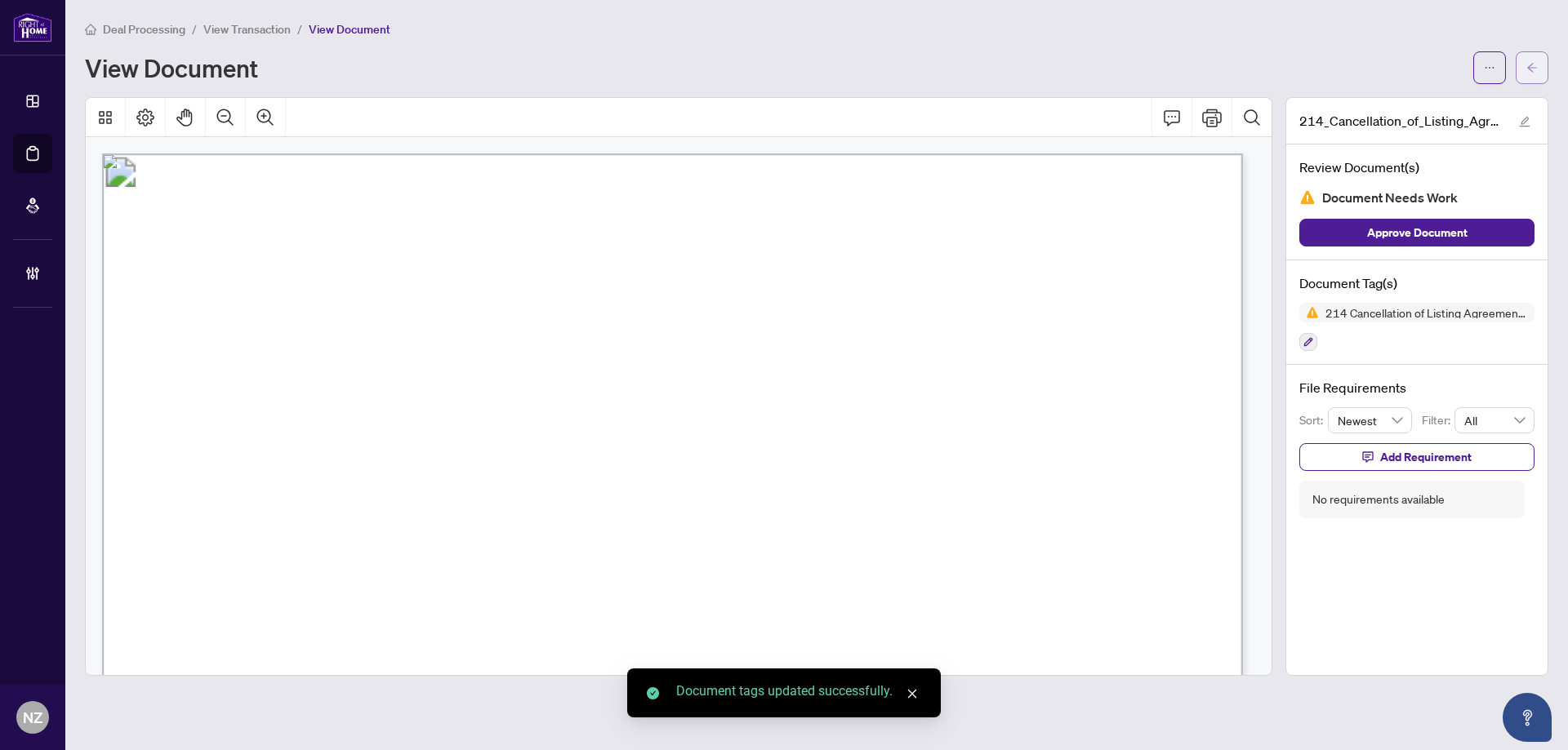
click at [1522, 66] on button "button" at bounding box center [1531, 67] width 32 height 32
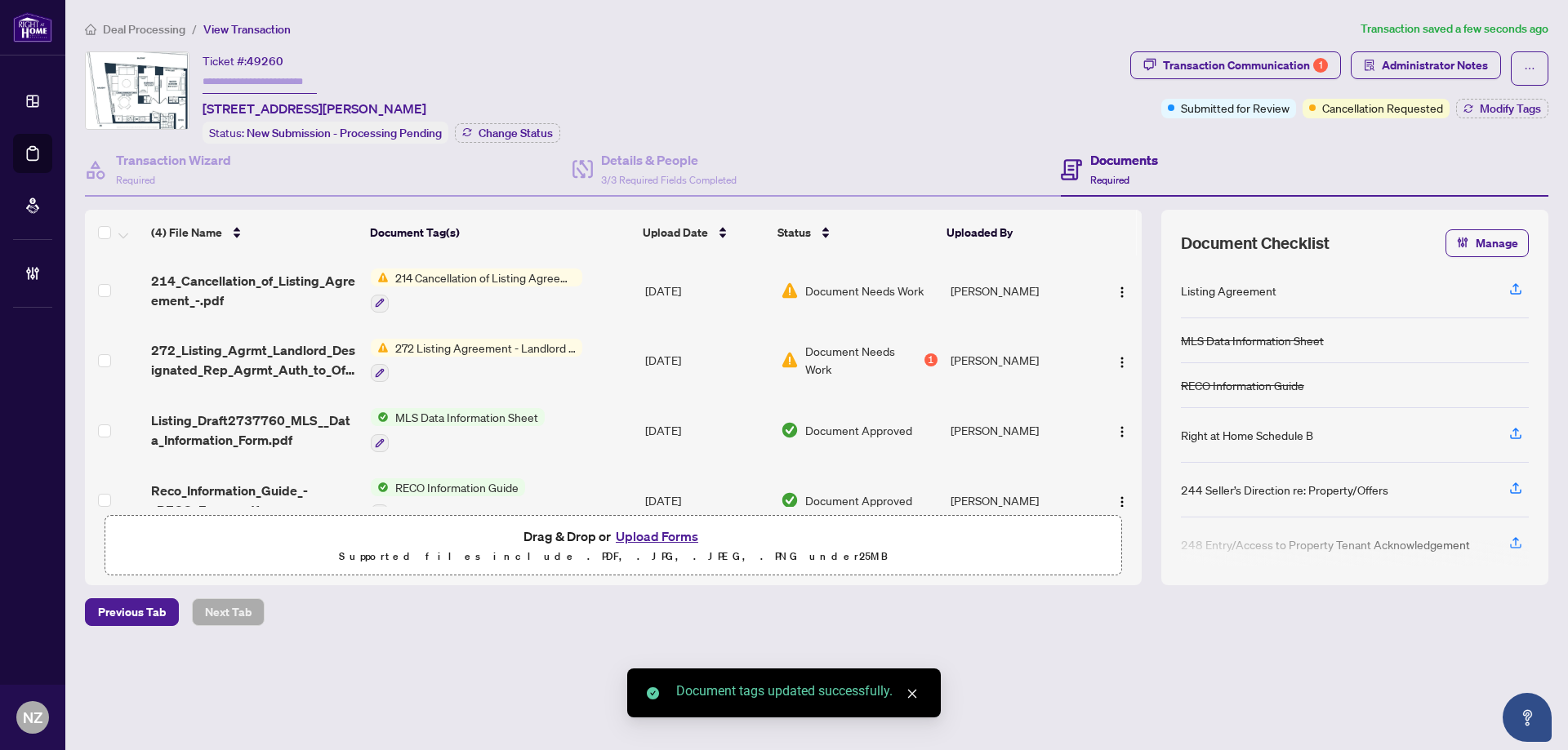
click at [246, 369] on span "272_Listing_Agrmt_Landlord_Designated_Rep_Agrmt_Auth_to_Offer_for_Lease_-_PropT…" at bounding box center [254, 360] width 207 height 39
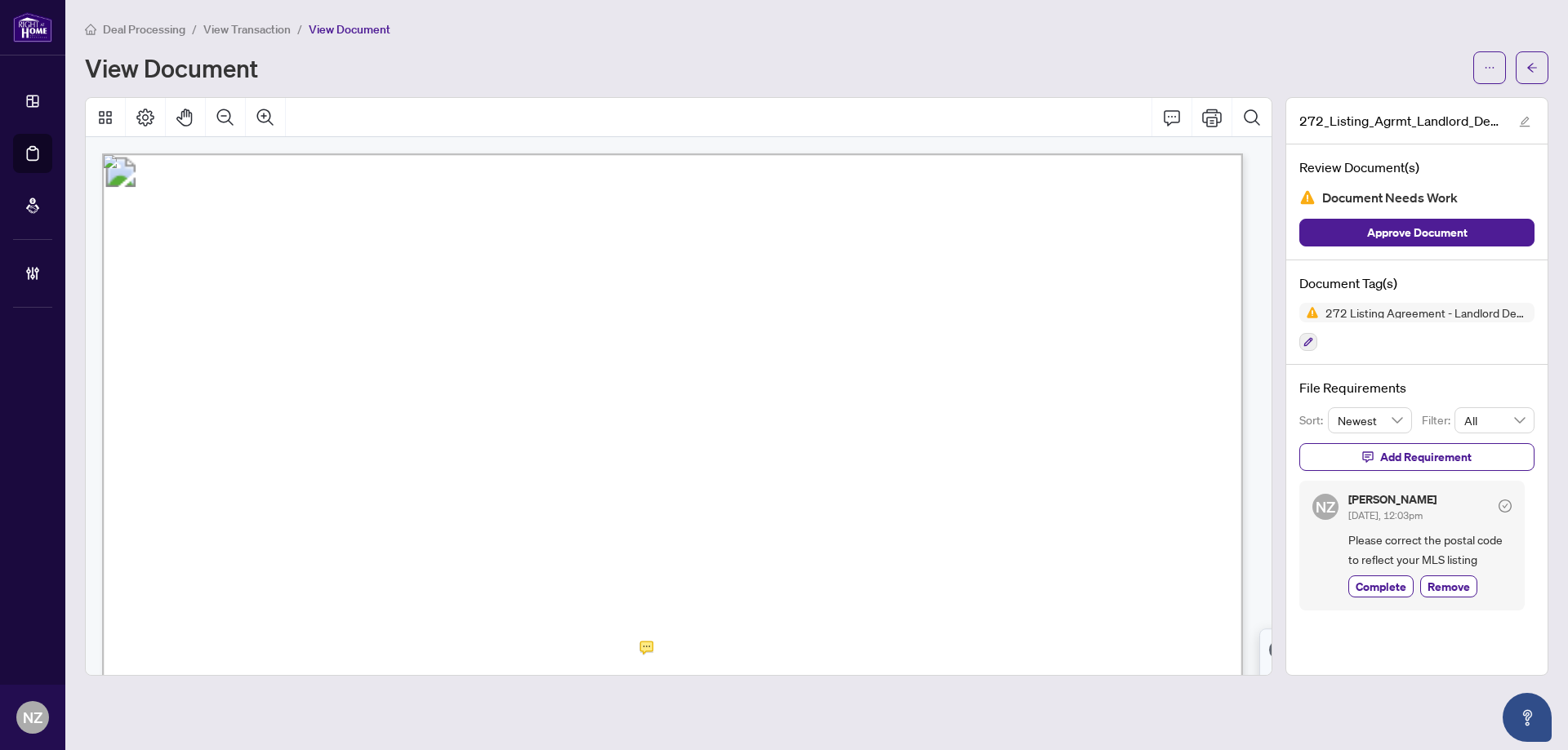
scroll to position [245, 0]
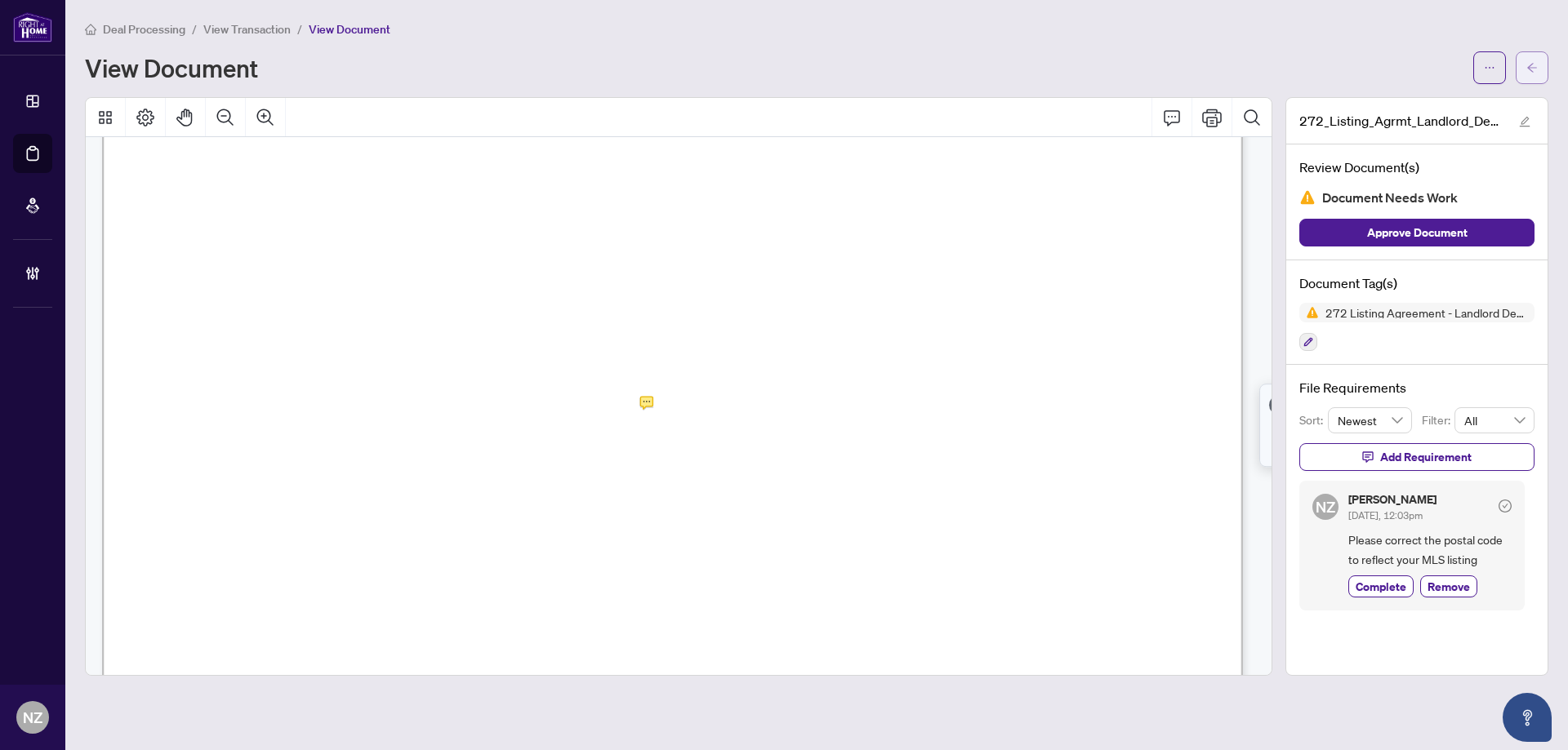
click at [1531, 69] on icon "arrow-left" at bounding box center [1531, 67] width 11 height 11
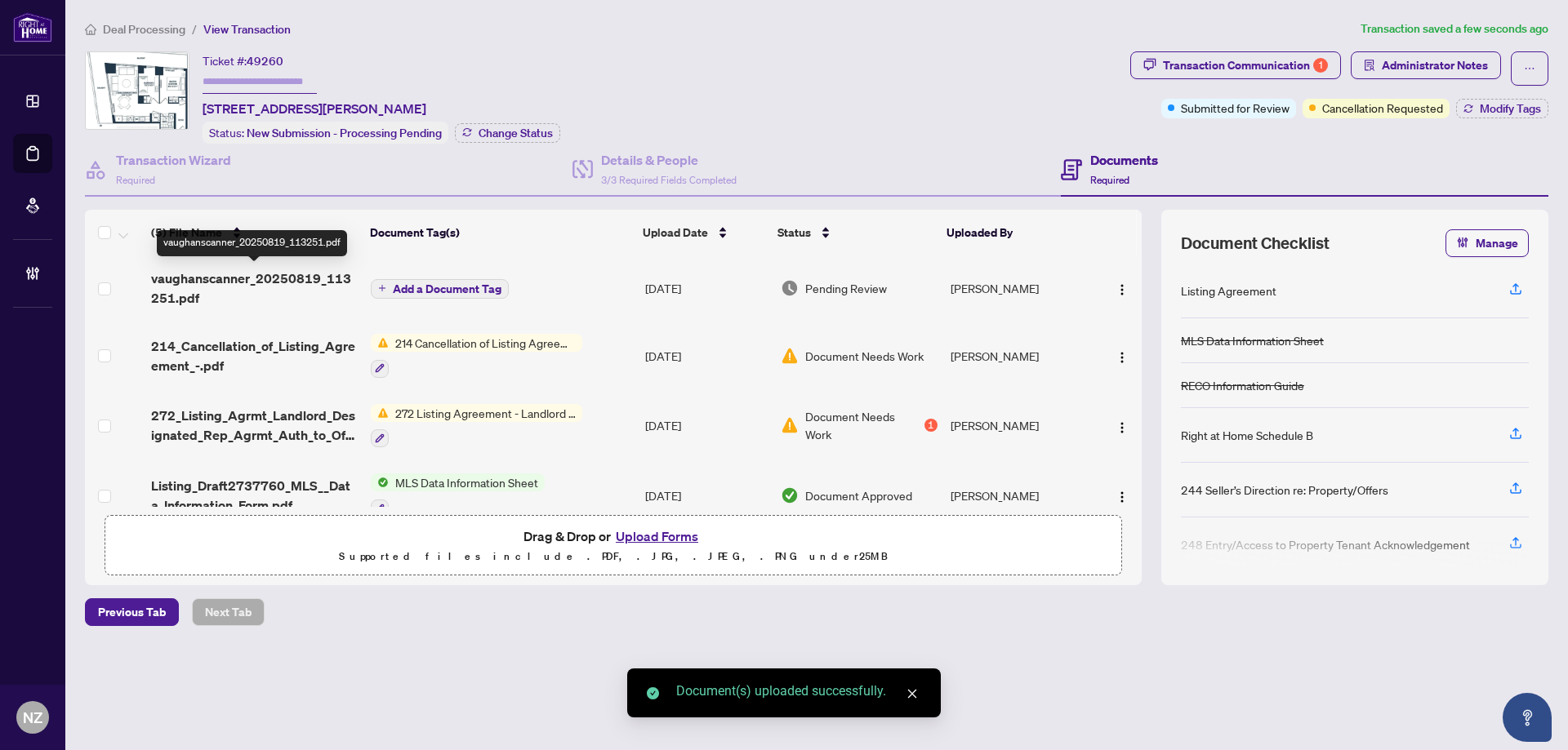
click at [282, 274] on span "vaughanscanner_20250819_113251.pdf" at bounding box center [254, 288] width 207 height 39
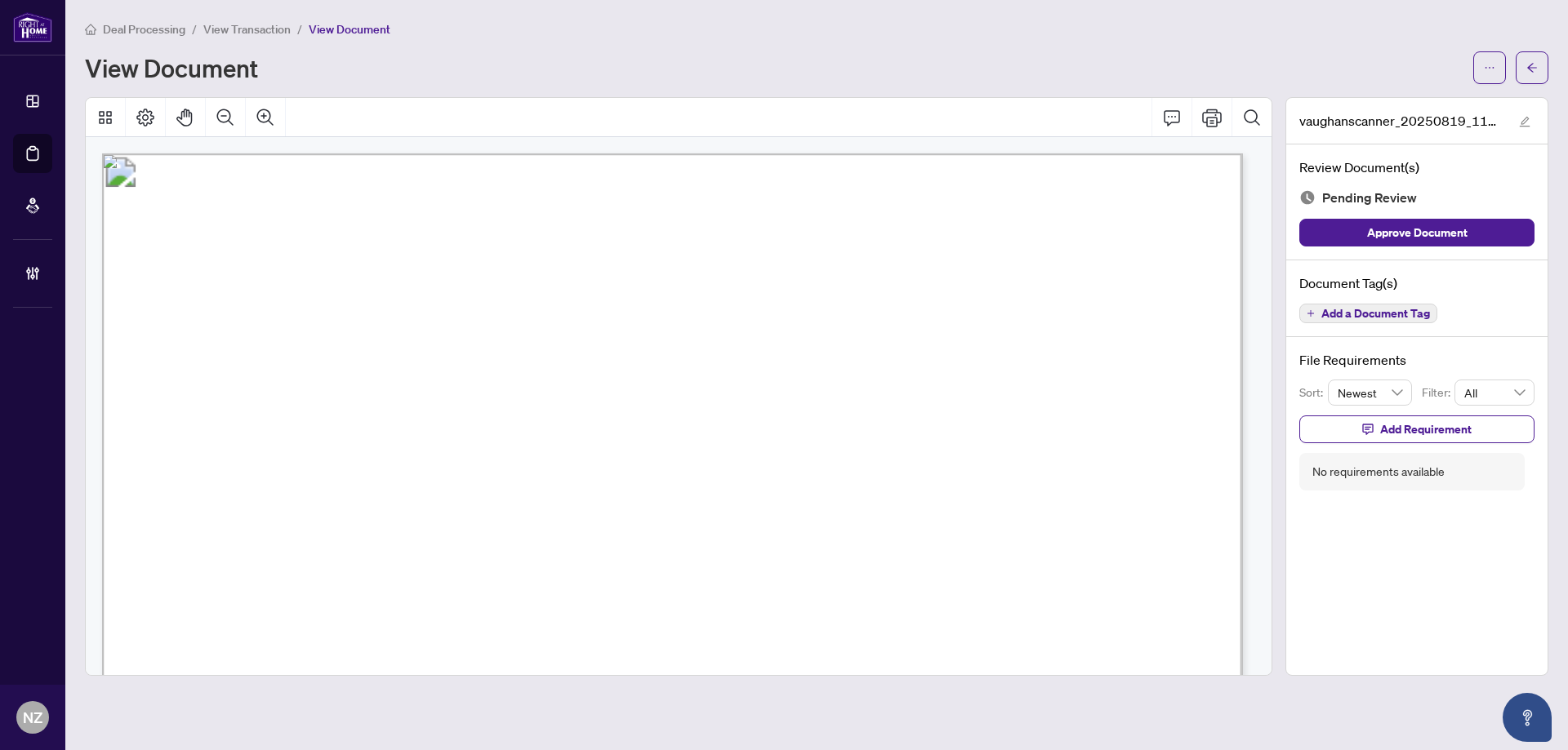
click at [1371, 312] on span "Add a Document Tag" at bounding box center [1376, 313] width 109 height 11
click at [1379, 309] on span "Add a Document Tag" at bounding box center [1376, 313] width 109 height 11
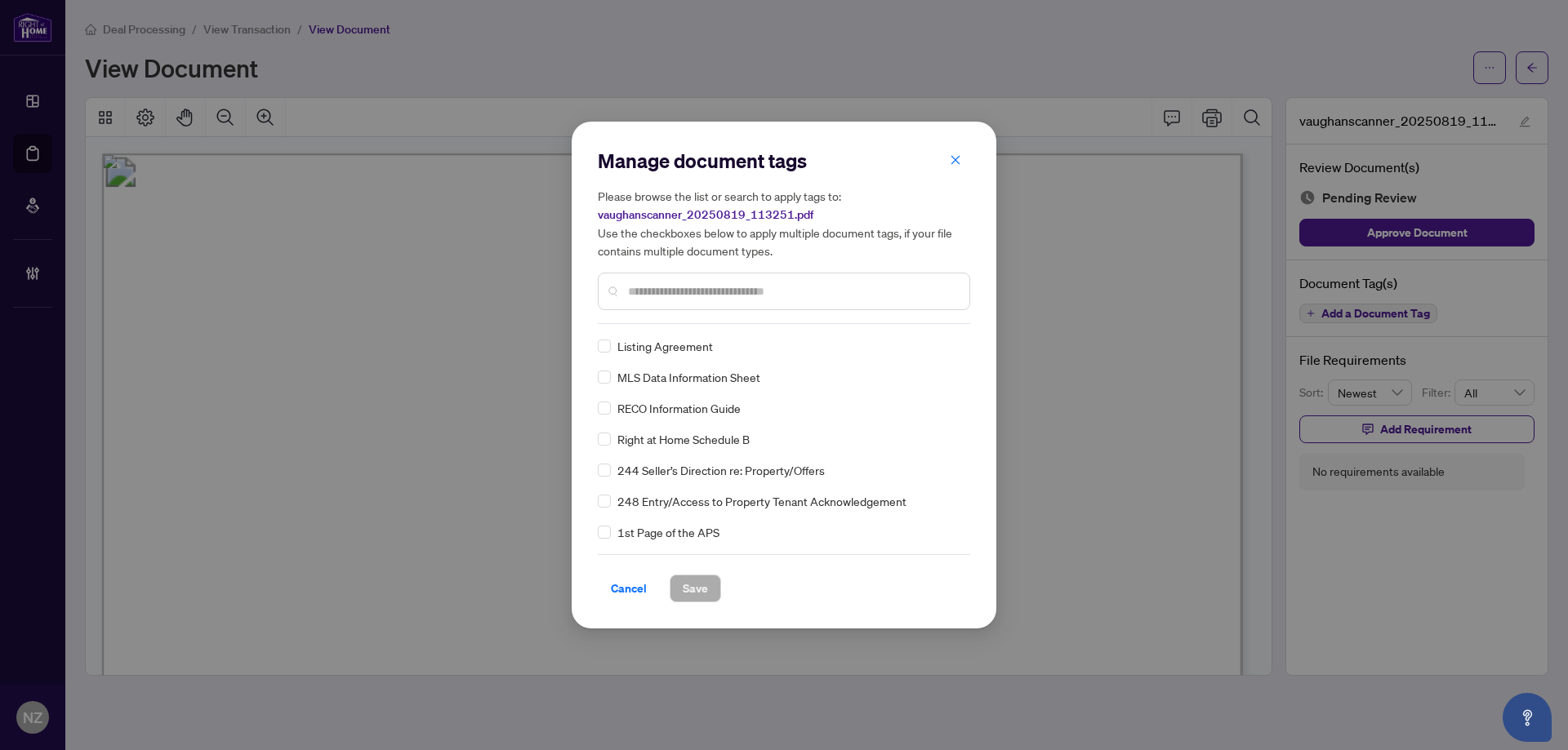
click at [681, 293] on input "text" at bounding box center [792, 291] width 328 height 18
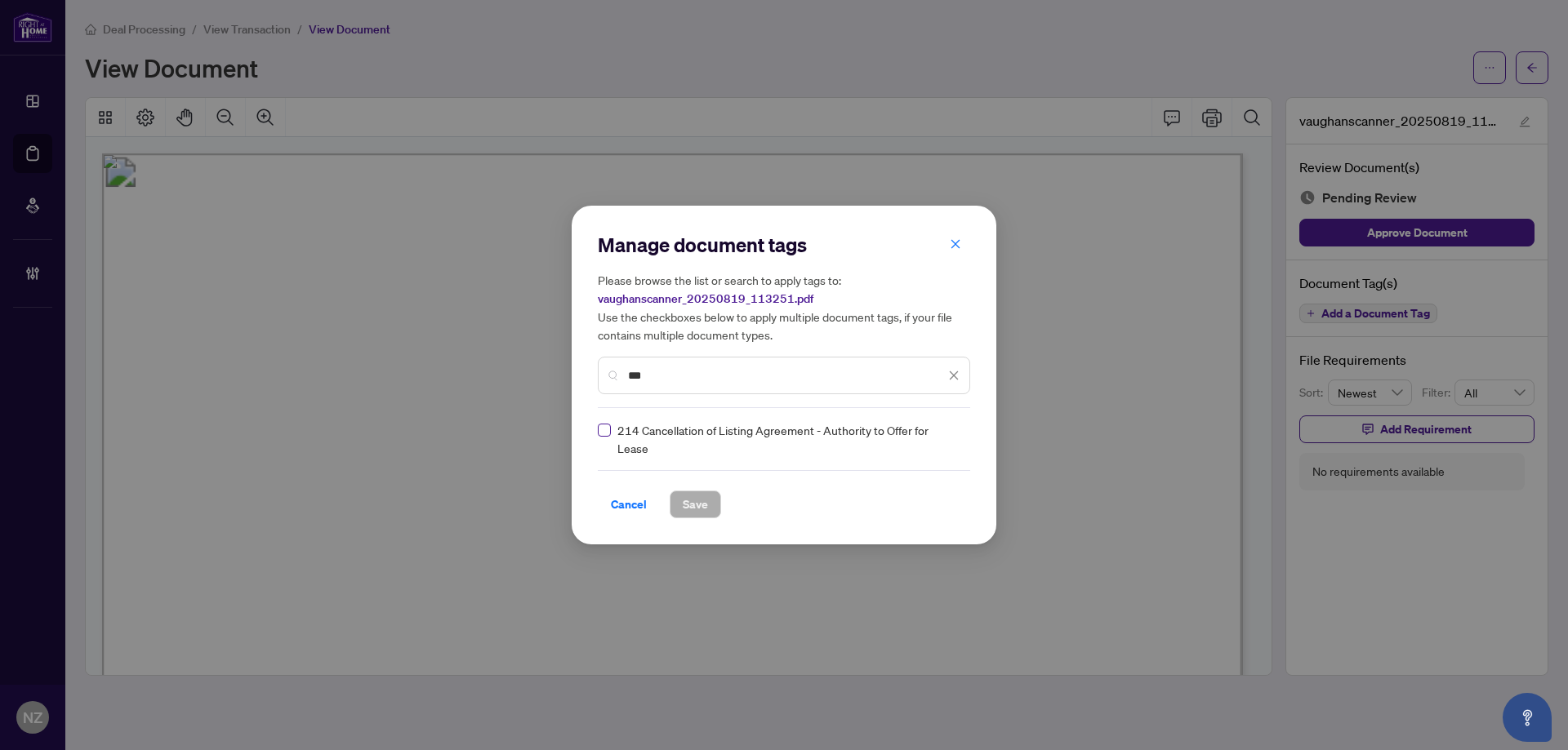
type input "***"
drag, startPoint x: 952, startPoint y: 435, endPoint x: 885, endPoint y: 513, distance: 102.8
click at [952, 440] on icon at bounding box center [955, 440] width 10 height 7
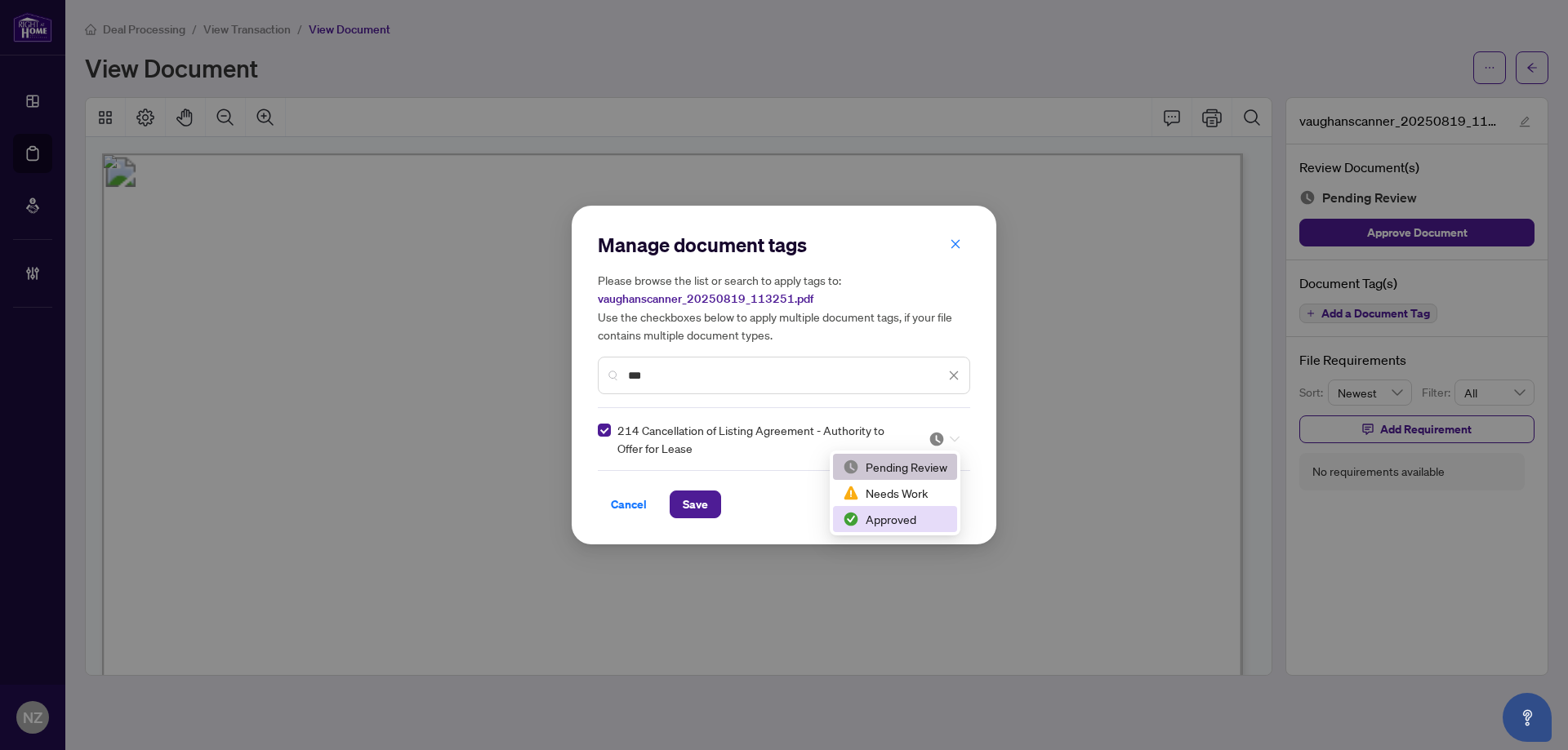
drag, startPoint x: 862, startPoint y: 529, endPoint x: 730, endPoint y: 498, distance: 135.6
click at [861, 529] on div "Approved" at bounding box center [895, 519] width 124 height 26
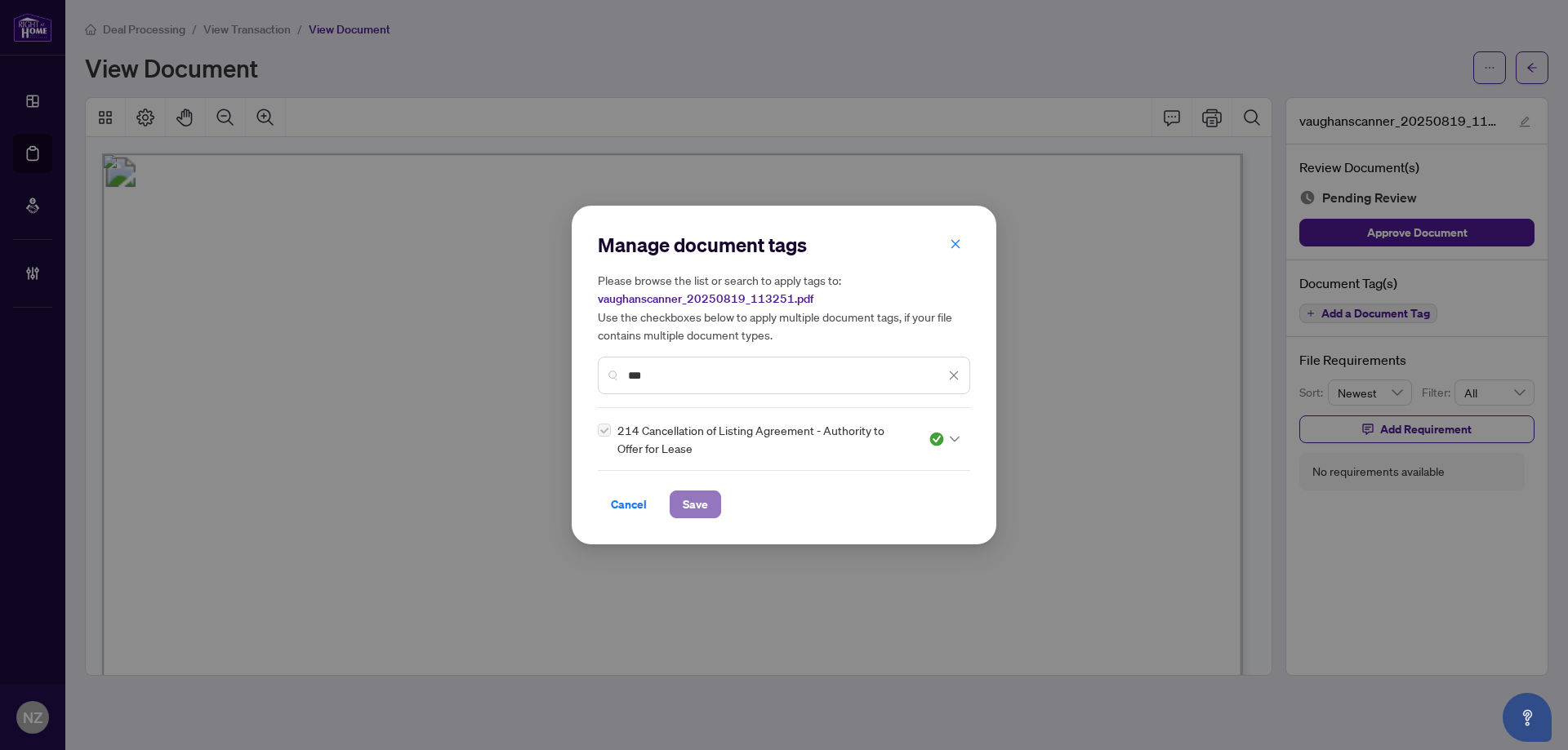
click at [686, 495] on span "Save" at bounding box center [695, 504] width 26 height 26
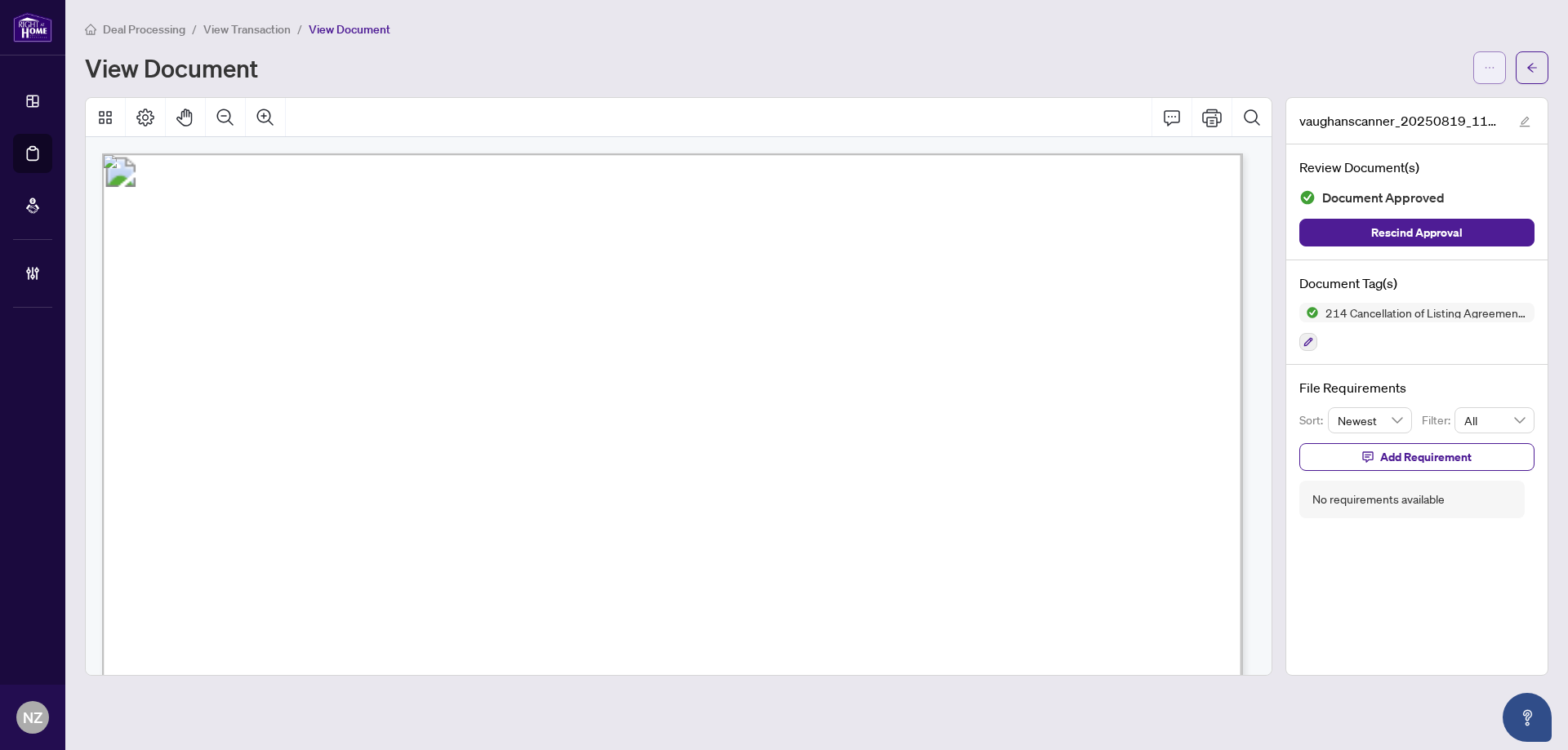
click at [1490, 70] on icon "ellipsis" at bounding box center [1489, 67] width 11 height 11
click at [1403, 159] on span "Document Permissions" at bounding box center [1431, 155] width 124 height 18
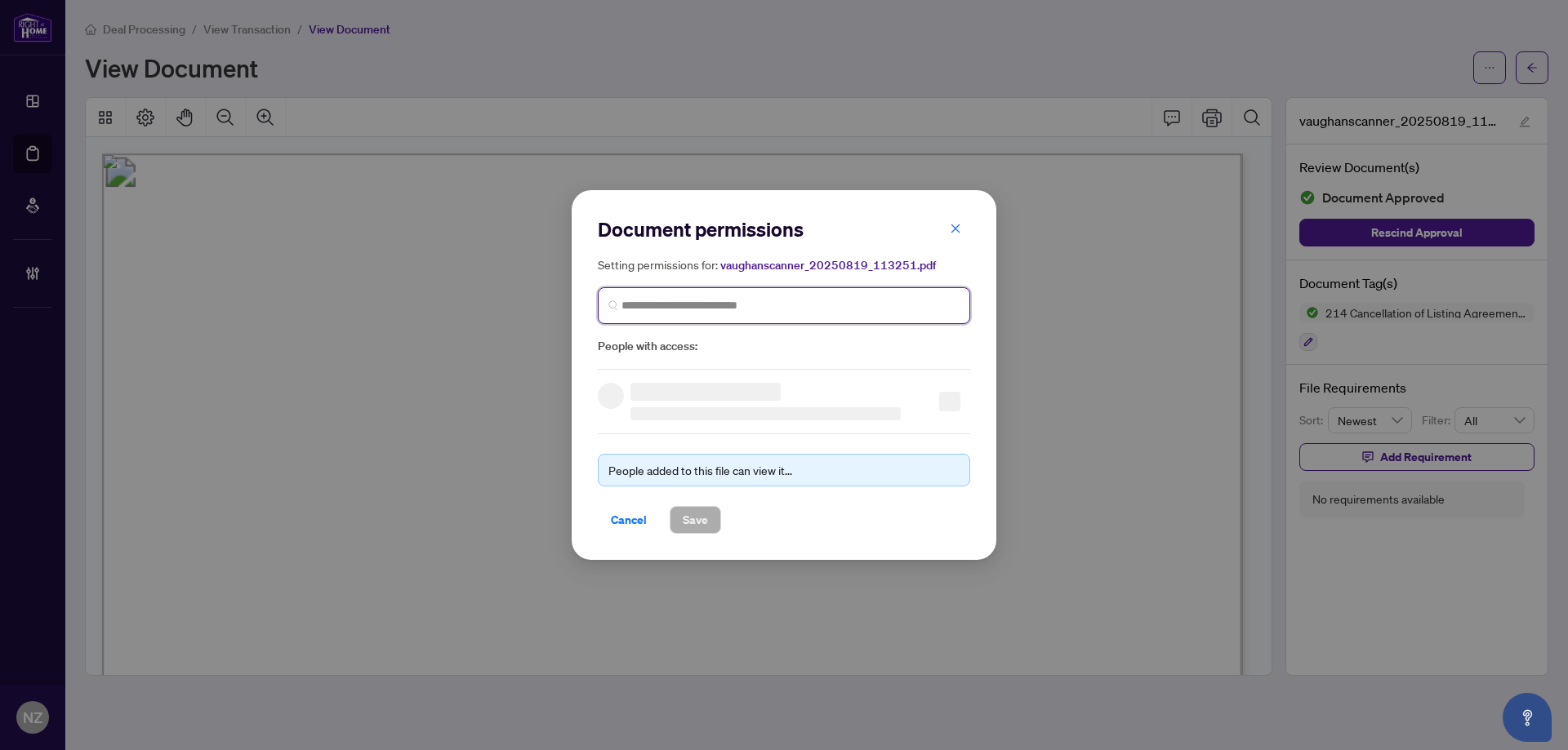
click at [663, 303] on input "search" at bounding box center [790, 305] width 338 height 17
type input "*********"
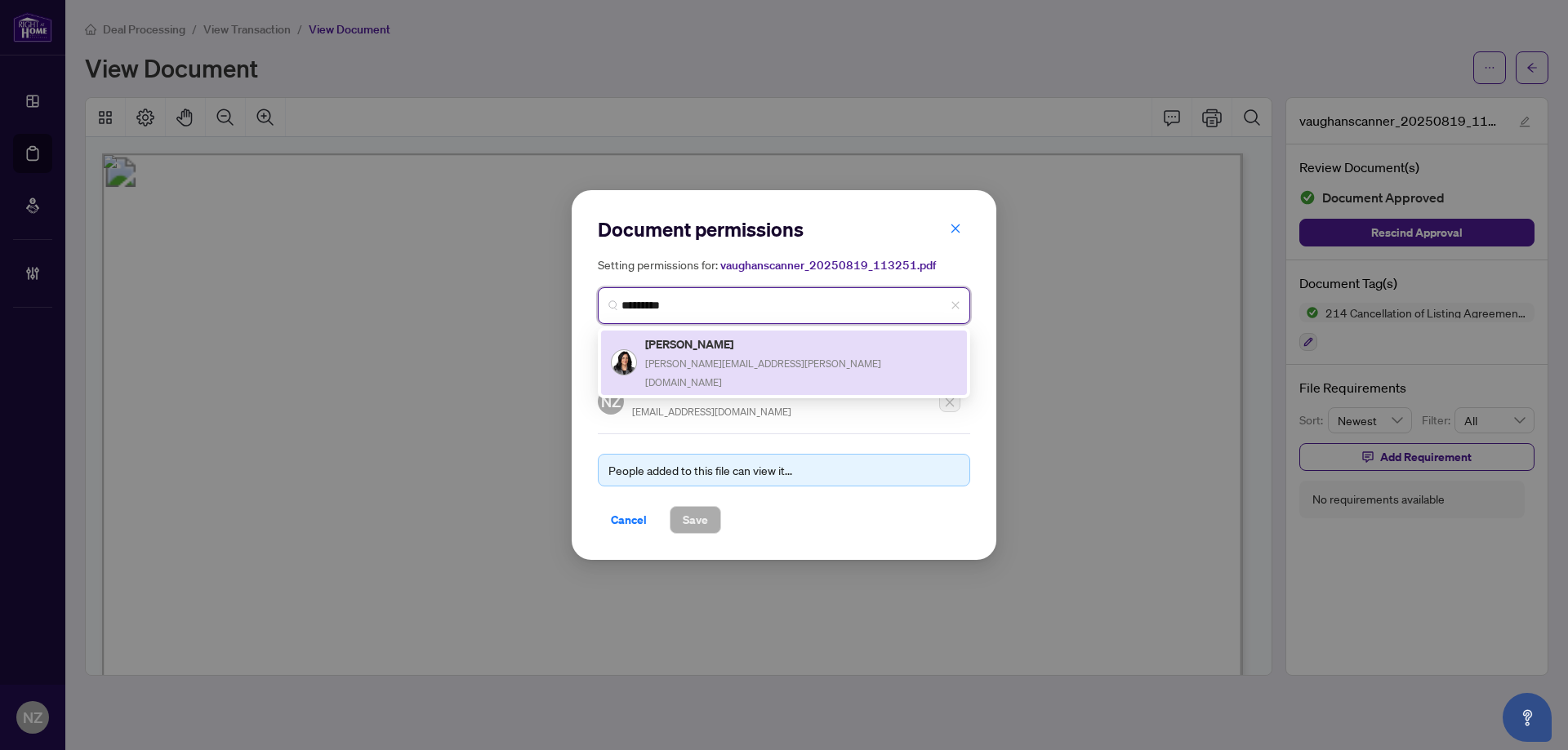
click at [670, 344] on h5 "[PERSON_NAME]" at bounding box center [801, 344] width 312 height 19
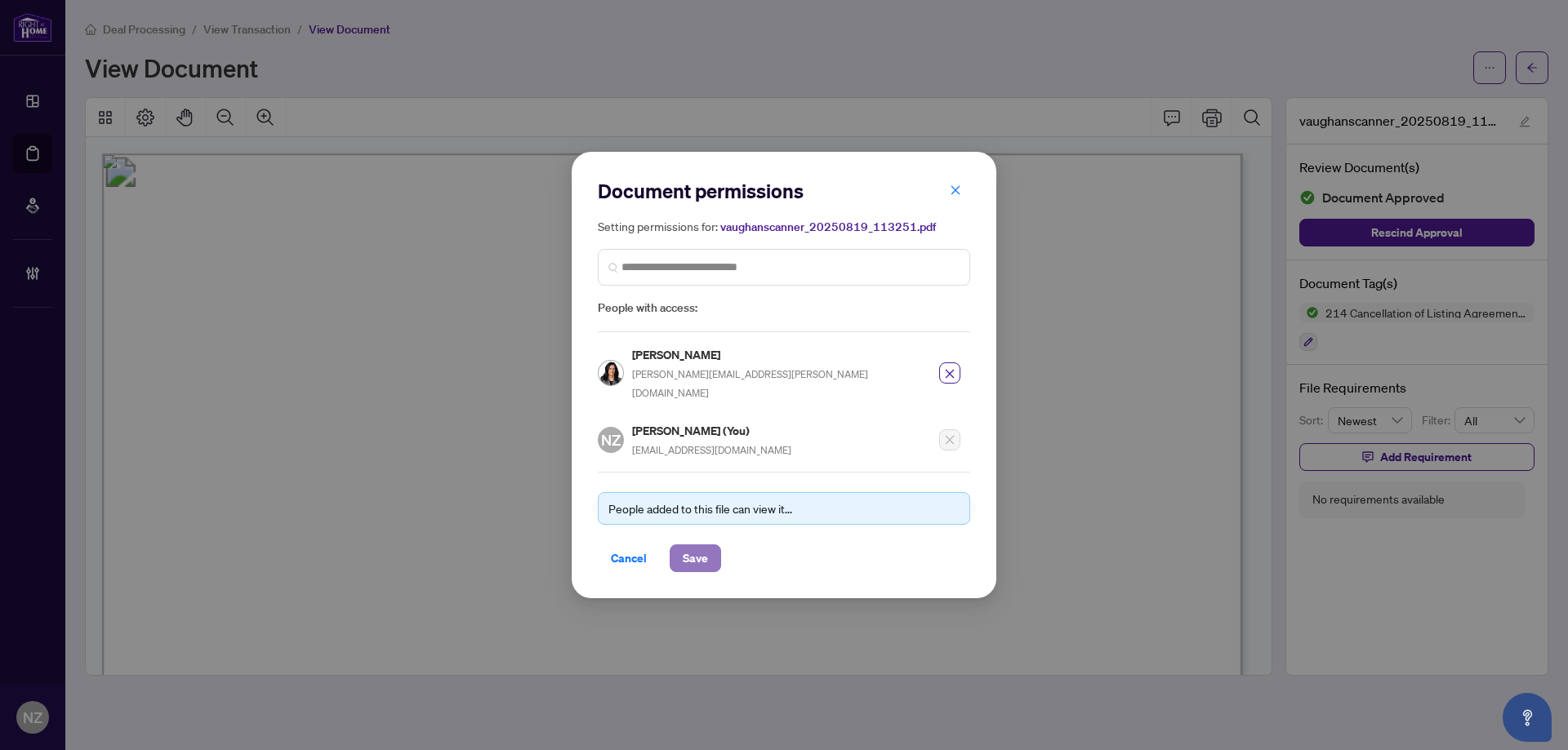
click at [687, 549] on span "Save" at bounding box center [695, 558] width 26 height 26
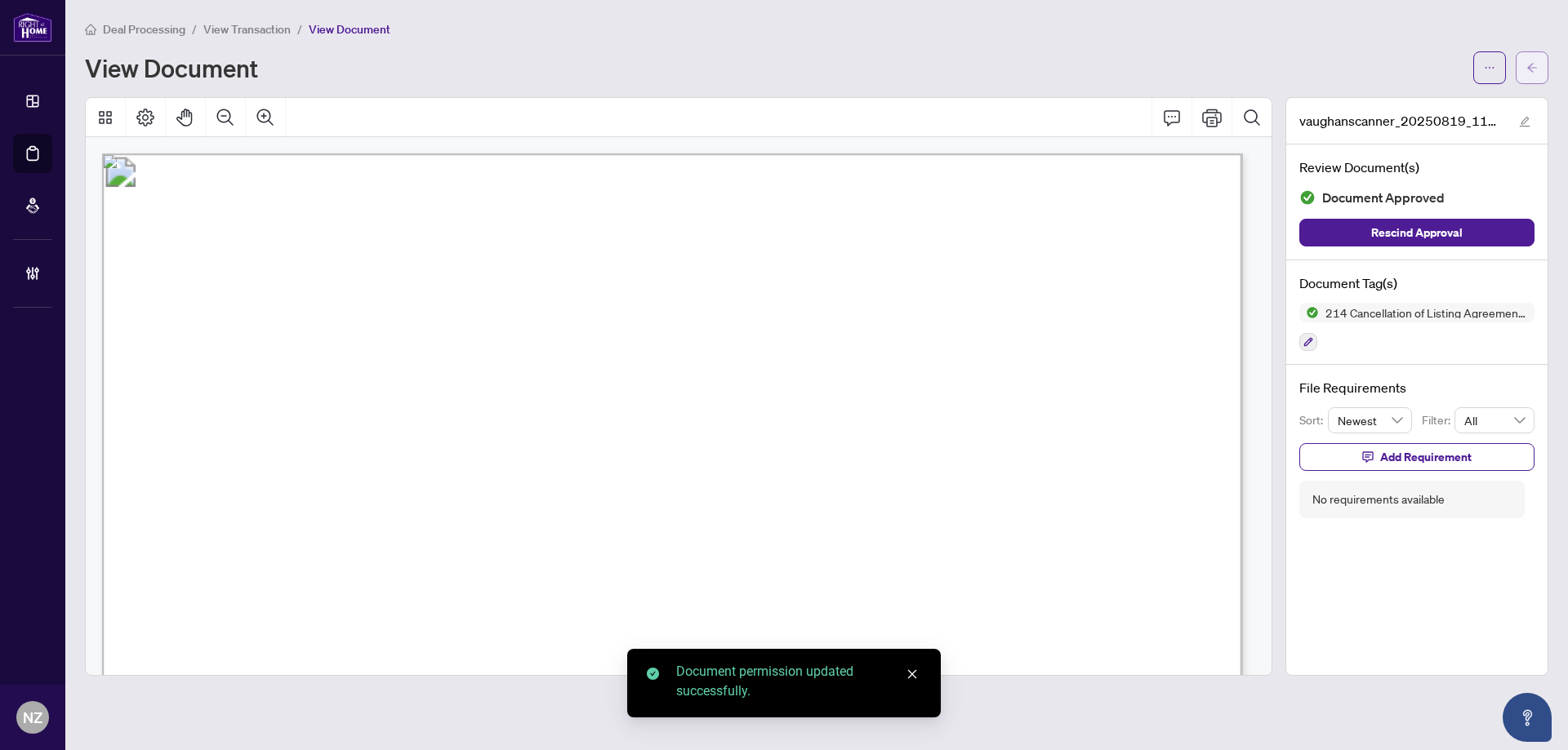
click at [1519, 61] on button "button" at bounding box center [1531, 67] width 32 height 32
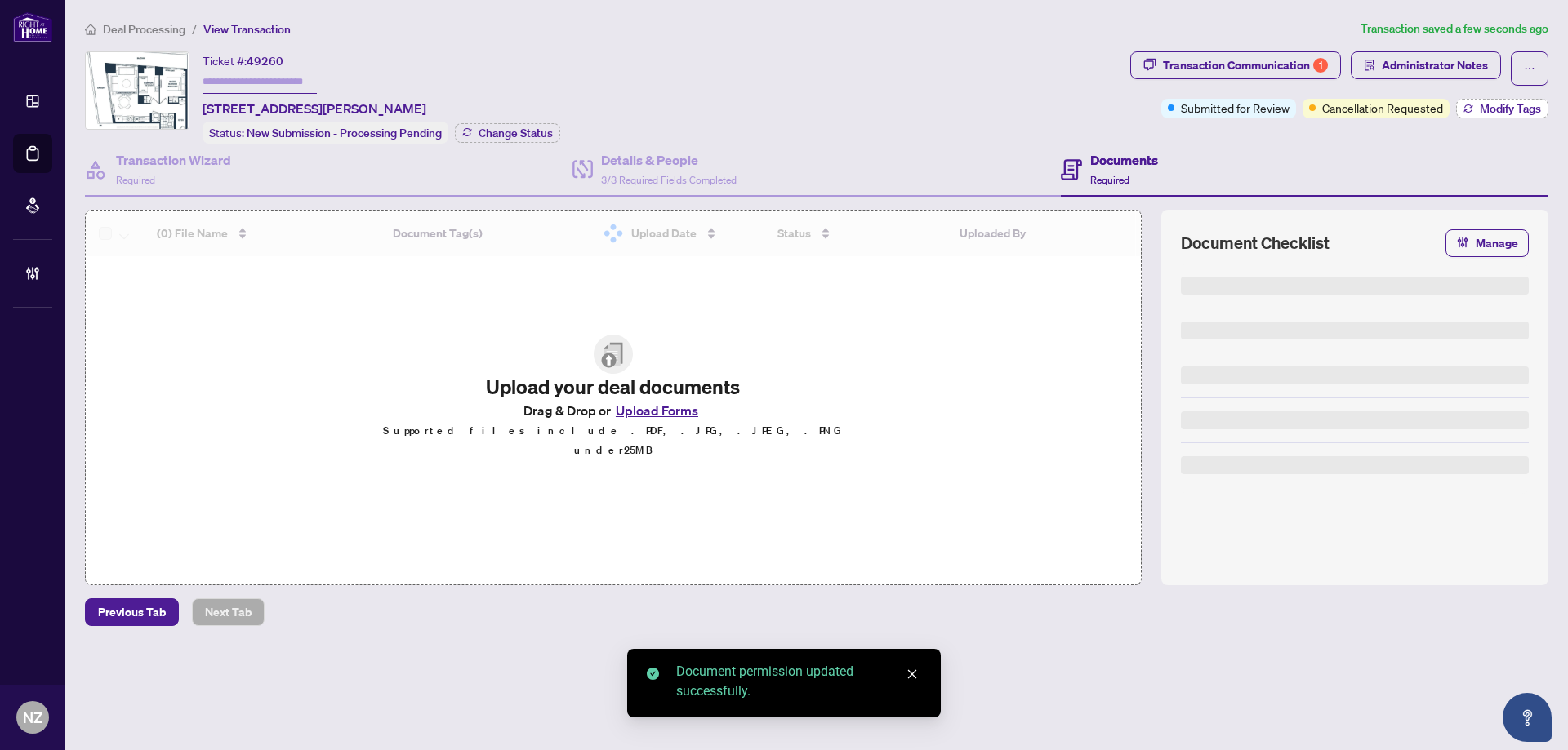
click at [1467, 110] on icon "button" at bounding box center [1468, 109] width 10 height 10
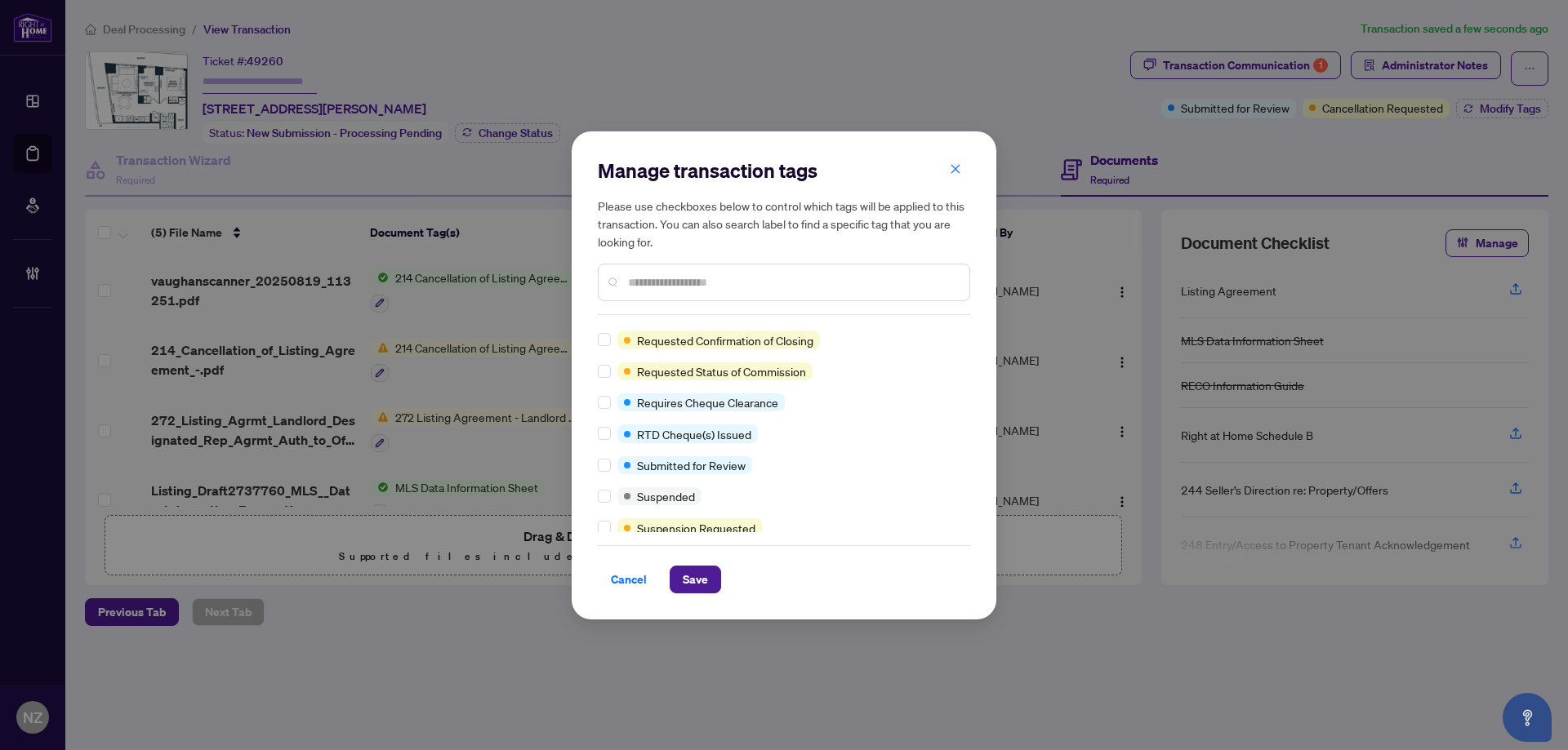
scroll to position [29, 0]
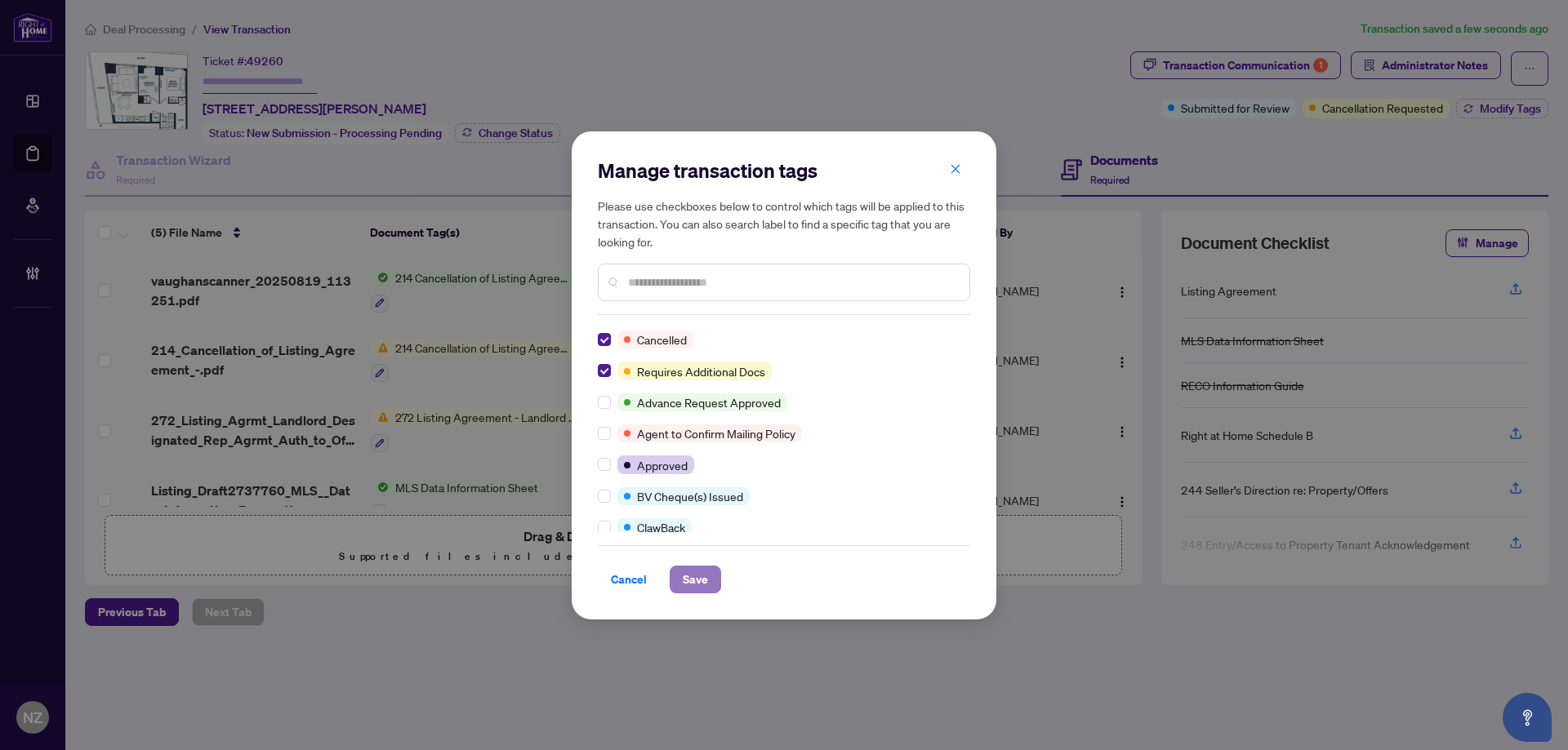
click at [695, 577] on span "Save" at bounding box center [695, 579] width 26 height 26
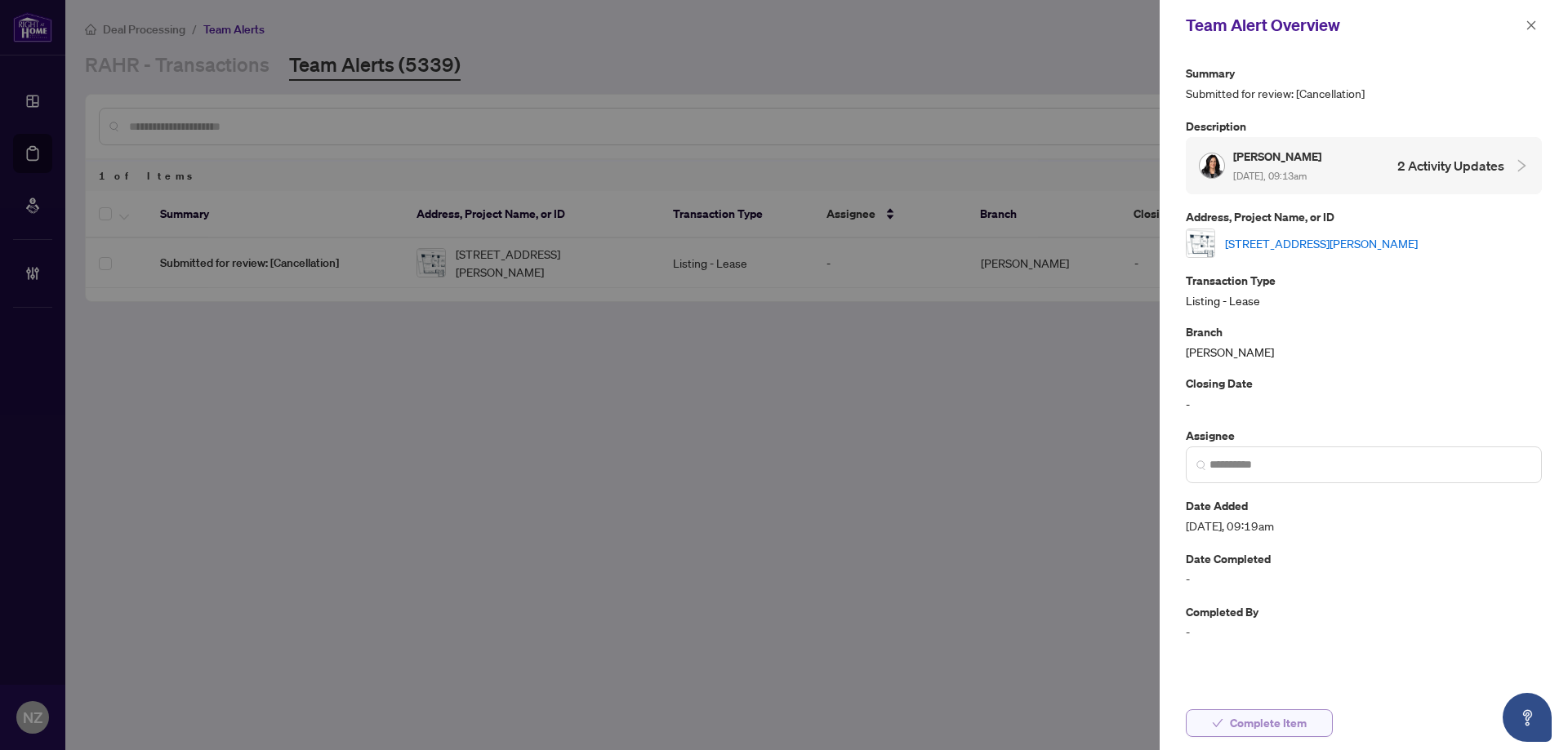
click at [1257, 724] on span "Complete Item" at bounding box center [1269, 723] width 77 height 26
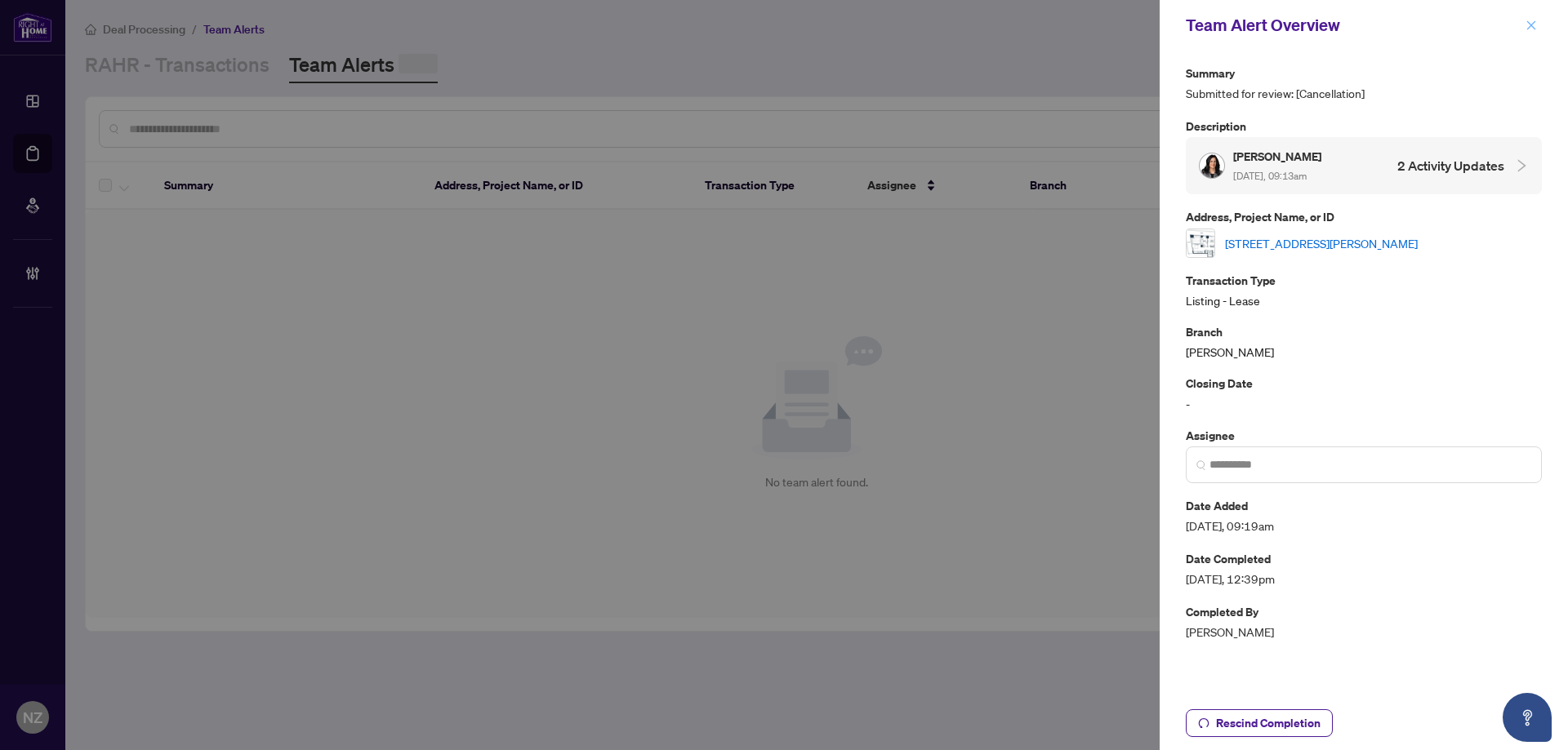
click at [1538, 23] on button "button" at bounding box center [1531, 25] width 21 height 20
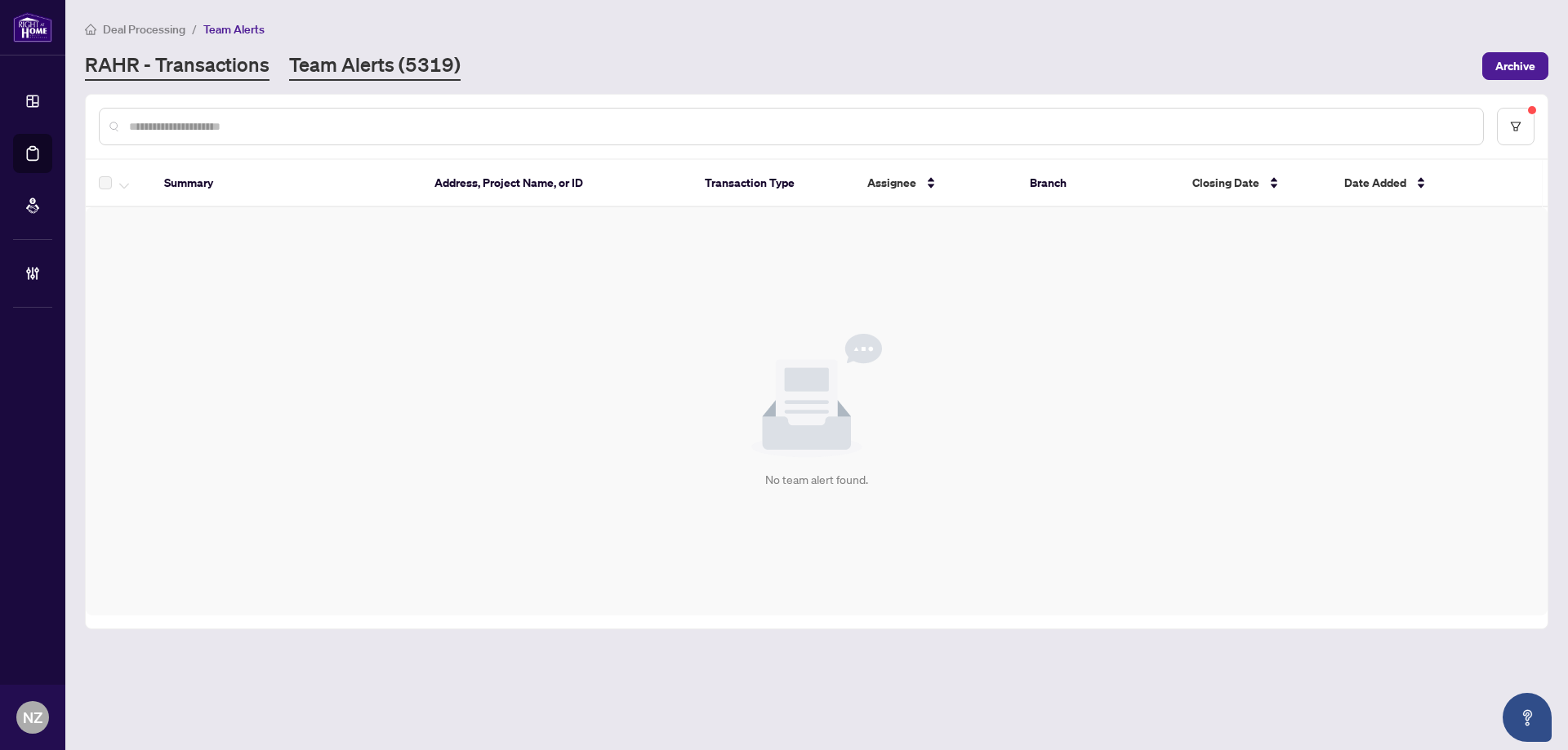
click at [197, 62] on link "RAHR - Transactions" at bounding box center [177, 65] width 185 height 30
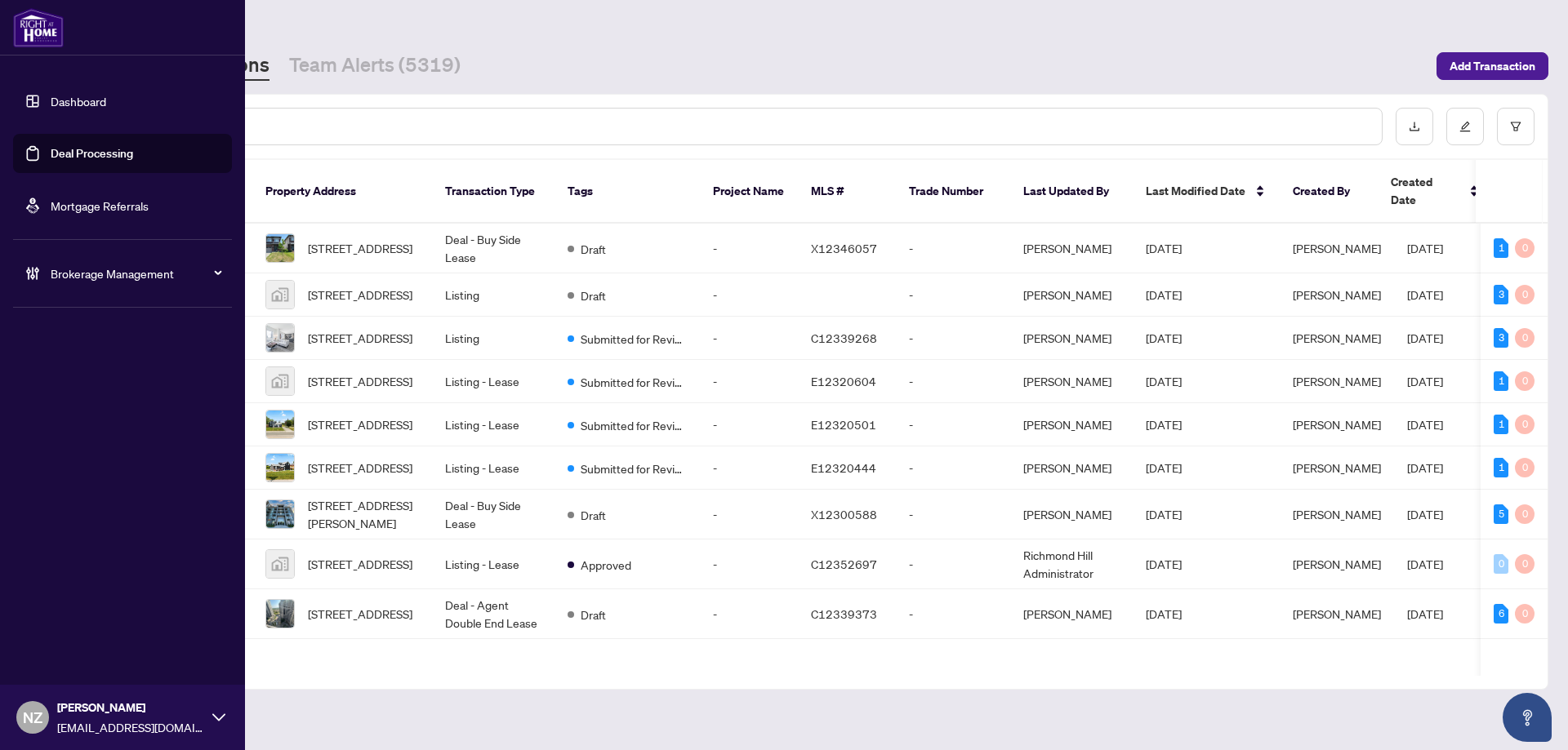
click at [98, 273] on span "Brokerage Management" at bounding box center [136, 273] width 170 height 18
click at [84, 279] on span "Brokerage Management" at bounding box center [136, 273] width 170 height 18
click at [86, 389] on link "Manage Agents" at bounding box center [74, 390] width 81 height 14
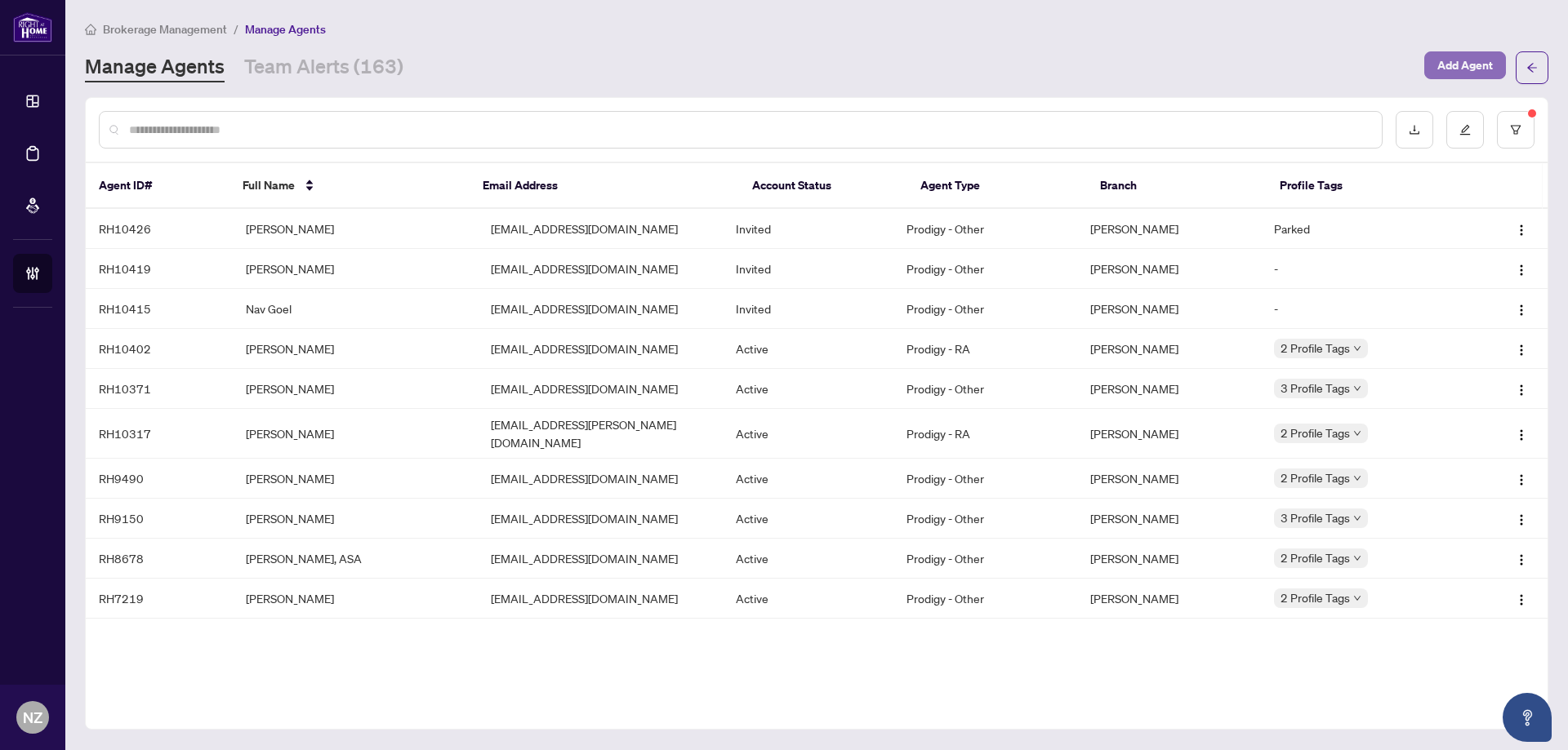
click at [1467, 69] on span "Add Agent" at bounding box center [1464, 65] width 55 height 26
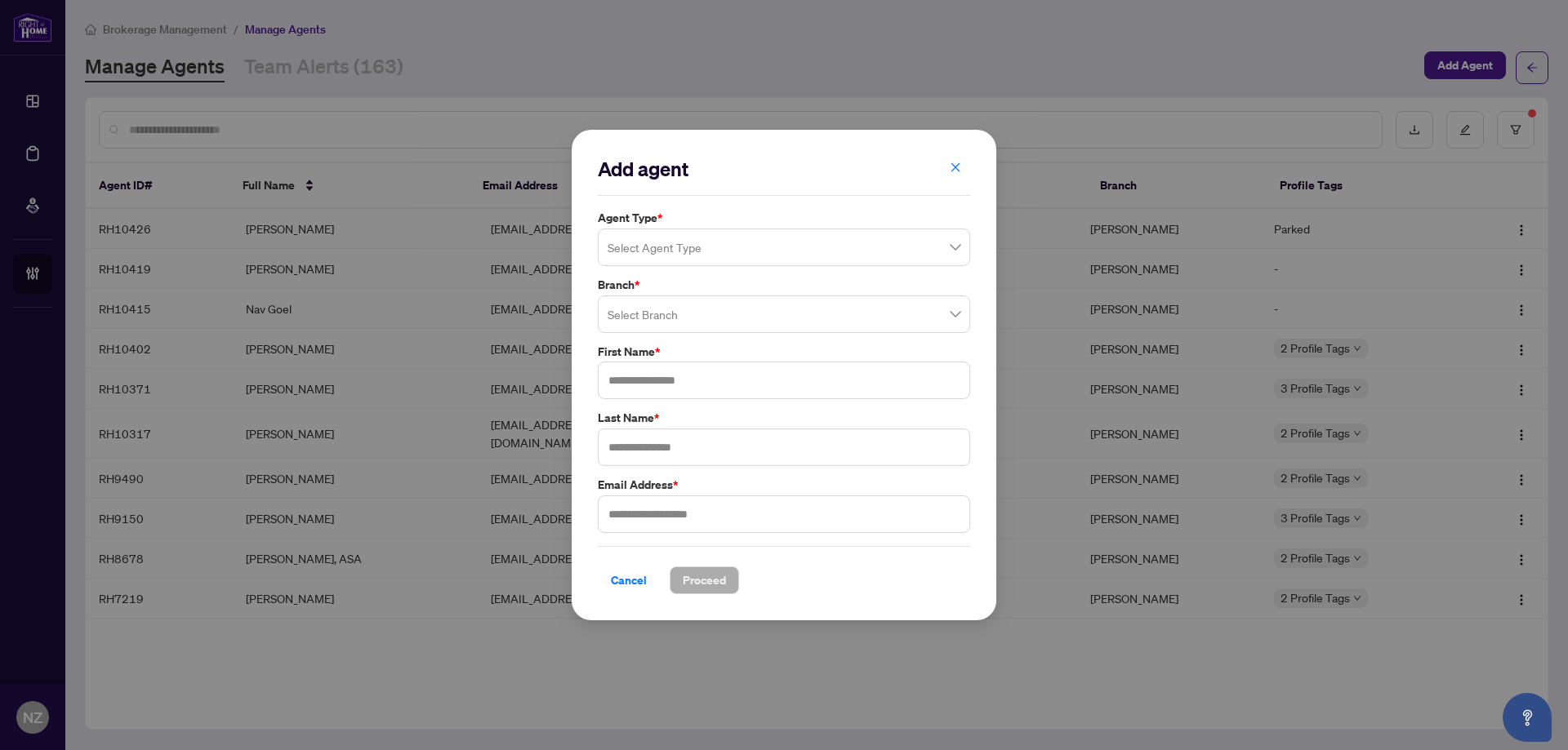
click at [664, 239] on input "search" at bounding box center [776, 250] width 338 height 36
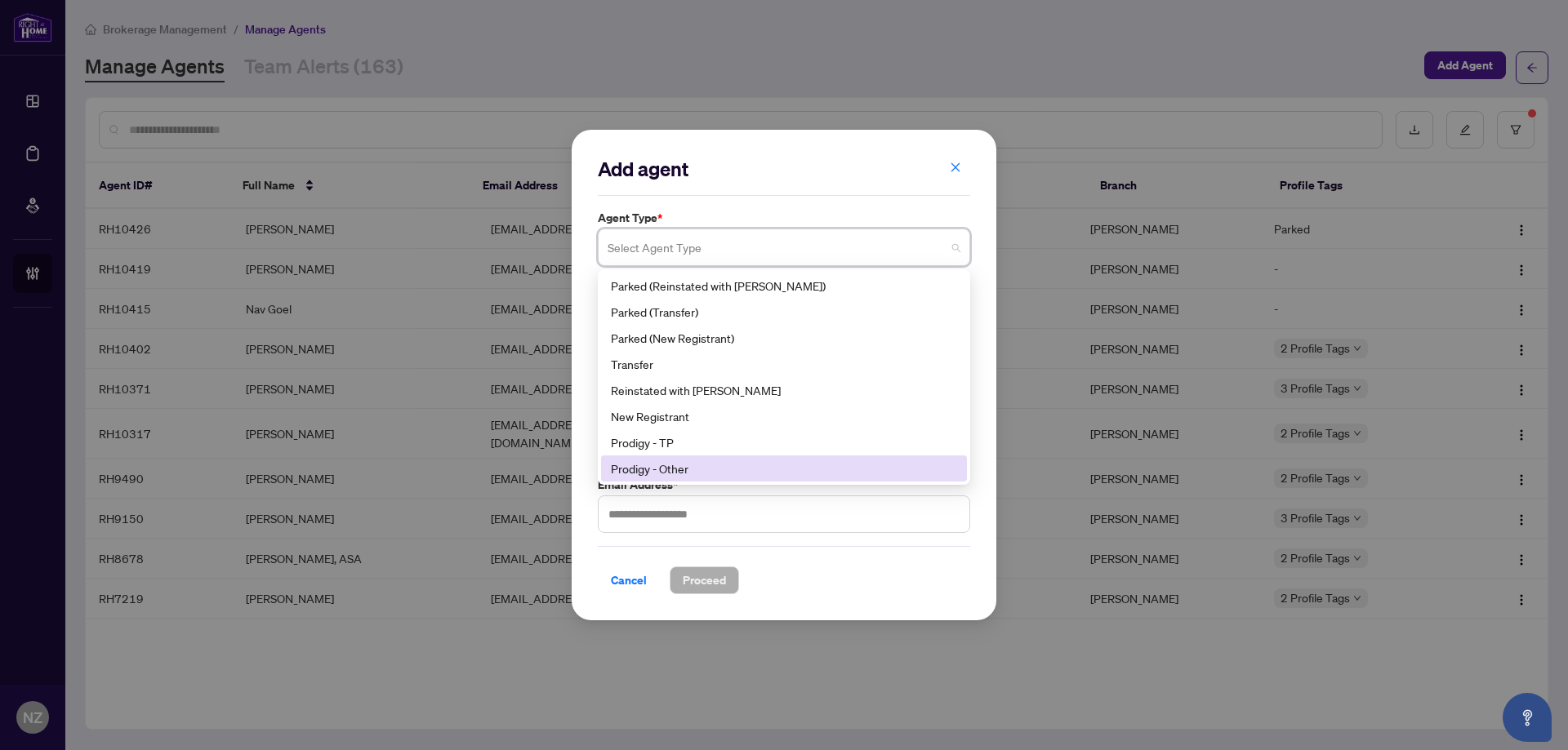
click at [664, 474] on div "Prodigy - Other" at bounding box center [784, 468] width 346 height 18
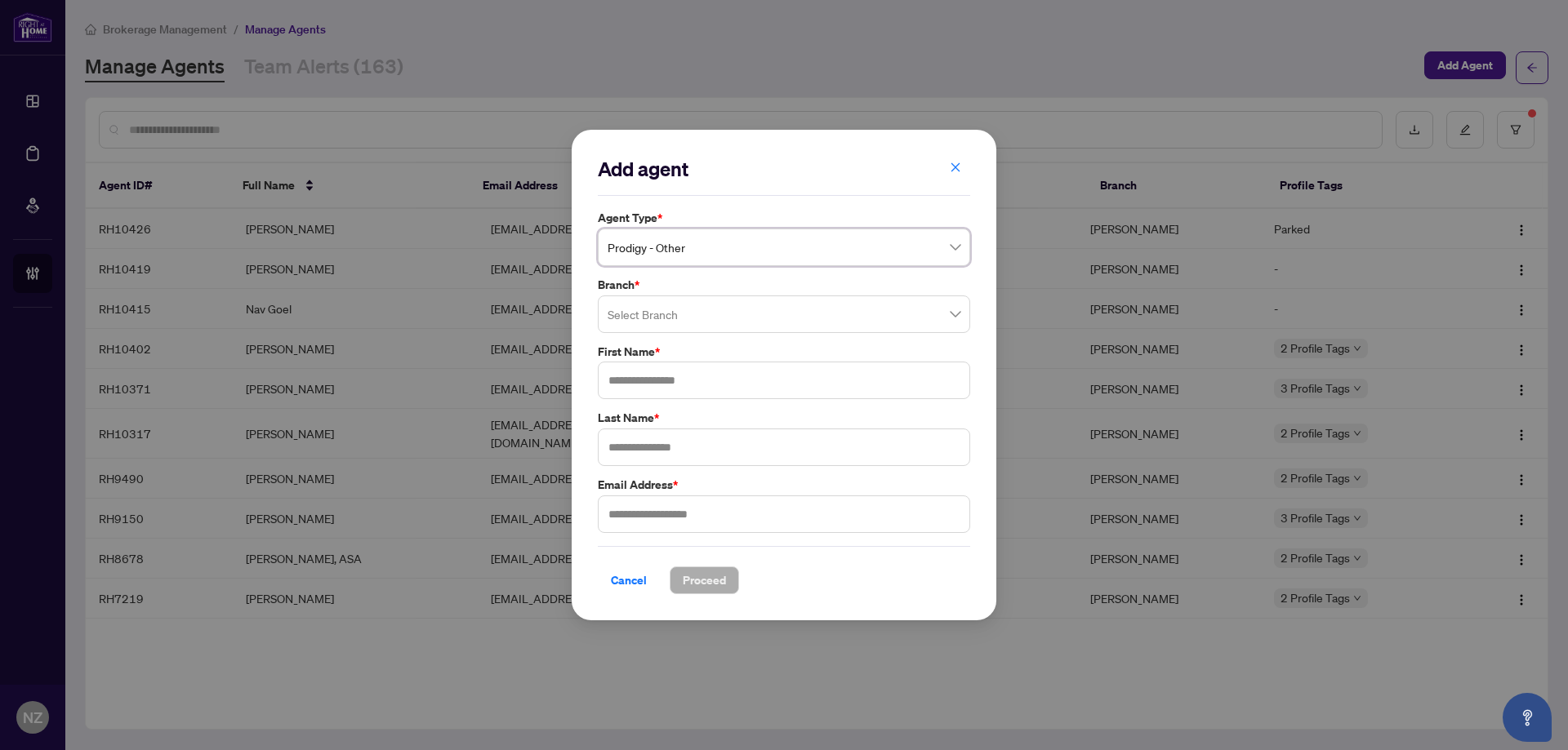
click at [660, 310] on input "search" at bounding box center [776, 316] width 338 height 36
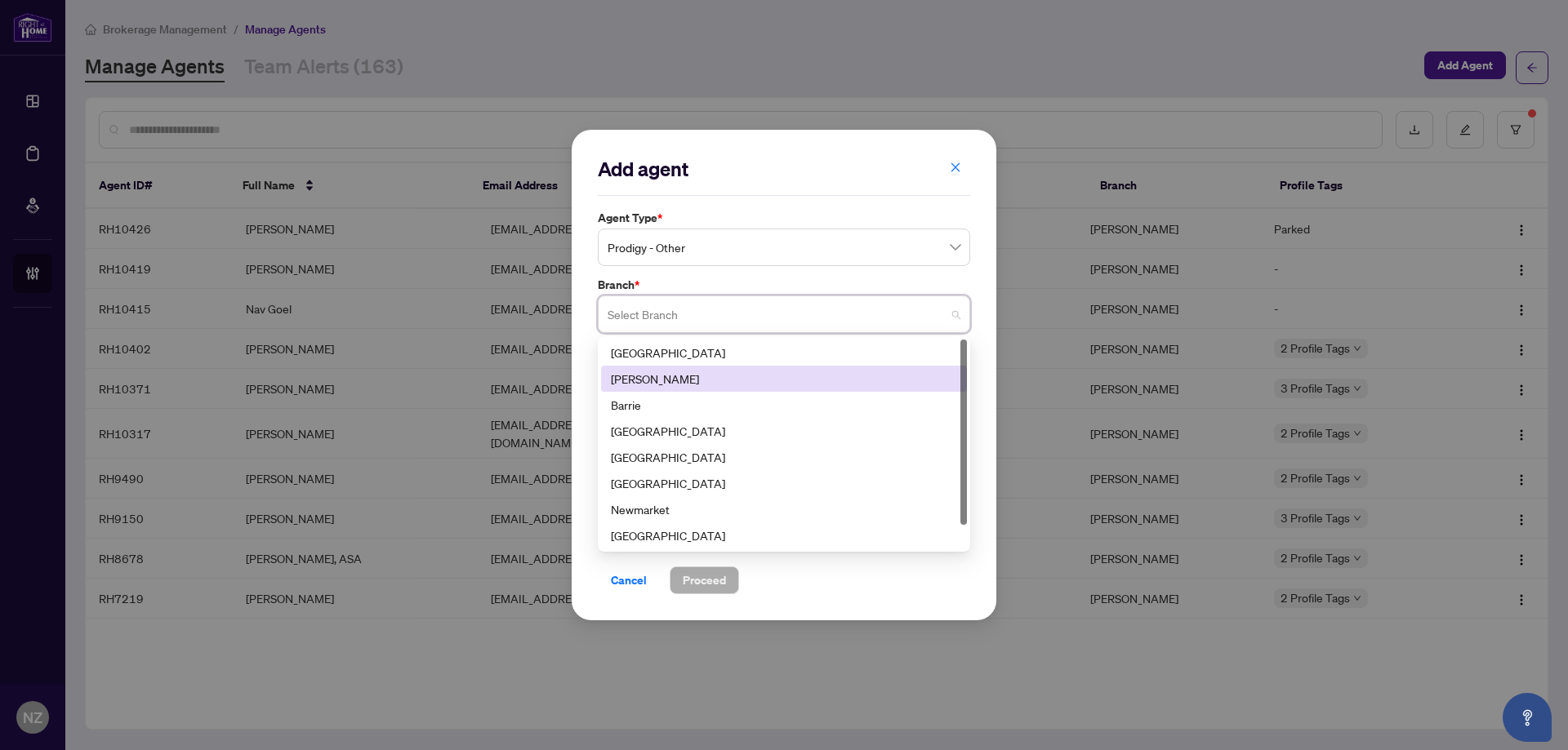
click at [650, 372] on div "[PERSON_NAME]" at bounding box center [784, 378] width 346 height 18
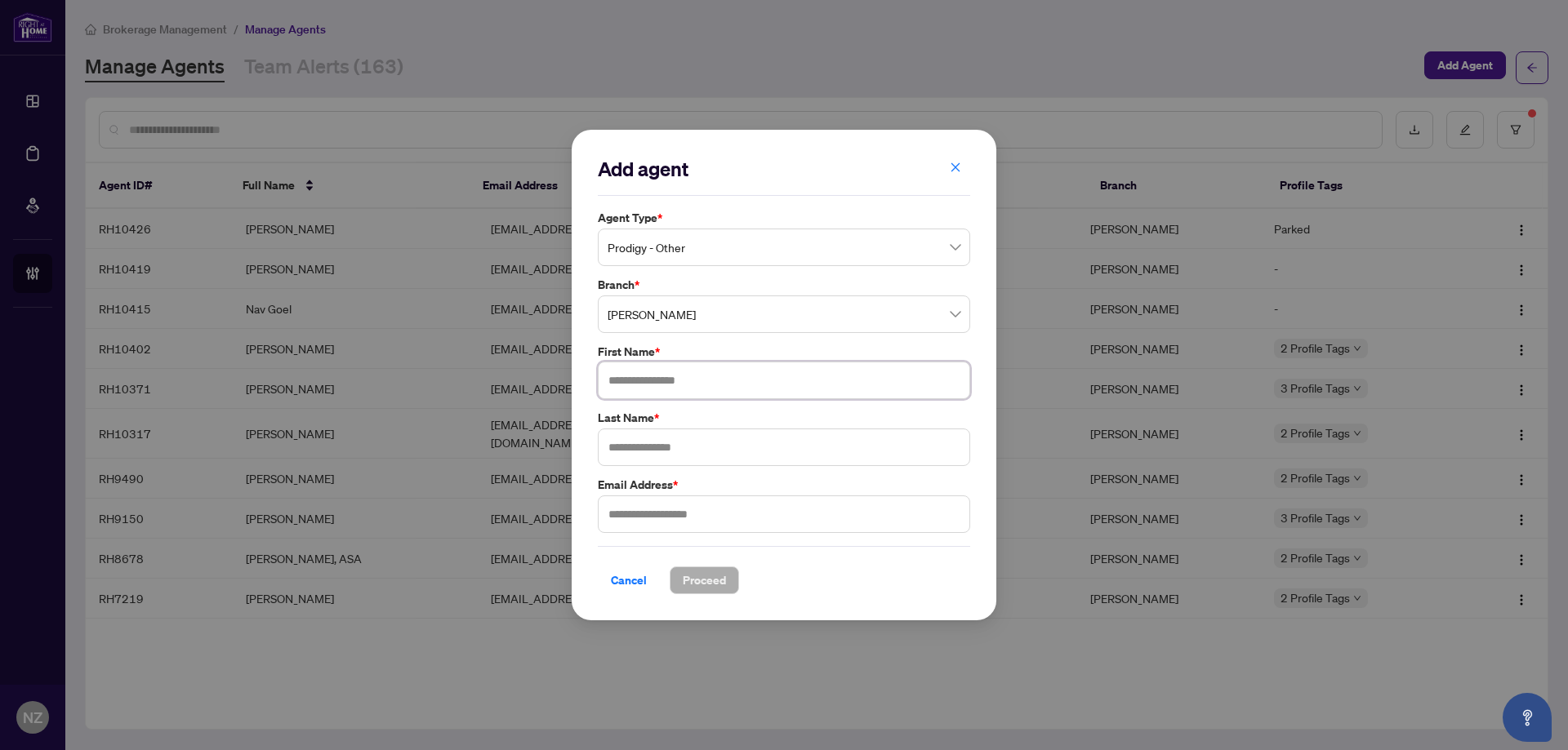
click at [639, 399] on input "text" at bounding box center [784, 380] width 373 height 37
type input "****"
click at [631, 458] on input "text" at bounding box center [784, 447] width 373 height 37
type input "********"
drag, startPoint x: 633, startPoint y: 515, endPoint x: 595, endPoint y: 519, distance: 38.2
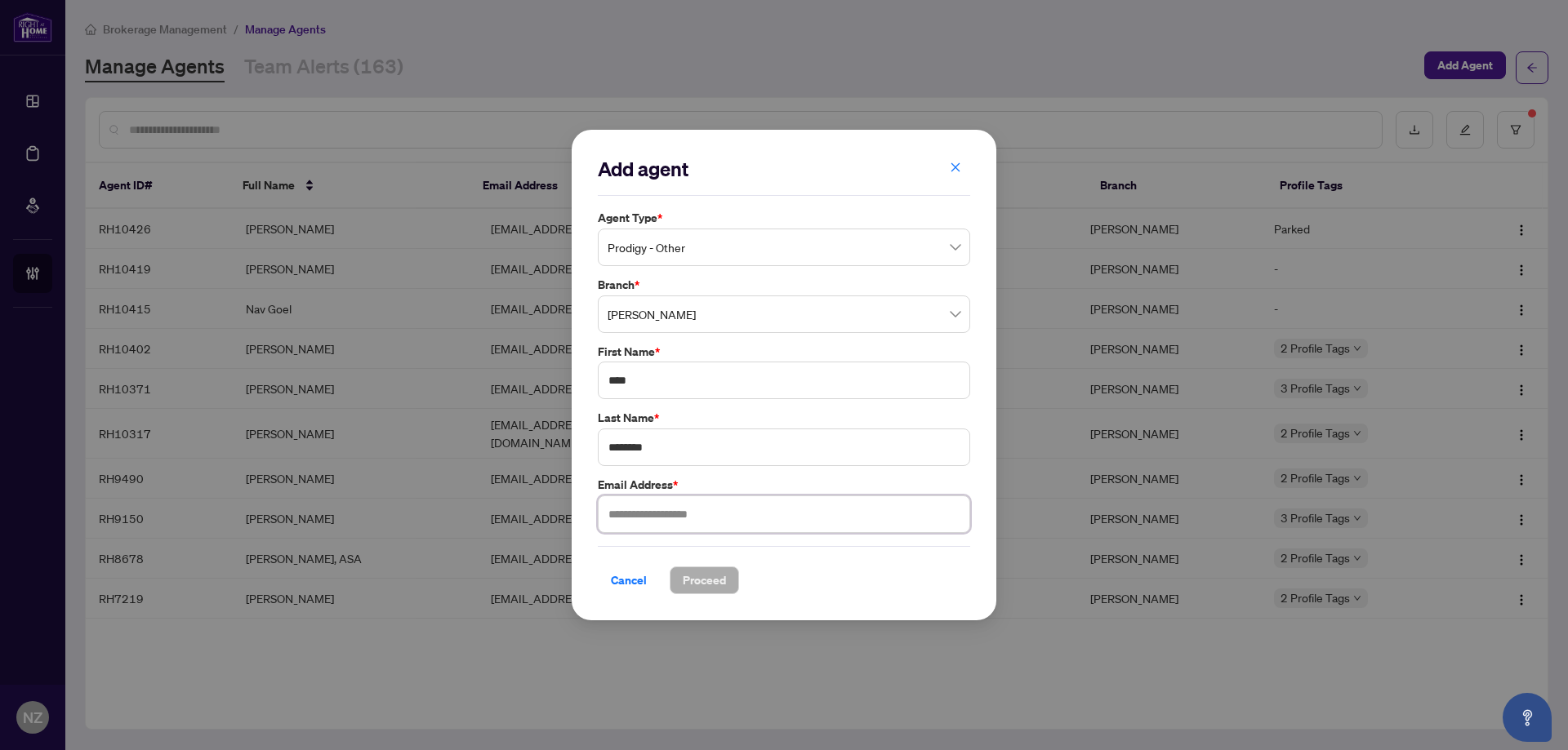
click at [633, 515] on input "text" at bounding box center [784, 514] width 373 height 37
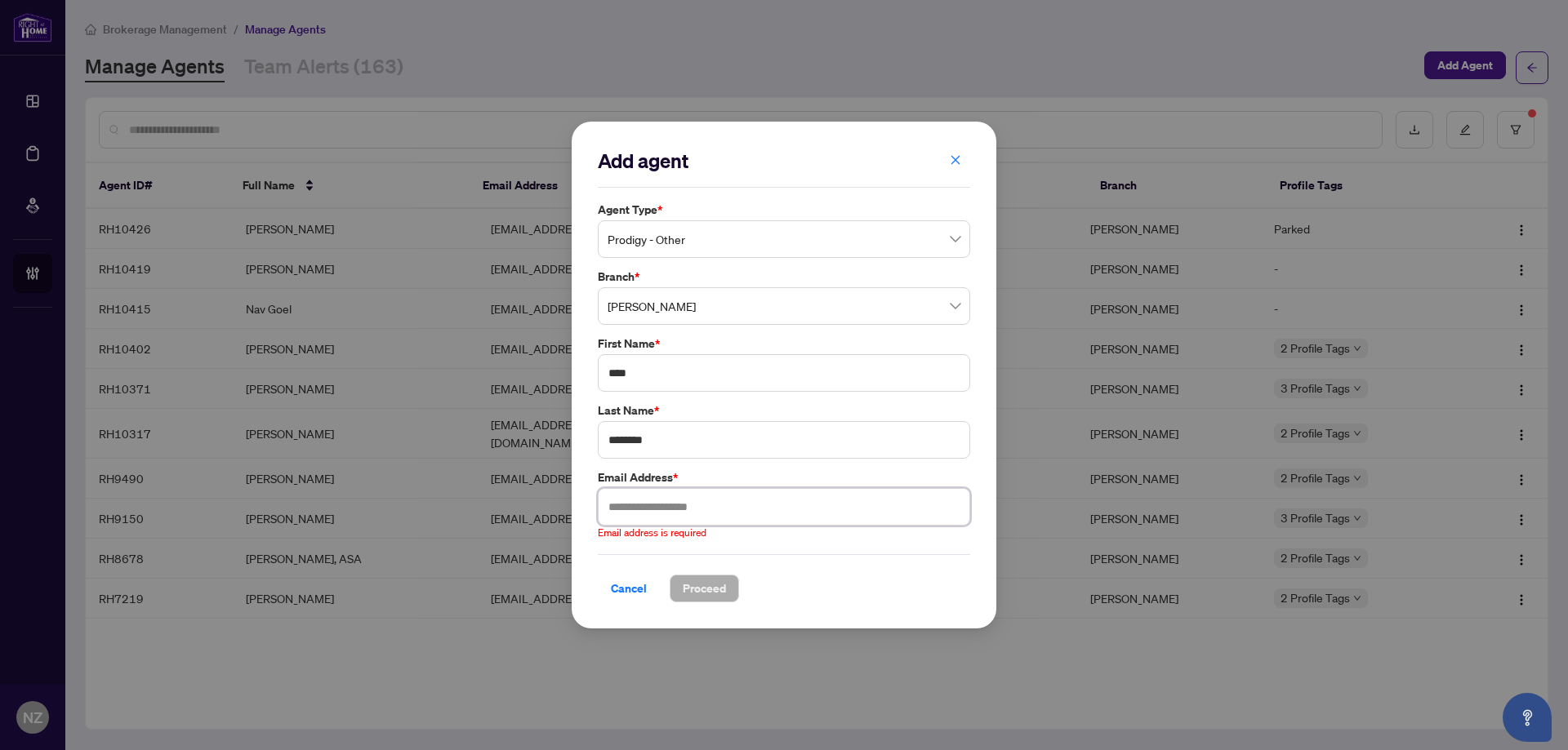
click at [627, 509] on input "text" at bounding box center [784, 507] width 373 height 37
paste input "**********"
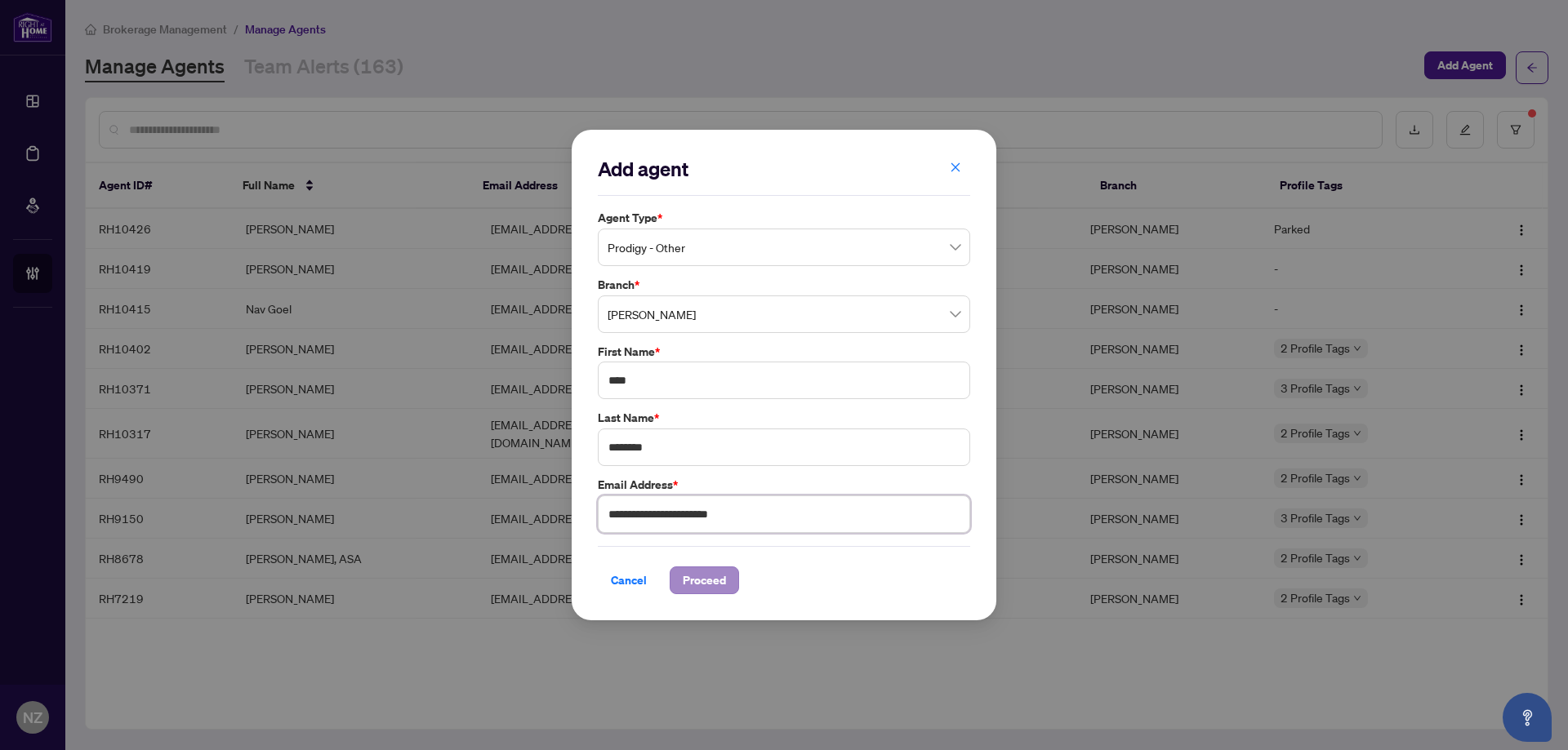
type input "**********"
click at [705, 578] on span "Proceed" at bounding box center [704, 580] width 43 height 26
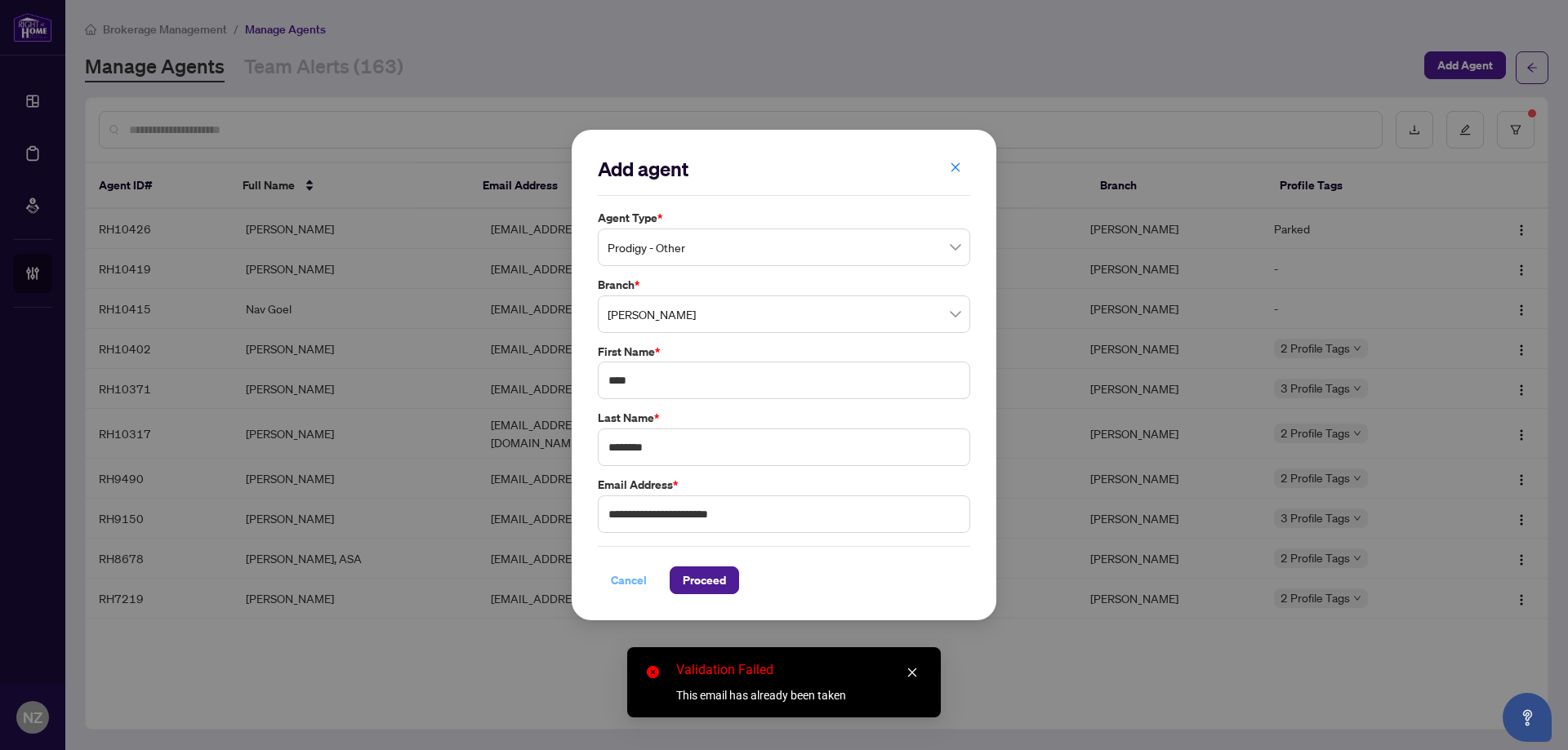
click at [640, 582] on span "Cancel" at bounding box center [629, 580] width 36 height 26
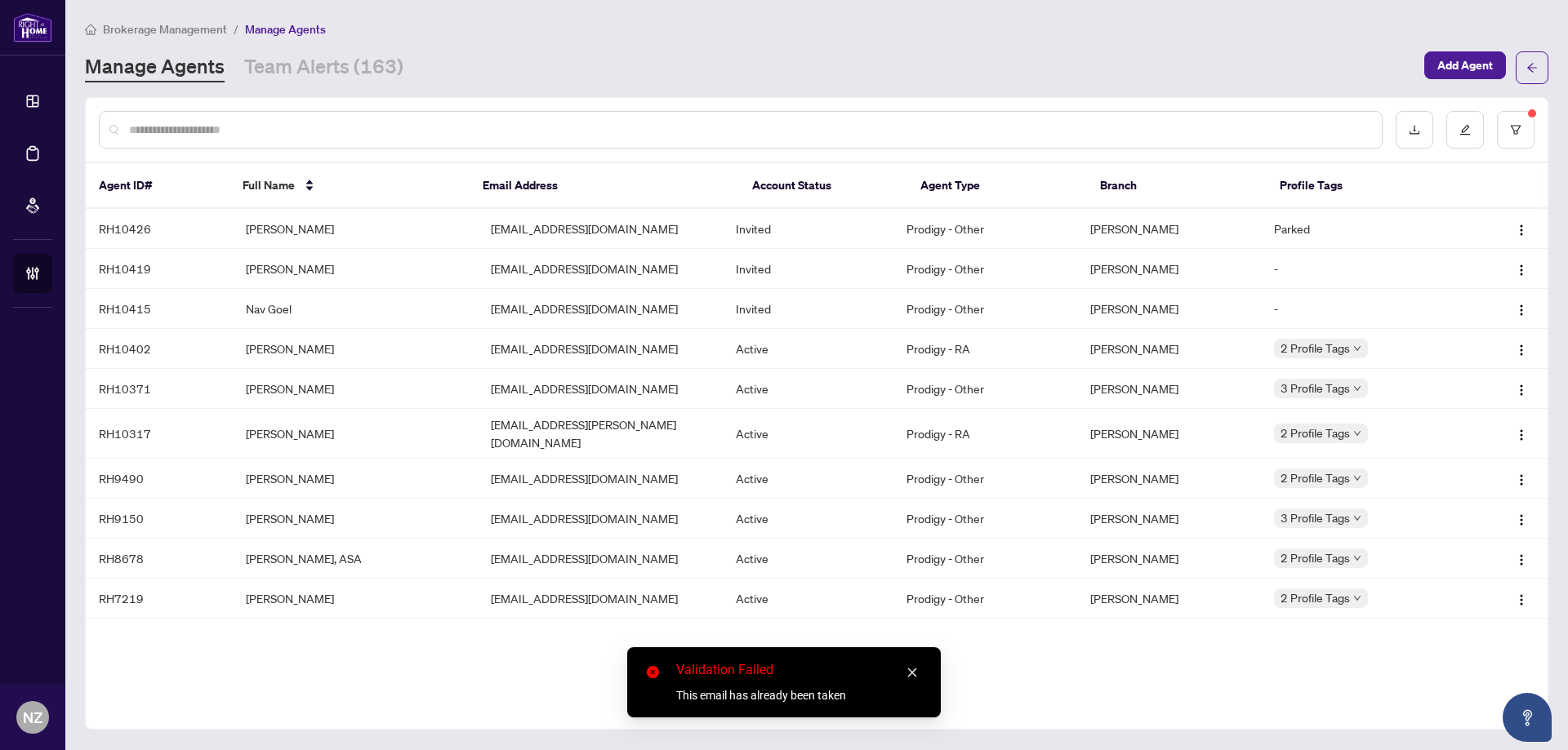
click at [218, 124] on input "text" at bounding box center [749, 129] width 1240 height 18
click at [1517, 128] on icon "filter" at bounding box center [1515, 129] width 11 height 11
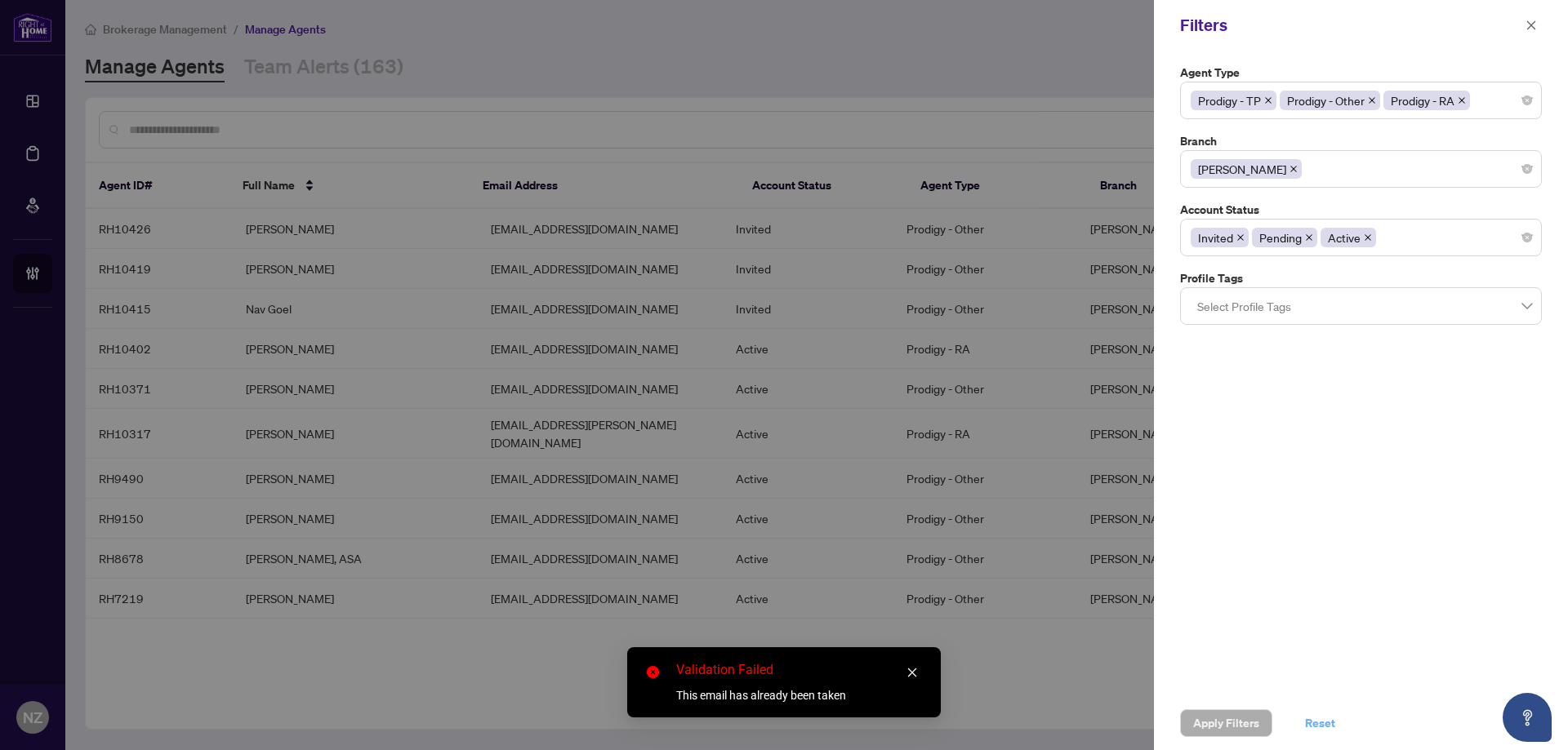
click at [1312, 719] on span "Reset" at bounding box center [1320, 723] width 31 height 26
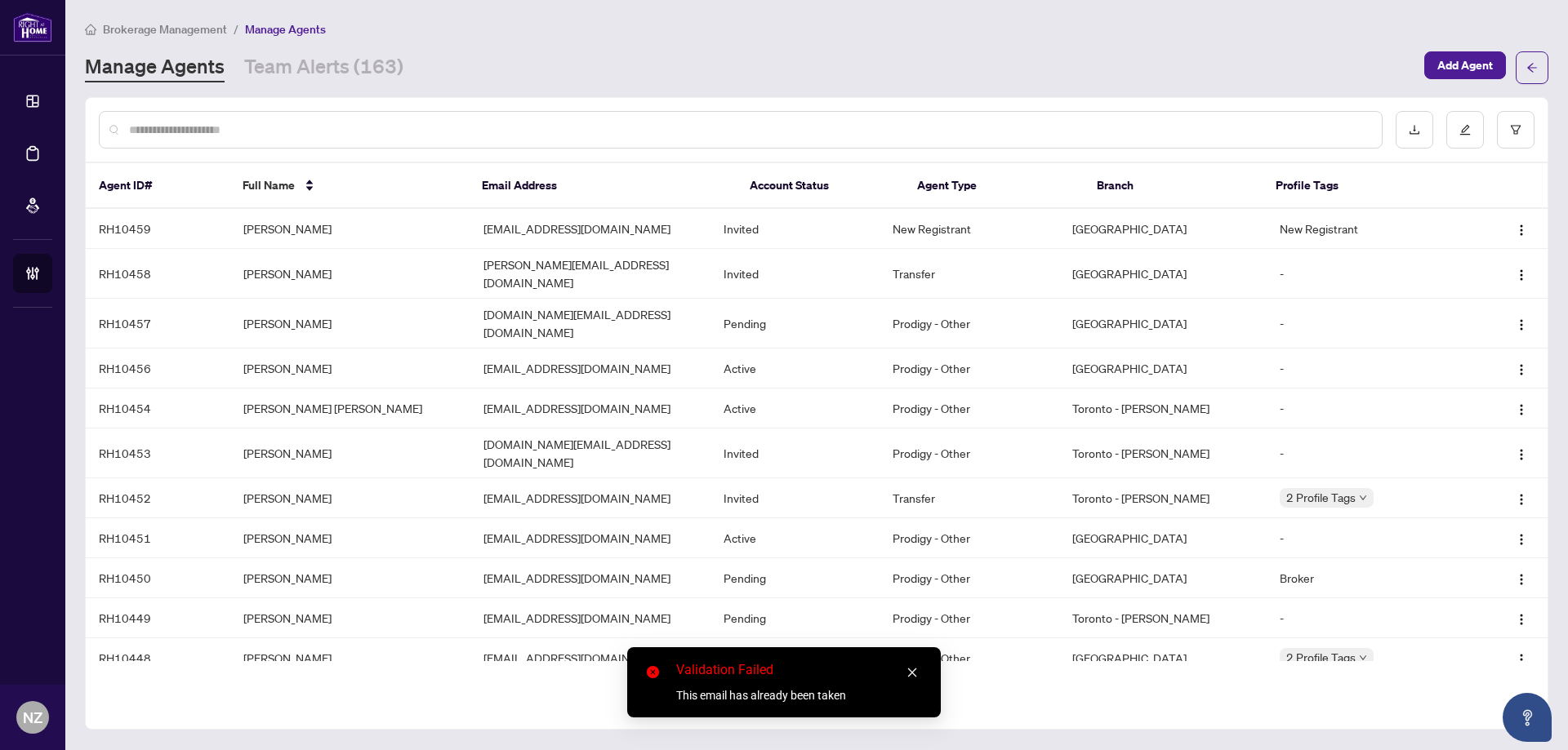
click at [239, 133] on input "text" at bounding box center [749, 129] width 1240 height 18
paste input "**********"
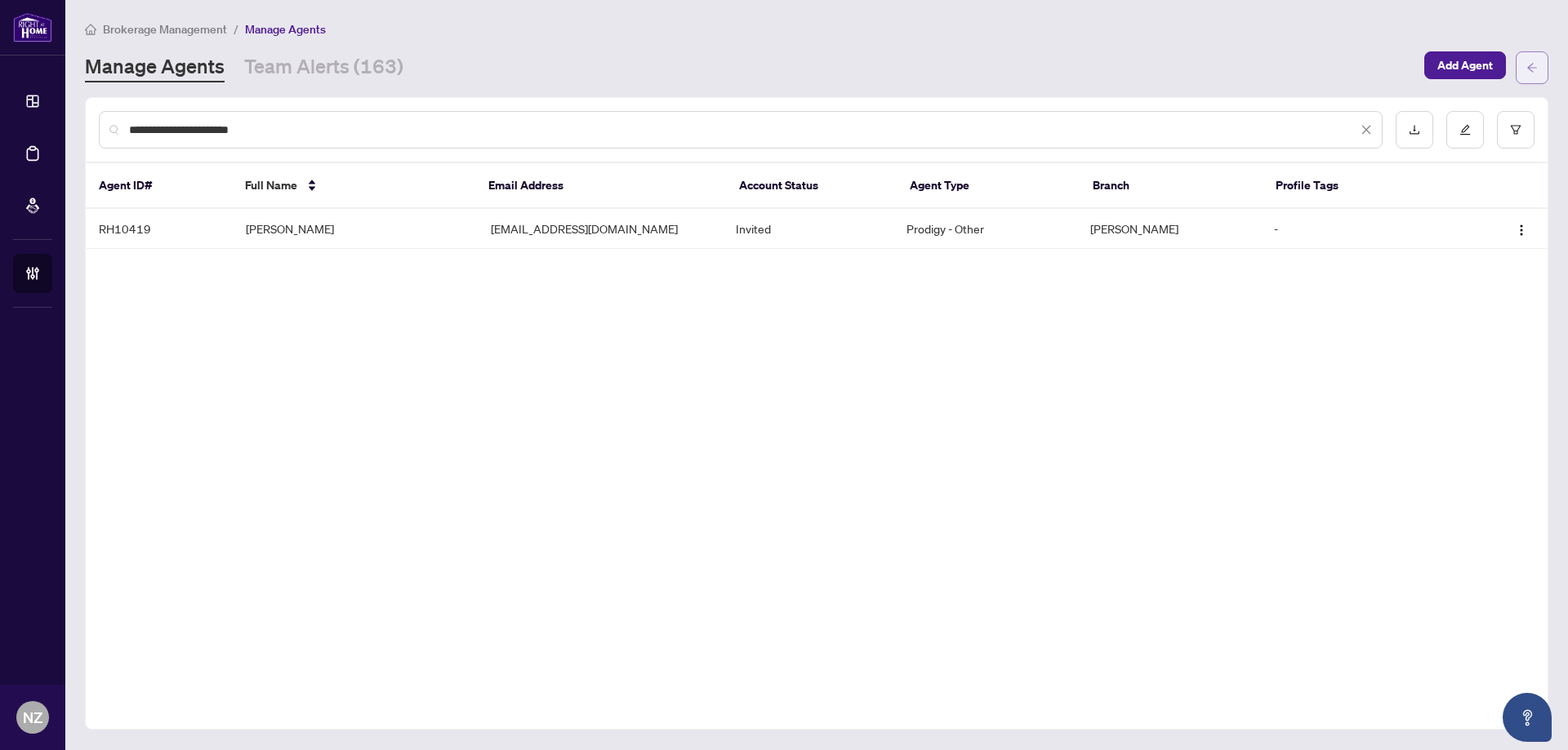
type input "**********"
click at [1527, 64] on icon "arrow-left" at bounding box center [1531, 67] width 11 height 11
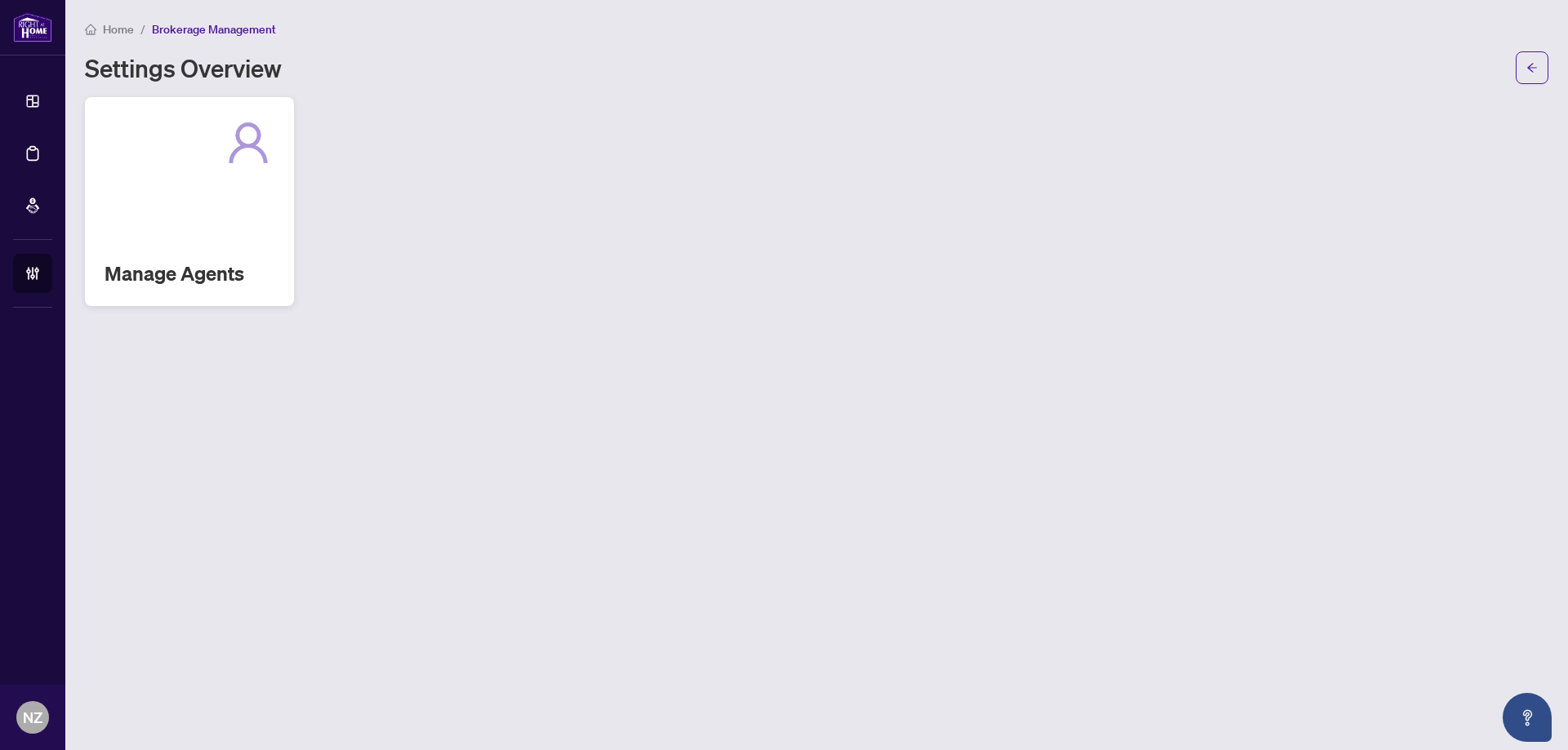
click at [173, 281] on h2 "Manage Agents" at bounding box center [190, 273] width 170 height 26
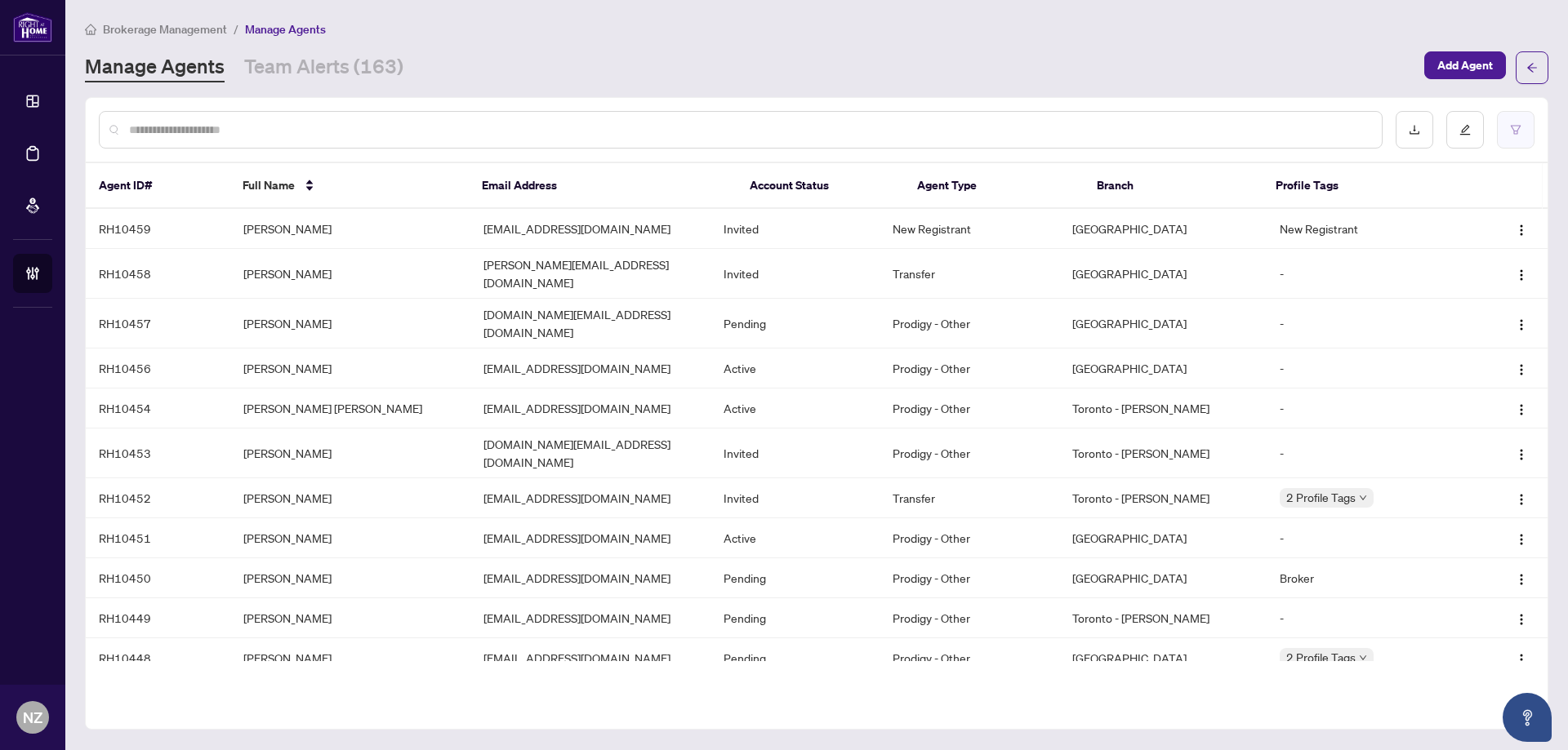
click at [1516, 139] on button "button" at bounding box center [1515, 130] width 37 height 37
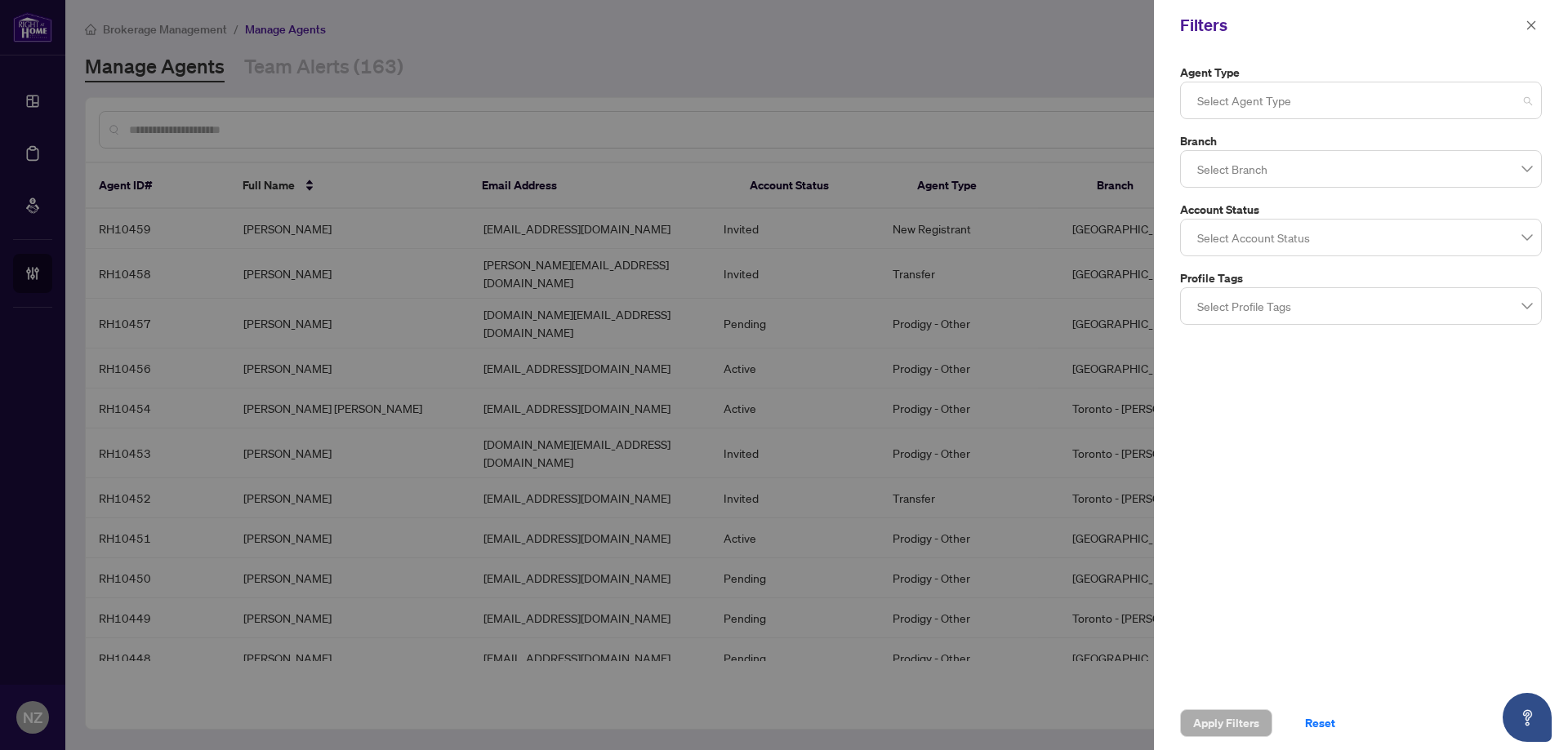
click at [1263, 105] on div at bounding box center [1360, 100] width 340 height 30
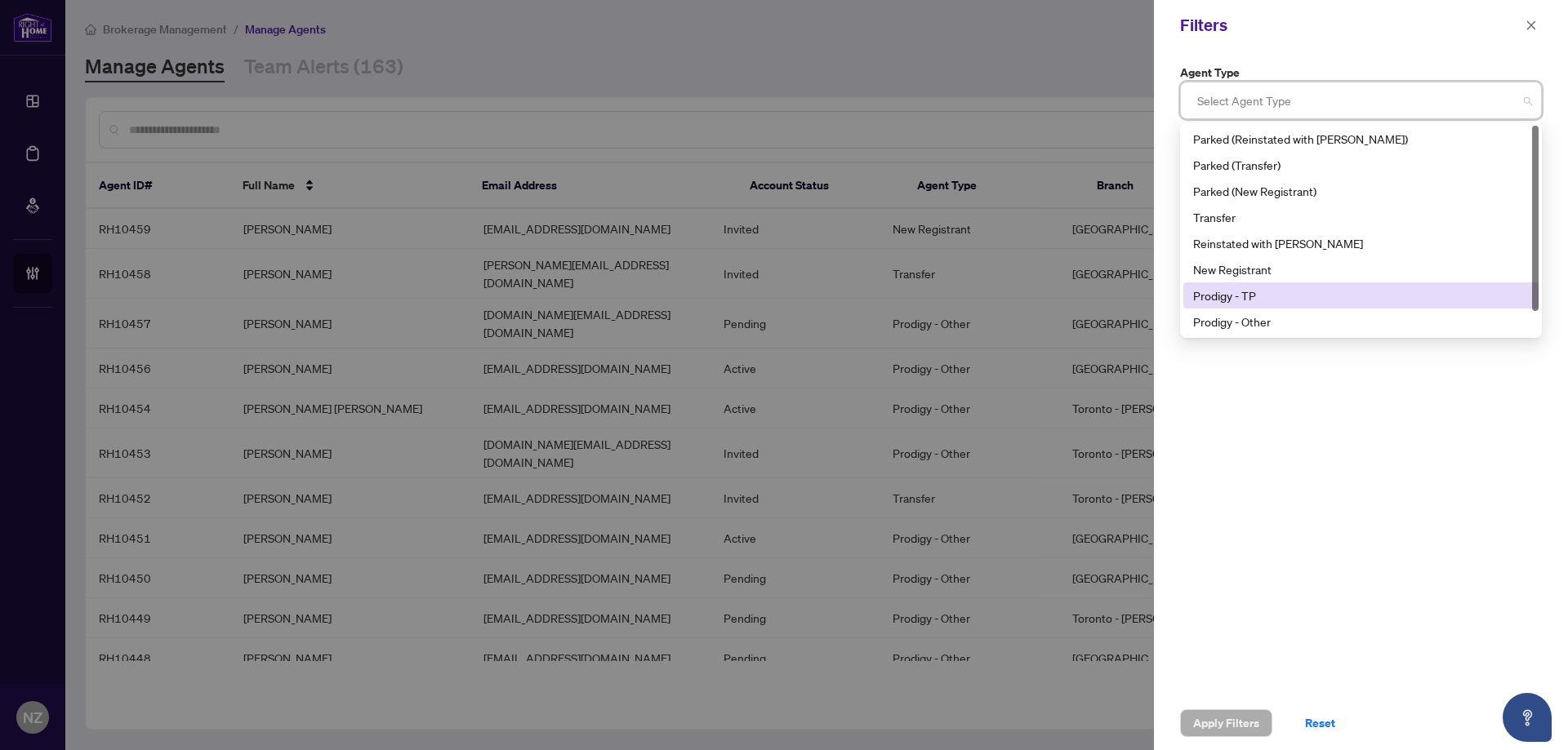
click at [1253, 293] on div "Prodigy - TP" at bounding box center [1360, 295] width 335 height 18
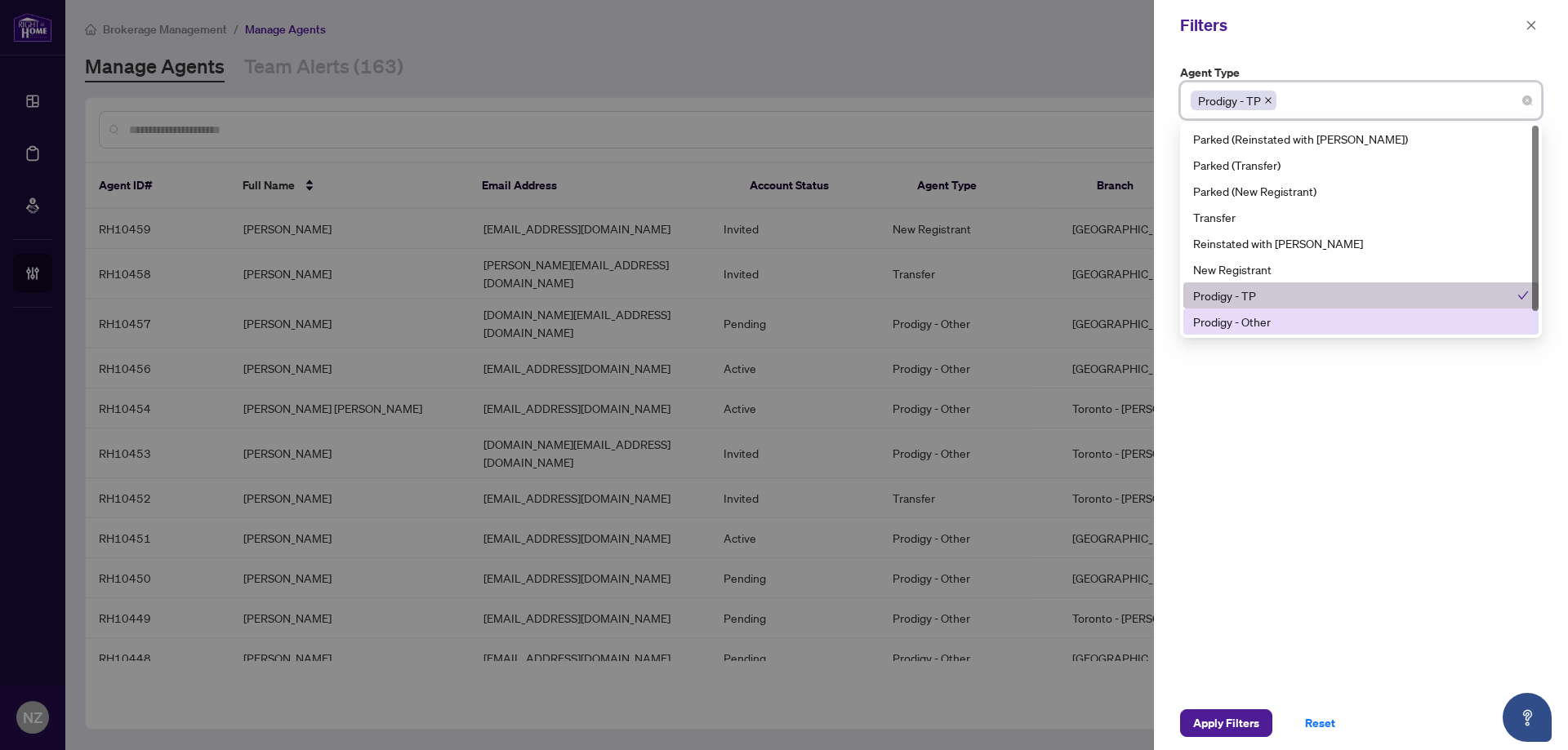
click at [1249, 326] on div "Prodigy - Other" at bounding box center [1360, 321] width 335 height 18
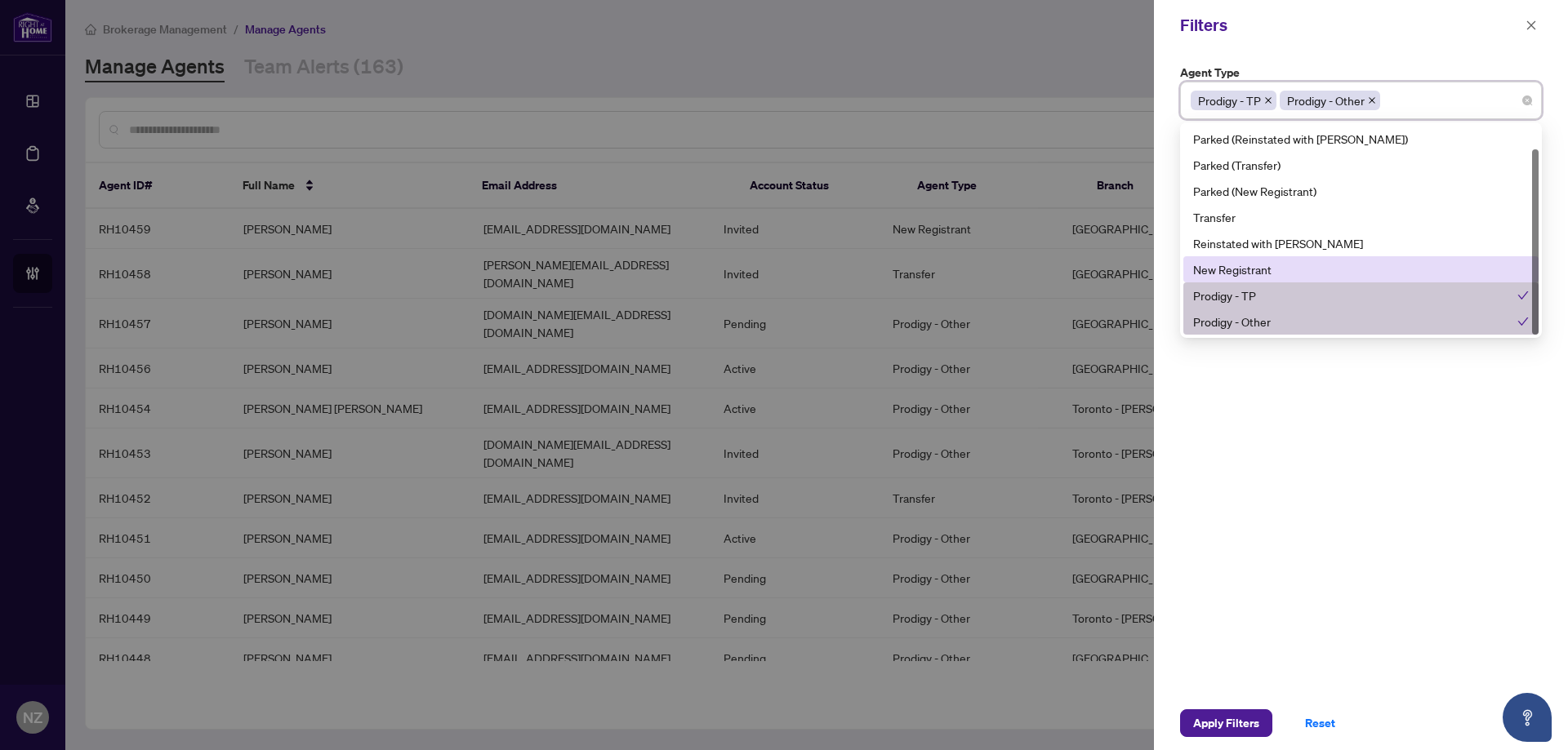
scroll to position [26, 0]
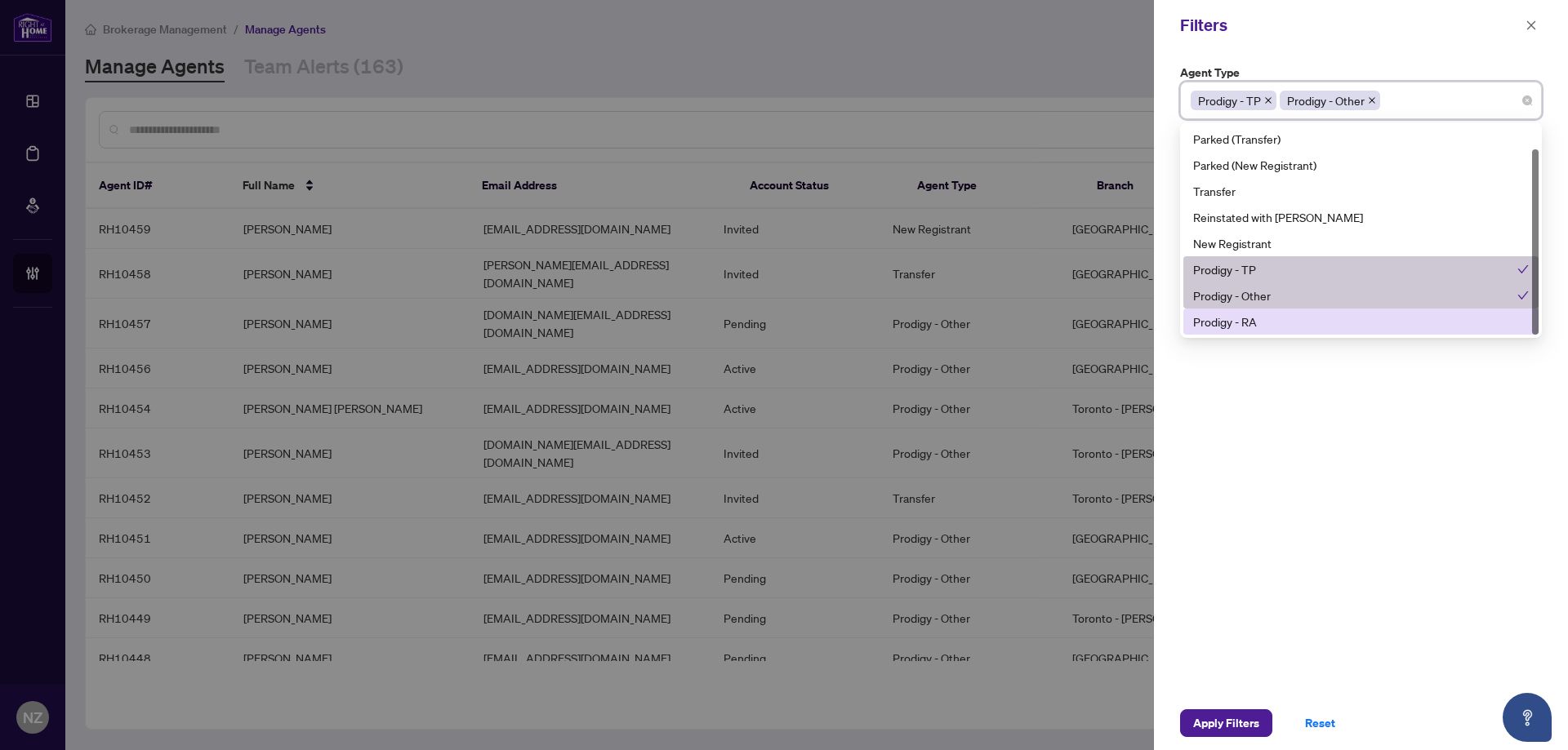
click at [1265, 326] on div "Prodigy - RA" at bounding box center [1360, 321] width 335 height 18
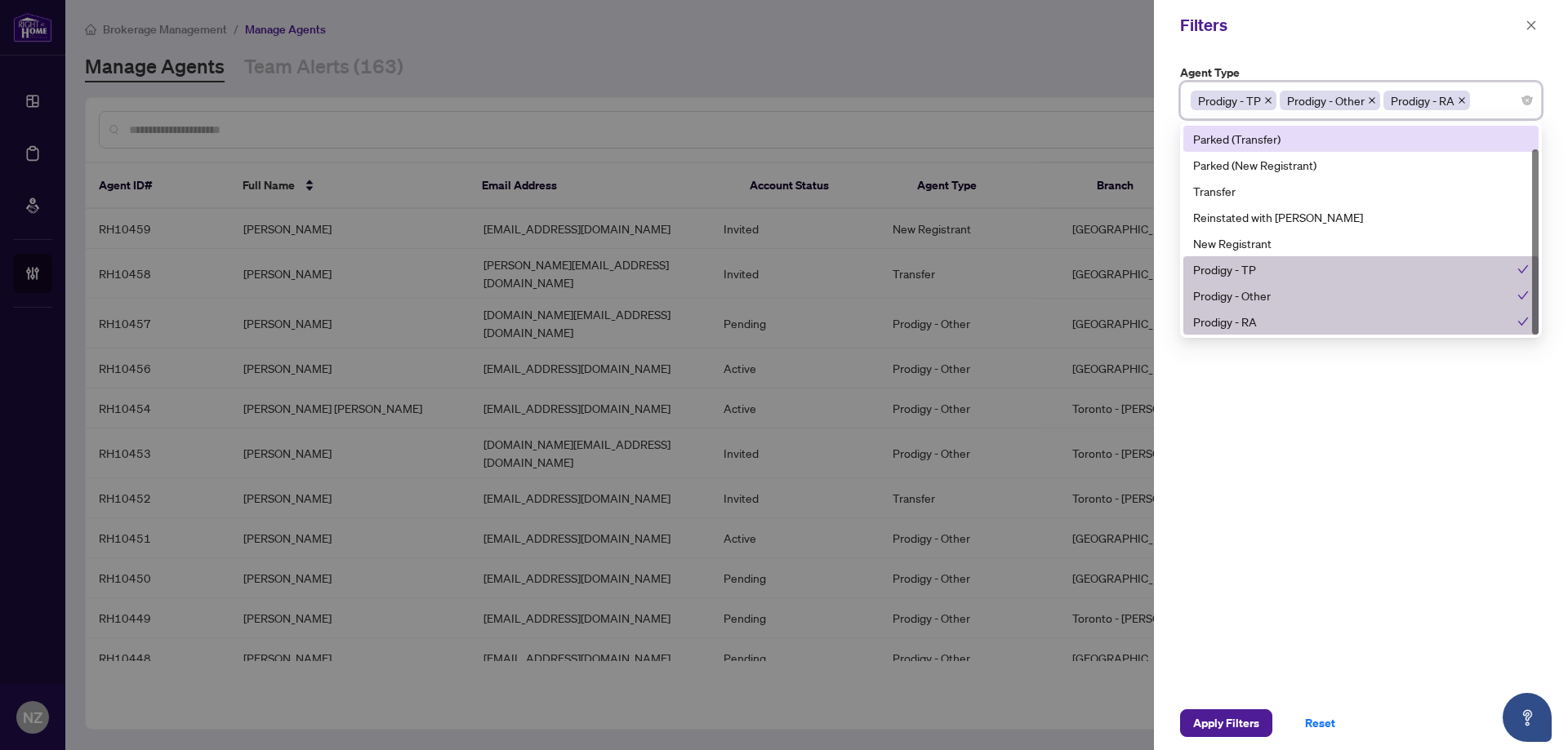
click at [1358, 39] on div "Filters" at bounding box center [1360, 26] width 414 height 51
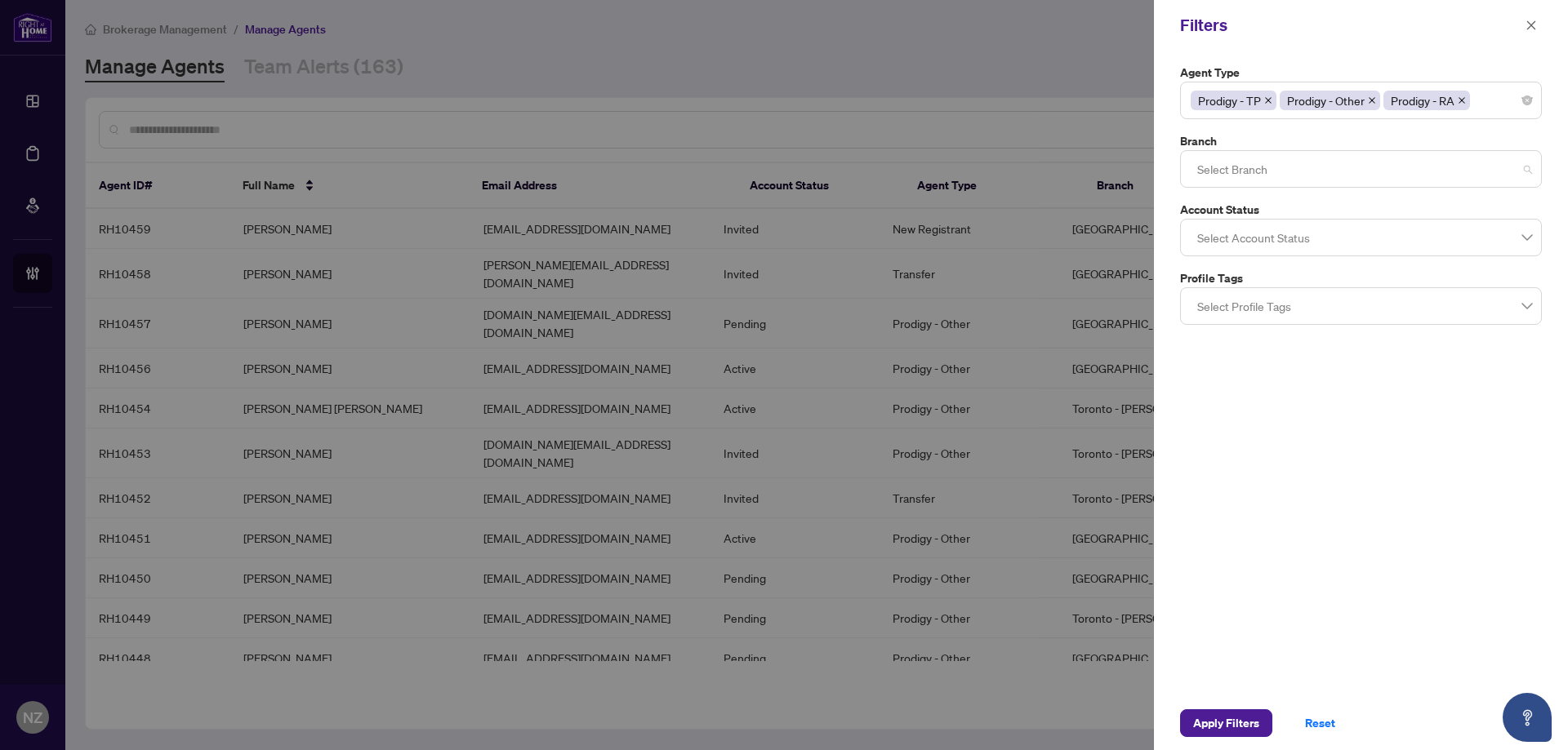
click at [1250, 163] on div at bounding box center [1360, 168] width 340 height 30
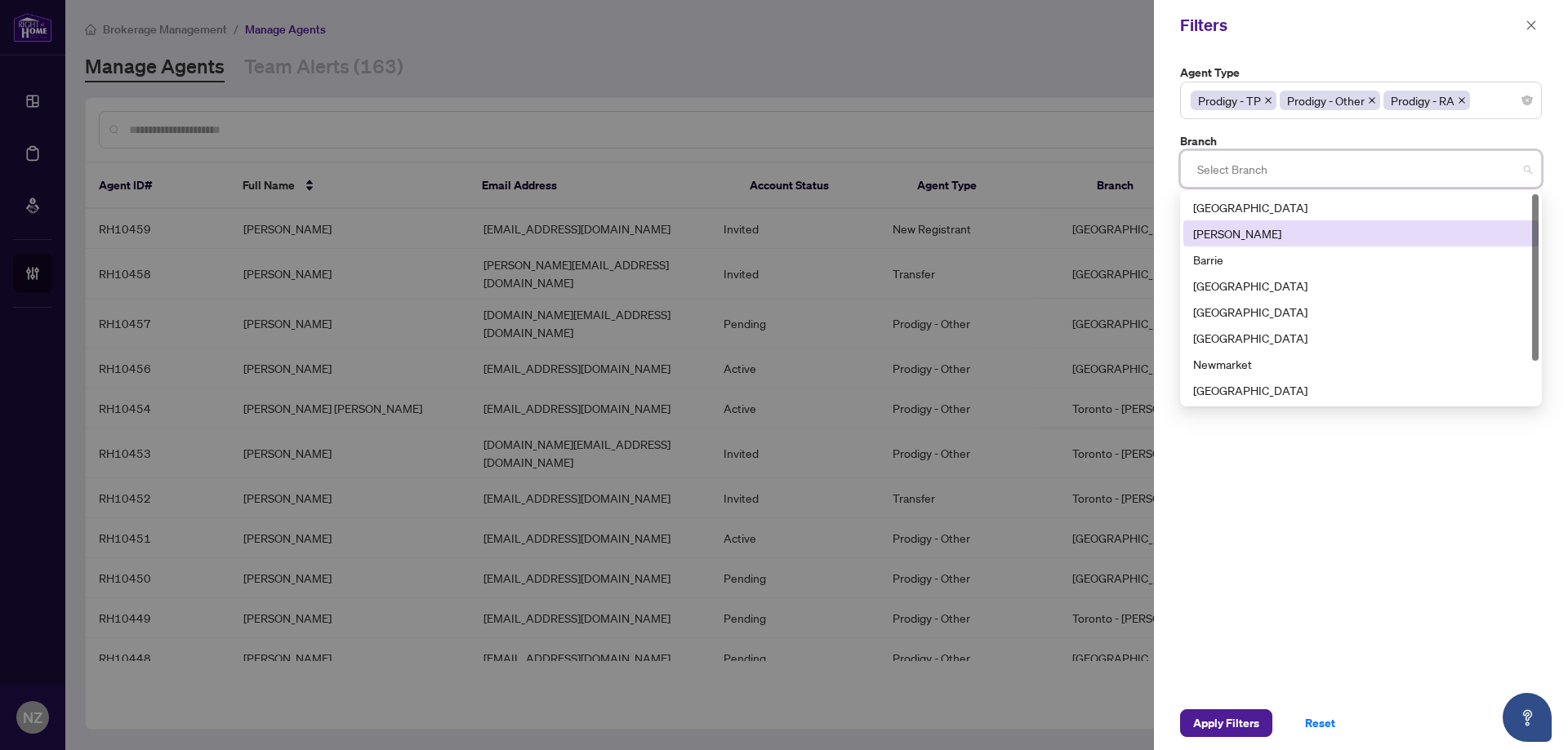
click at [1237, 237] on div "[PERSON_NAME]" at bounding box center [1360, 233] width 335 height 18
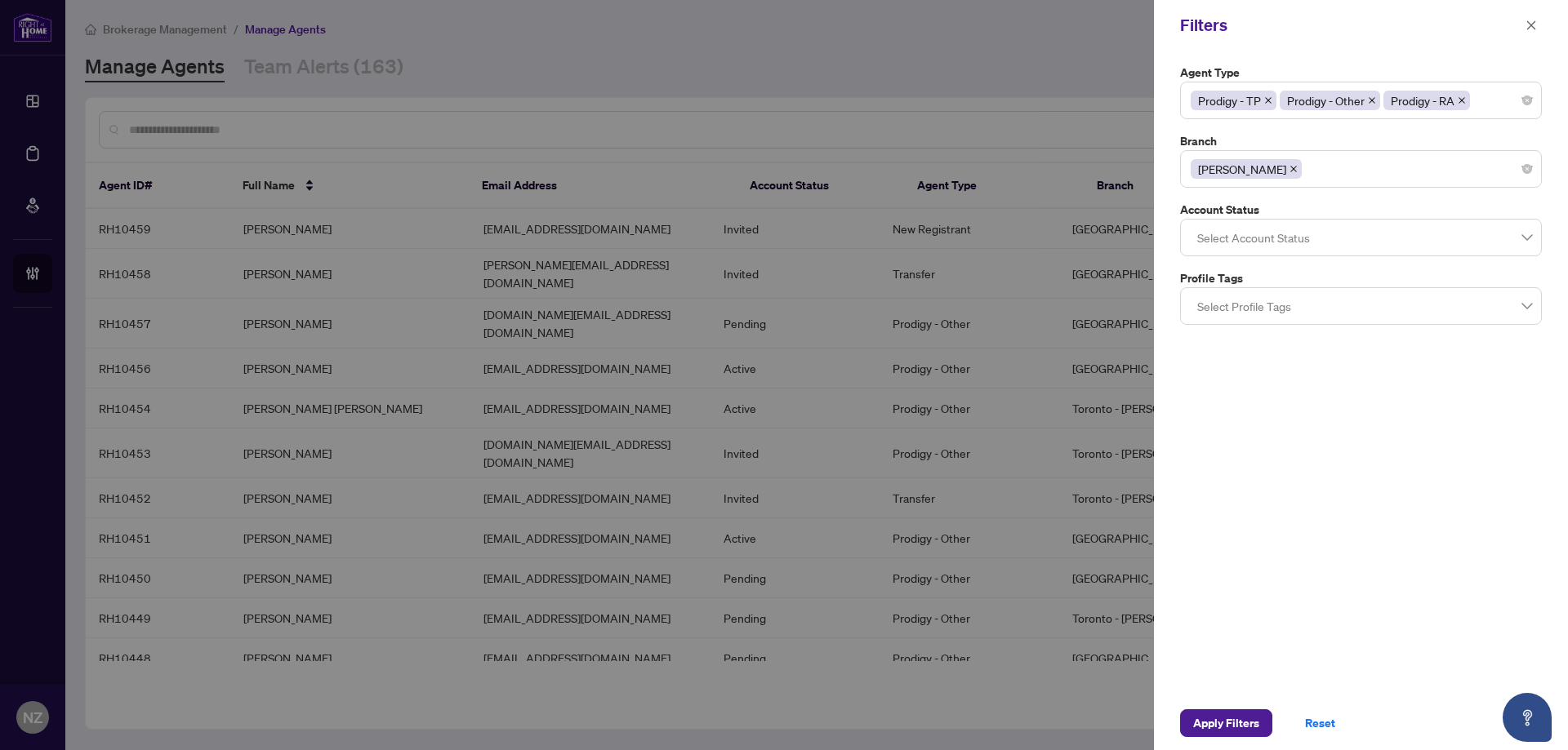
click at [1345, 45] on div "Filters" at bounding box center [1360, 26] width 414 height 51
click at [1265, 233] on div at bounding box center [1360, 237] width 340 height 30
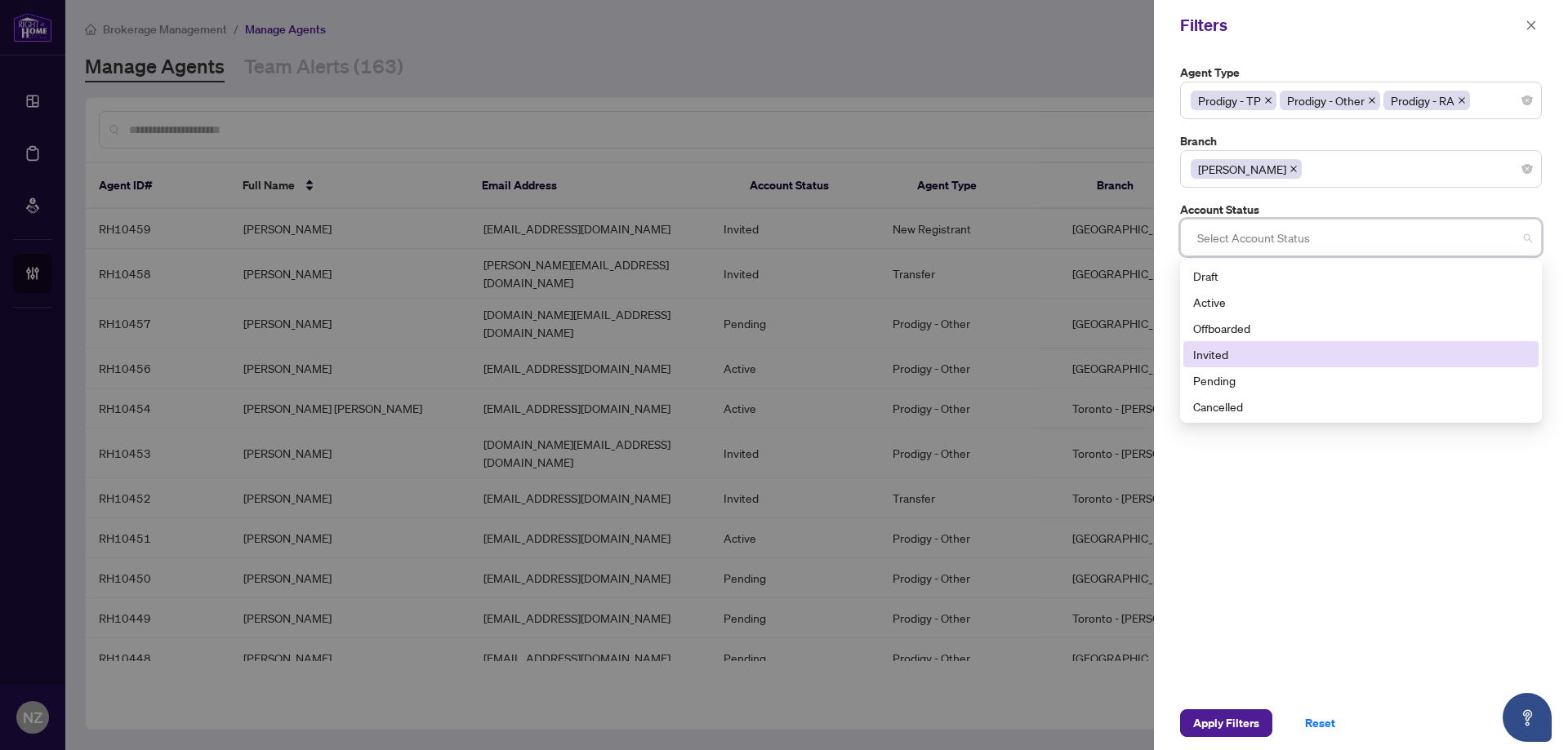
click at [1220, 353] on div "Invited" at bounding box center [1360, 354] width 335 height 18
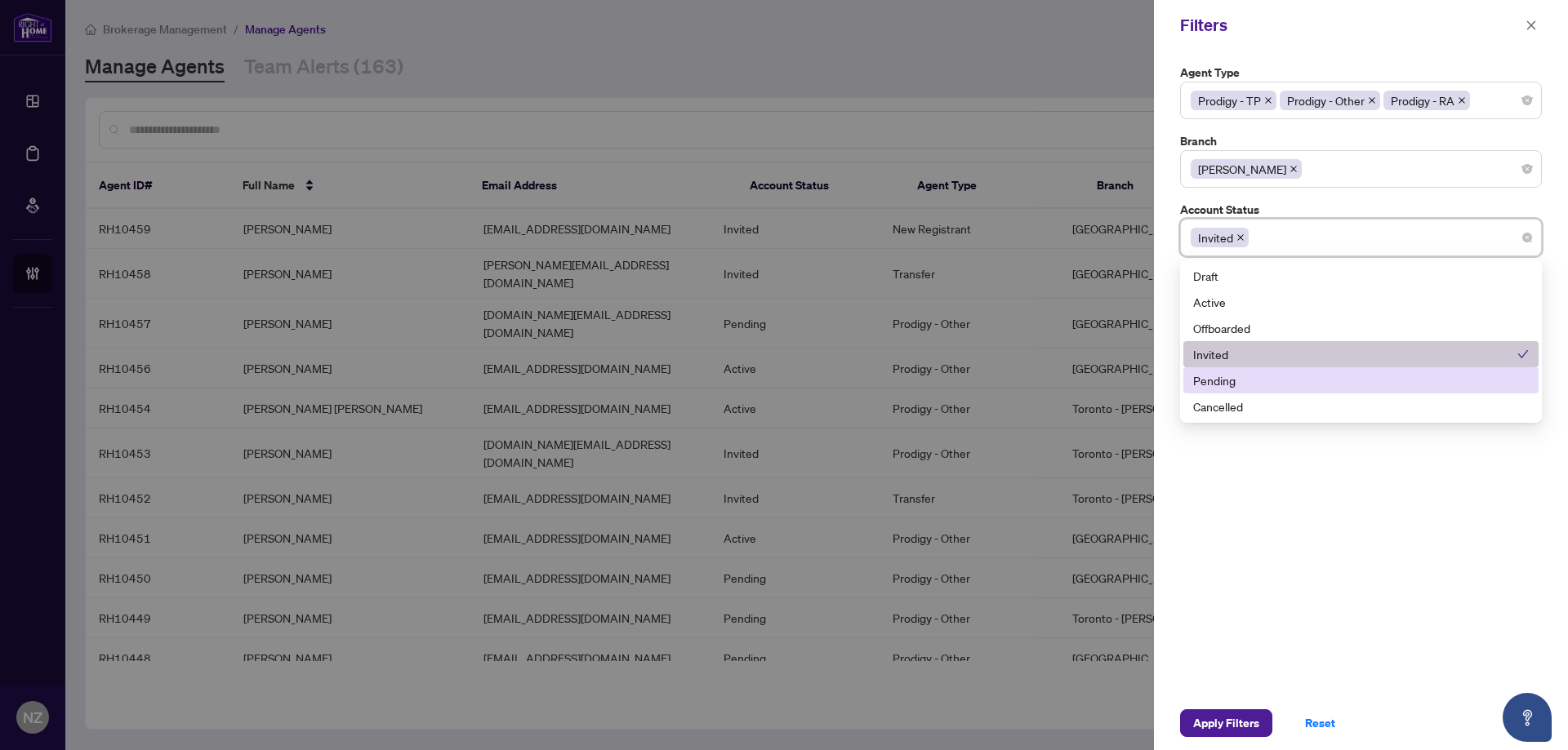
click at [1227, 375] on div "Pending" at bounding box center [1360, 380] width 335 height 18
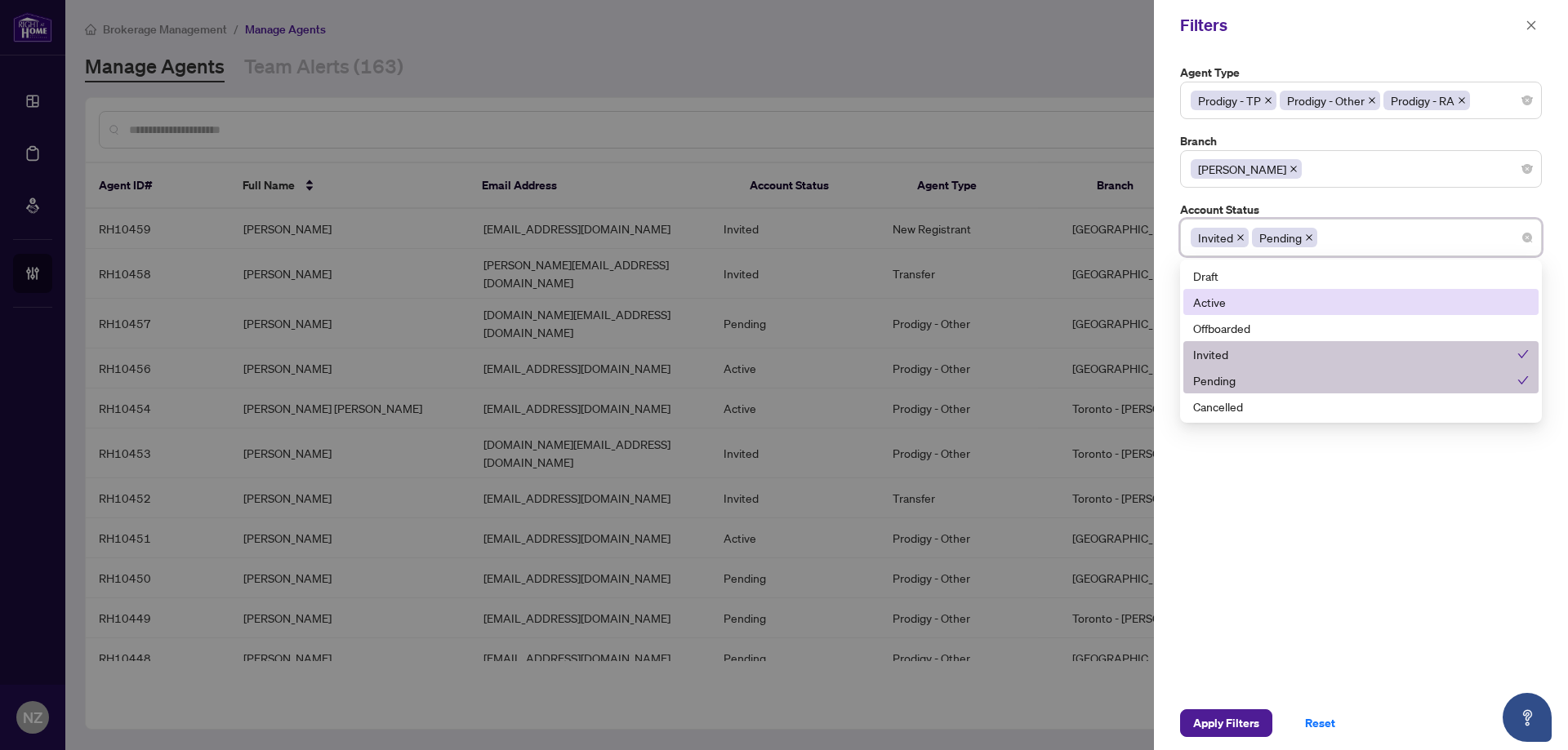
click at [1217, 306] on div "Active" at bounding box center [1360, 302] width 335 height 18
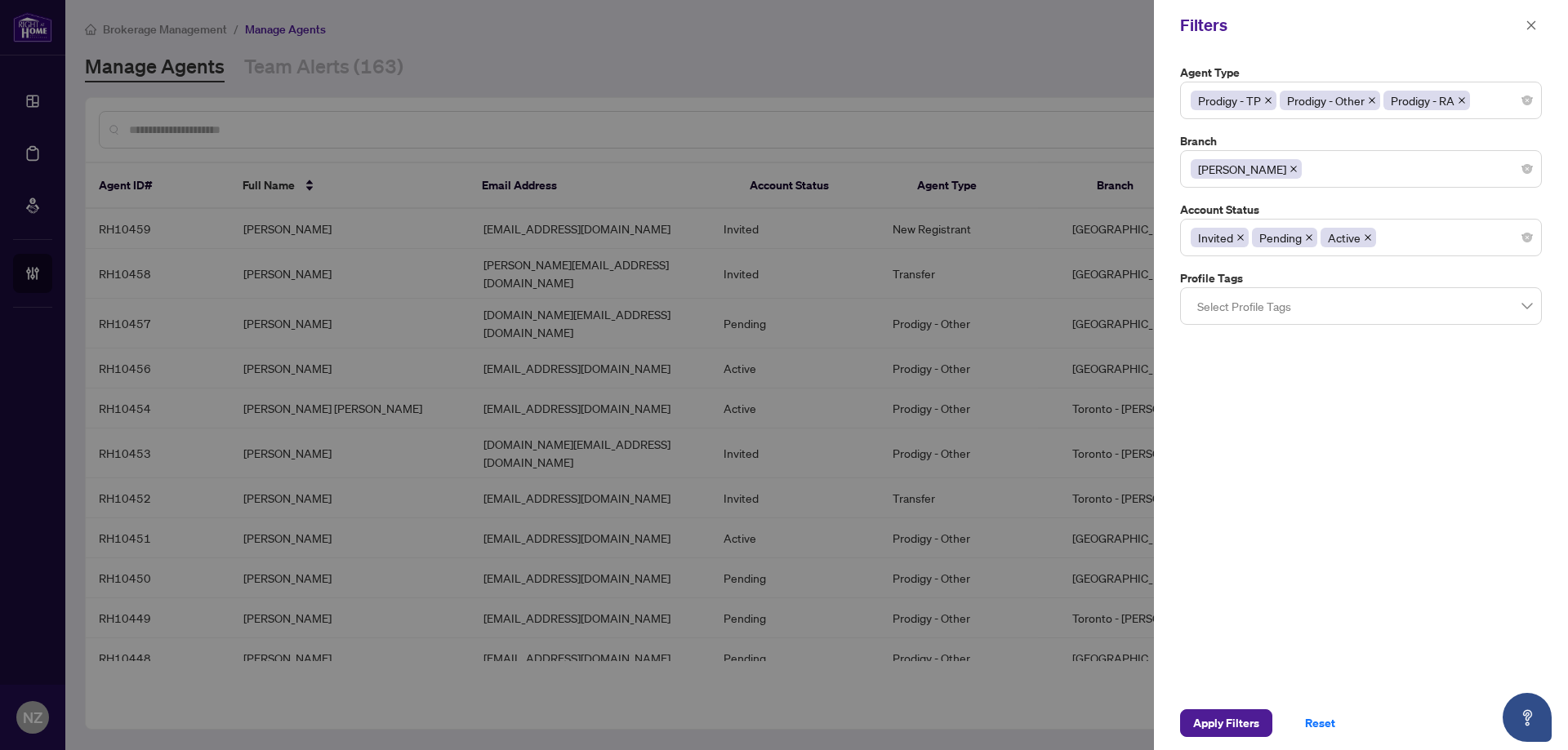
click at [1414, 585] on div "Agent Type Prodigy - TP Prodigy - Other Prodigy - RA 1 2 3 Parked (Reinstated w…" at bounding box center [1360, 373] width 414 height 645
click at [1242, 736] on span "Apply Filters" at bounding box center [1226, 723] width 66 height 26
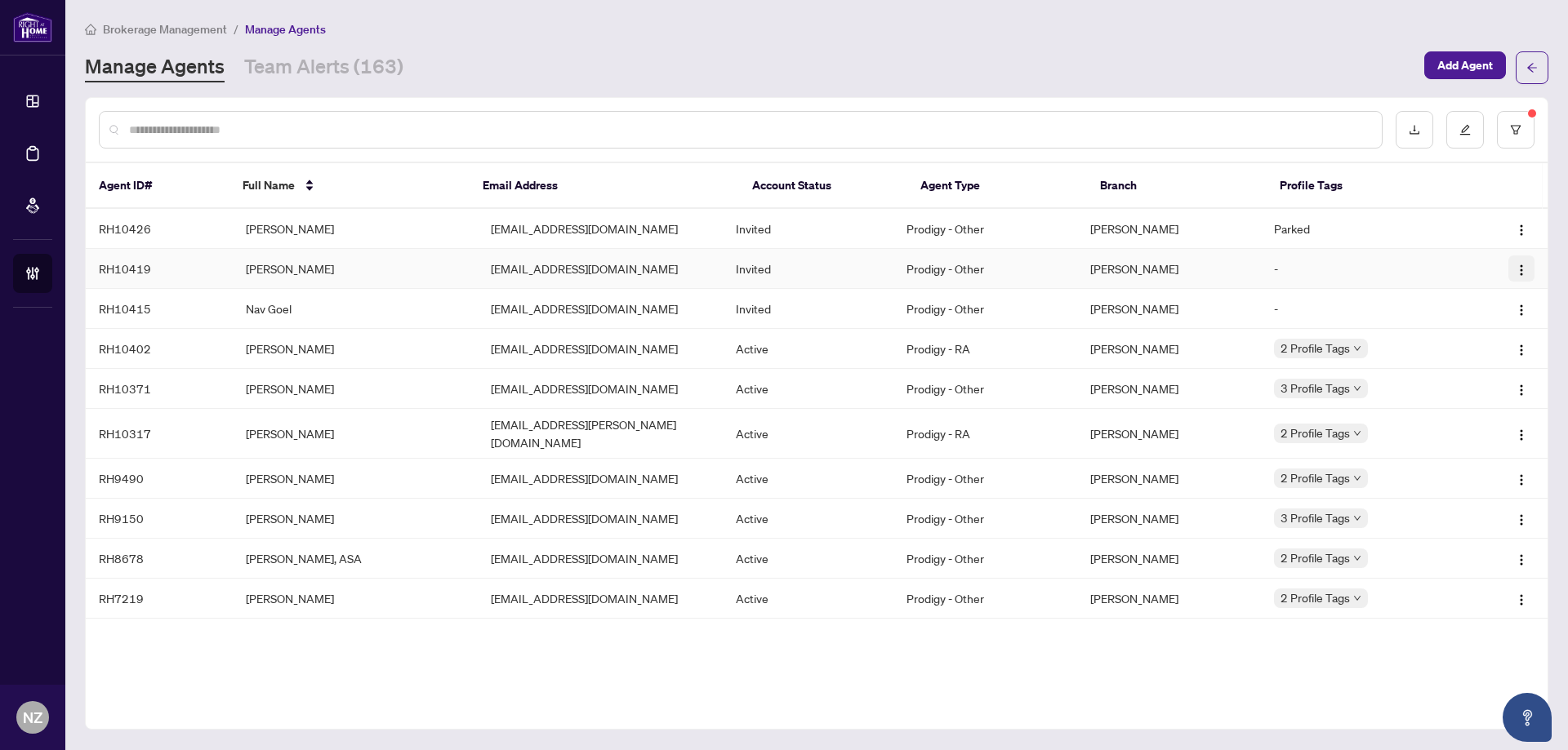
click at [1525, 275] on img "button" at bounding box center [1521, 270] width 13 height 13
click at [1452, 327] on span "Resend Invitation" at bounding box center [1477, 326] width 89 height 18
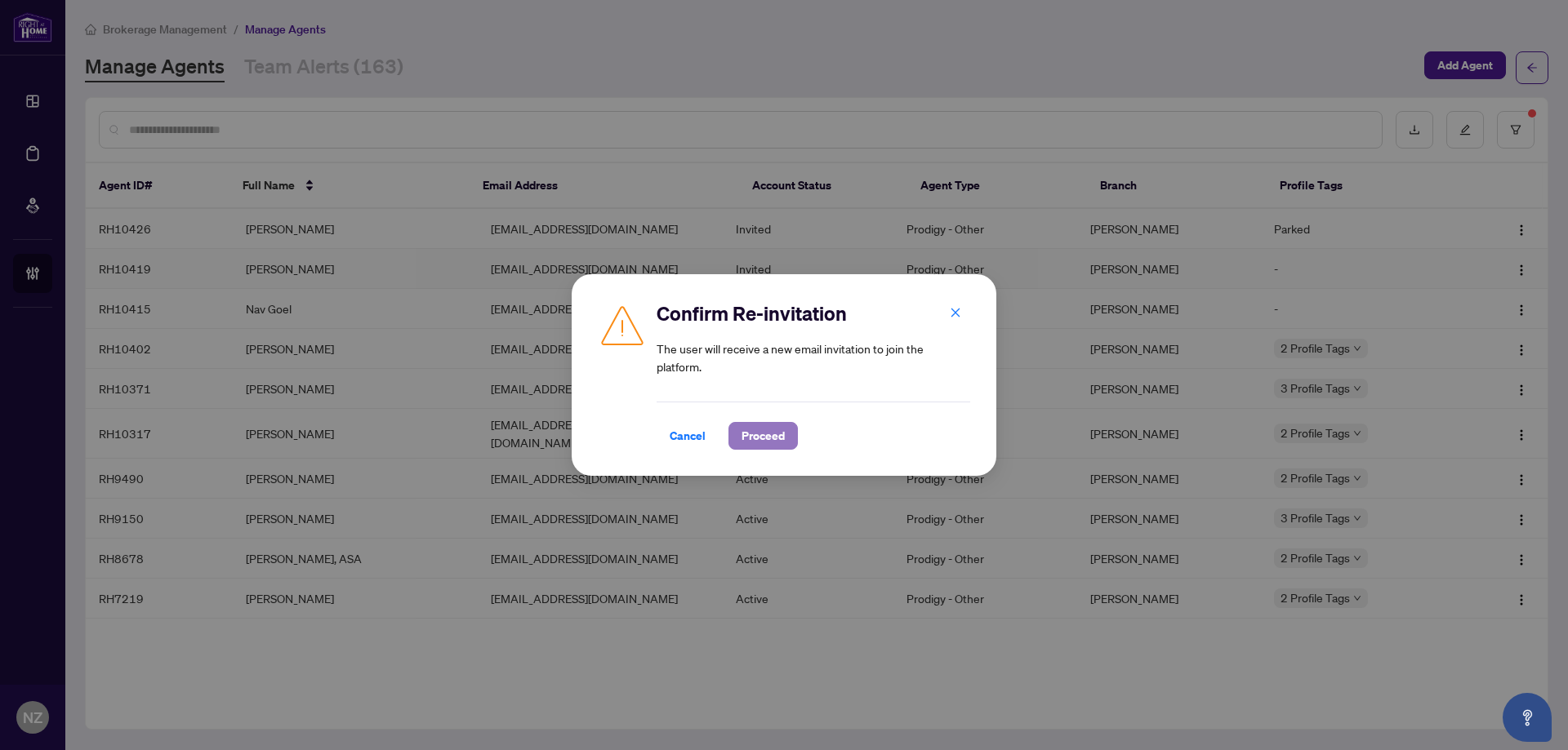
click at [760, 444] on span "Proceed" at bounding box center [763, 435] width 43 height 26
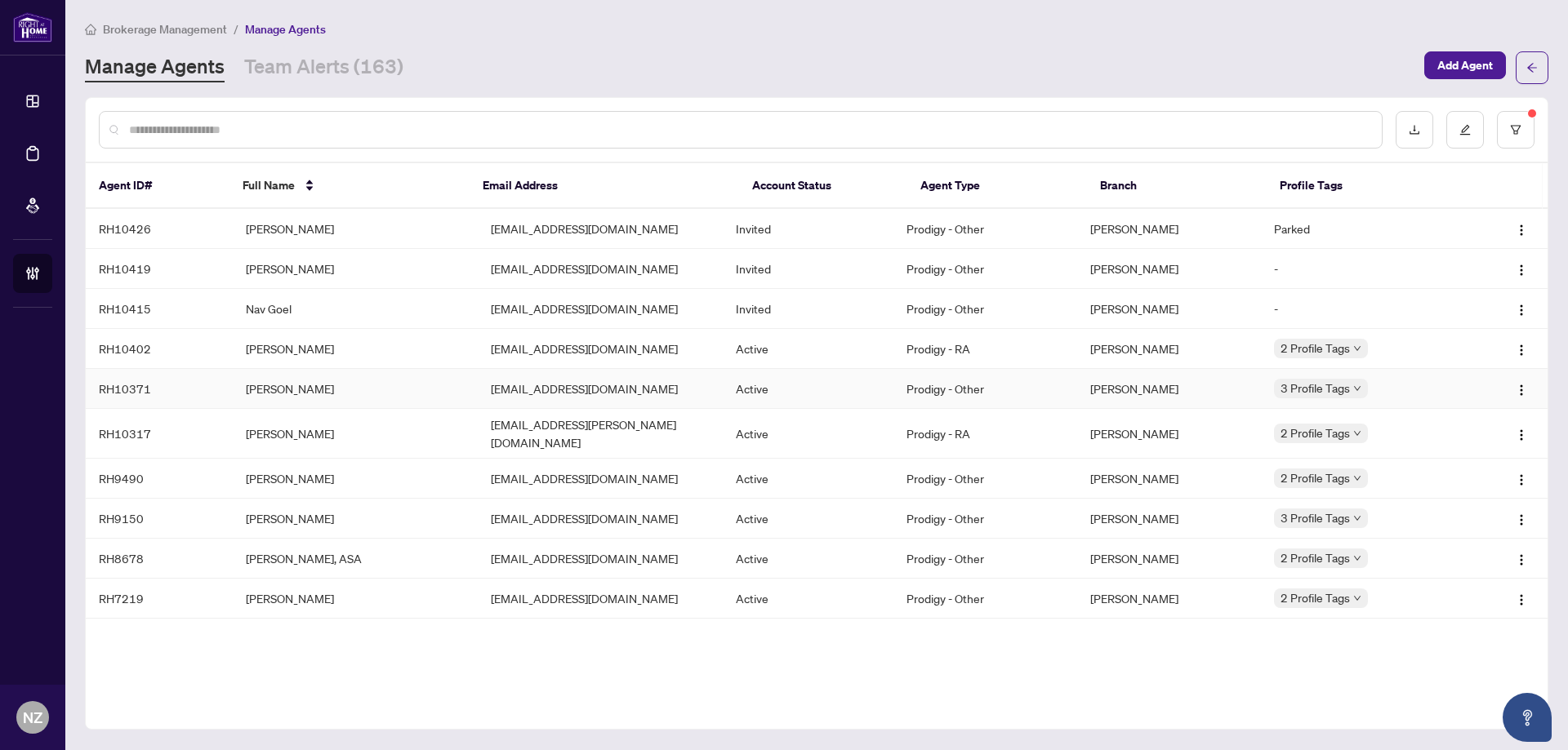
click at [271, 394] on td "[PERSON_NAME]" at bounding box center [356, 389] width 245 height 40
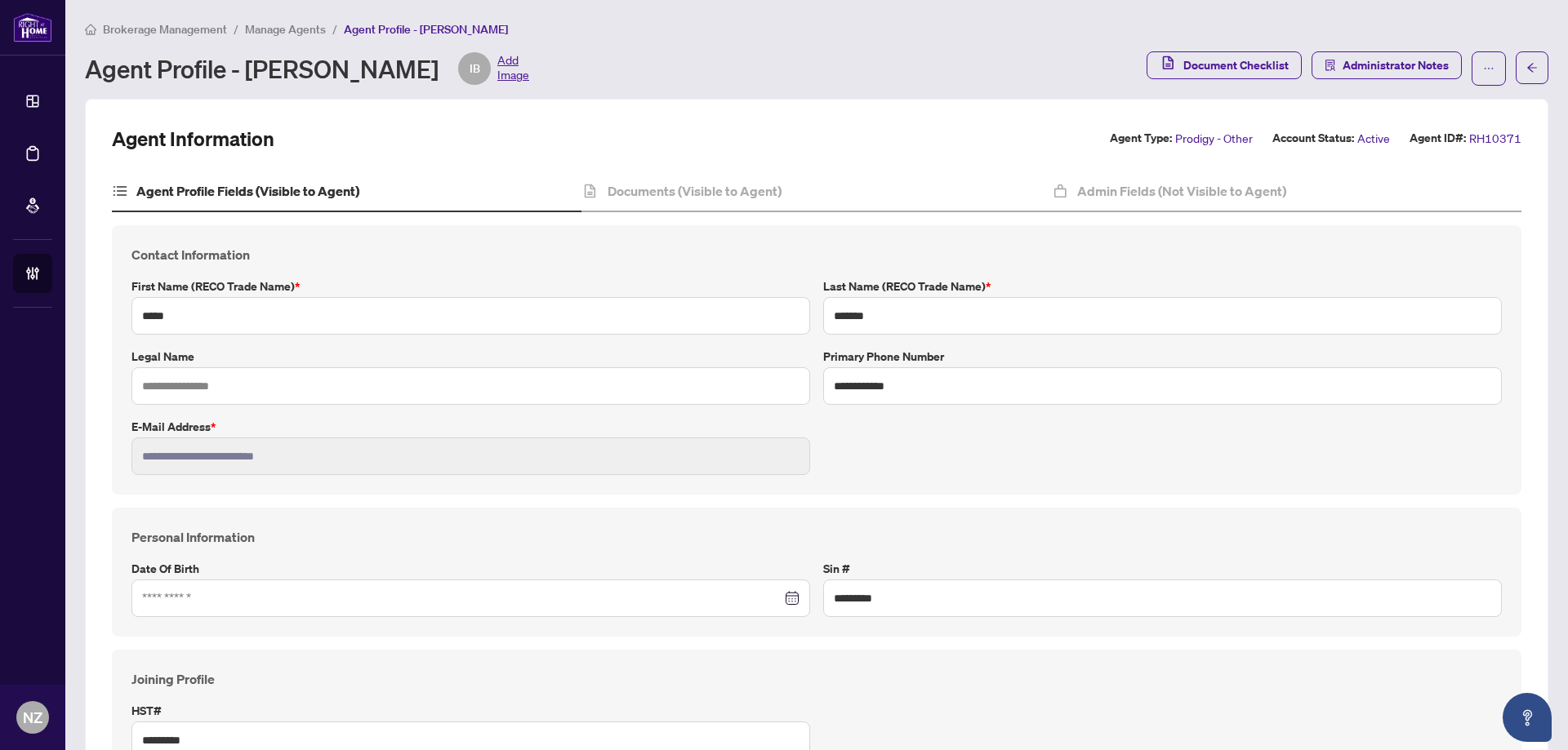
type input "****"
type input "**********"
